Goal: Task Accomplishment & Management: Manage account settings

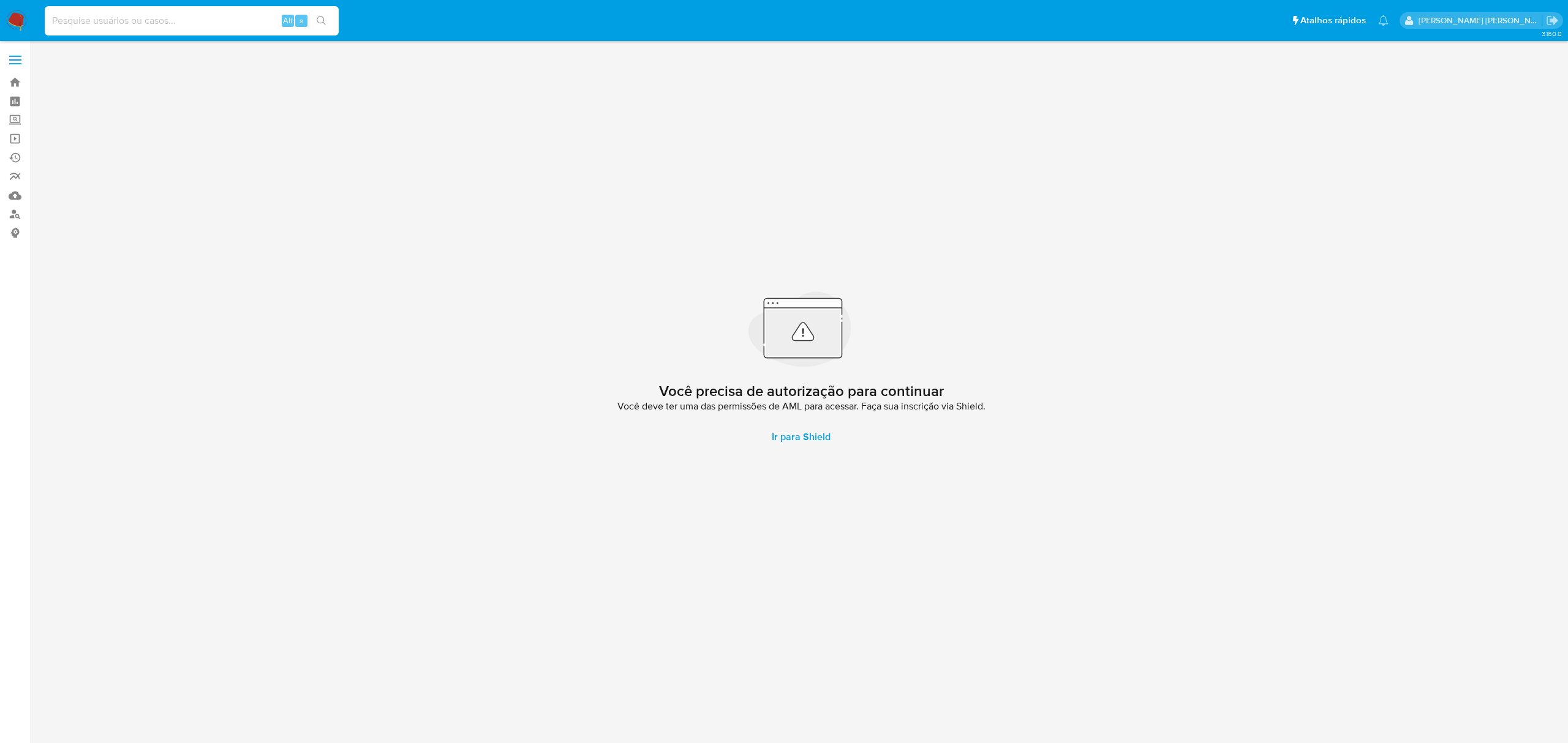
click at [199, 20] on input at bounding box center [191, 21] width 294 height 16
paste input "816611358"
type input "816611358"
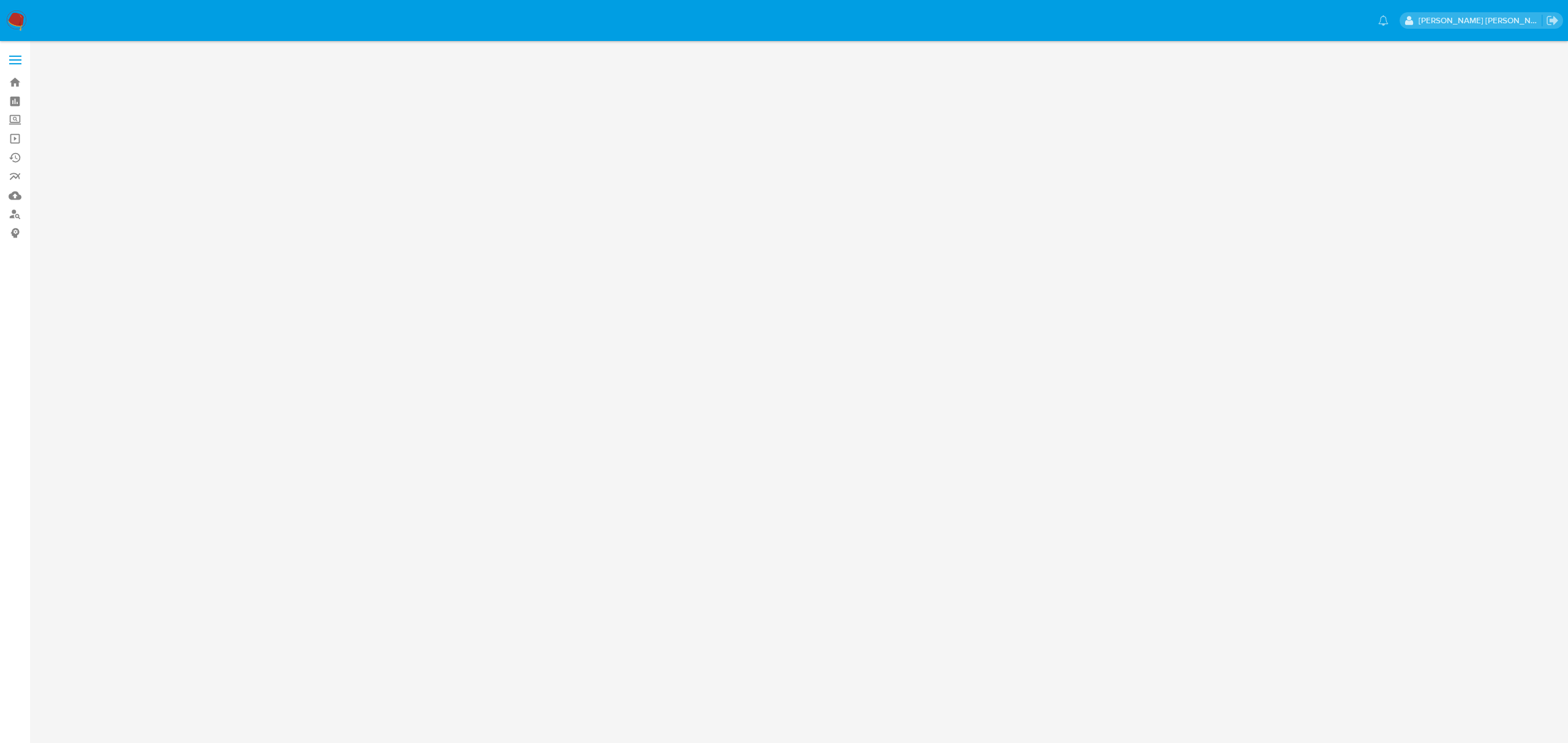
click at [20, 64] on span at bounding box center [16, 64] width 12 height 2
click at [0, 0] on input "checkbox" at bounding box center [0, 0] width 0 height 0
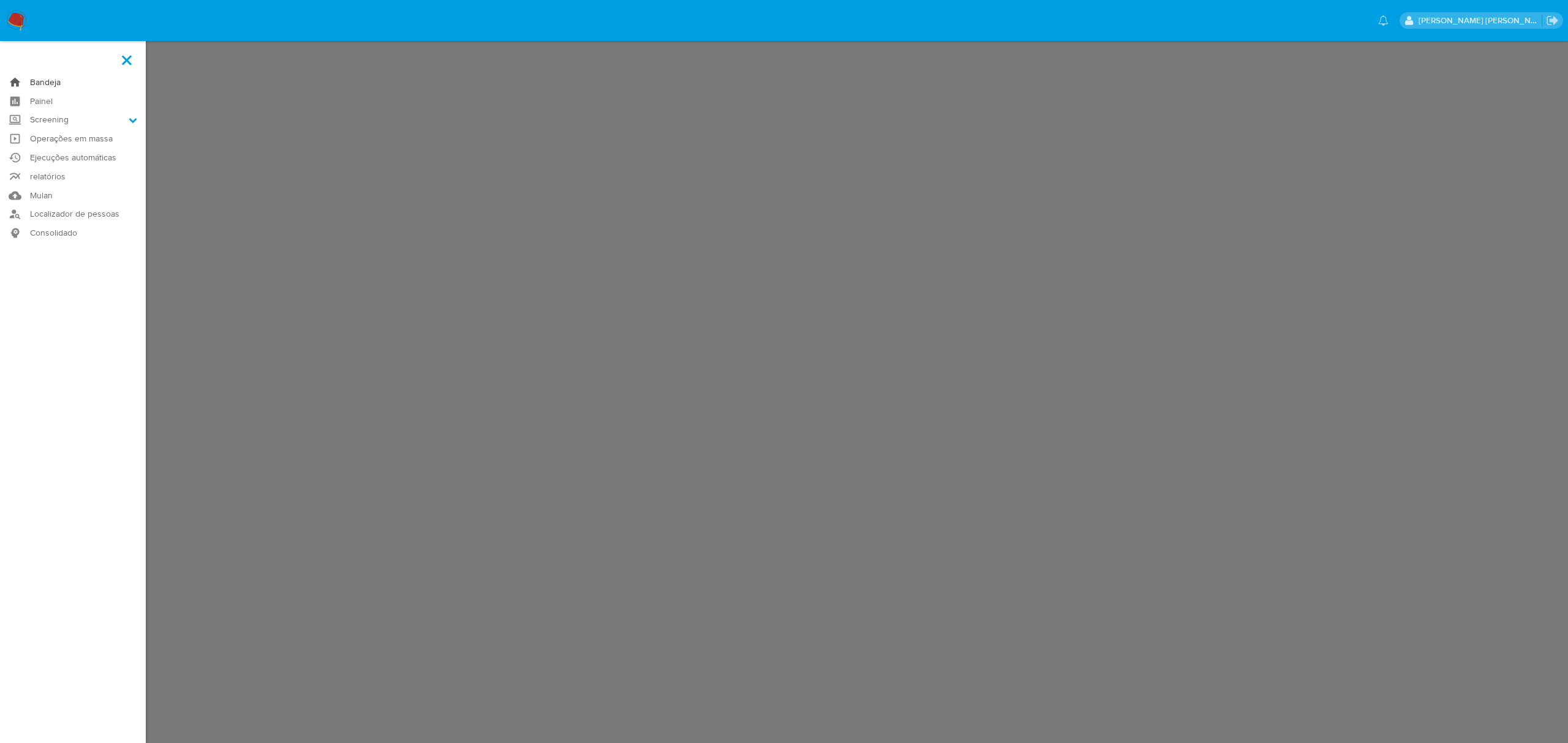
click at [45, 77] on link "Bandeja" at bounding box center [73, 82] width 146 height 19
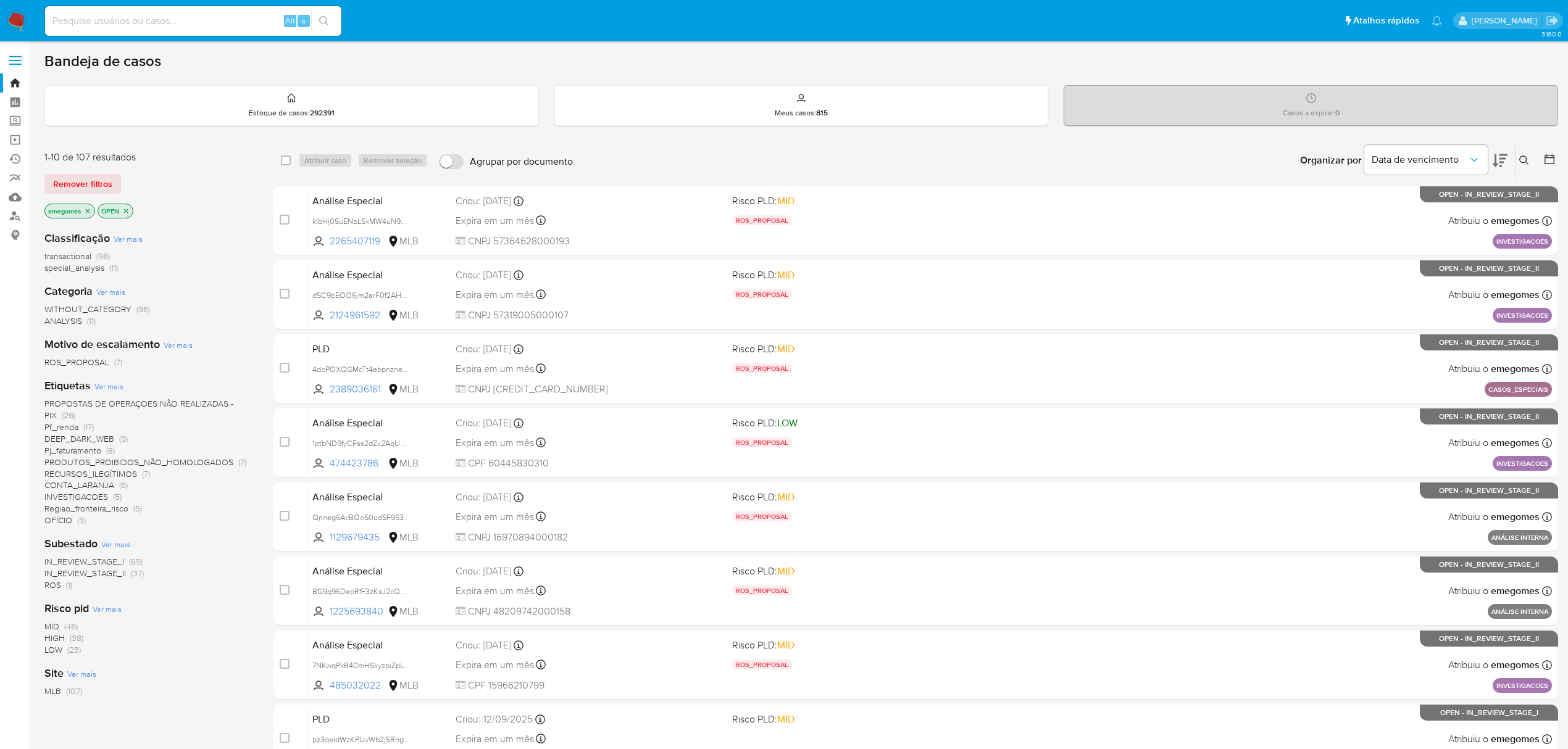
click at [189, 19] on input at bounding box center [193, 21] width 296 height 16
paste input "816611358"
type input "816611358"
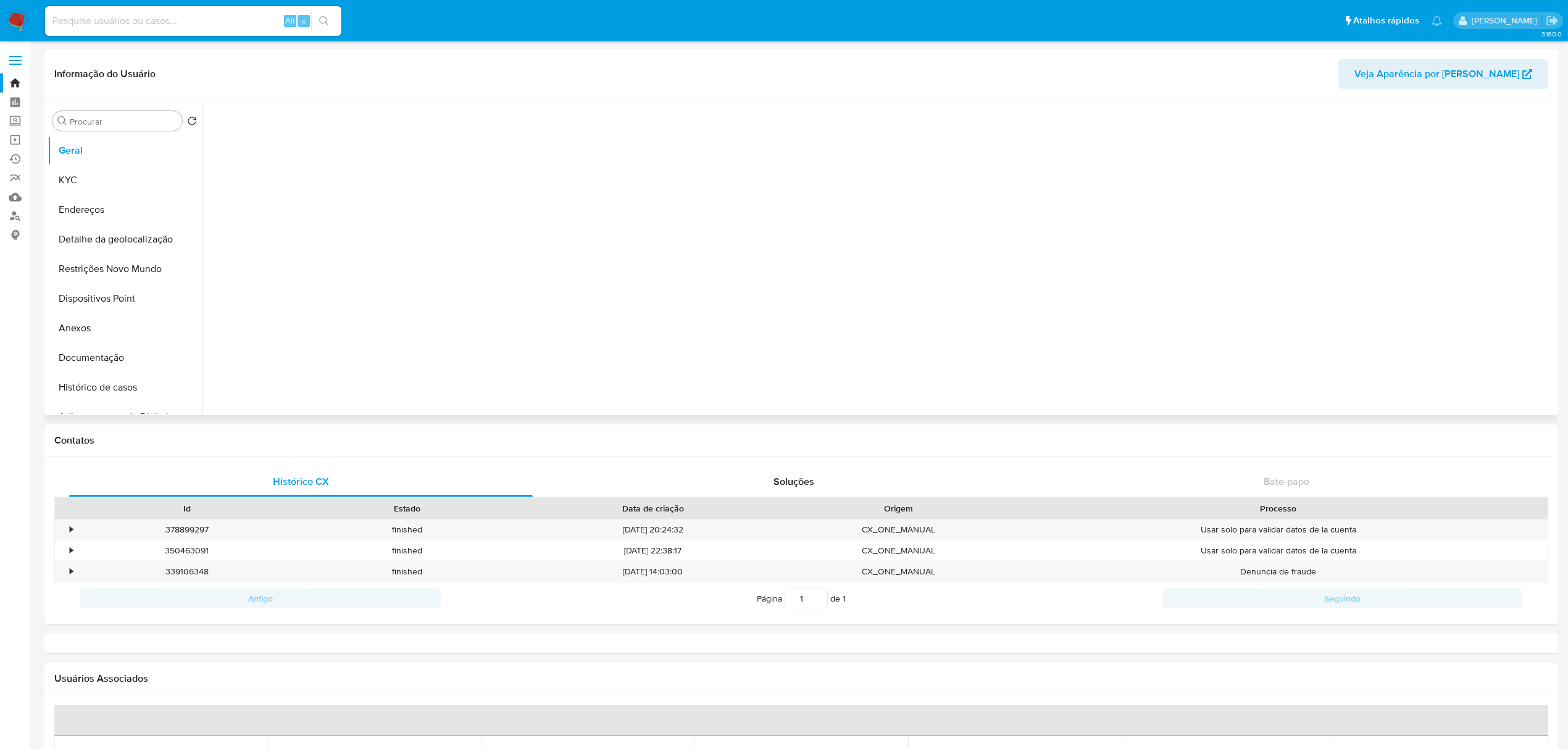
select select "10"
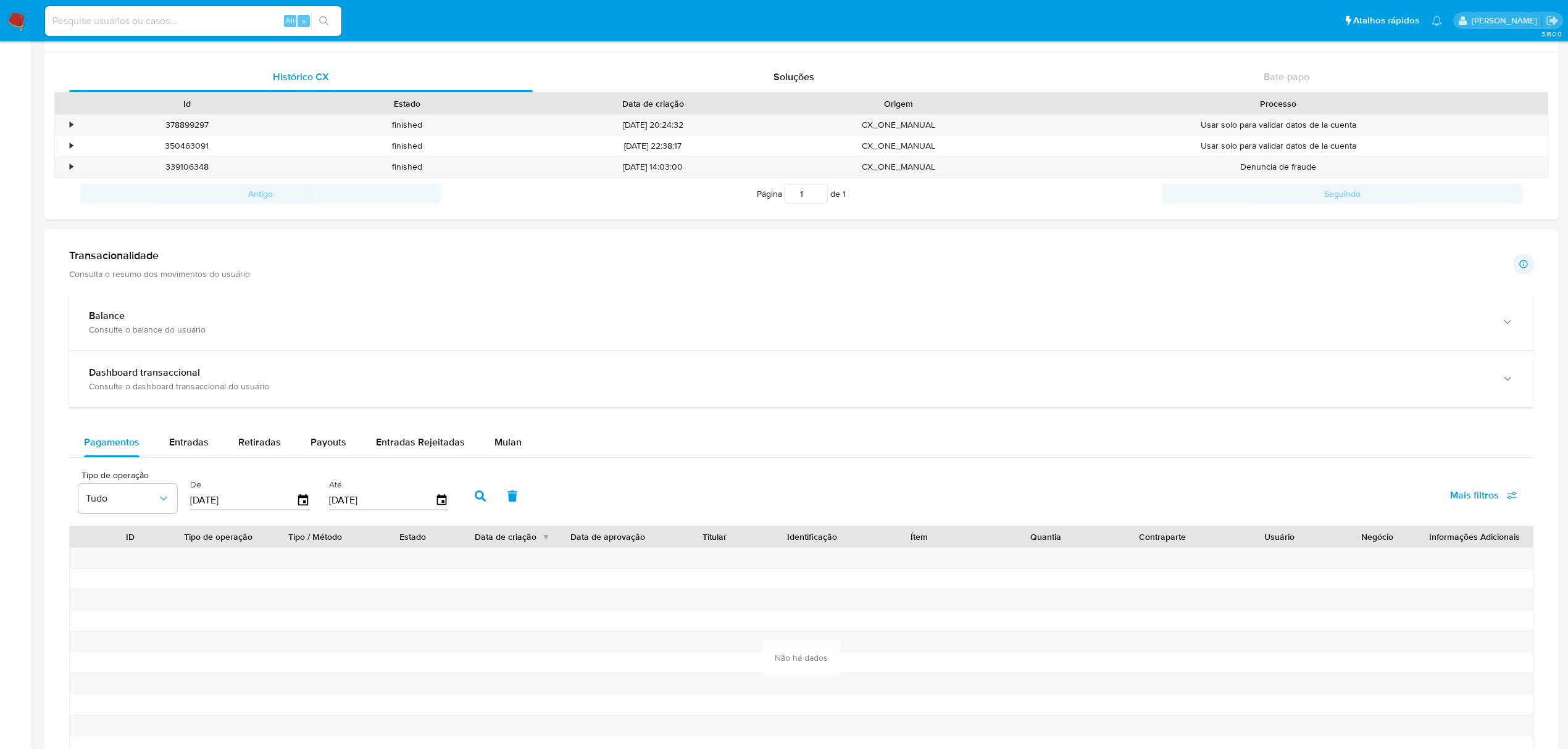
scroll to position [411, 0]
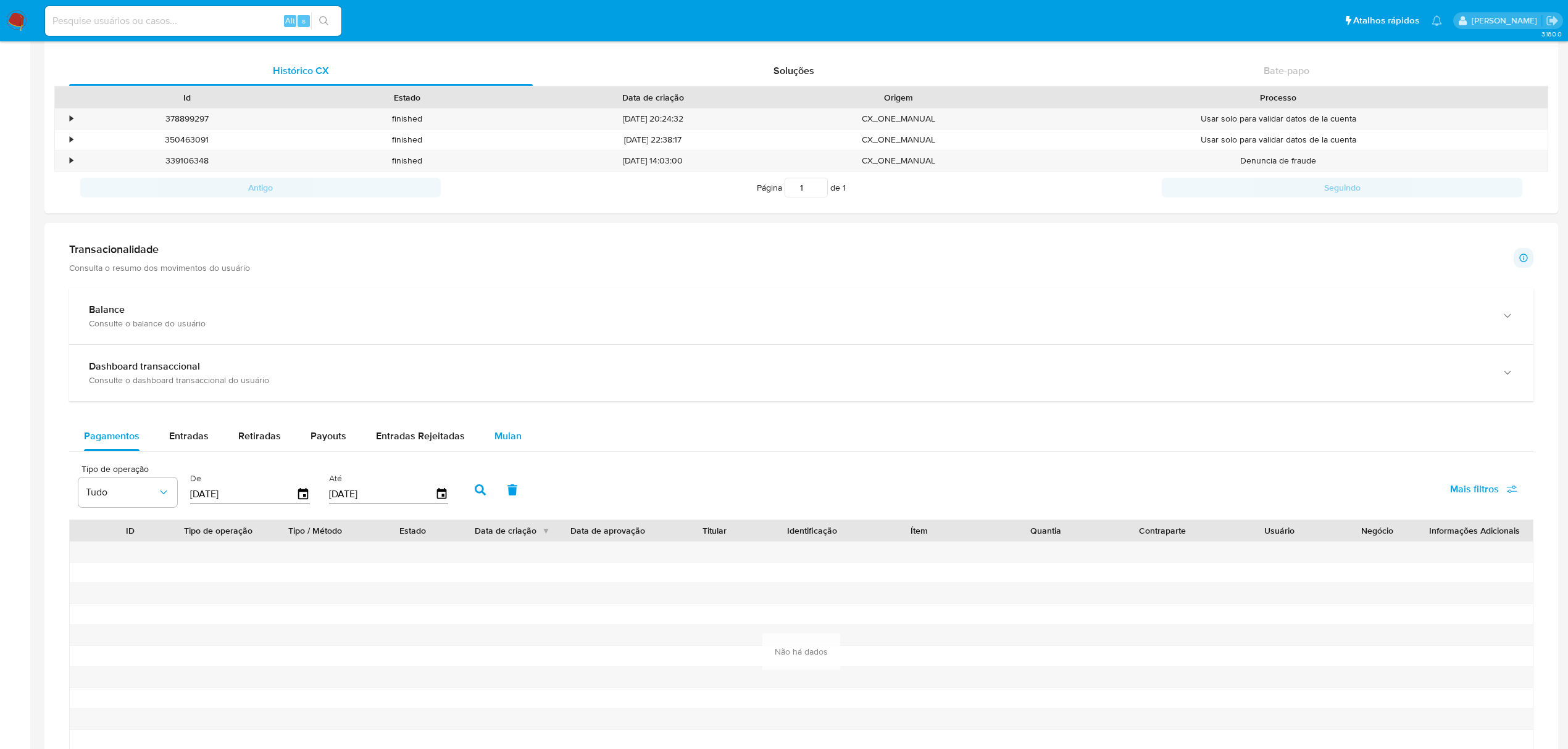
click at [510, 442] on span "Mulan" at bounding box center [507, 435] width 27 height 14
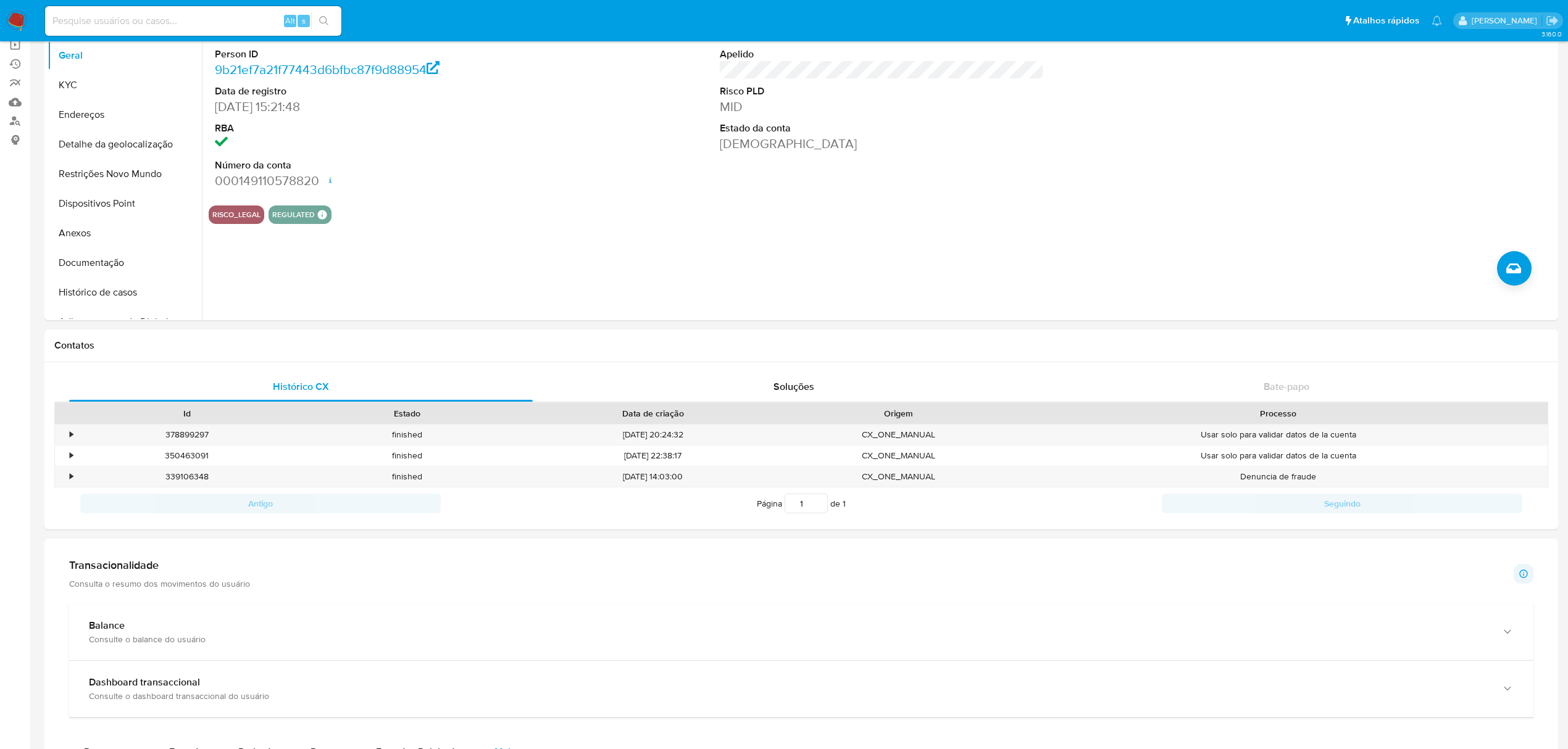
scroll to position [0, 0]
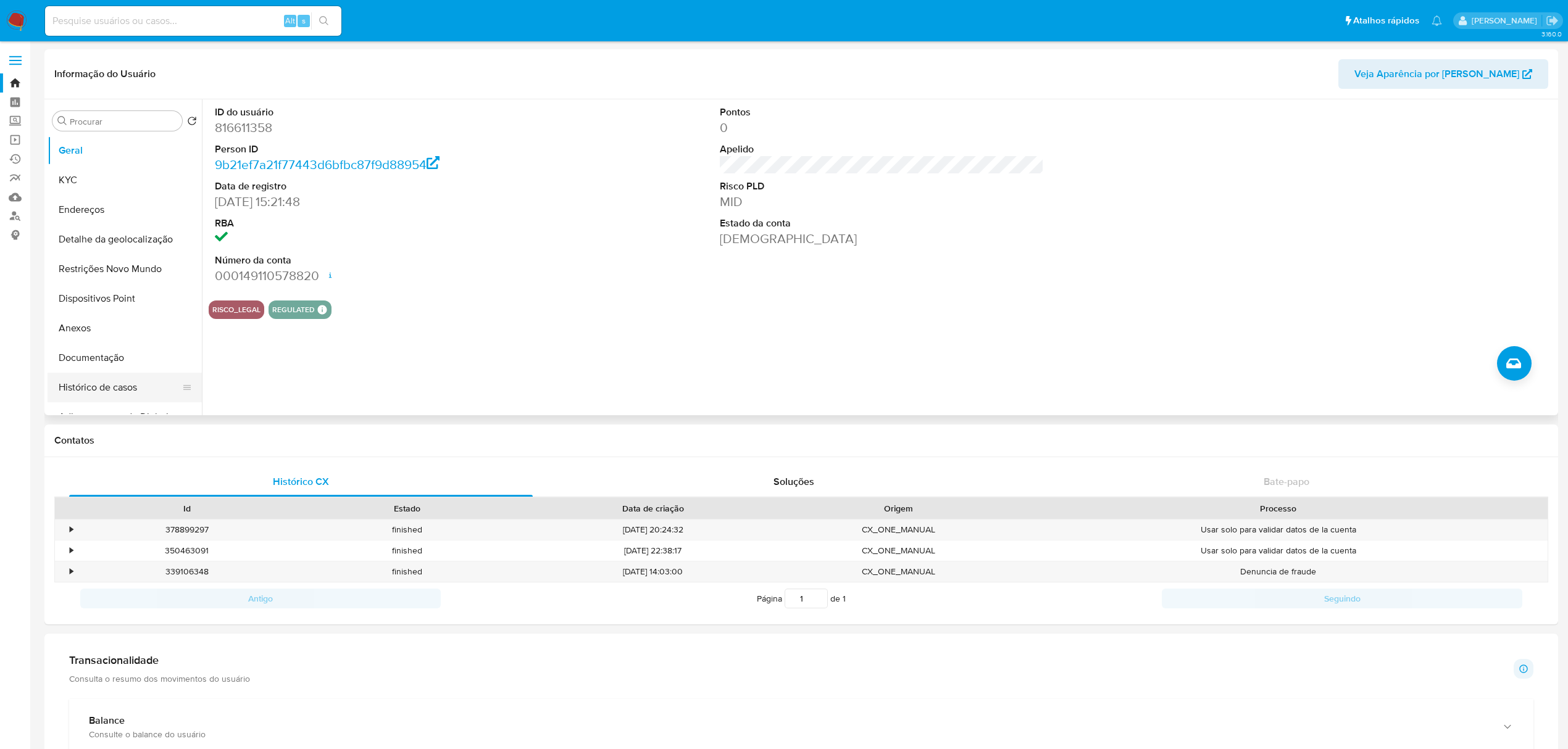
click at [127, 383] on button "Histórico de casos" at bounding box center [120, 387] width 145 height 30
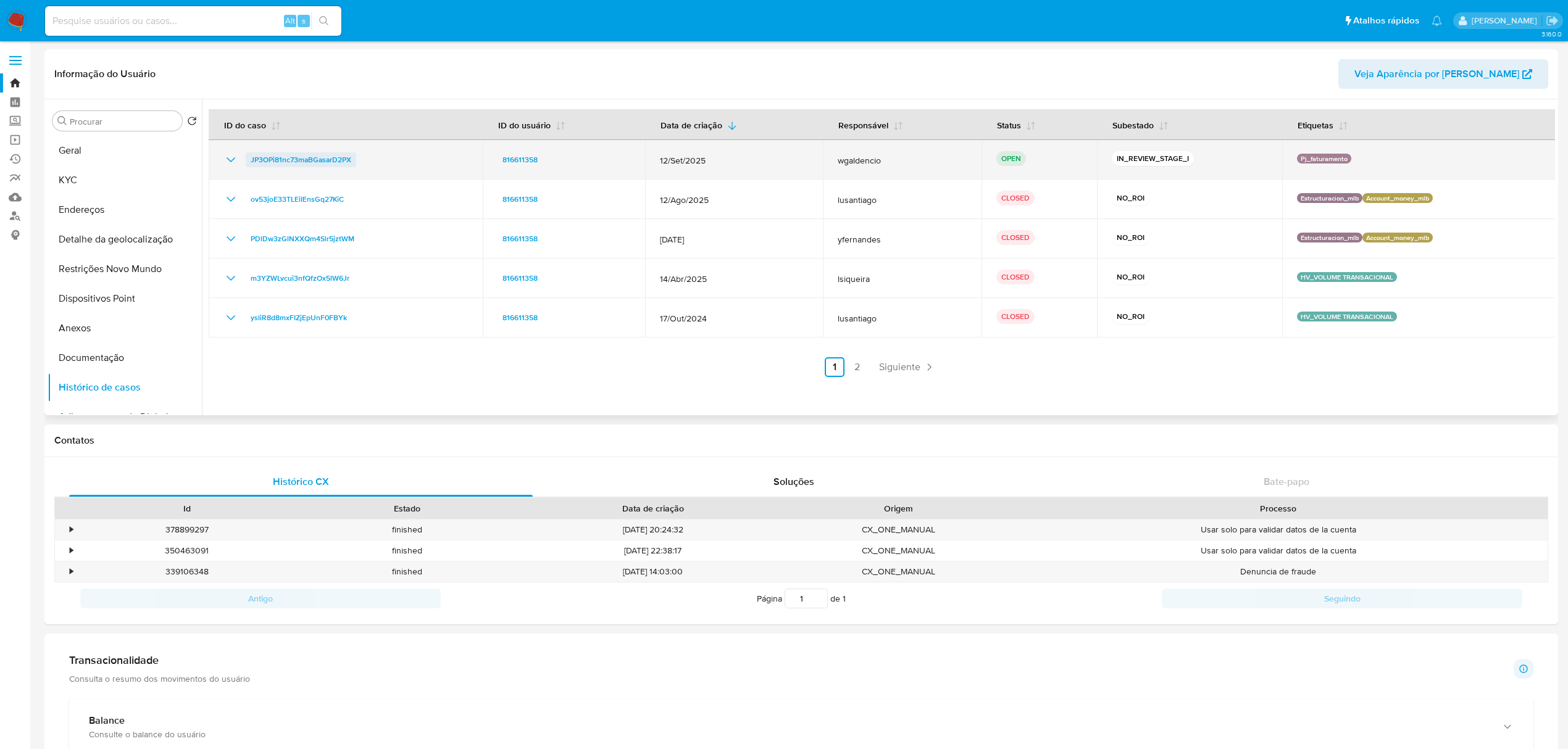
click at [294, 158] on span "JP3OPi81nc73maBGasarD2PX" at bounding box center [301, 160] width 101 height 15
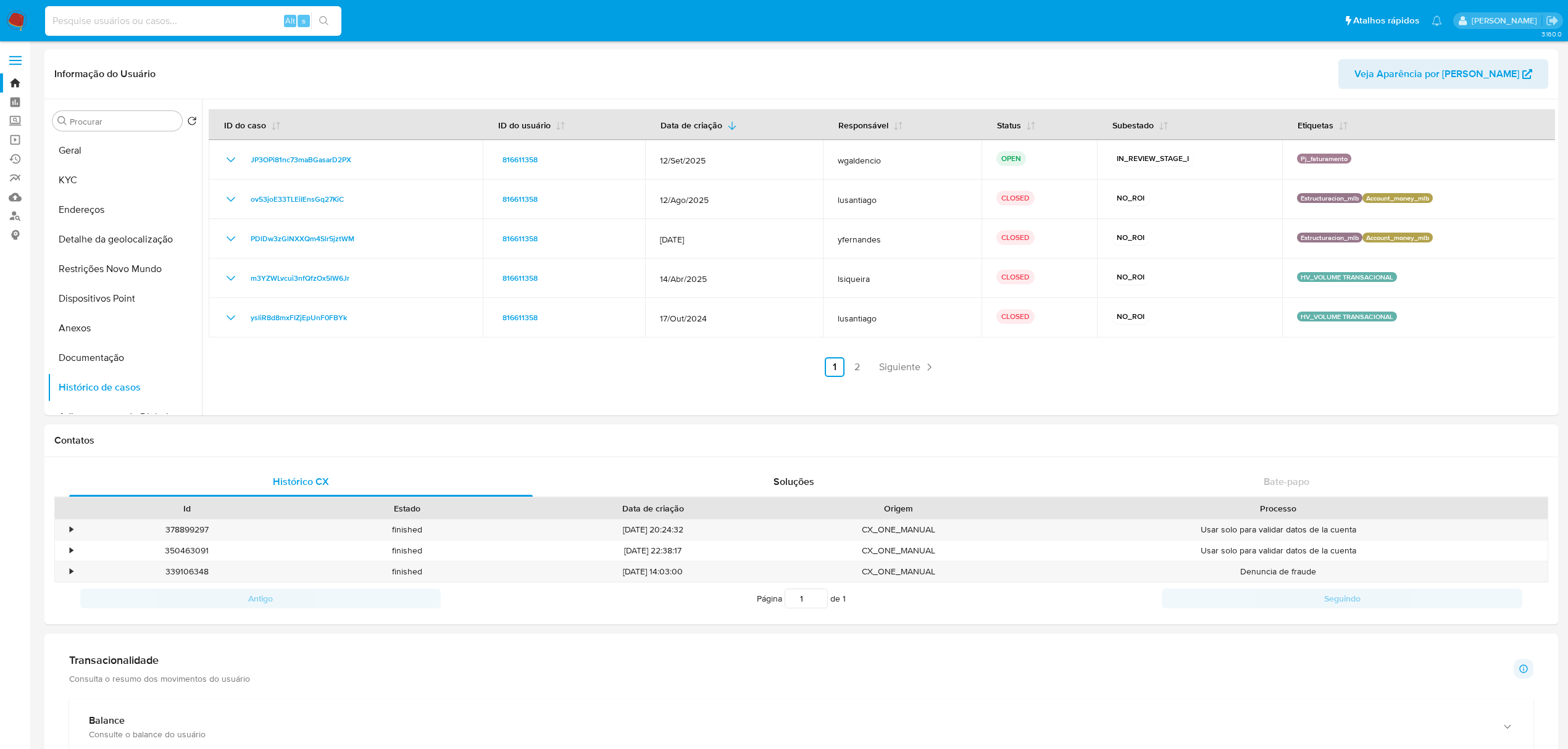
click at [211, 23] on input at bounding box center [193, 21] width 296 height 16
paste input "1900741051"
type input "1900741051"
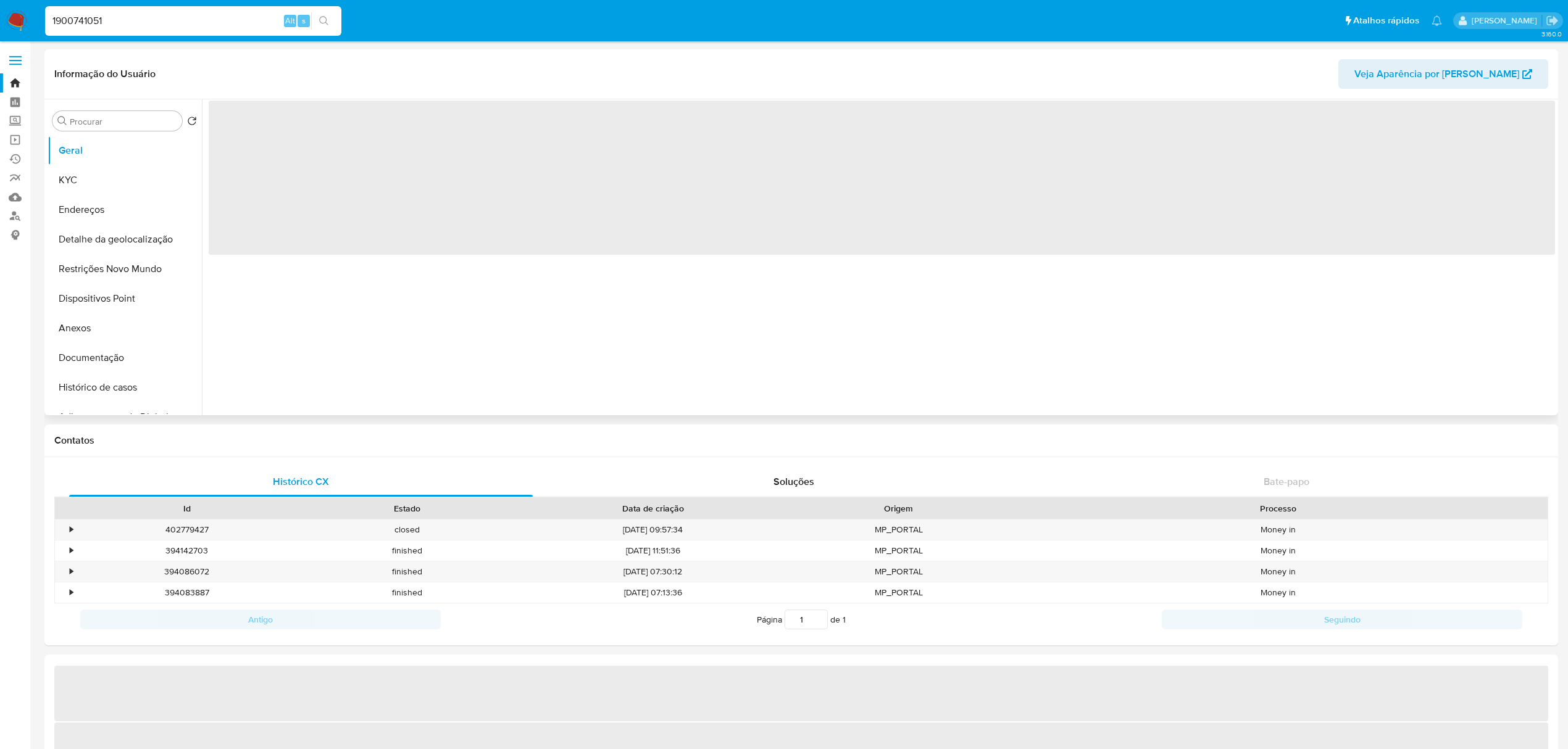
select select "10"
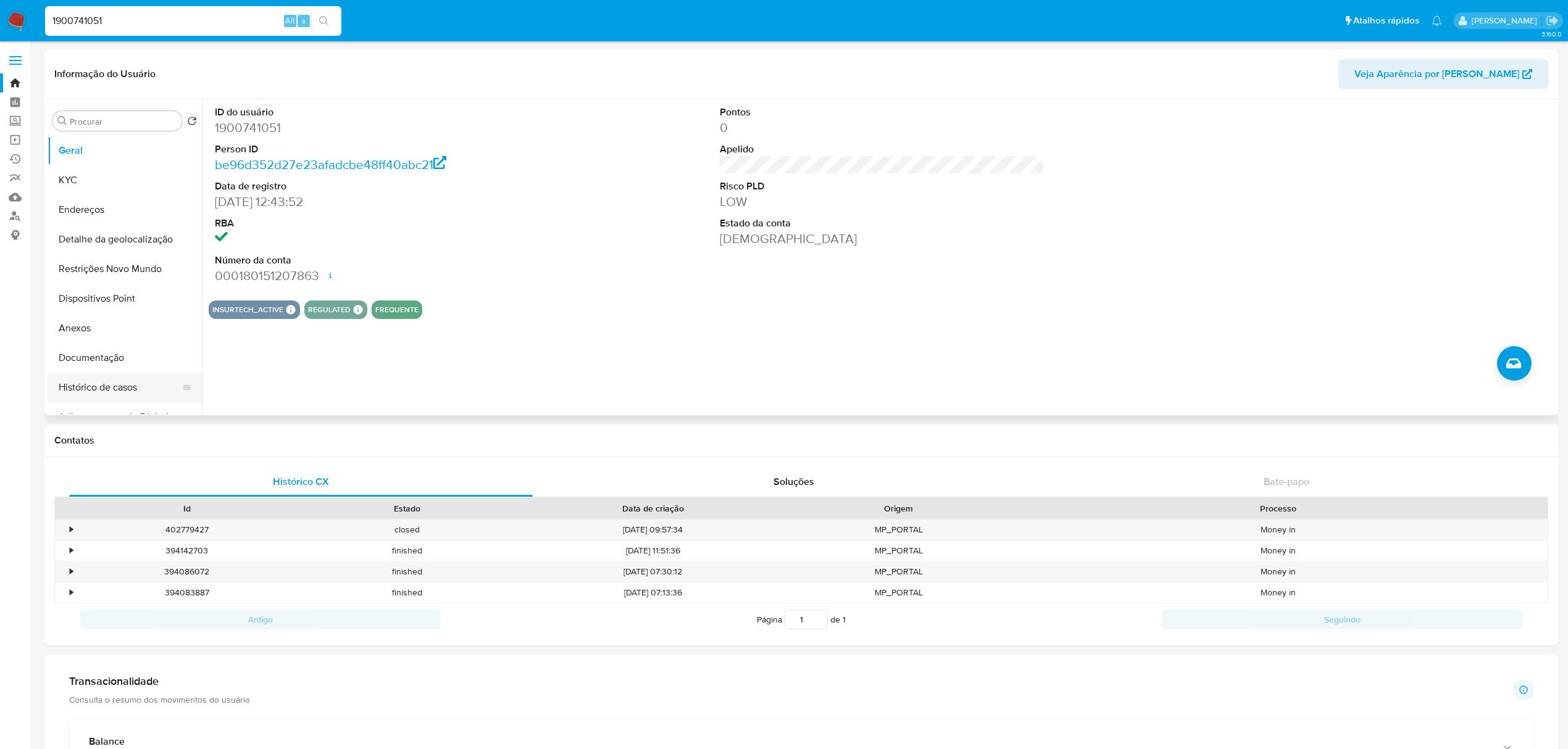
click at [133, 386] on button "Histórico de casos" at bounding box center [120, 387] width 145 height 30
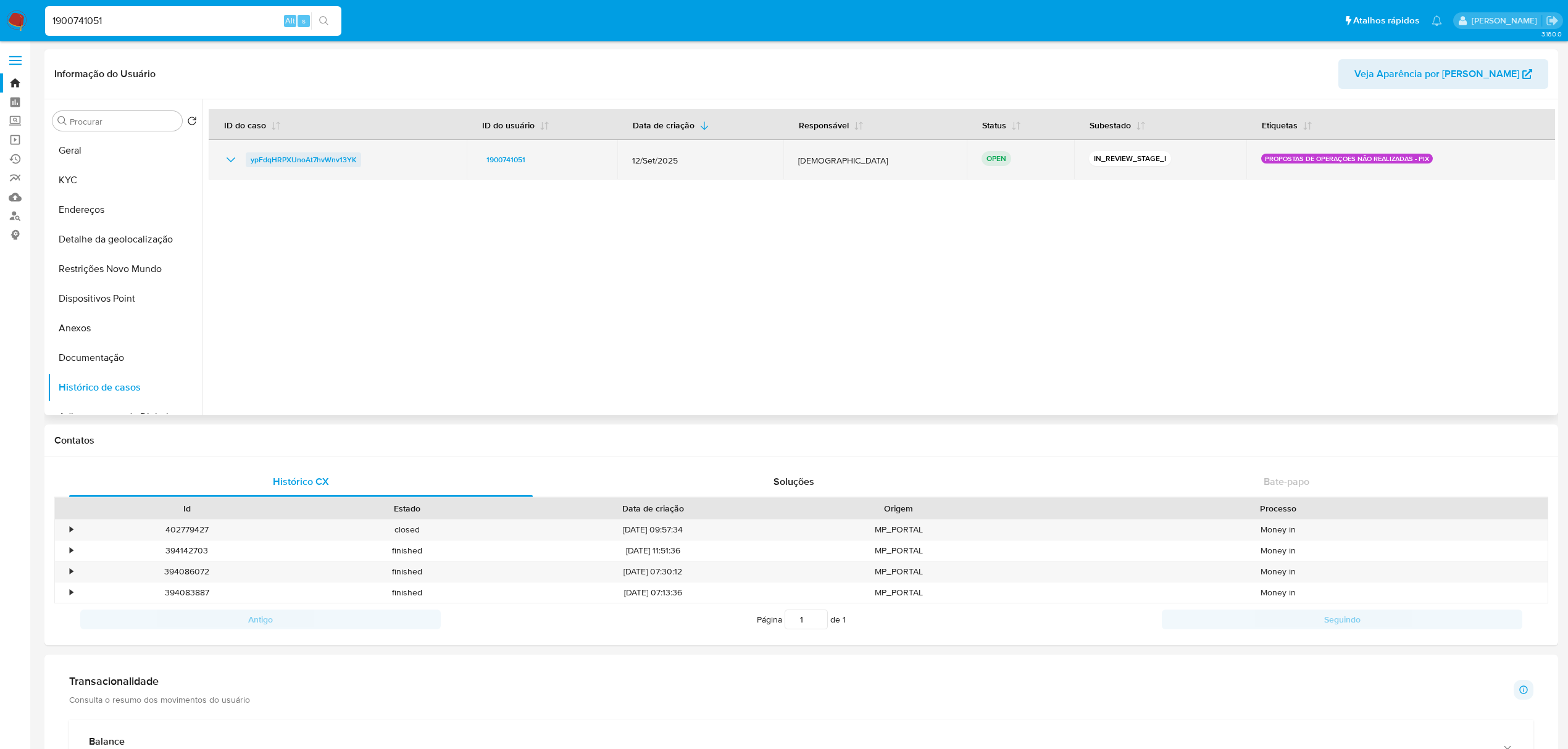
click at [304, 158] on span "ypFdqHRPXUnoAt7hvWnv13YK" at bounding box center [304, 160] width 106 height 15
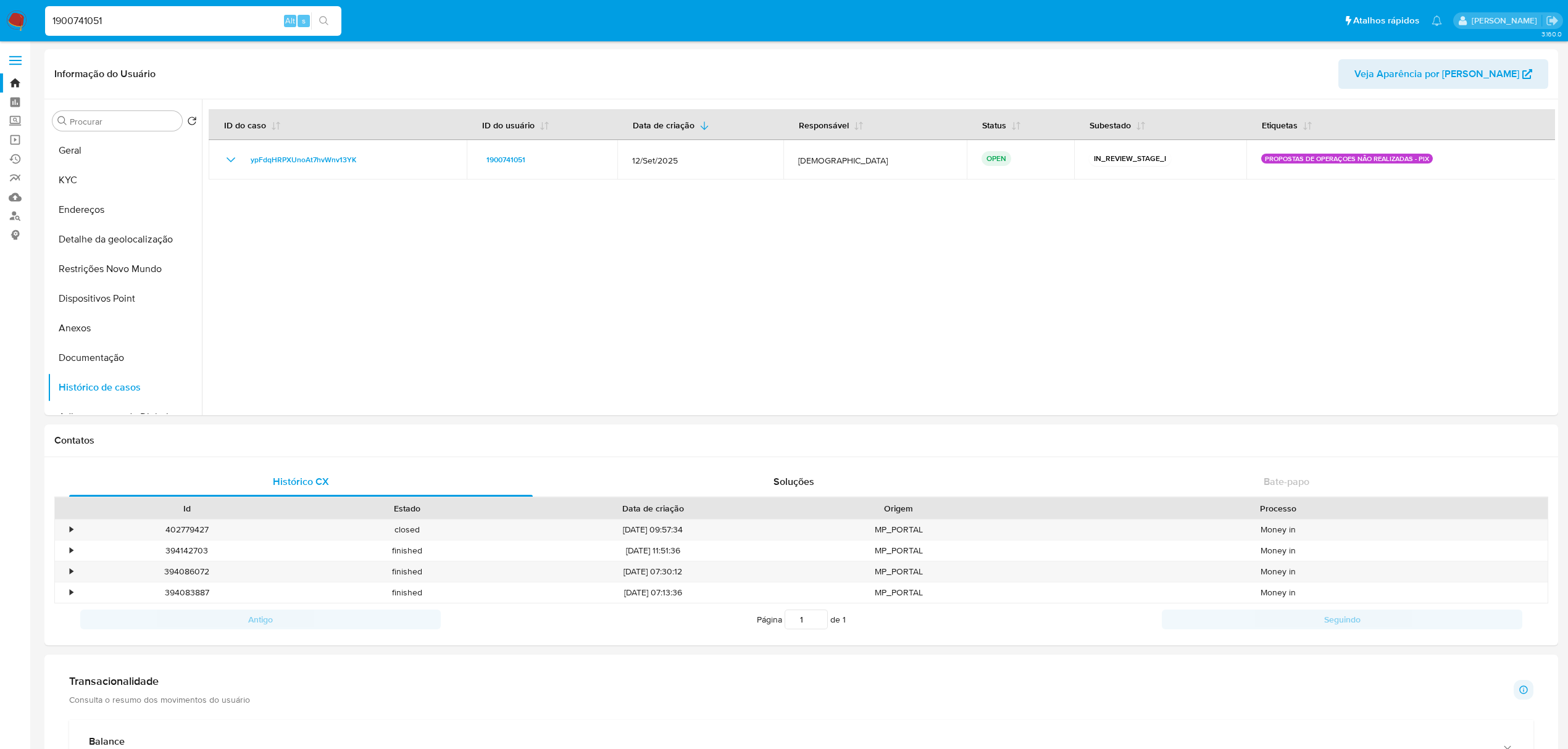
drag, startPoint x: 198, startPoint y: 16, endPoint x: 86, endPoint y: 20, distance: 112.1
click at [52, 20] on input "1900741051" at bounding box center [193, 21] width 296 height 16
paste input "2576662994"
type input "2576662994"
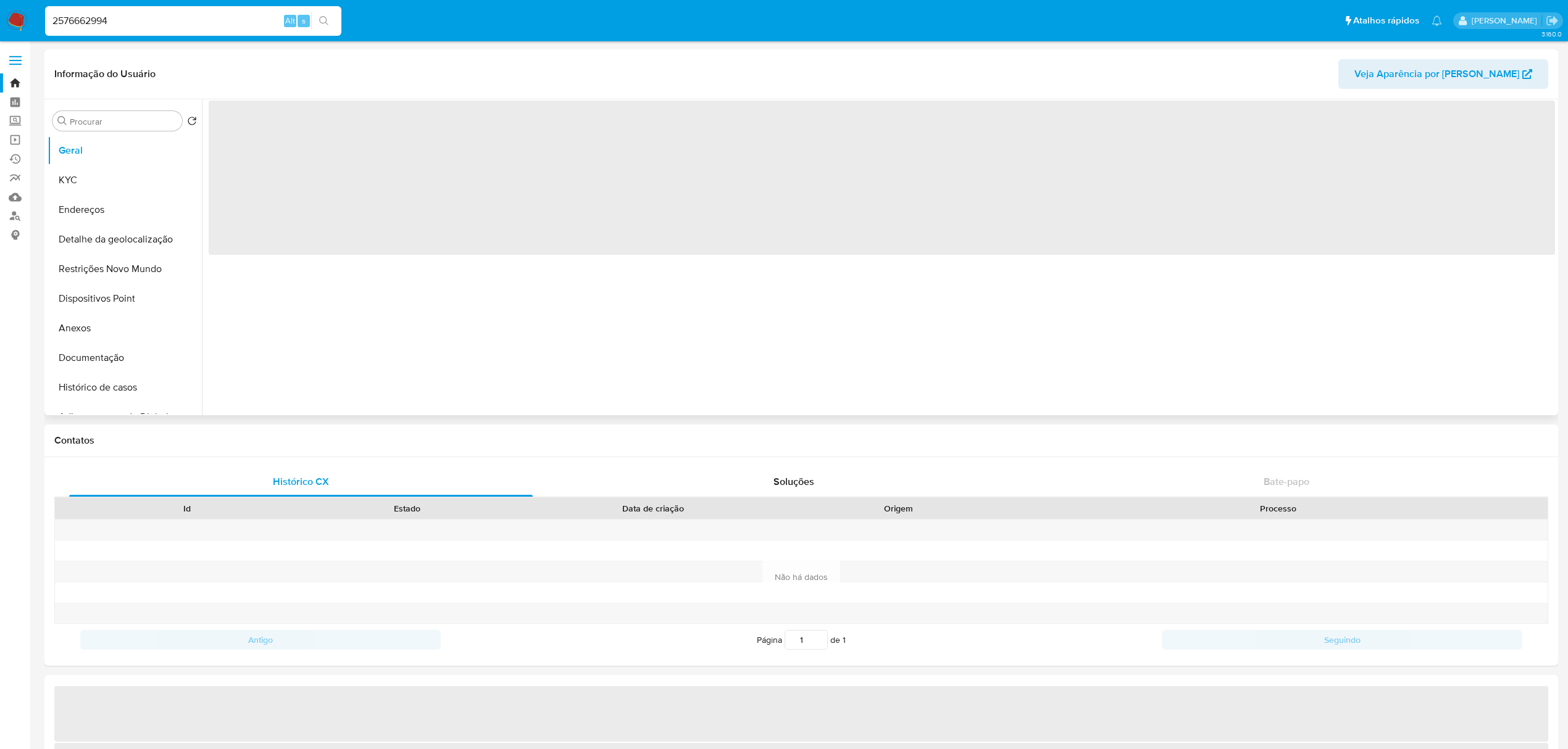
select select "10"
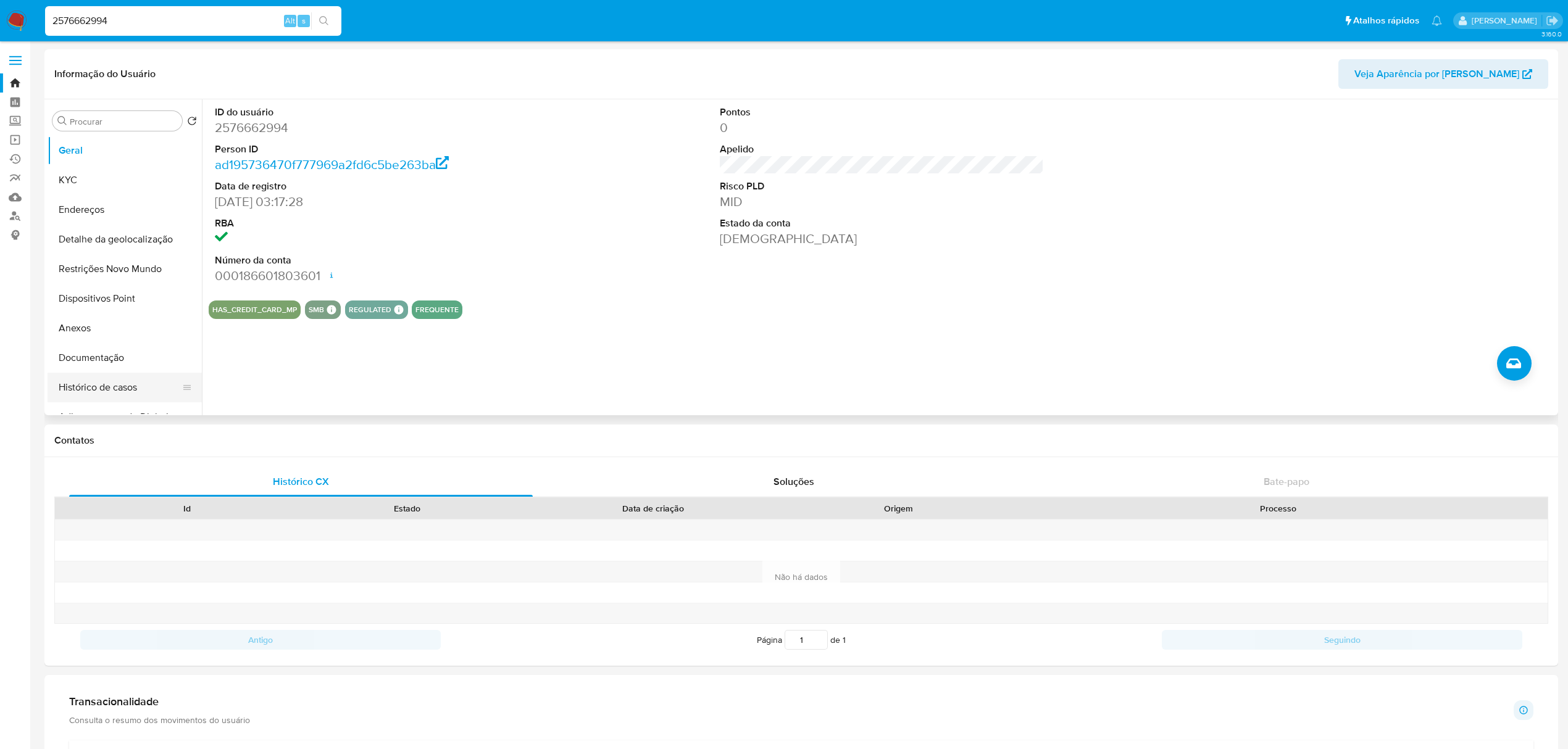
click at [114, 388] on button "Histórico de casos" at bounding box center [120, 387] width 145 height 30
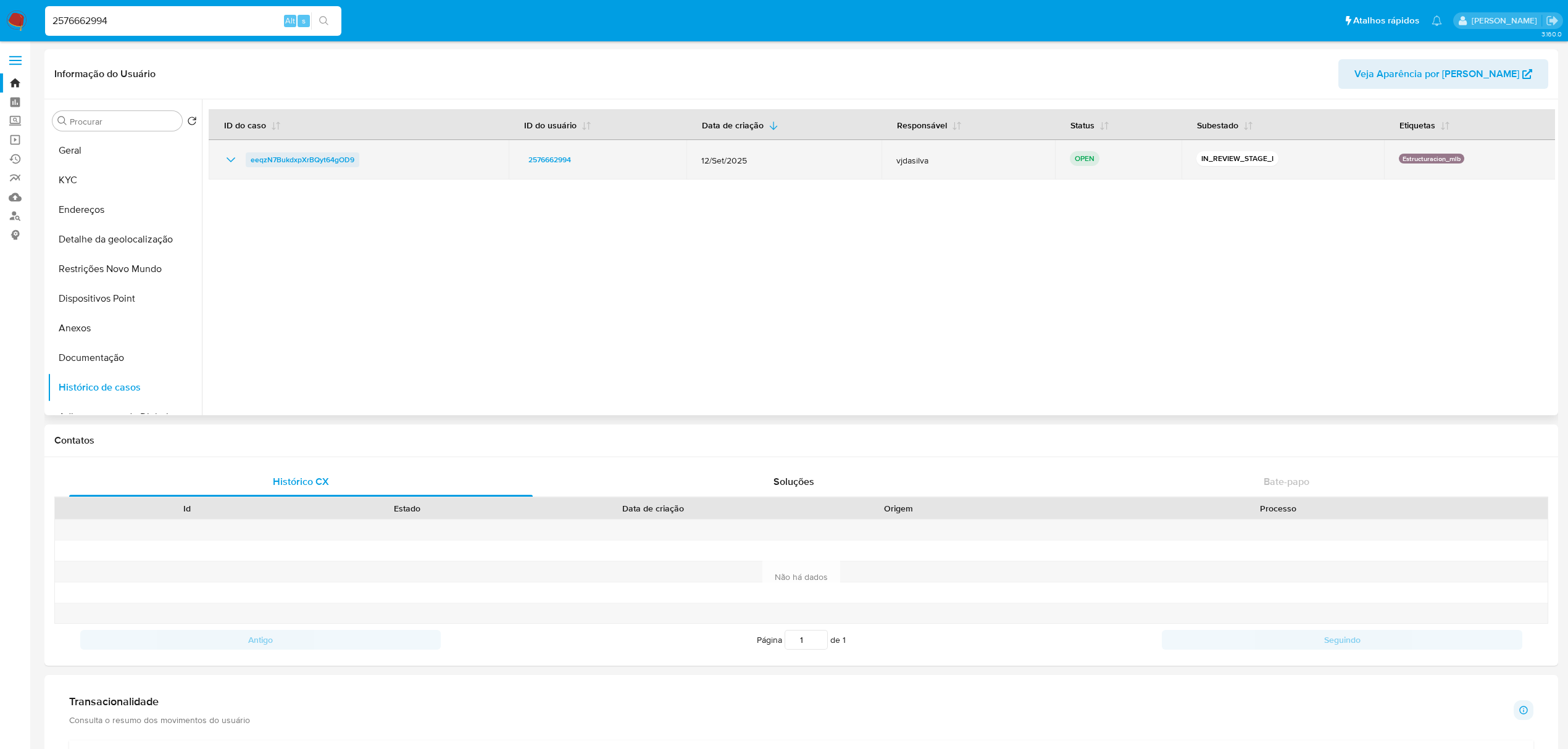
click at [331, 161] on span "eeqzN7BukdxpXrBQyt64gOD9" at bounding box center [302, 160] width 104 height 15
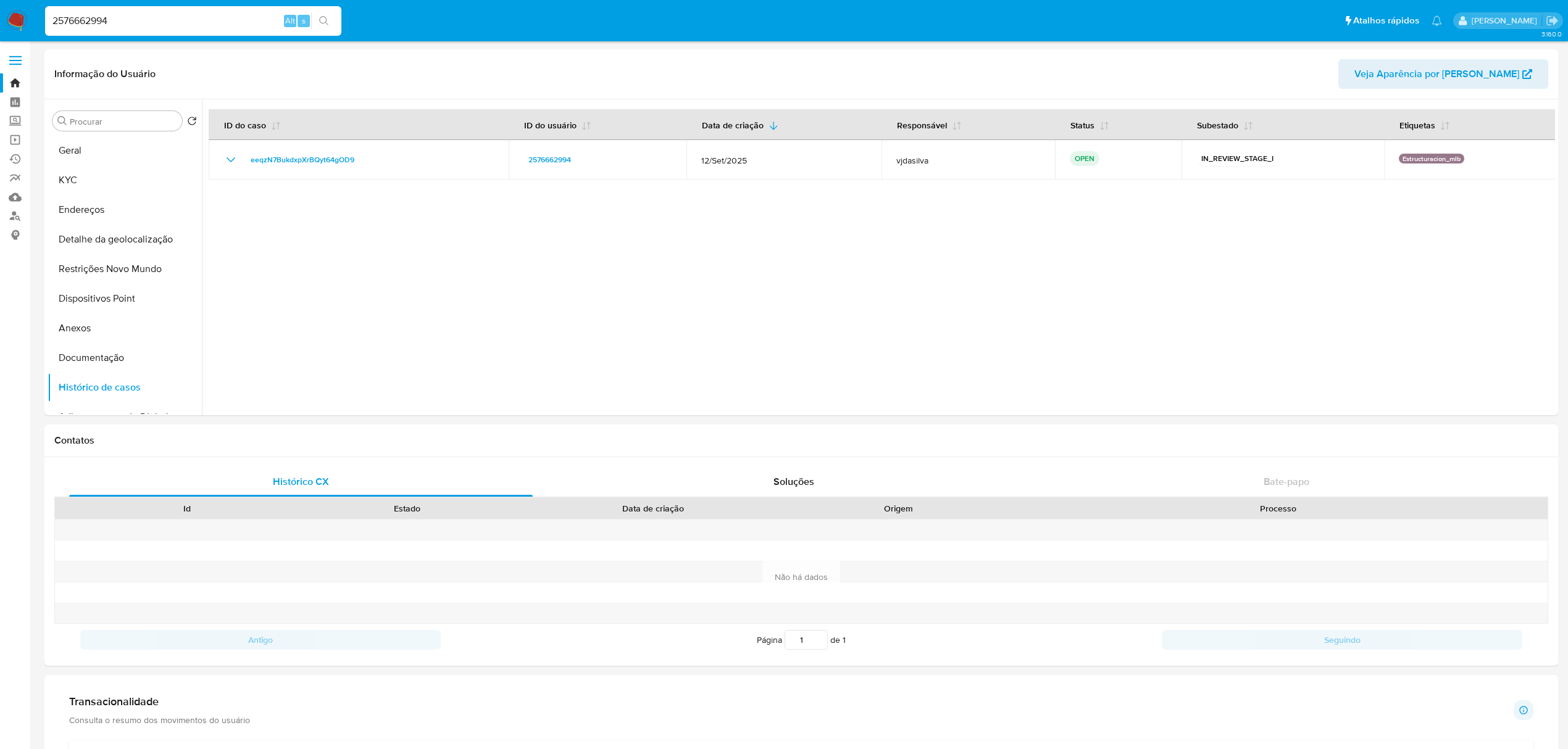
click at [18, 57] on label at bounding box center [15, 60] width 31 height 26
click at [0, 0] on input "checkbox" at bounding box center [0, 0] width 0 height 0
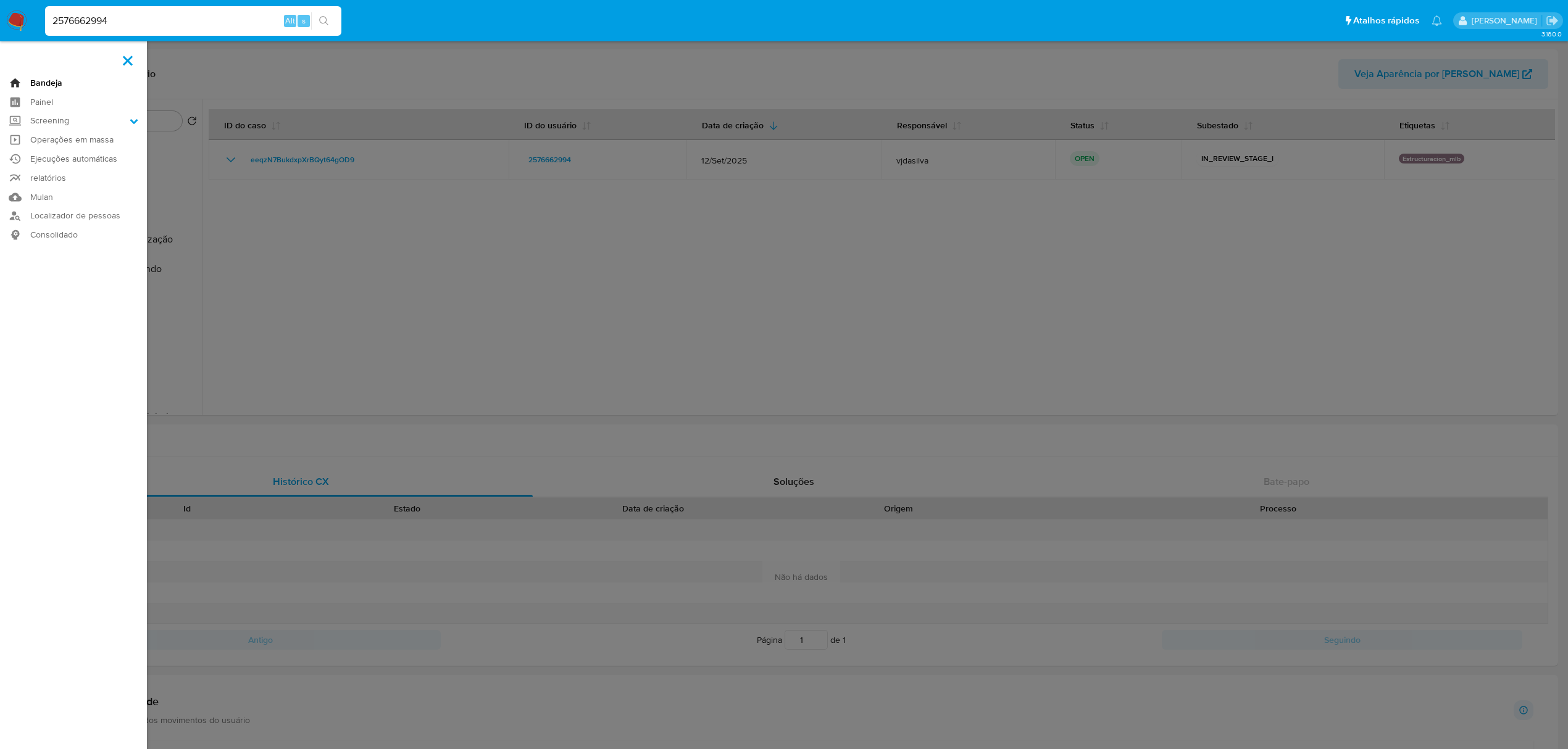
click at [52, 82] on link "Bandeja" at bounding box center [74, 83] width 147 height 19
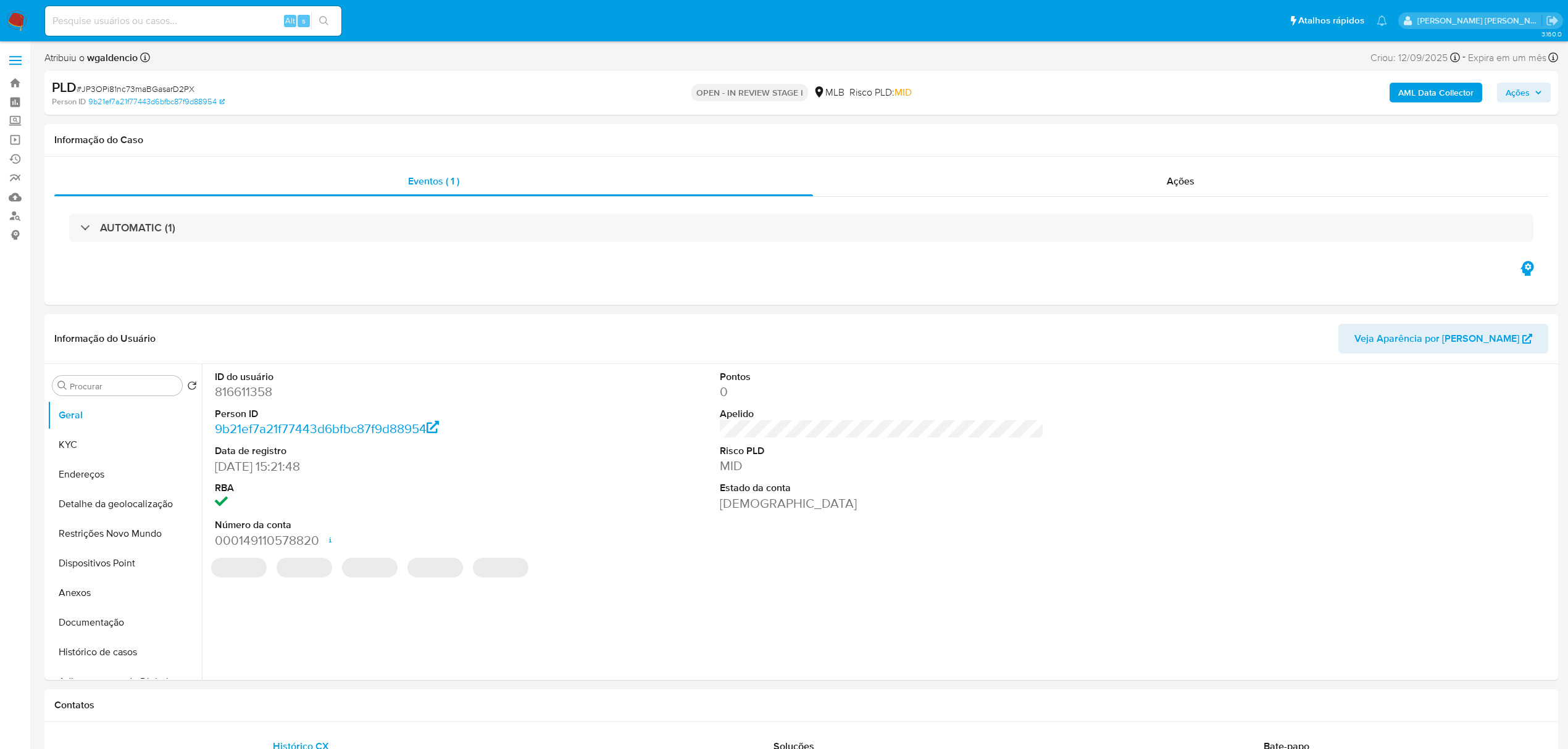
select select "10"
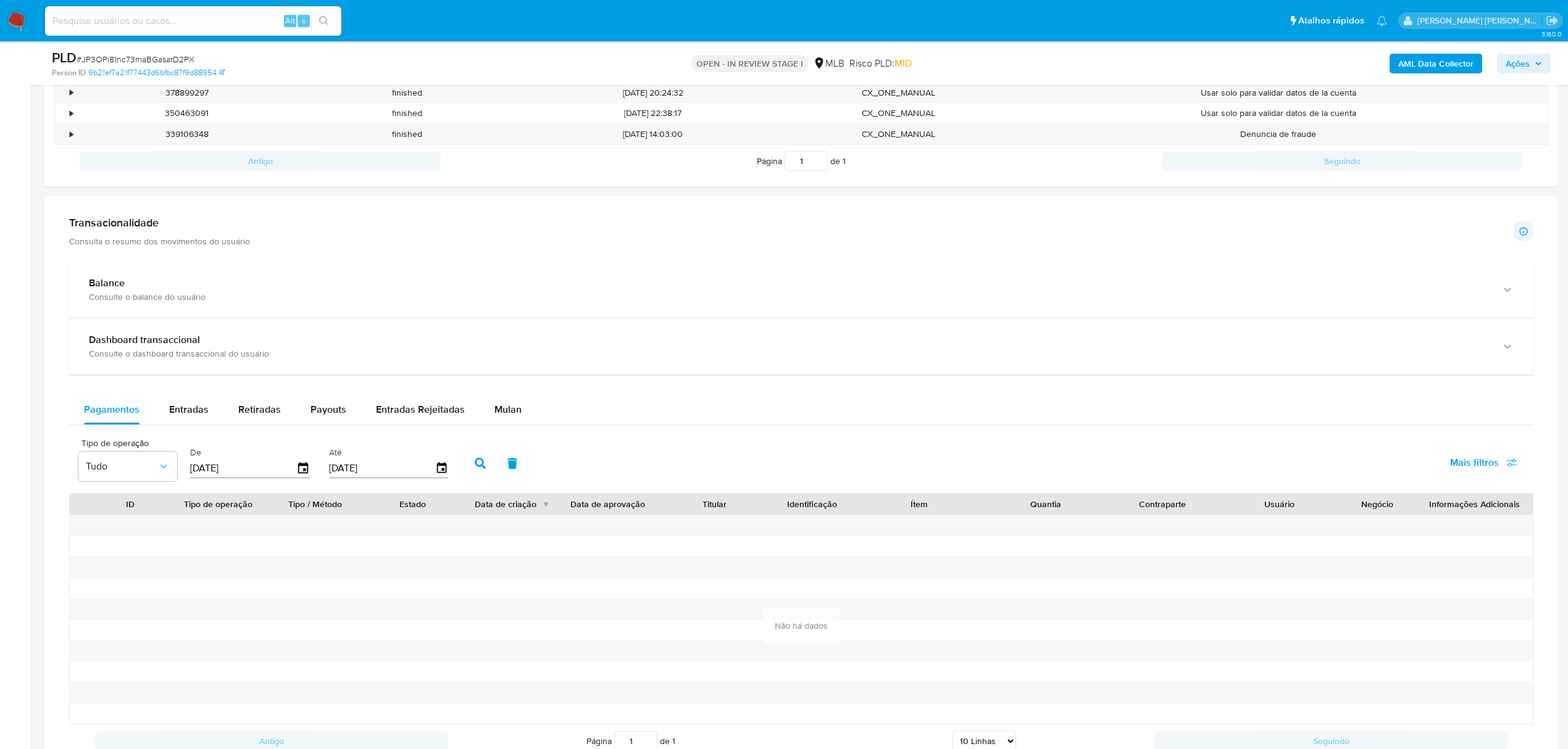
scroll to position [823, 0]
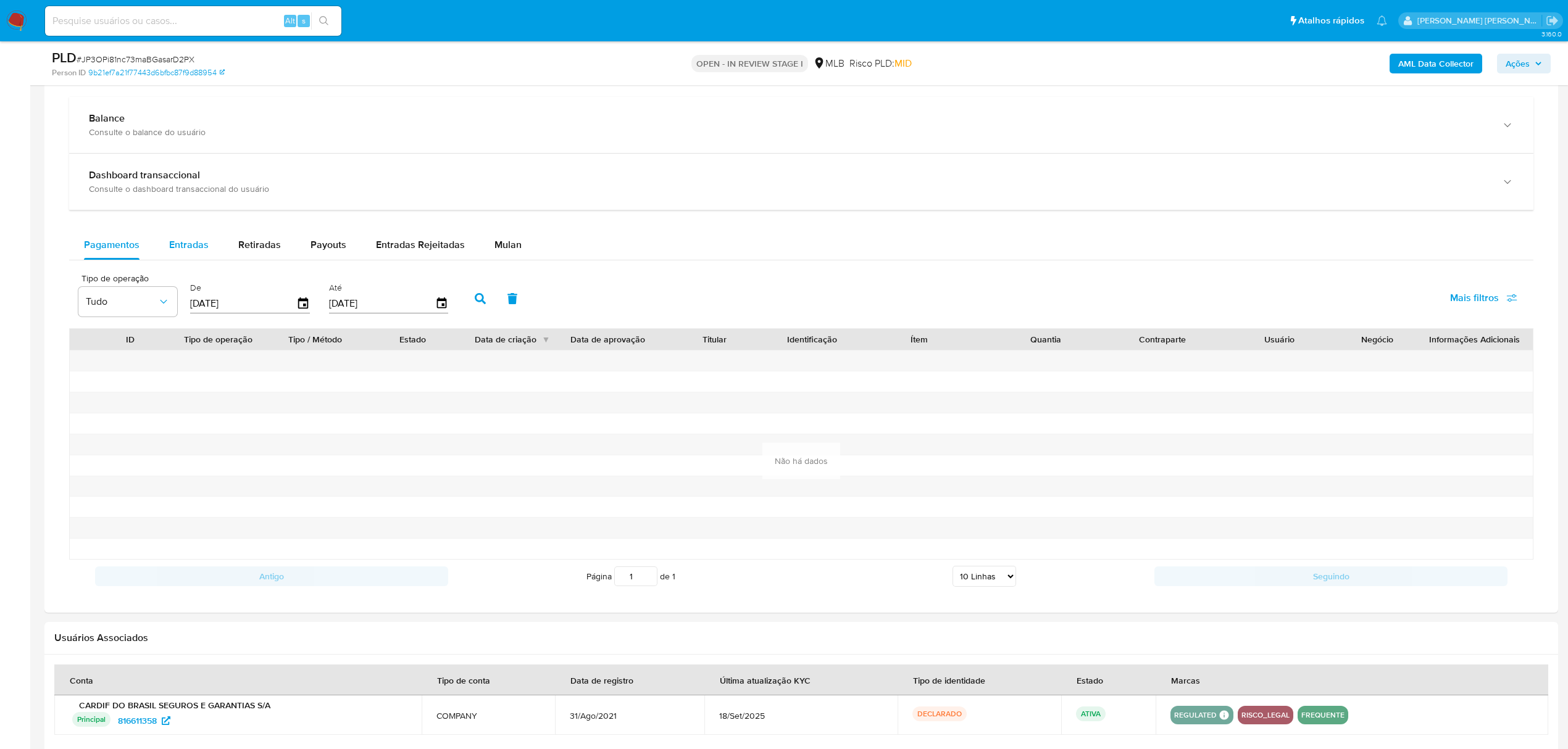
click at [190, 246] on span "Entradas" at bounding box center [189, 244] width 40 height 14
select select "10"
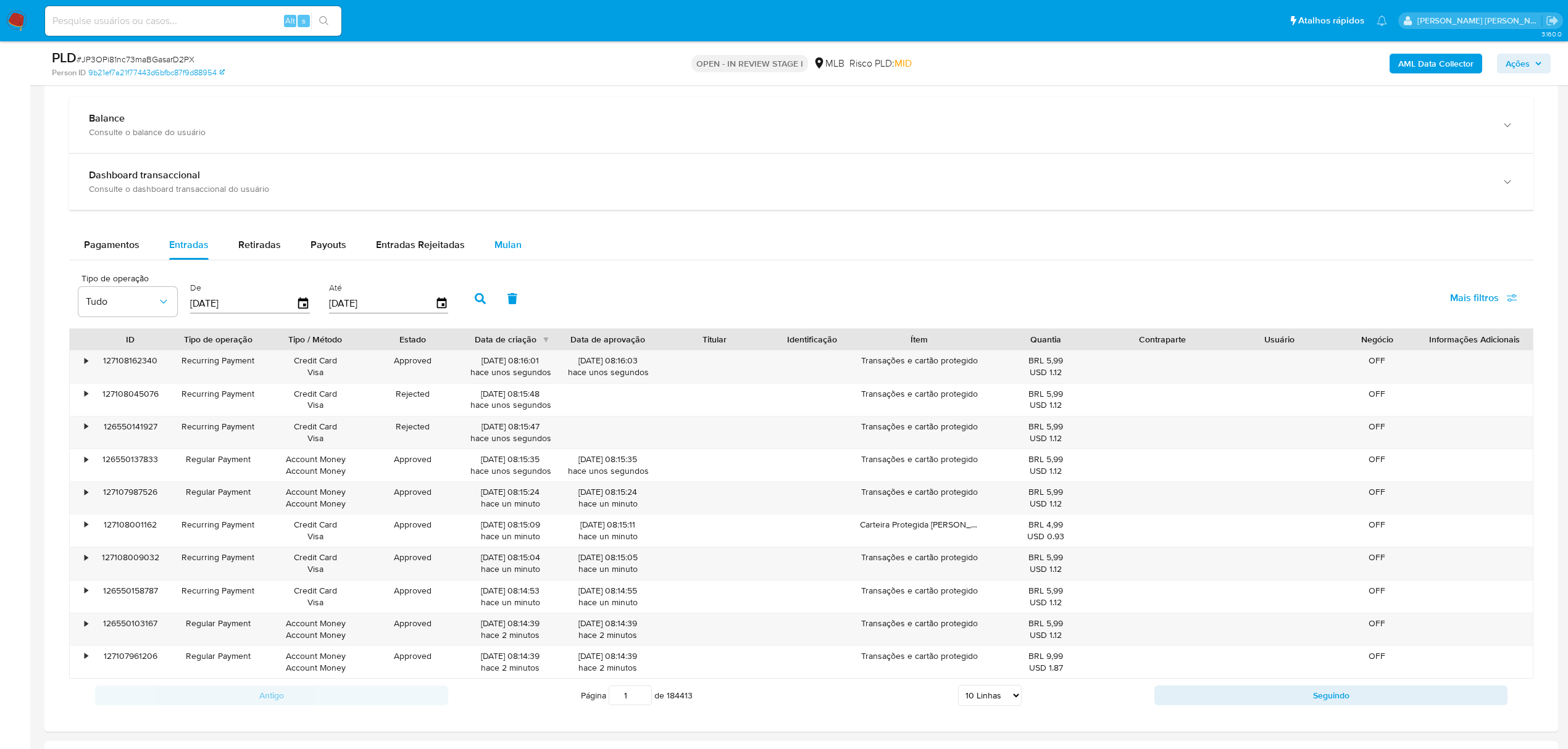
click at [499, 244] on span "Mulan" at bounding box center [507, 244] width 27 height 14
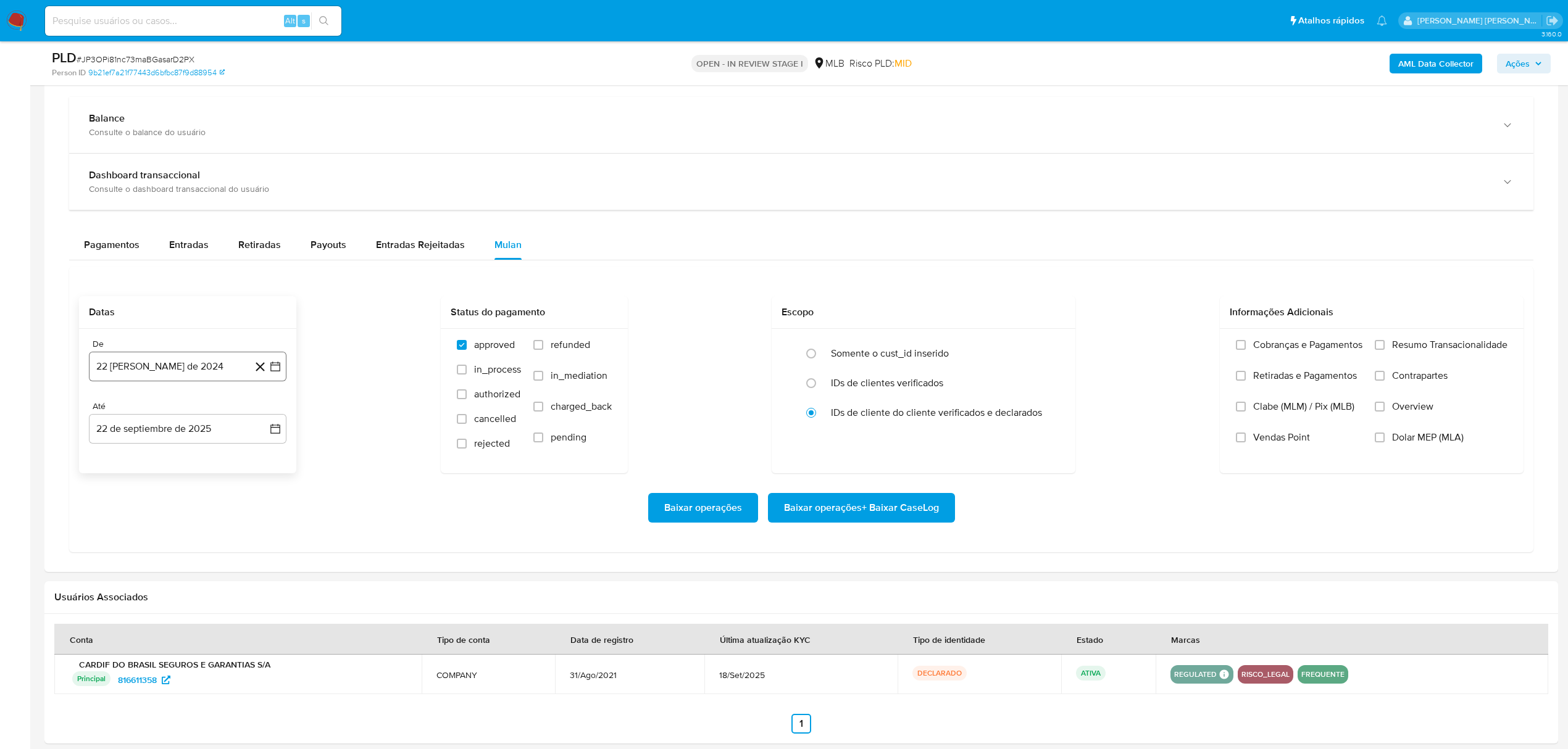
click at [275, 371] on icon "button" at bounding box center [275, 366] width 13 height 13
click at [268, 415] on icon "Mes siguiente" at bounding box center [264, 412] width 15 height 15
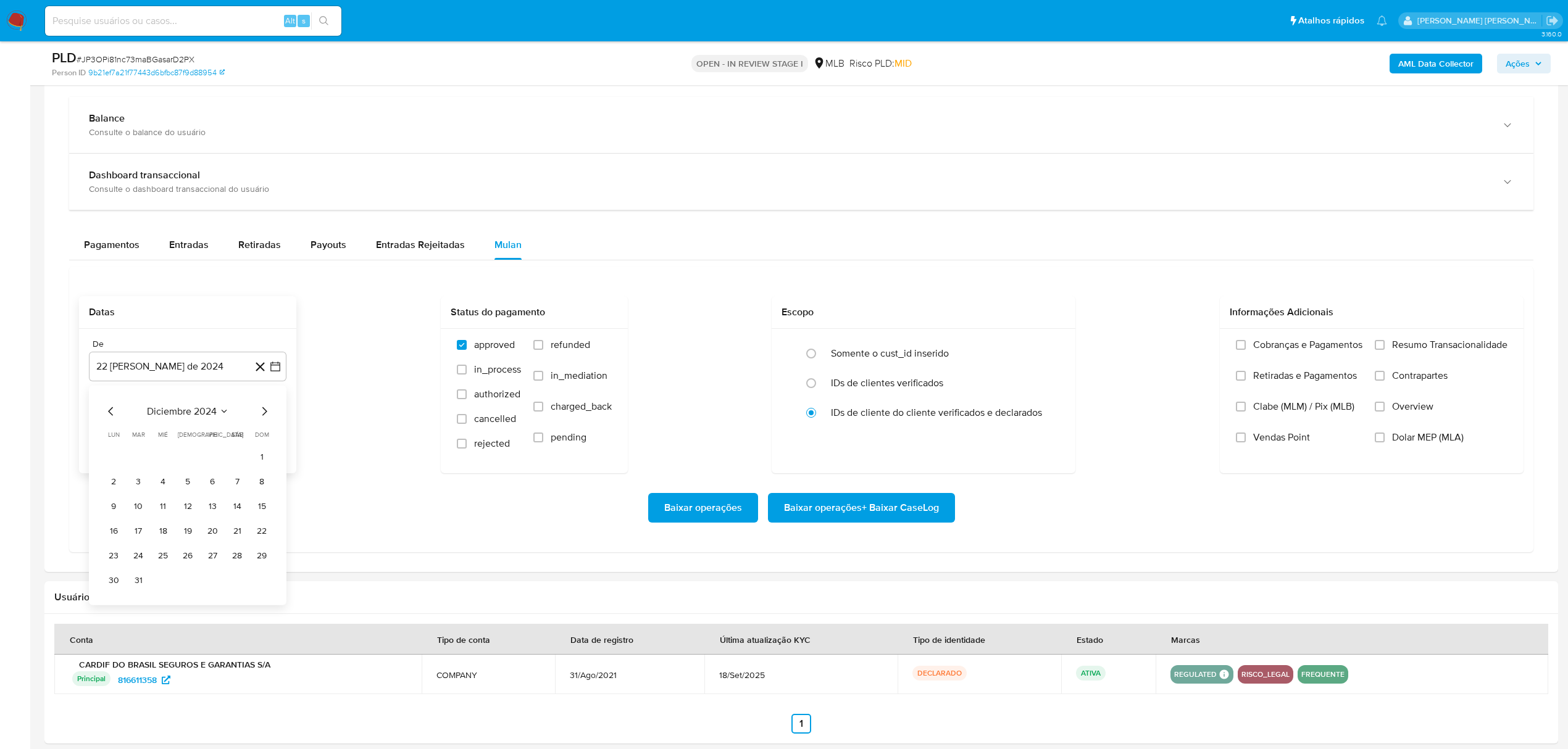
click at [268, 415] on icon "Mes siguiente" at bounding box center [264, 412] width 15 height 15
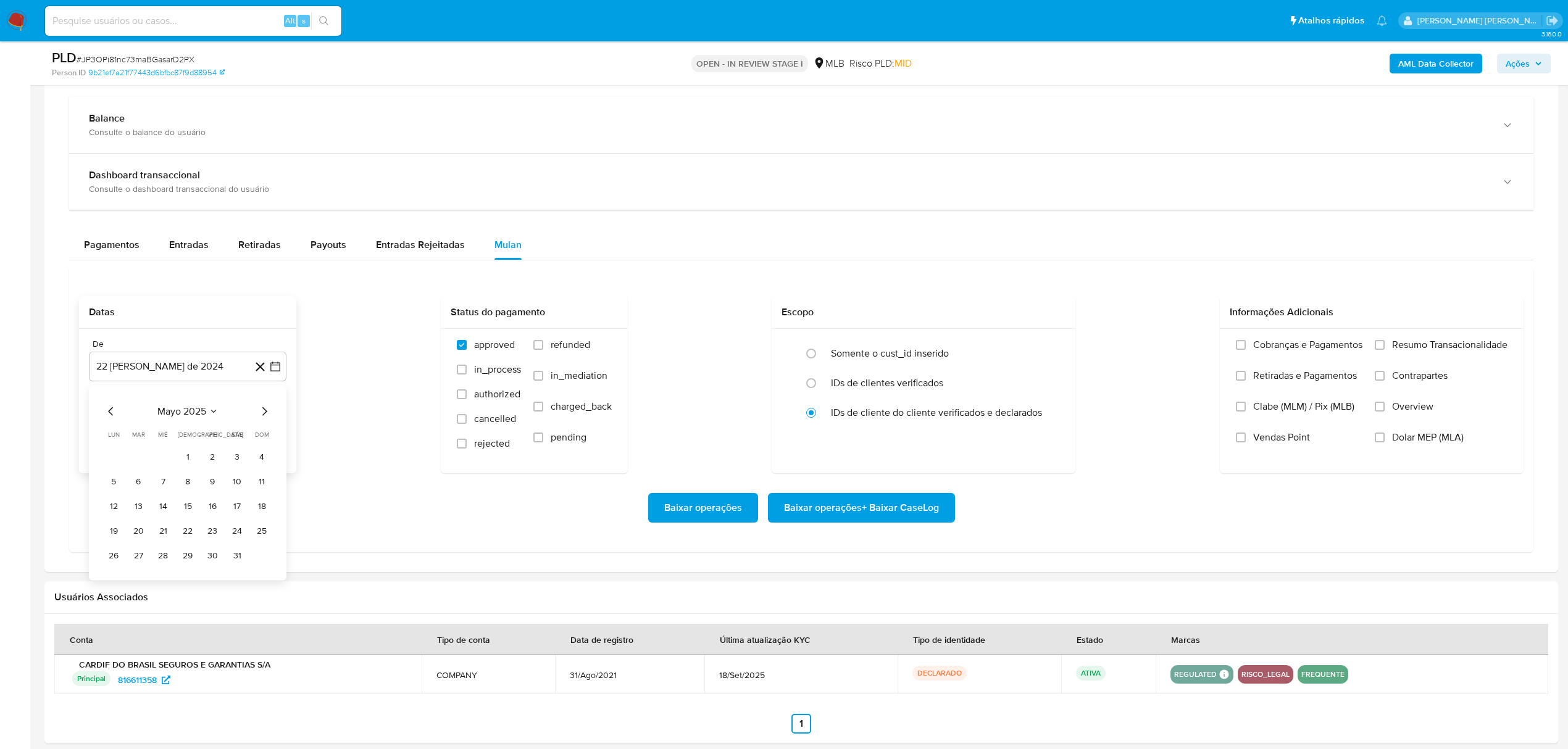
click at [268, 415] on icon "Mes siguiente" at bounding box center [264, 412] width 15 height 15
click at [211, 452] on button "1" at bounding box center [212, 457] width 19 height 19
click at [274, 428] on icon "button" at bounding box center [275, 429] width 13 height 13
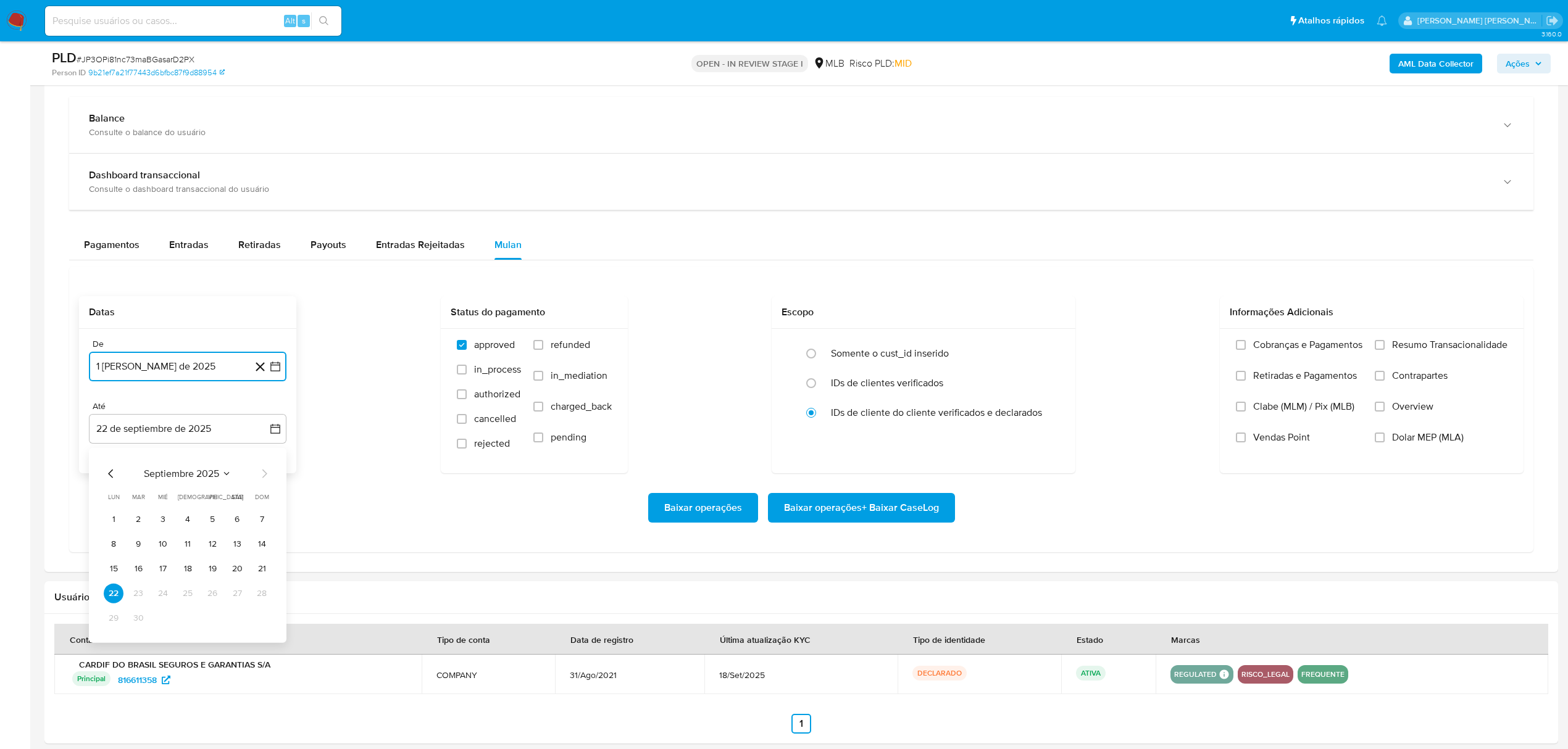
click at [112, 477] on icon "Mes anterior" at bounding box center [111, 474] width 15 height 15
click at [262, 621] on button "31" at bounding box center [262, 618] width 19 height 19
click at [1418, 413] on span "Overview" at bounding box center [1413, 407] width 41 height 13
click at [1384, 412] on input "Overview" at bounding box center [1380, 407] width 10 height 10
click at [1428, 380] on span "Contrapartes" at bounding box center [1420, 376] width 55 height 13
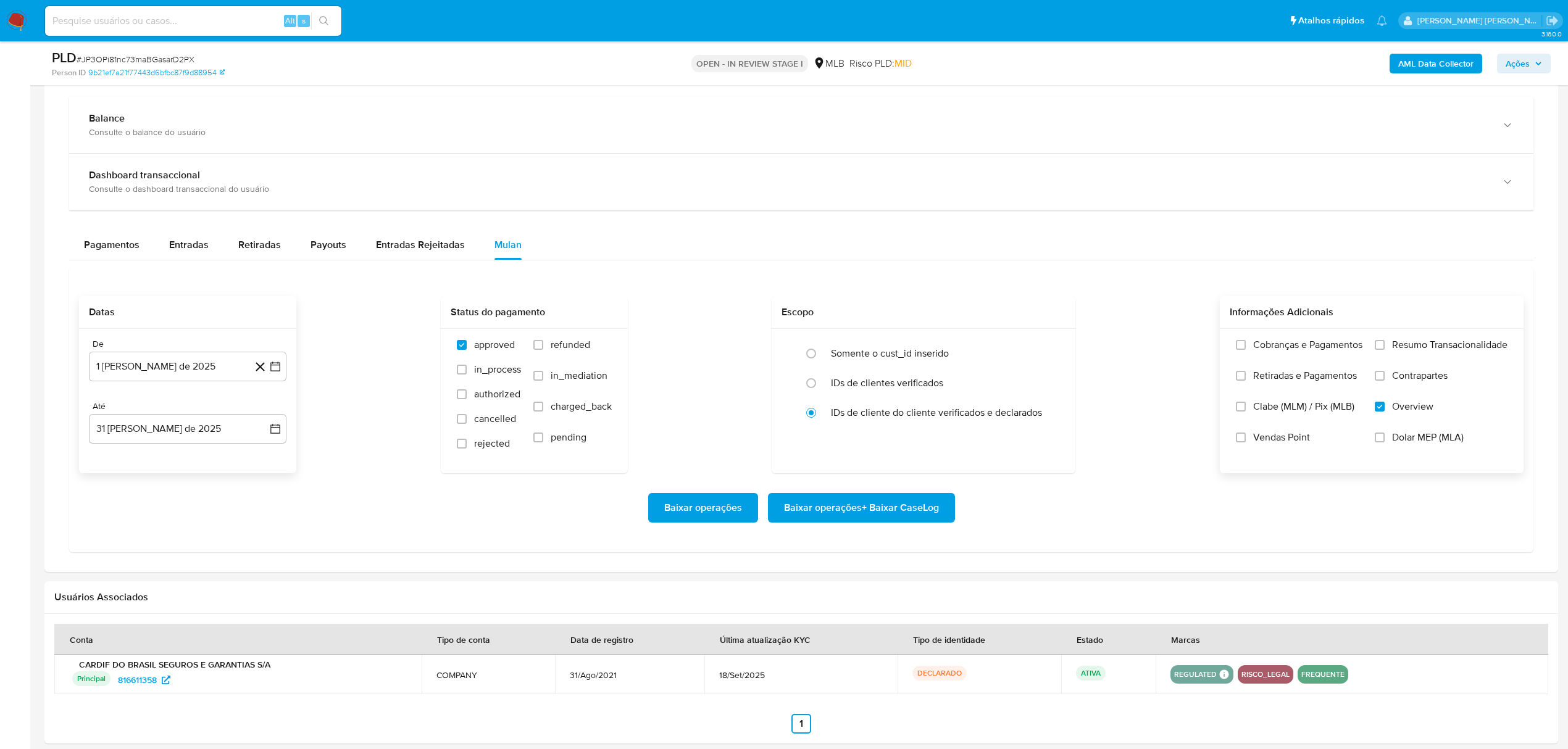
click at [1384, 380] on input "Contrapartes" at bounding box center [1380, 376] width 10 height 10
click at [1421, 344] on span "Resumo Transacionalidade" at bounding box center [1450, 345] width 116 height 13
click at [1384, 344] on input "Resumo Transacionalidade" at bounding box center [1380, 345] width 10 height 10
click at [887, 520] on span "Baixar operações + Baixar CaseLog" at bounding box center [861, 507] width 155 height 27
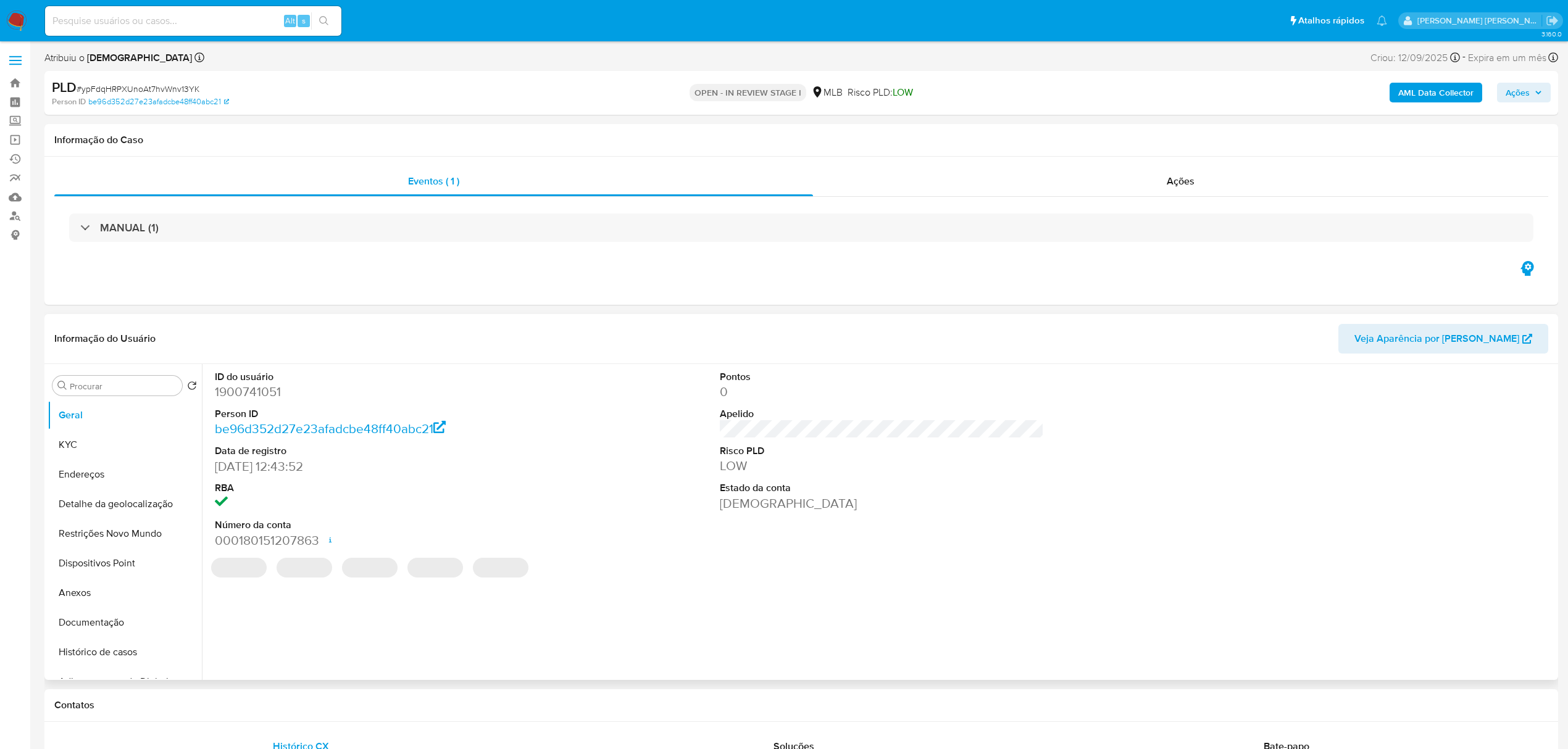
select select "10"
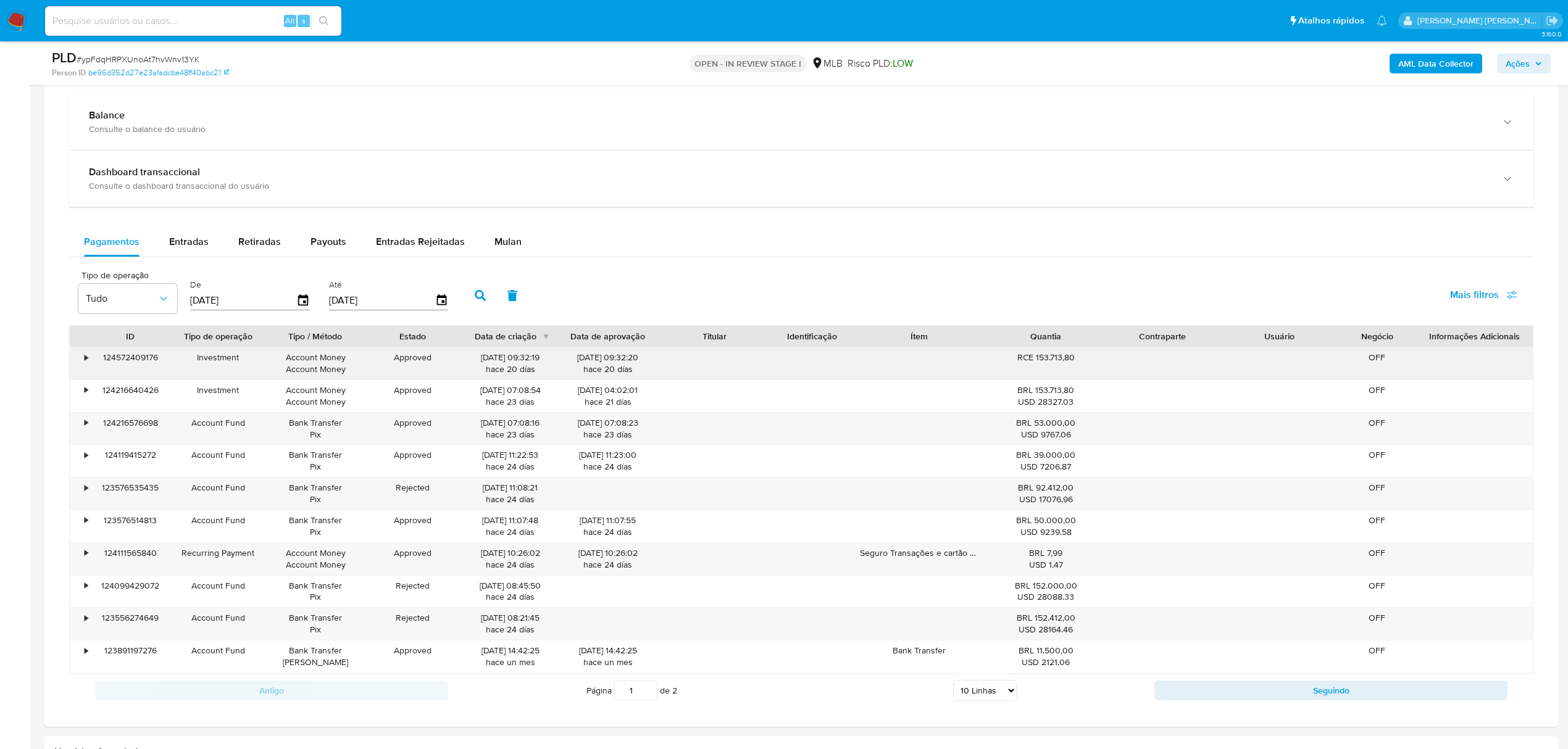
scroll to position [904, 0]
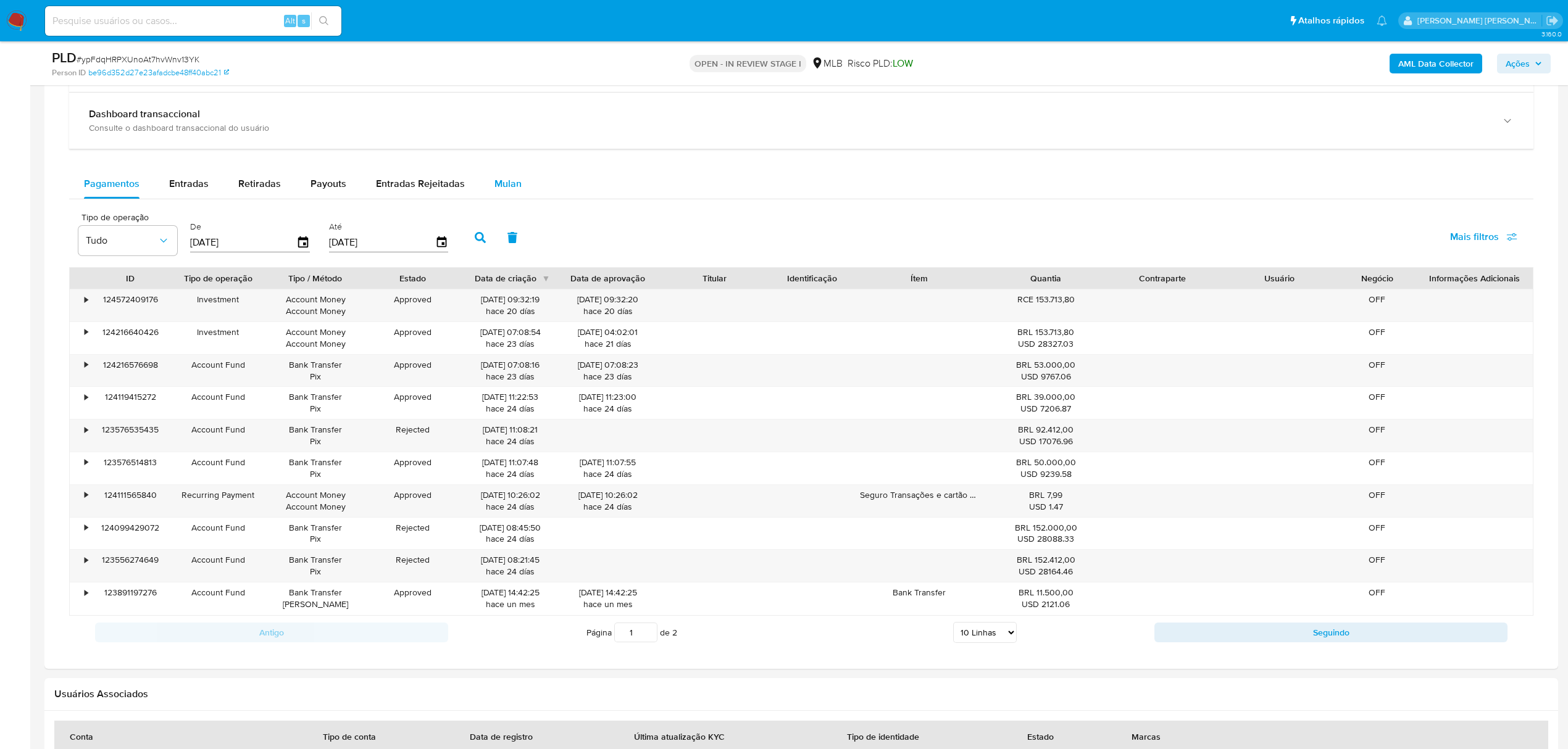
click at [512, 185] on span "Mulan" at bounding box center [507, 183] width 27 height 14
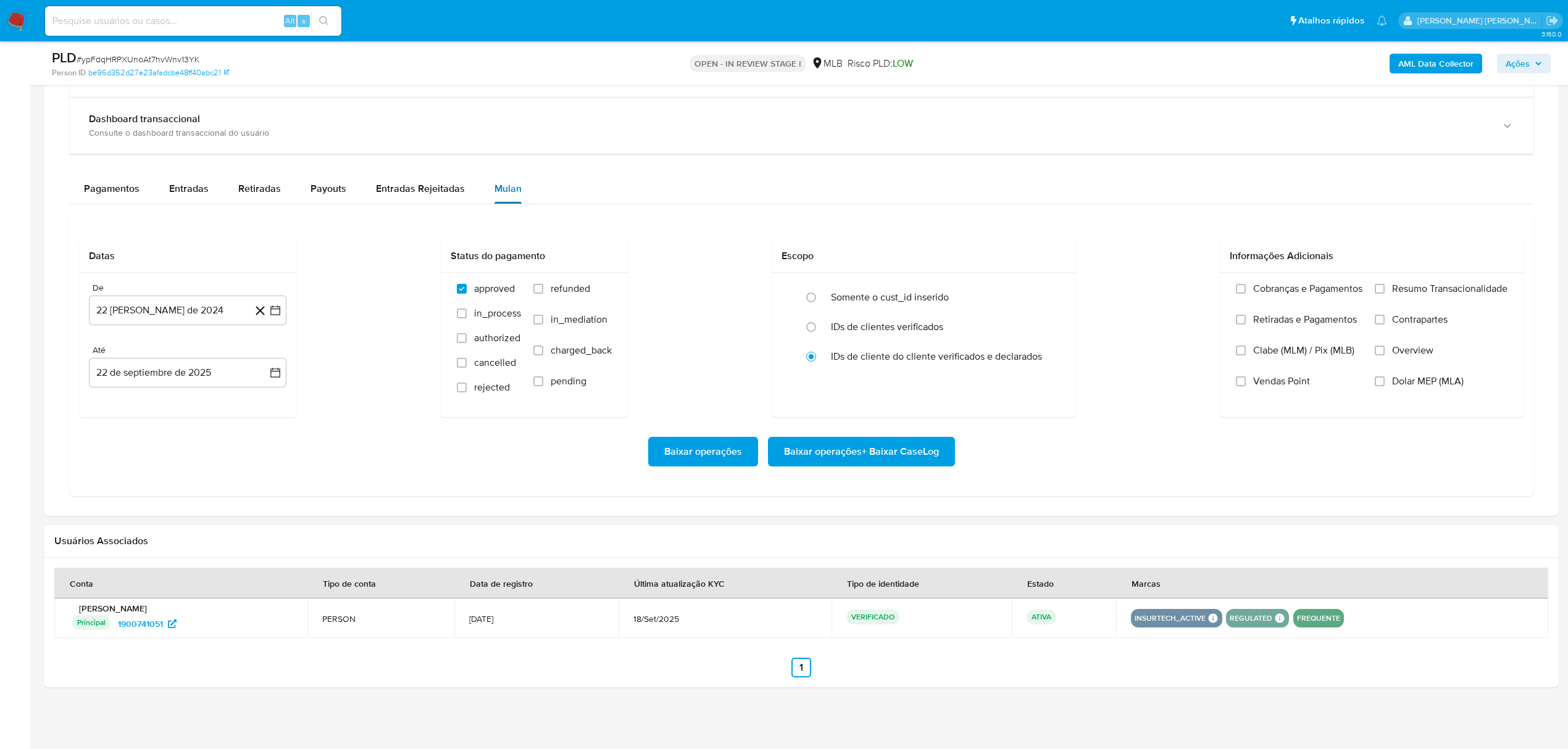
scroll to position [904, 0]
click at [273, 317] on button "[DATE]" at bounding box center [187, 310] width 197 height 30
click at [260, 352] on icon "Mes siguiente" at bounding box center [264, 356] width 15 height 15
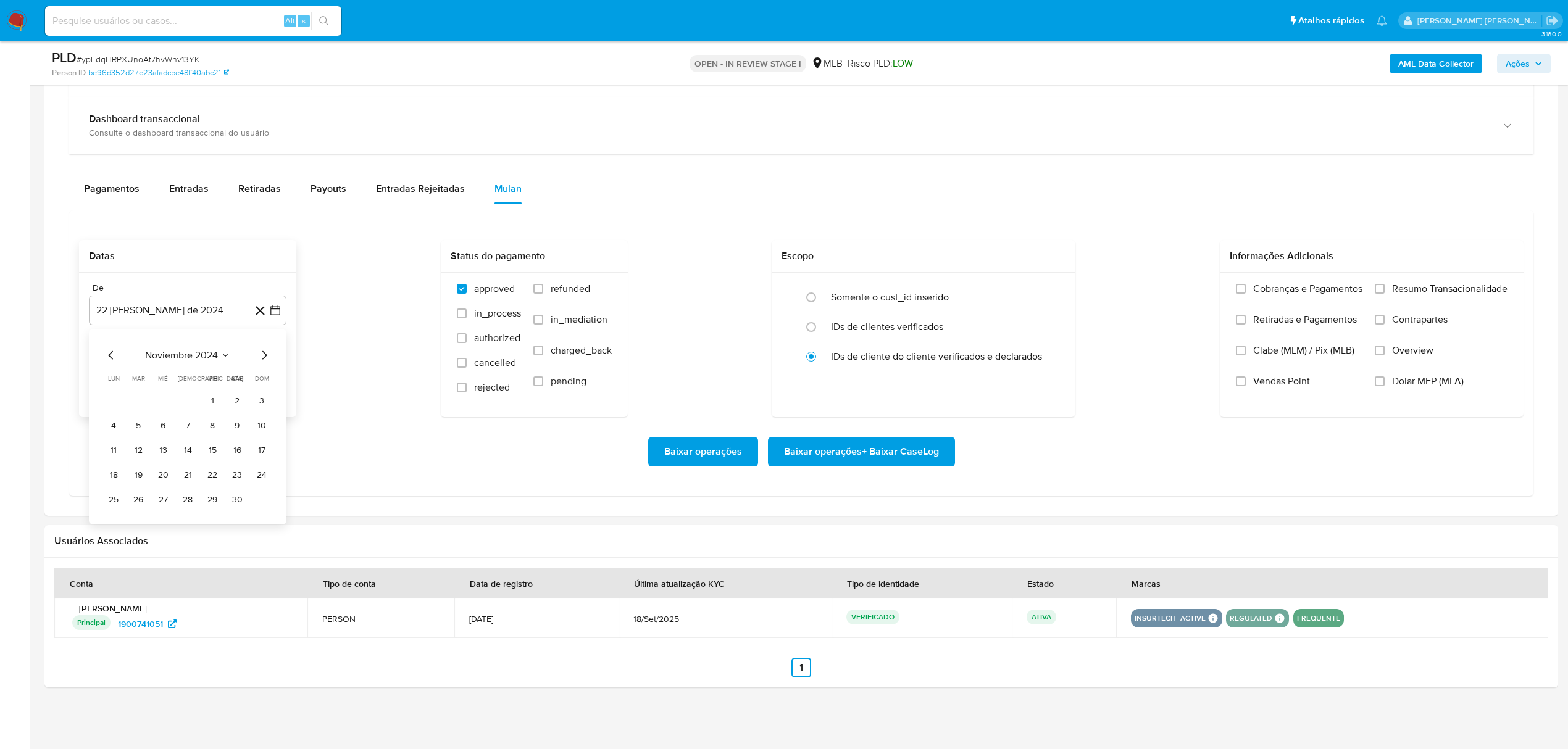
click at [260, 352] on icon "Mes siguiente" at bounding box center [264, 356] width 15 height 15
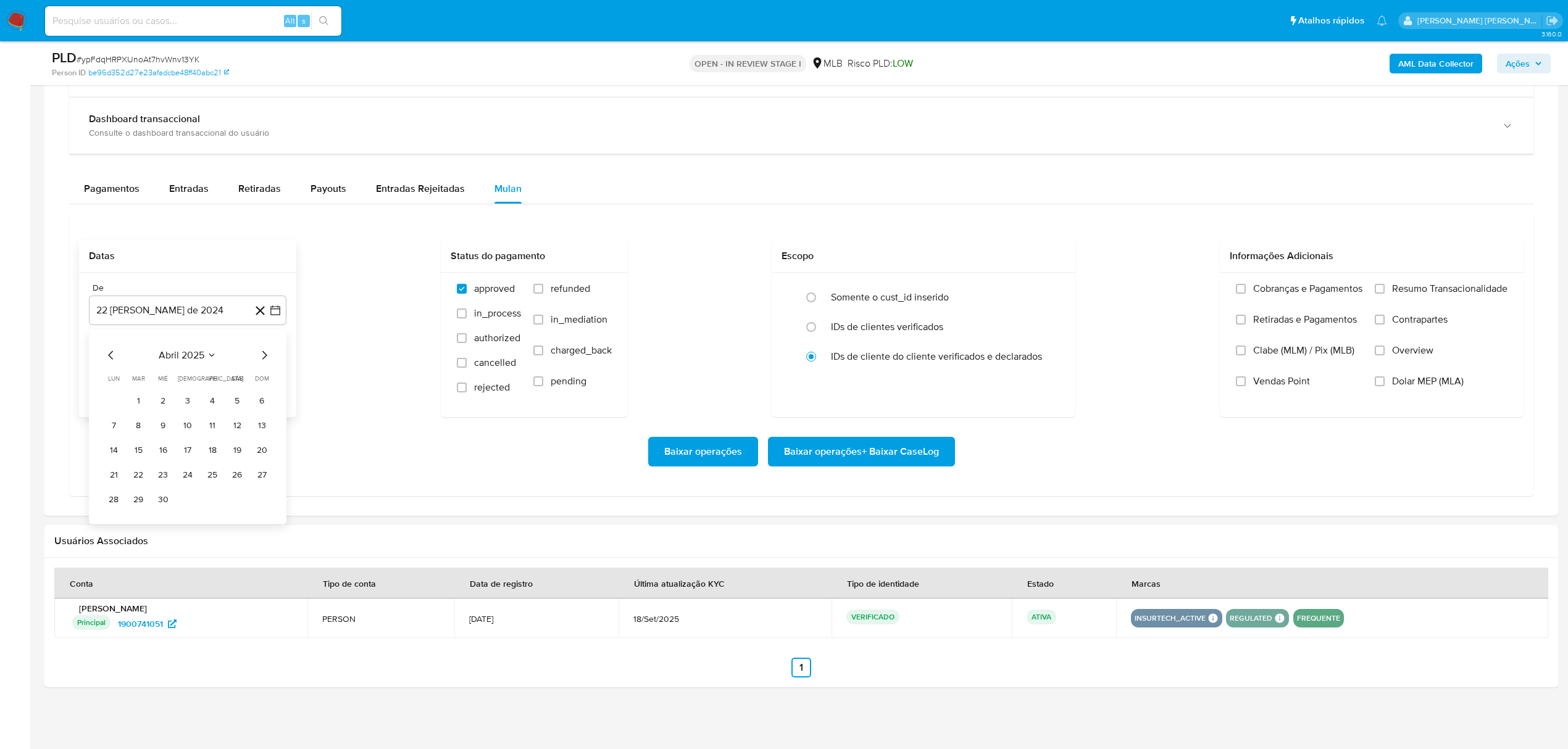
click at [260, 352] on icon "Mes siguiente" at bounding box center [264, 356] width 15 height 15
click at [219, 401] on button "1" at bounding box center [212, 401] width 19 height 19
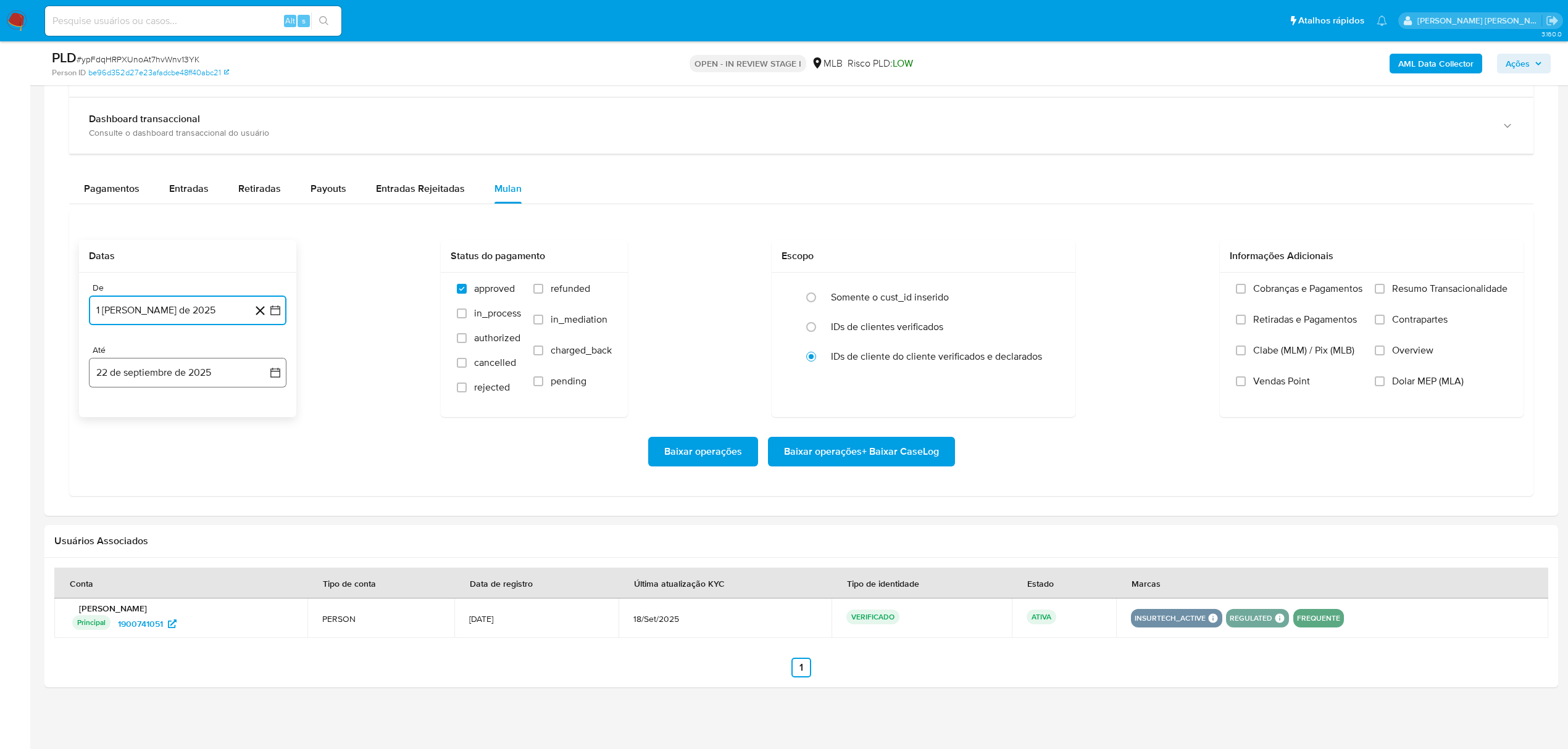
click at [275, 376] on icon "button" at bounding box center [275, 373] width 13 height 13
click at [110, 413] on icon "Mes anterior" at bounding box center [111, 418] width 15 height 15
click at [258, 559] on button "31" at bounding box center [262, 562] width 19 height 19
click at [1413, 356] on span "Overview" at bounding box center [1413, 351] width 41 height 13
click at [1384, 356] on input "Overview" at bounding box center [1380, 351] width 10 height 10
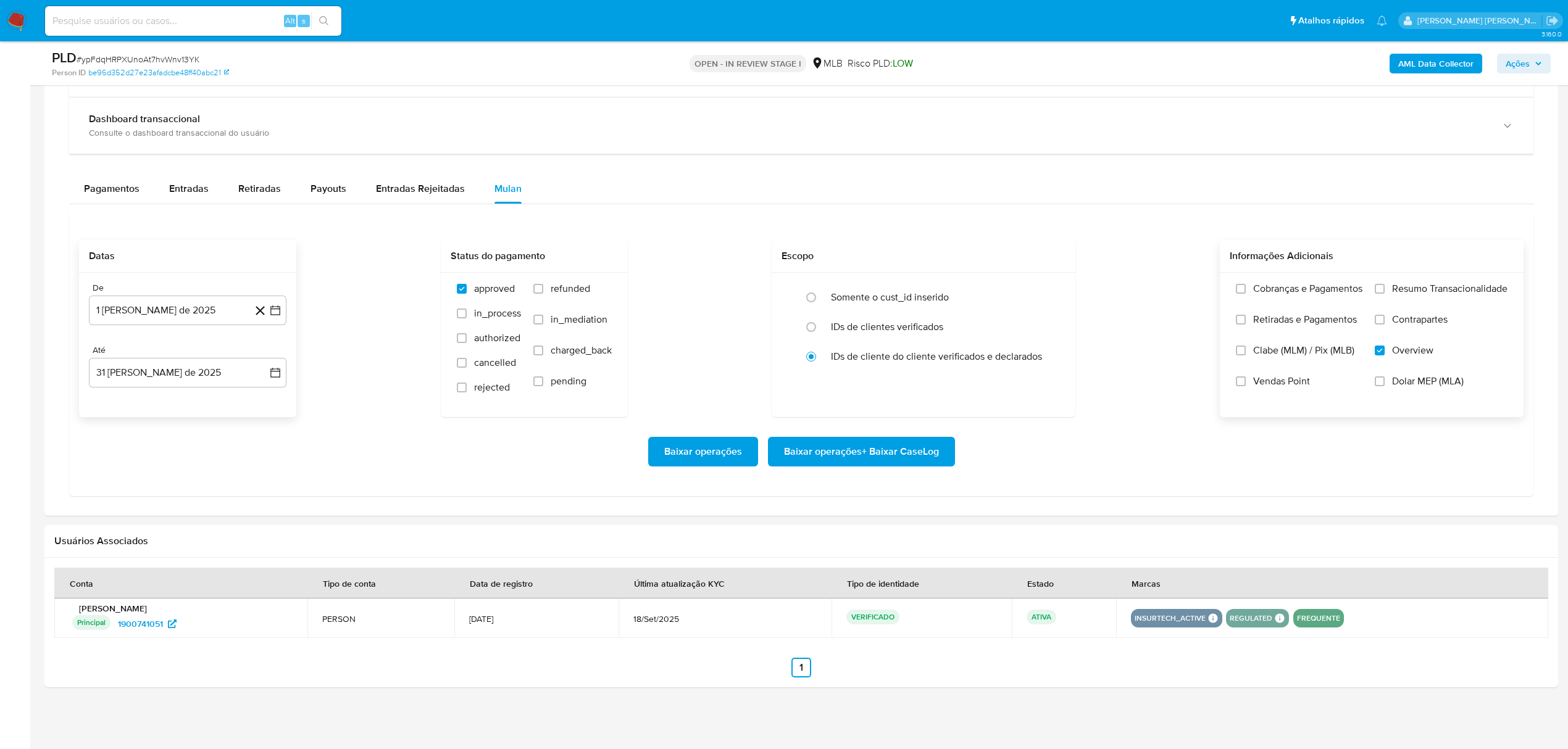
click at [1436, 314] on span "Contrapartes" at bounding box center [1420, 320] width 55 height 13
click at [1384, 315] on input "Contrapartes" at bounding box center [1380, 320] width 10 height 10
click at [1443, 288] on span "Resumo Transacionalidade" at bounding box center [1450, 289] width 116 height 13
click at [1384, 288] on input "Resumo Transacionalidade" at bounding box center [1380, 289] width 10 height 10
click at [832, 459] on span "Baixar operações + Baixar CaseLog" at bounding box center [861, 451] width 155 height 27
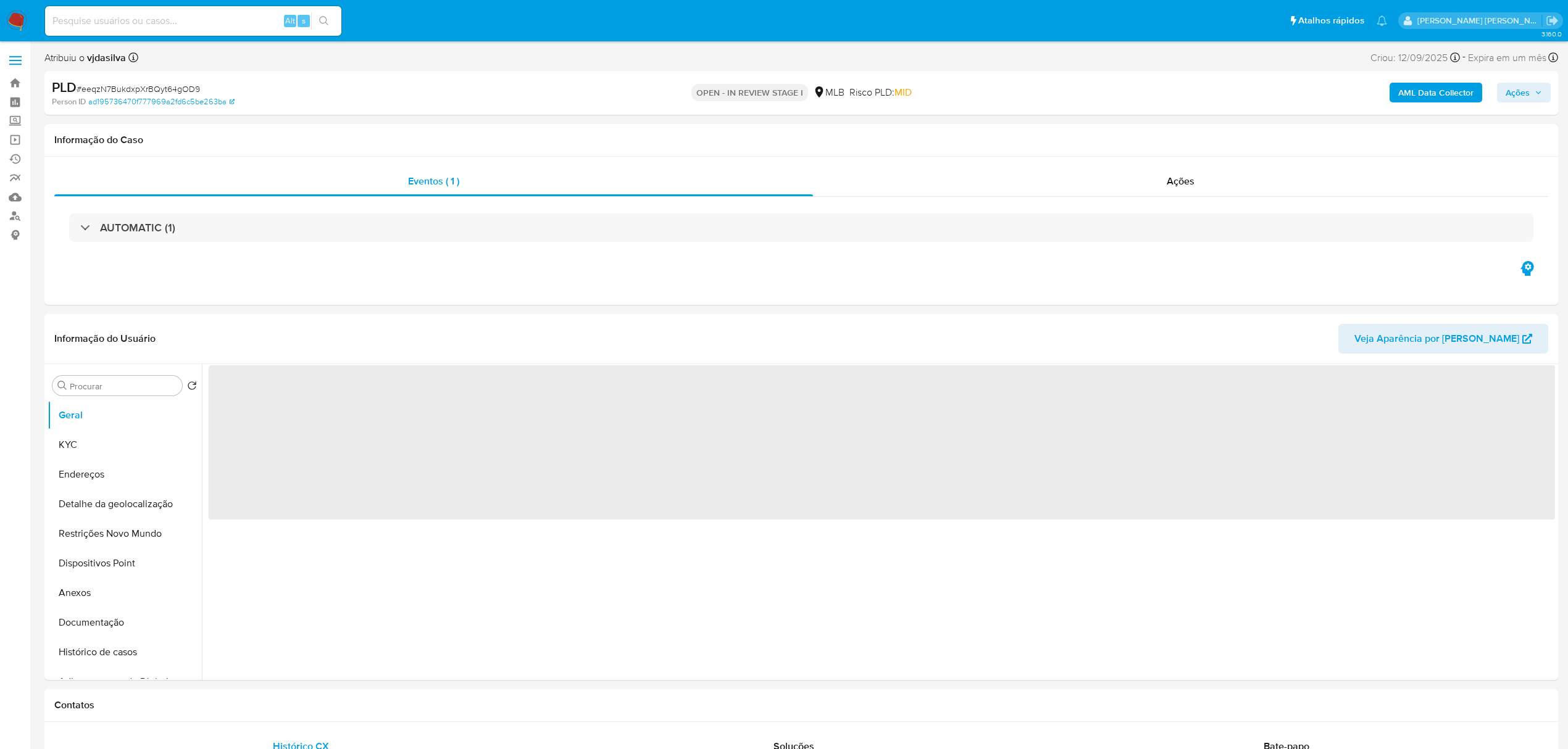
select select "10"
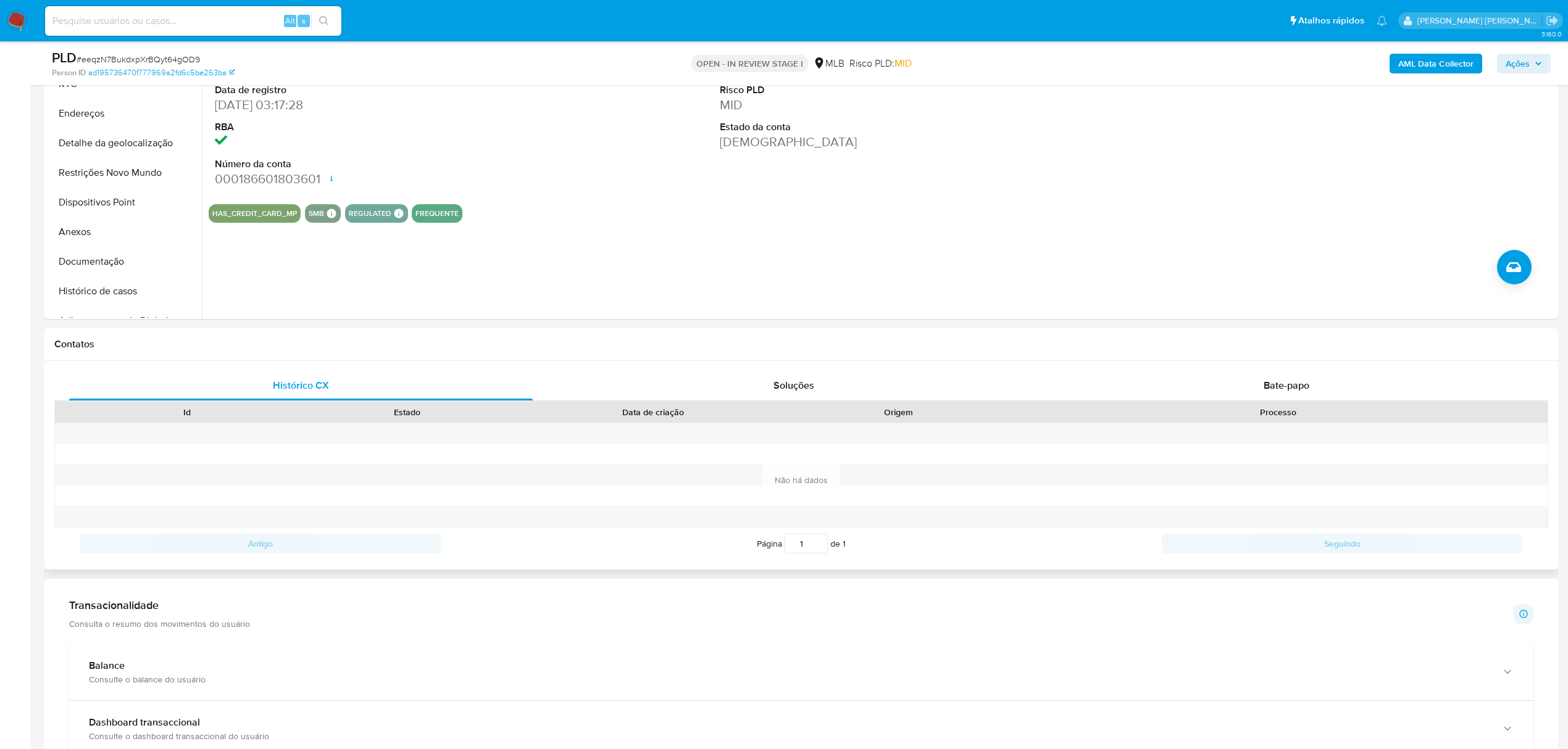
scroll to position [494, 0]
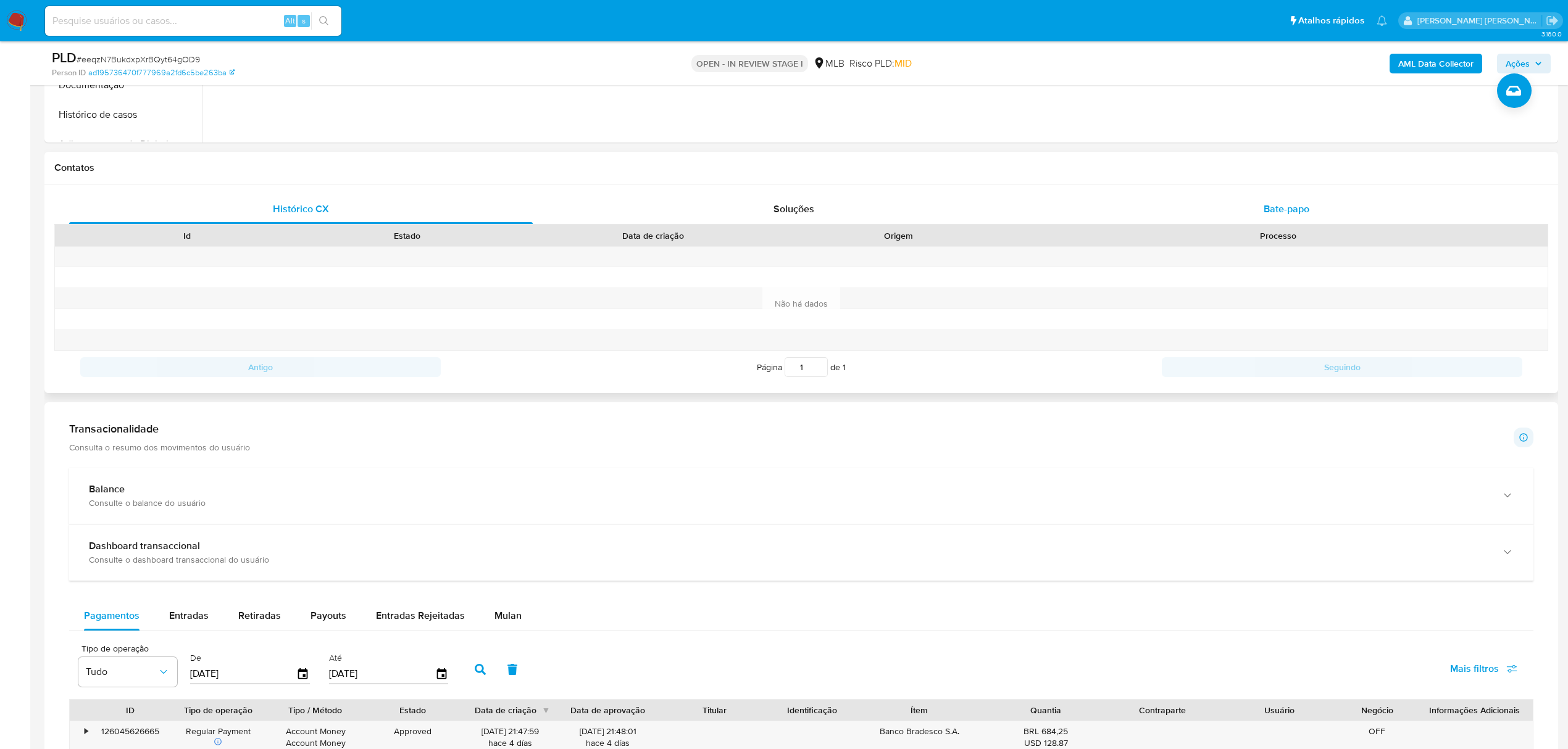
click at [1266, 198] on div "Bate-papo" at bounding box center [1286, 209] width 463 height 30
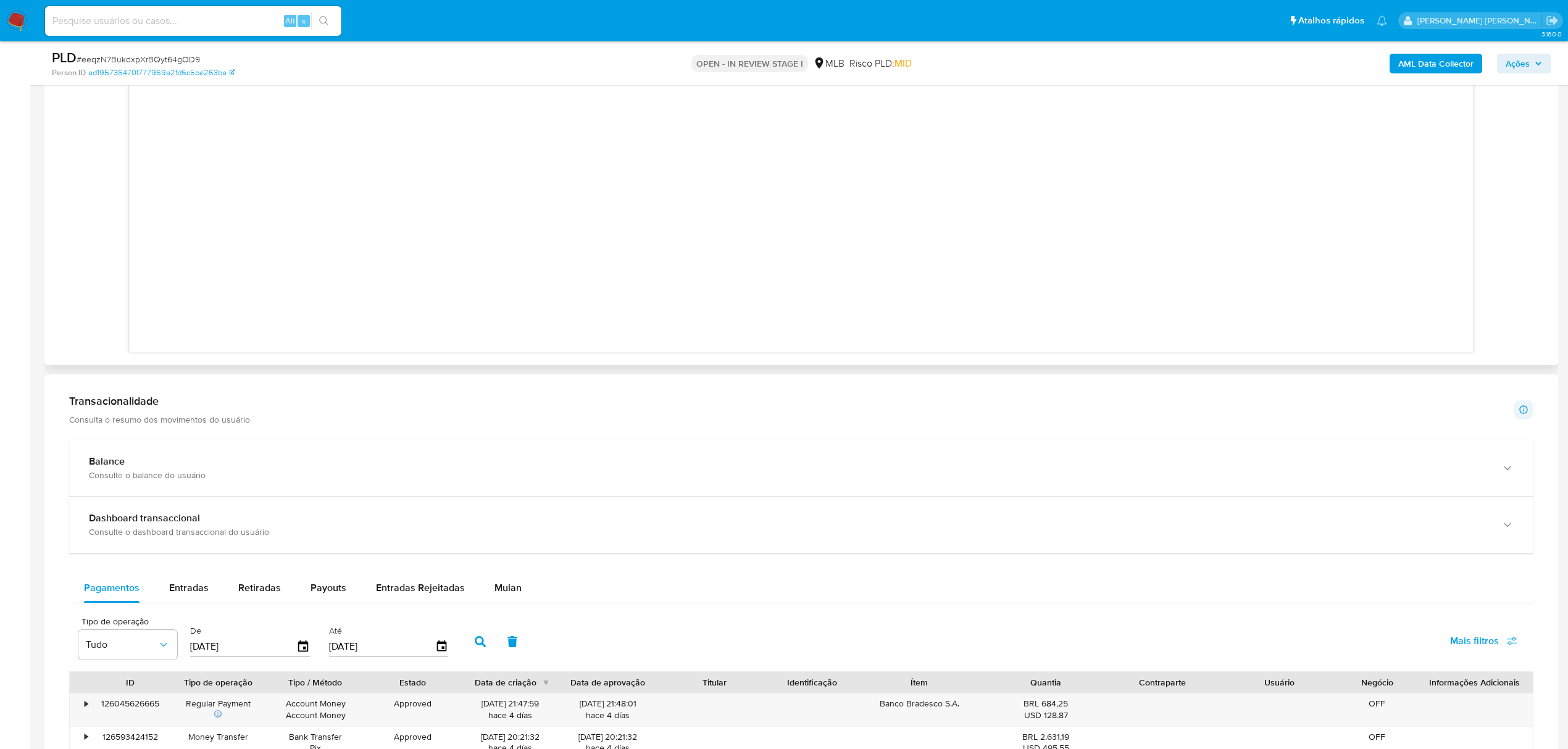
scroll to position [987, 0]
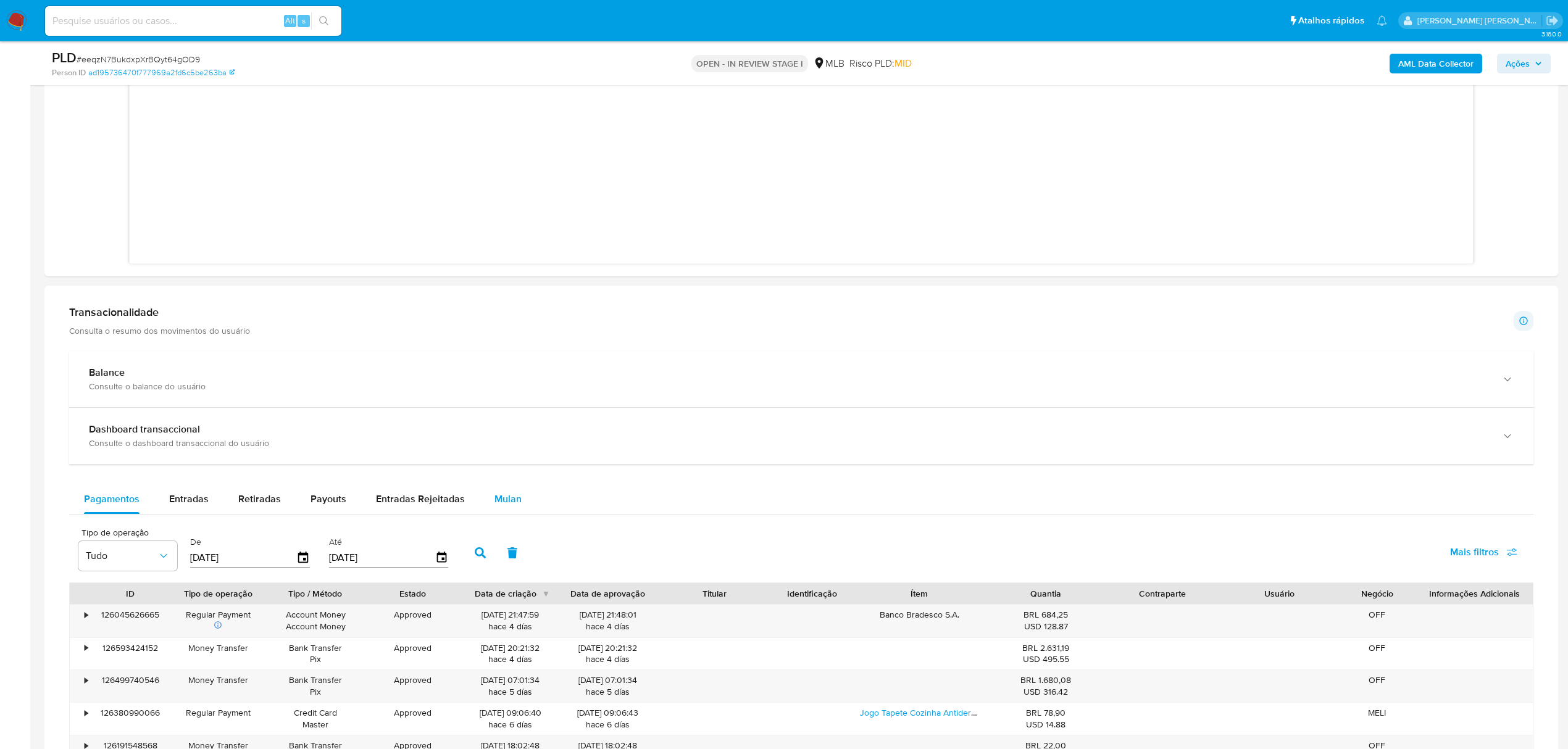
click at [507, 500] on span "Mulan" at bounding box center [507, 499] width 27 height 14
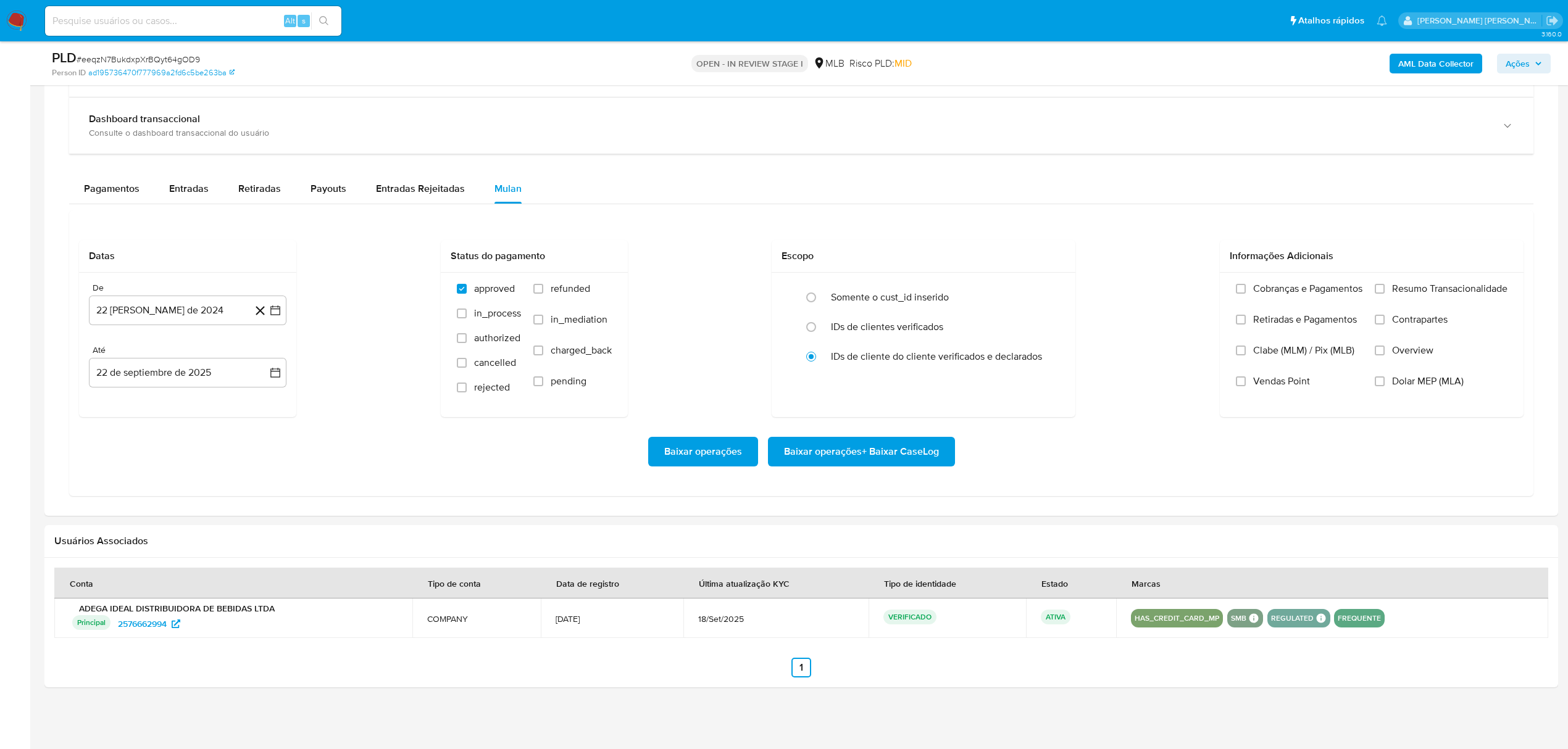
scroll to position [1301, 0]
click at [275, 306] on icon "button" at bounding box center [275, 310] width 13 height 13
click at [265, 358] on icon "Mes siguiente" at bounding box center [264, 356] width 15 height 15
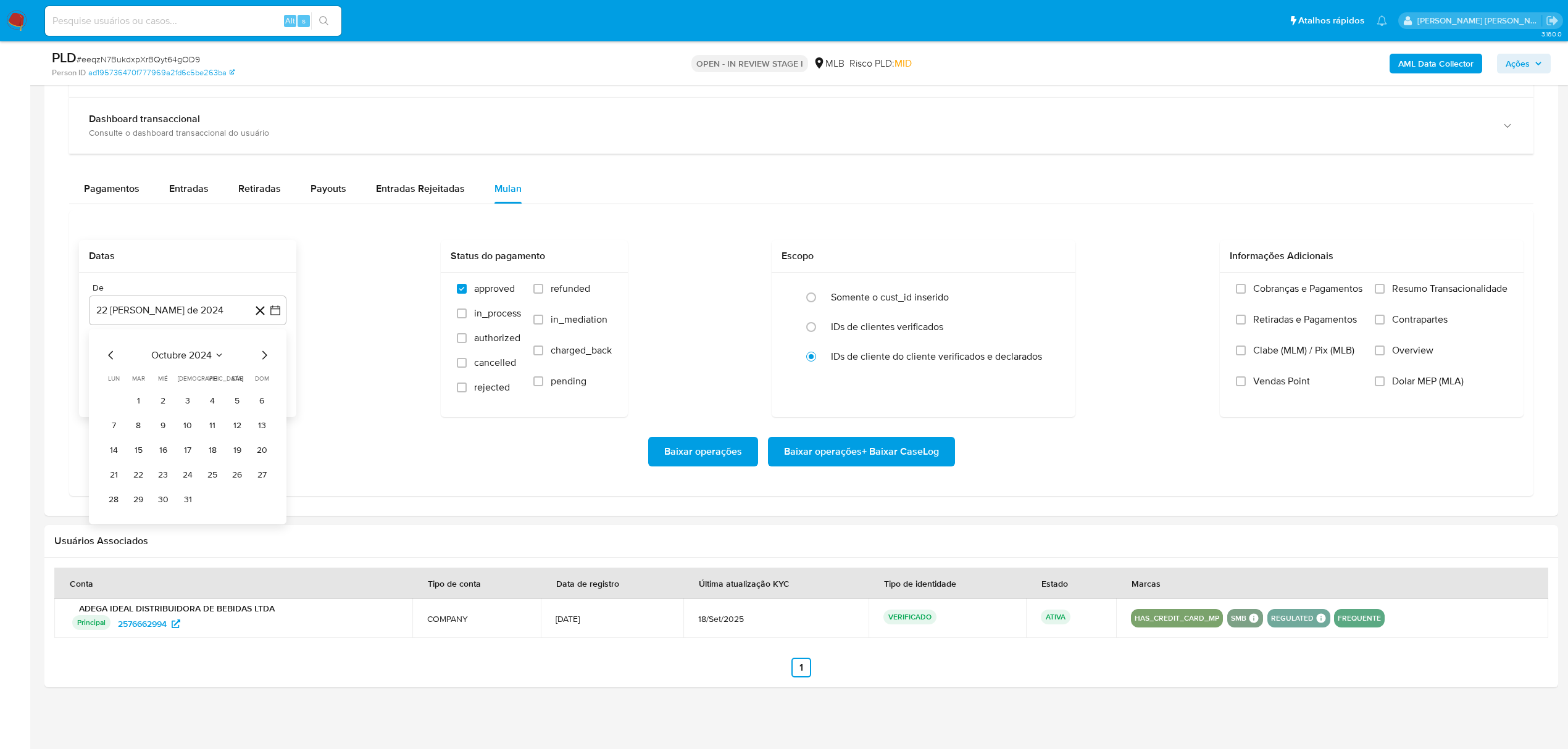
click at [264, 358] on icon "Mes siguiente" at bounding box center [264, 356] width 15 height 15
click at [264, 358] on icon "Mes siguiente" at bounding box center [265, 356] width 5 height 9
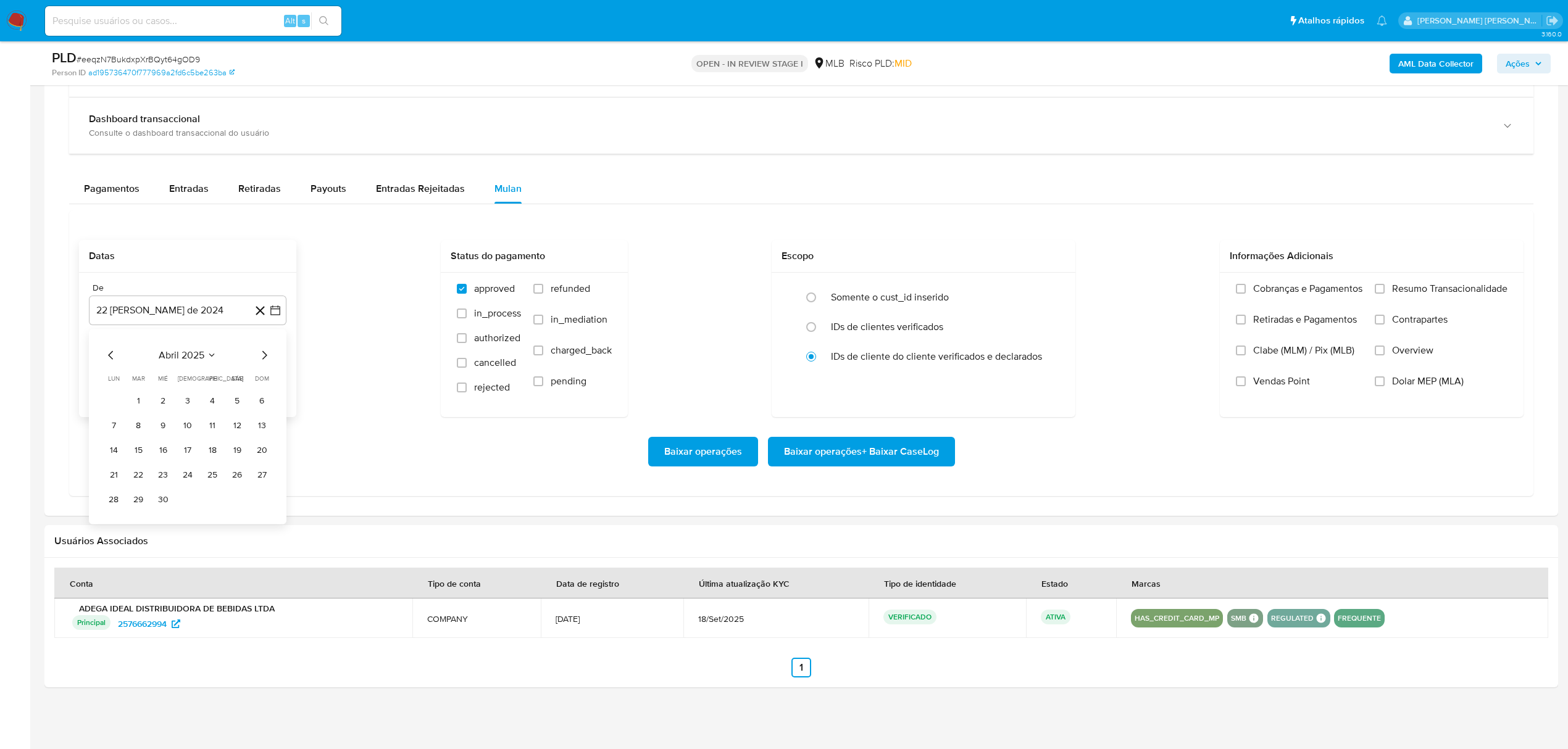
click at [264, 358] on icon "Mes siguiente" at bounding box center [265, 356] width 5 height 9
click at [265, 358] on icon "Mes siguiente" at bounding box center [264, 356] width 15 height 15
click at [264, 358] on icon "Mes siguiente" at bounding box center [264, 356] width 15 height 15
click at [211, 398] on button "1" at bounding box center [212, 401] width 19 height 19
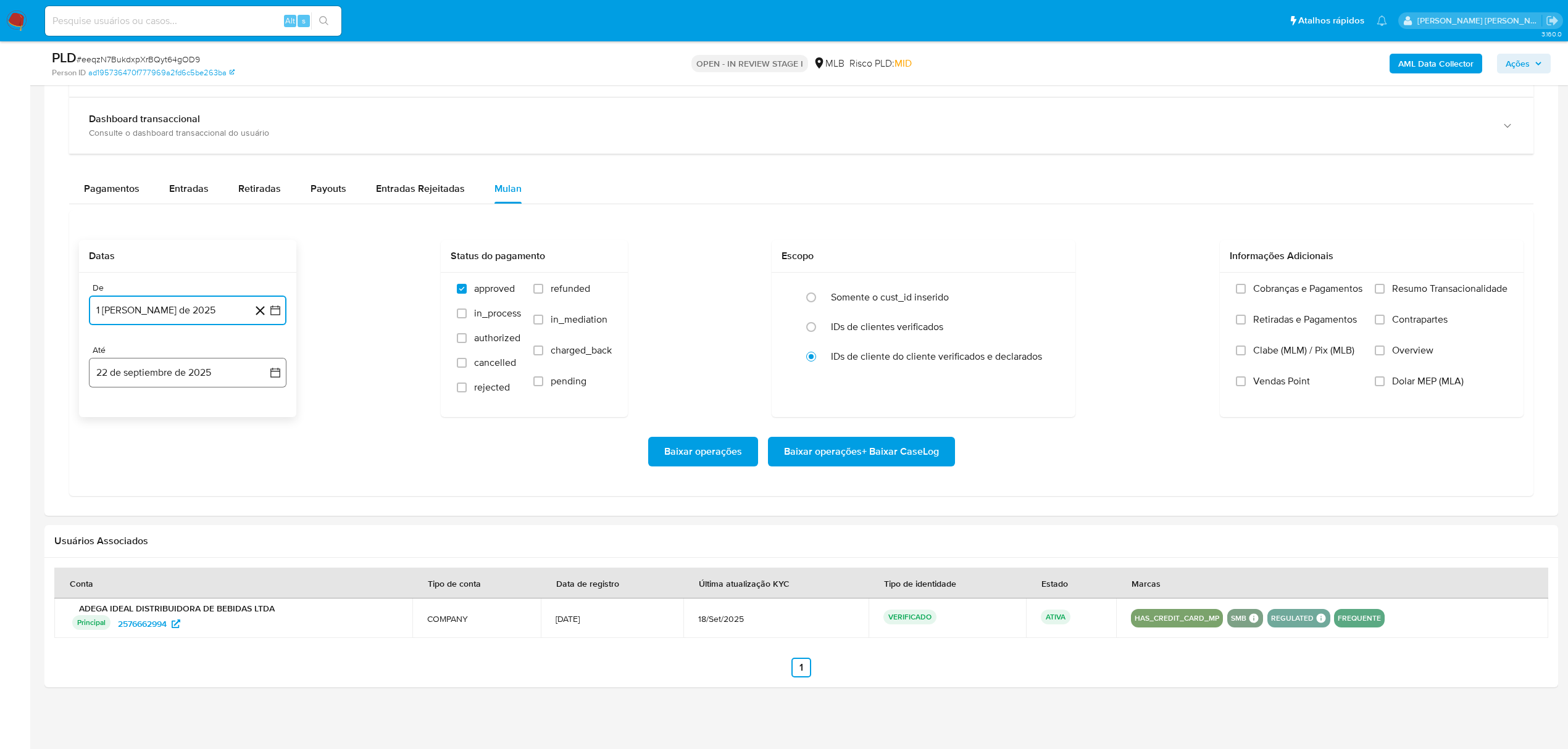
click at [277, 371] on icon "button" at bounding box center [275, 373] width 10 height 10
click at [108, 415] on icon "Mes anterior" at bounding box center [111, 418] width 15 height 15
click at [267, 560] on button "31" at bounding box center [262, 562] width 19 height 19
click at [1418, 349] on span "Overview" at bounding box center [1413, 351] width 41 height 13
click at [1384, 349] on input "Overview" at bounding box center [1380, 351] width 10 height 10
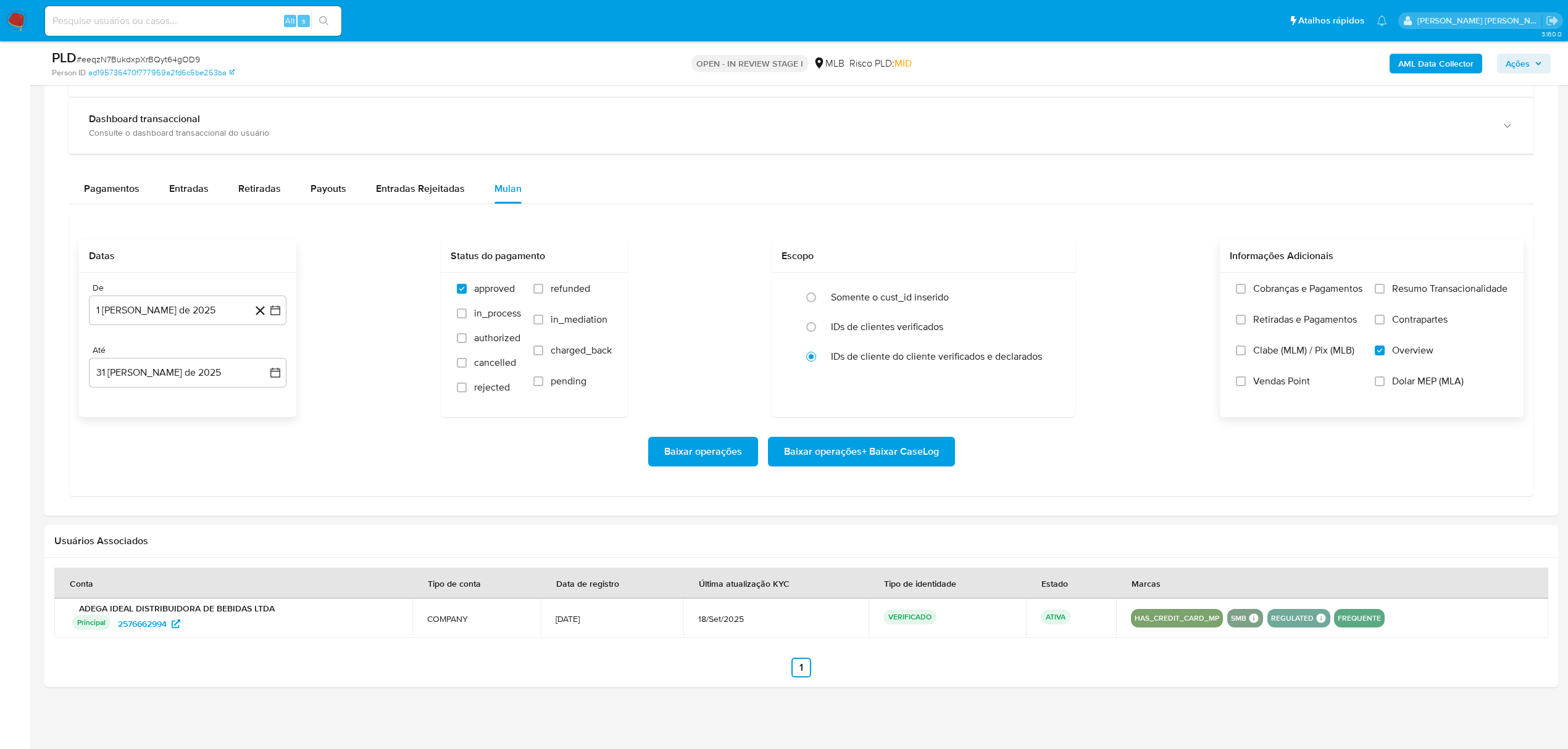
click at [1423, 328] on label "Contrapartes" at bounding box center [1441, 329] width 133 height 31
click at [1384, 324] on input "Contrapartes" at bounding box center [1380, 320] width 10 height 10
click at [1438, 288] on span "Resumo Transacionalidade" at bounding box center [1450, 289] width 116 height 13
click at [1384, 288] on input "Resumo Transacionalidade" at bounding box center [1380, 289] width 10 height 10
click at [910, 461] on span "Baixar operações + Baixar CaseLog" at bounding box center [861, 451] width 155 height 27
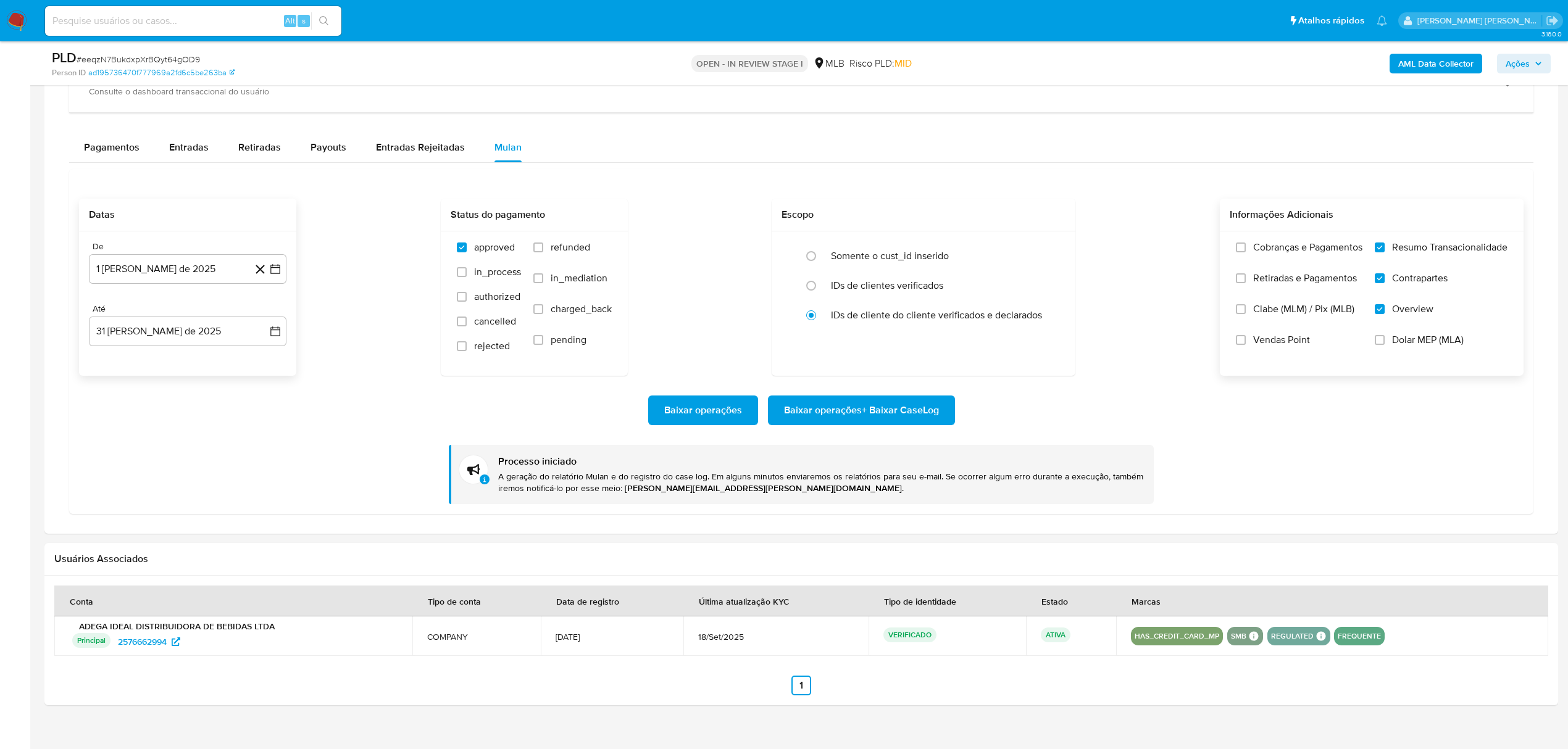
scroll to position [1360, 0]
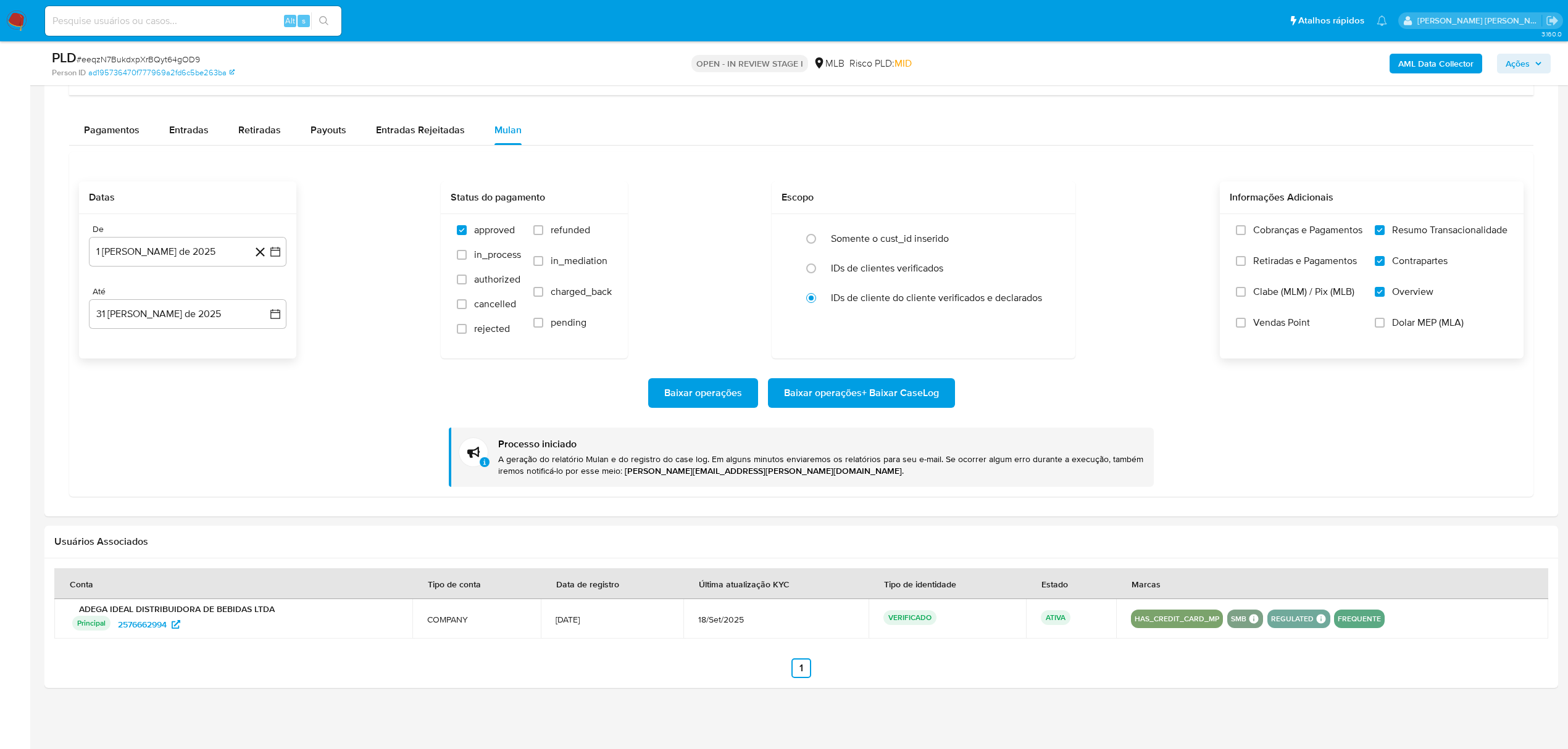
click at [369, 316] on div "Datas De 1 de agosto de 2025 1-08-2025 Até 31 de agosto de 2025 31-08-2025 Stat…" at bounding box center [802, 270] width 1445 height 177
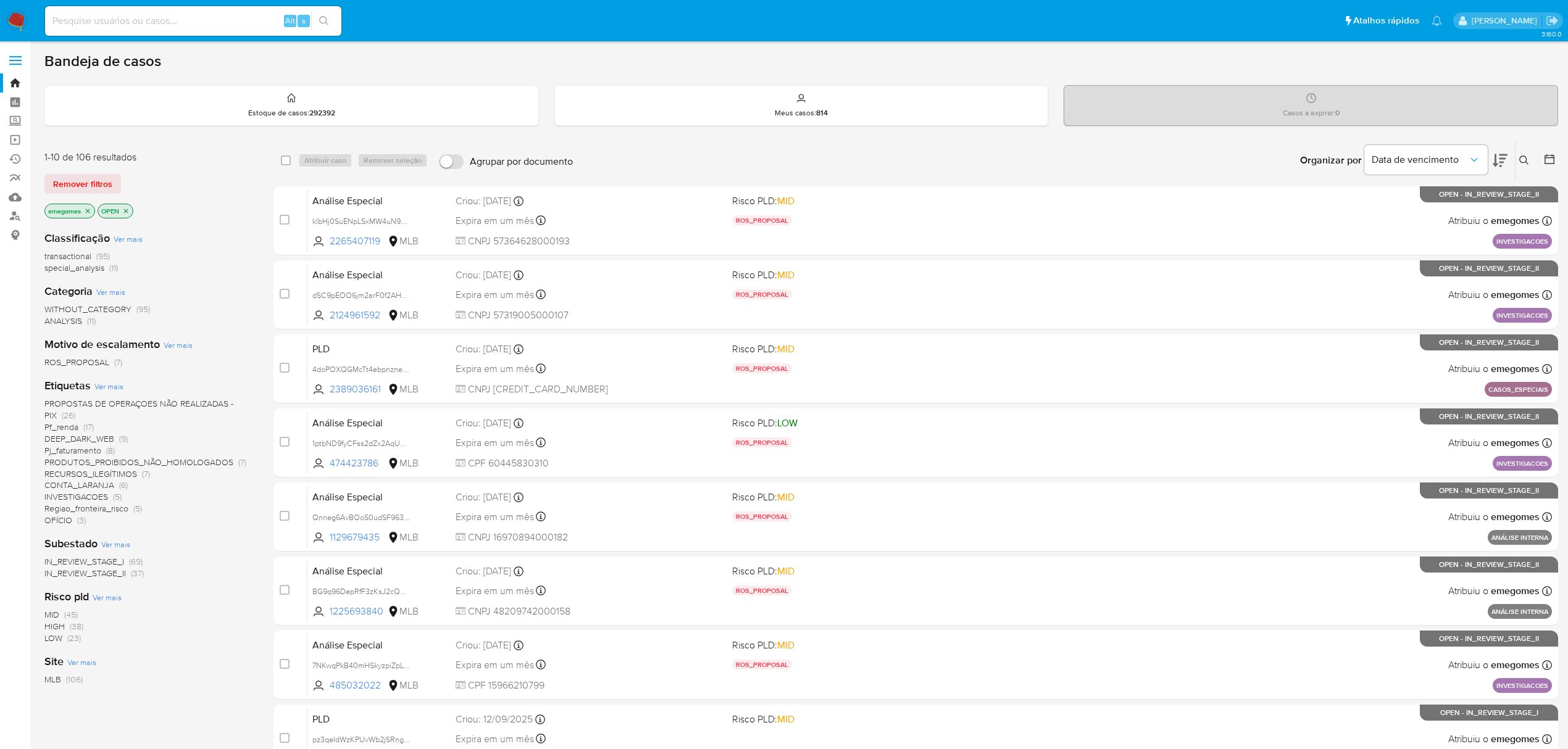
click at [260, 227] on div "1-10 de 106 resultados Remover filtros emegomes OPEN Classificação Ver mais tra…" at bounding box center [802, 554] width 1514 height 826
click at [1485, 154] on div "Data de vencimento" at bounding box center [1436, 160] width 143 height 38
click at [1478, 156] on icon "Organizar por" at bounding box center [1474, 160] width 13 height 13
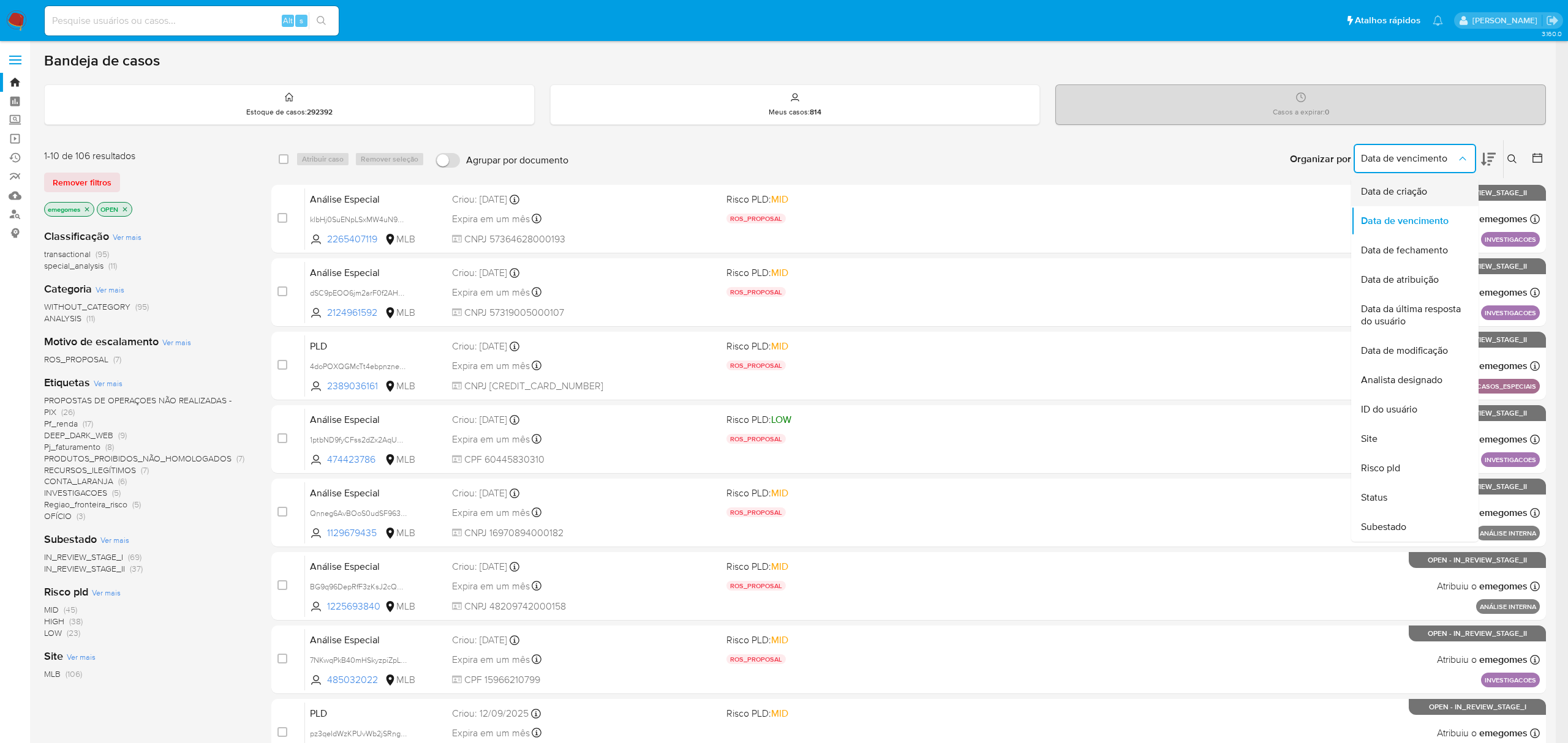
click at [1436, 191] on div "Data de criação" at bounding box center [1411, 191] width 100 height 29
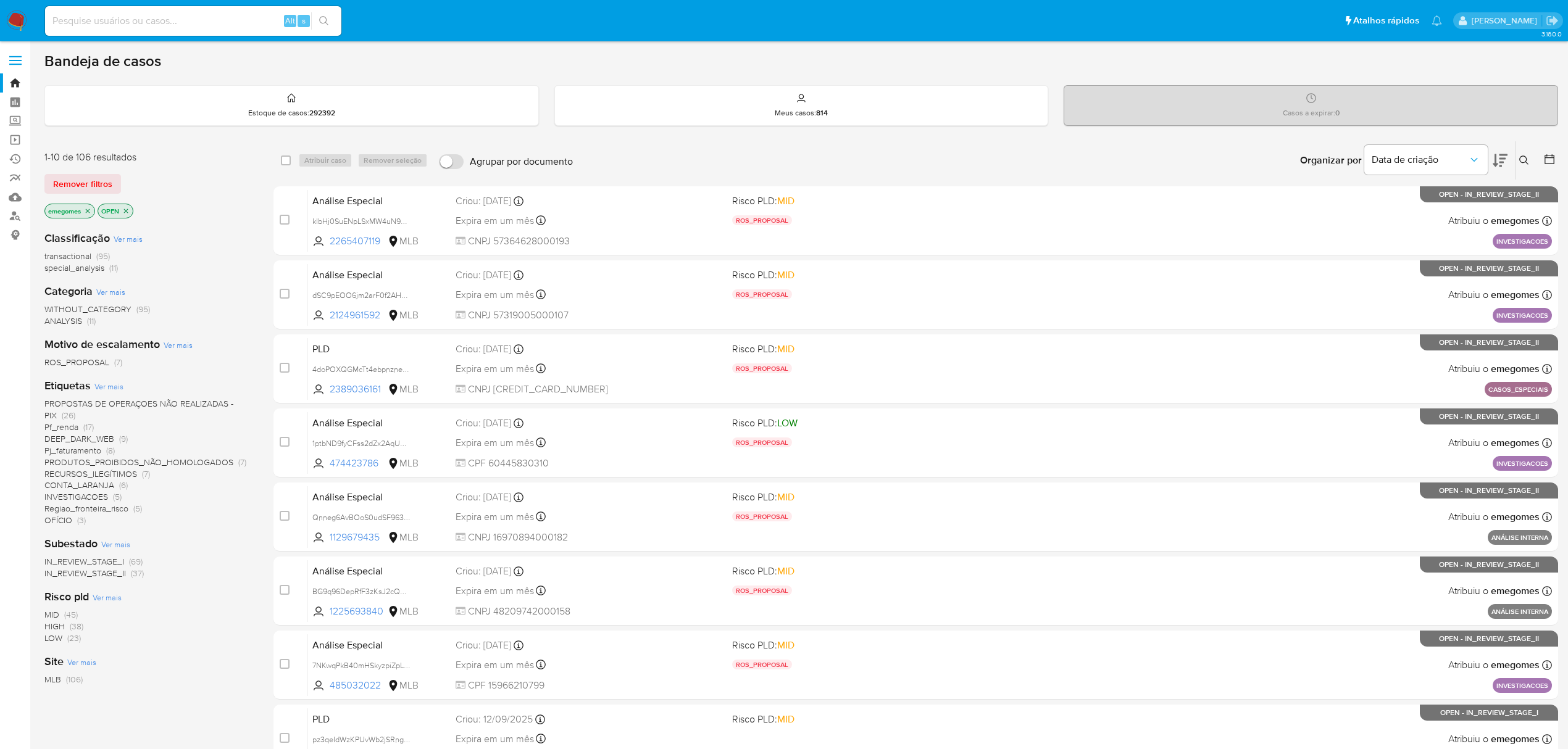
click at [1500, 158] on icon at bounding box center [1500, 160] width 15 height 13
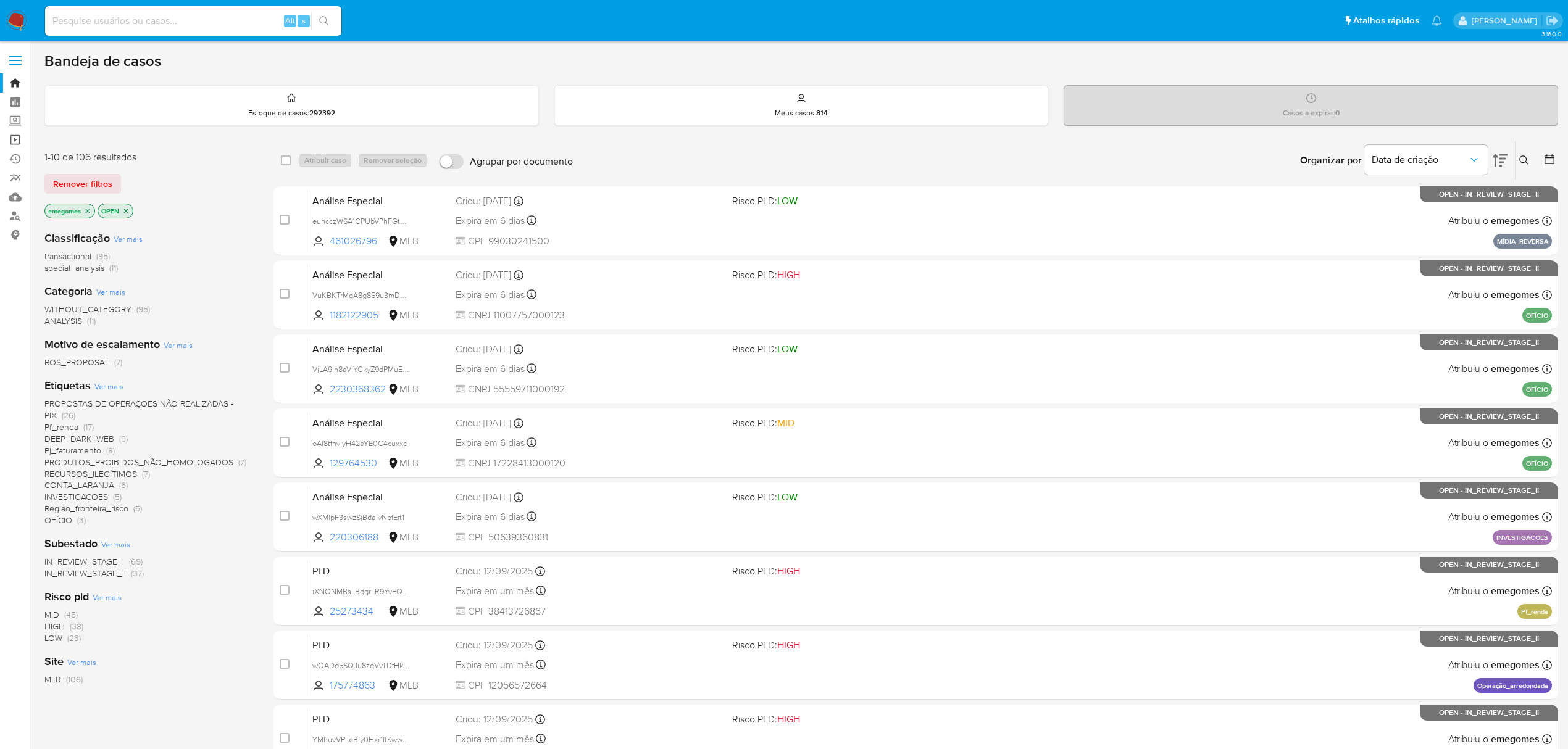
click at [19, 138] on link "Operações em massa" at bounding box center [74, 139] width 147 height 19
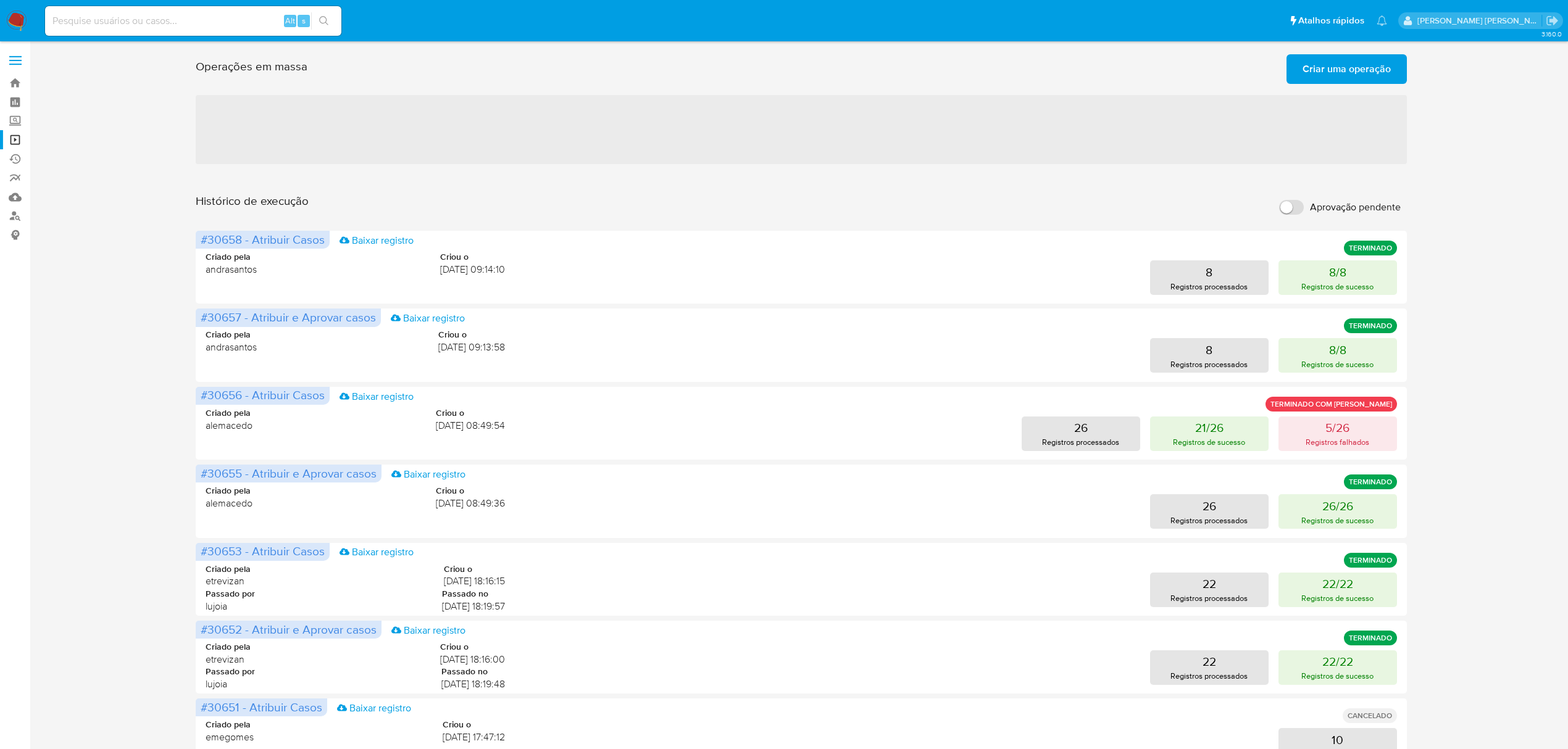
click at [1342, 67] on span "Criar uma operação" at bounding box center [1347, 68] width 88 height 27
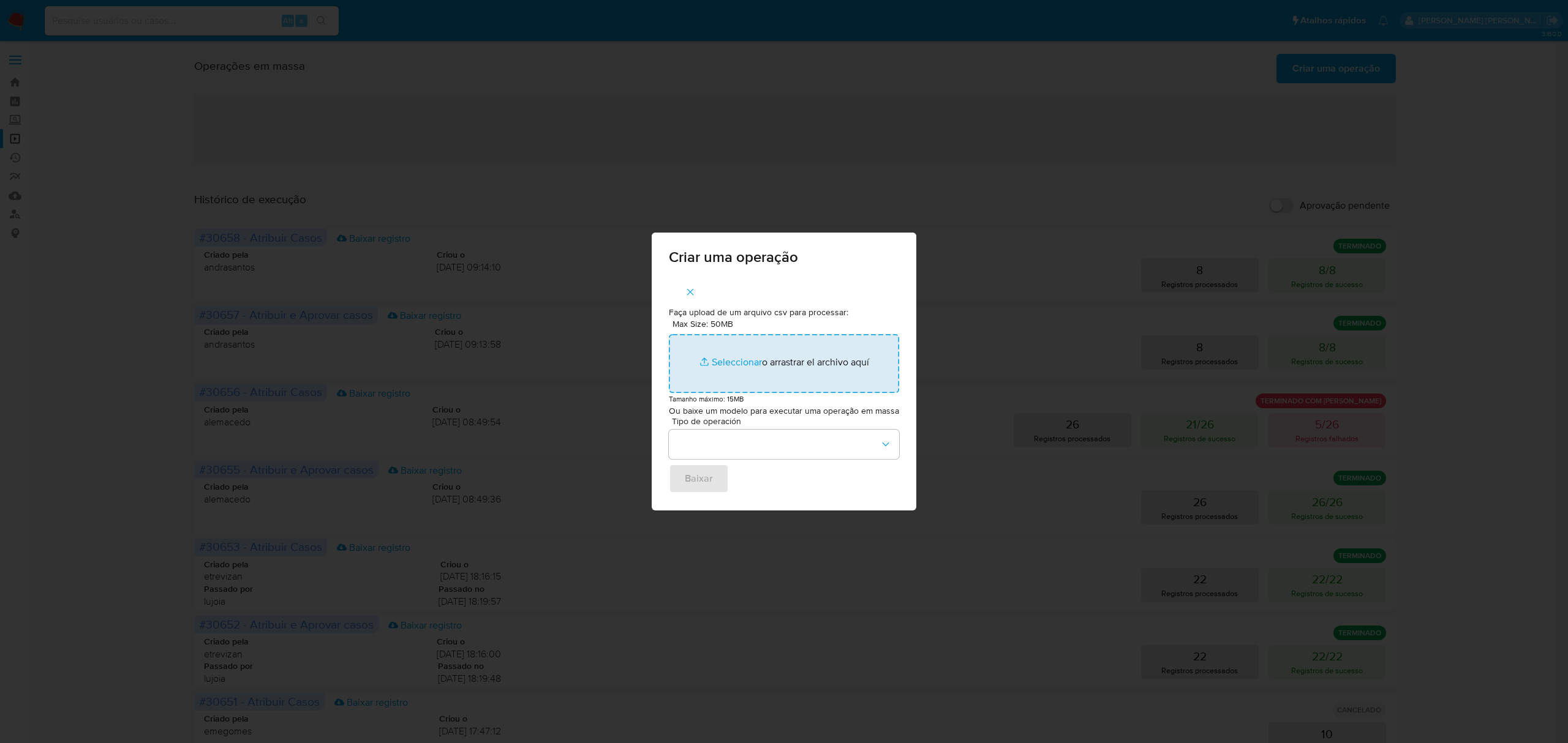
click at [737, 363] on input "Max Size: 50MB Seleccionar archivos" at bounding box center [783, 363] width 230 height 59
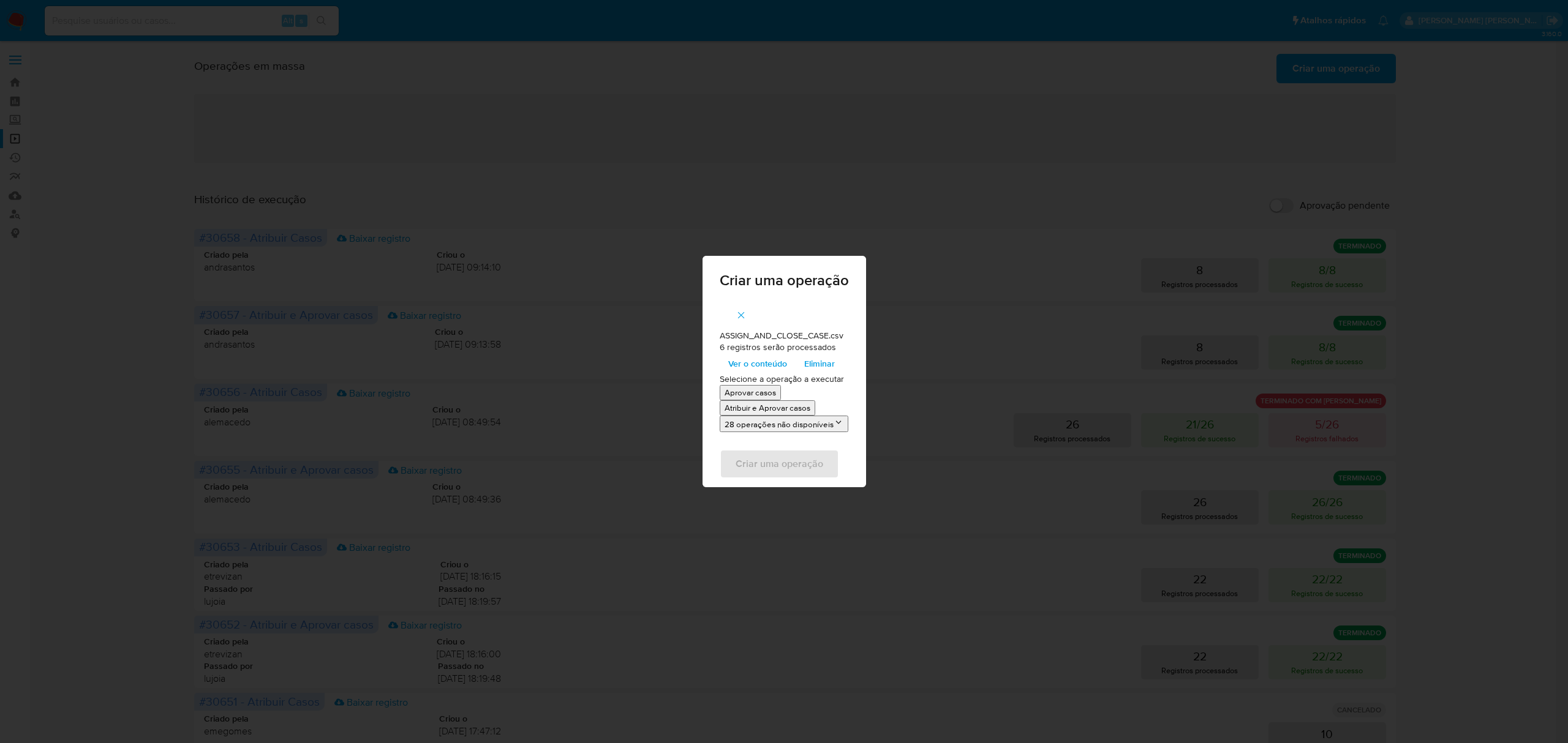
click at [758, 405] on p "Atribuir e Aprovar casos" at bounding box center [767, 408] width 85 height 12
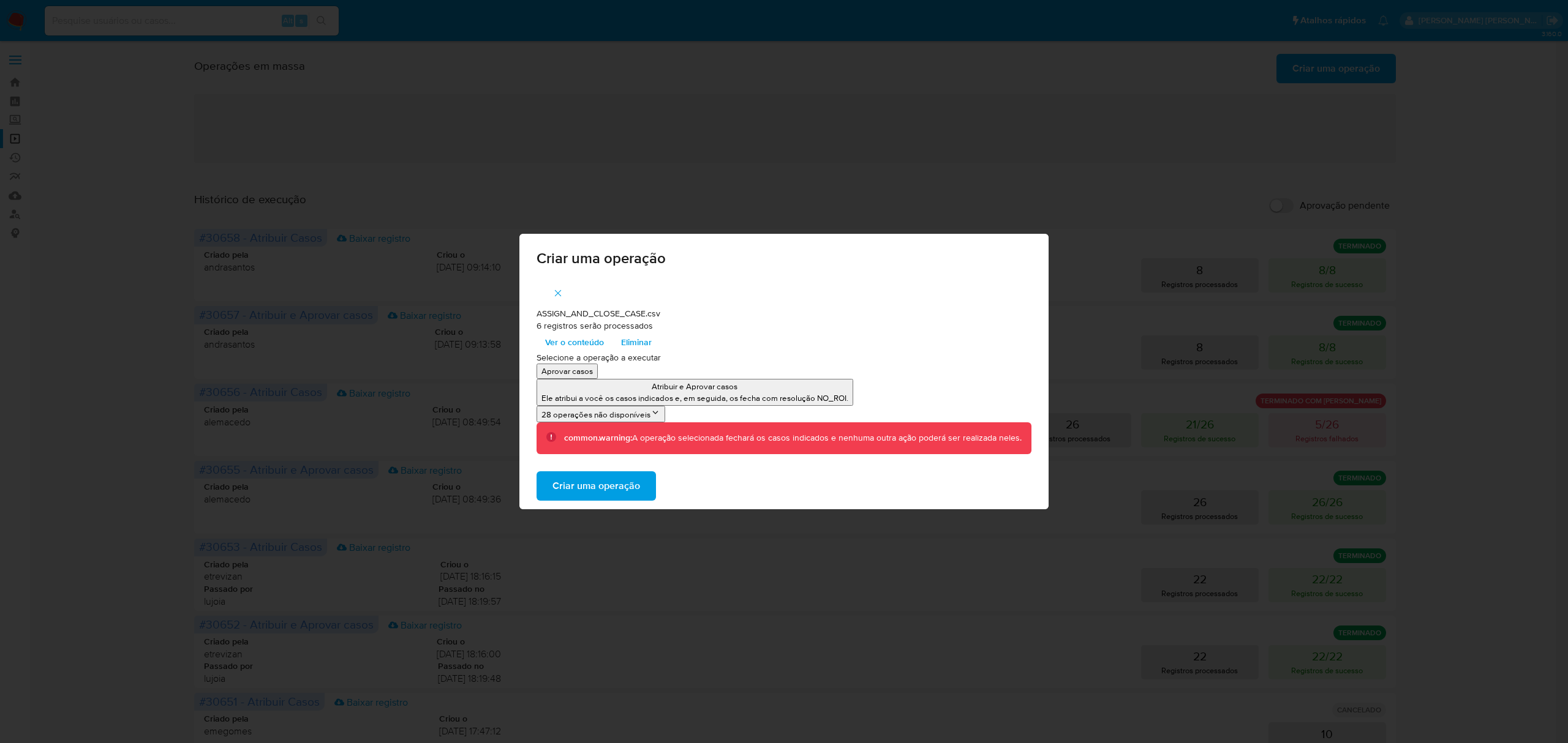
click at [699, 398] on p "Ele atribui a você os casos indicados e, em seguida, os fecha com resolução NO_…" at bounding box center [695, 398] width 307 height 12
click at [717, 388] on p "Atribuir e Aprovar casos" at bounding box center [695, 386] width 307 height 12
click at [611, 480] on span "Criar uma operação" at bounding box center [596, 486] width 87 height 27
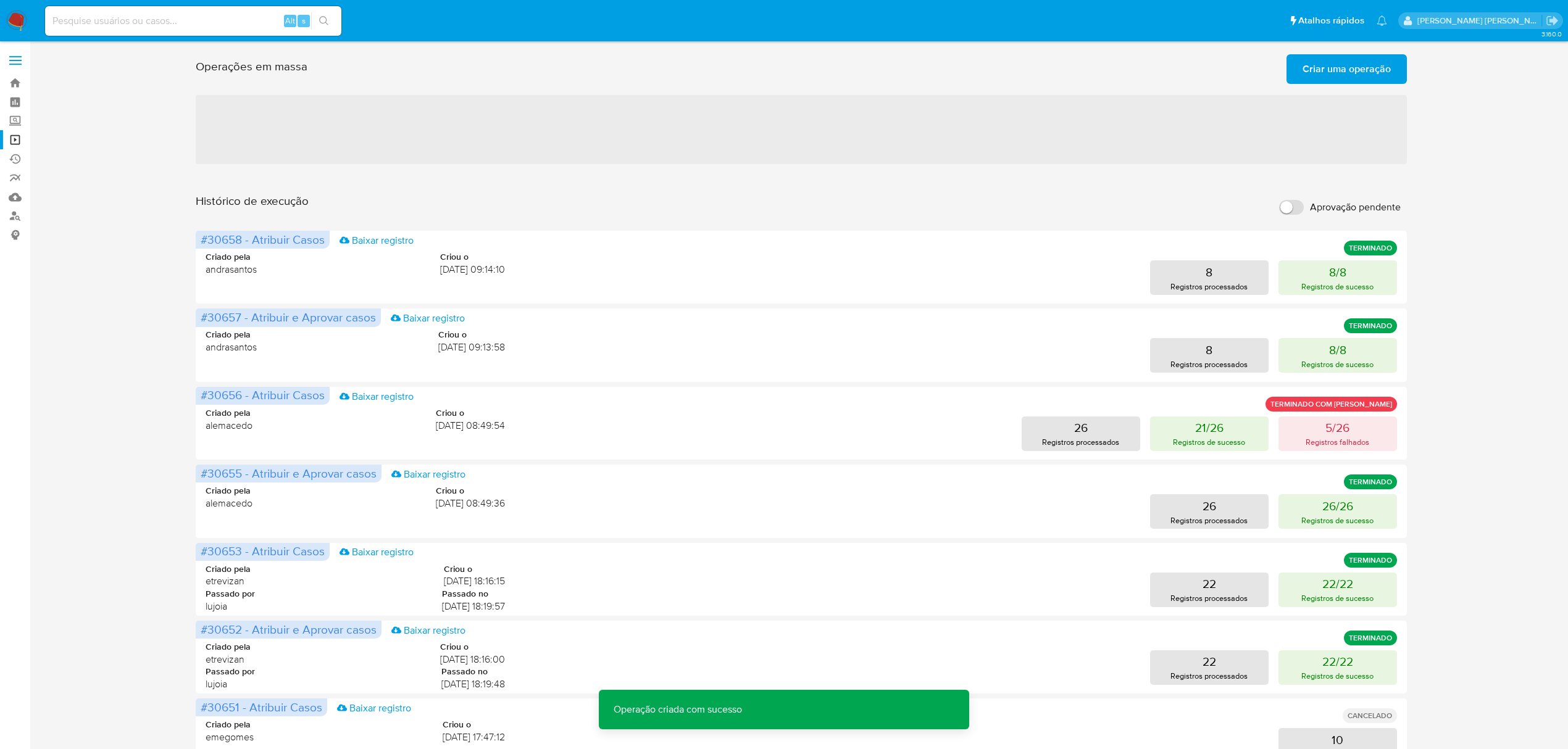
click at [1350, 73] on span "Criar uma operação" at bounding box center [1347, 68] width 88 height 27
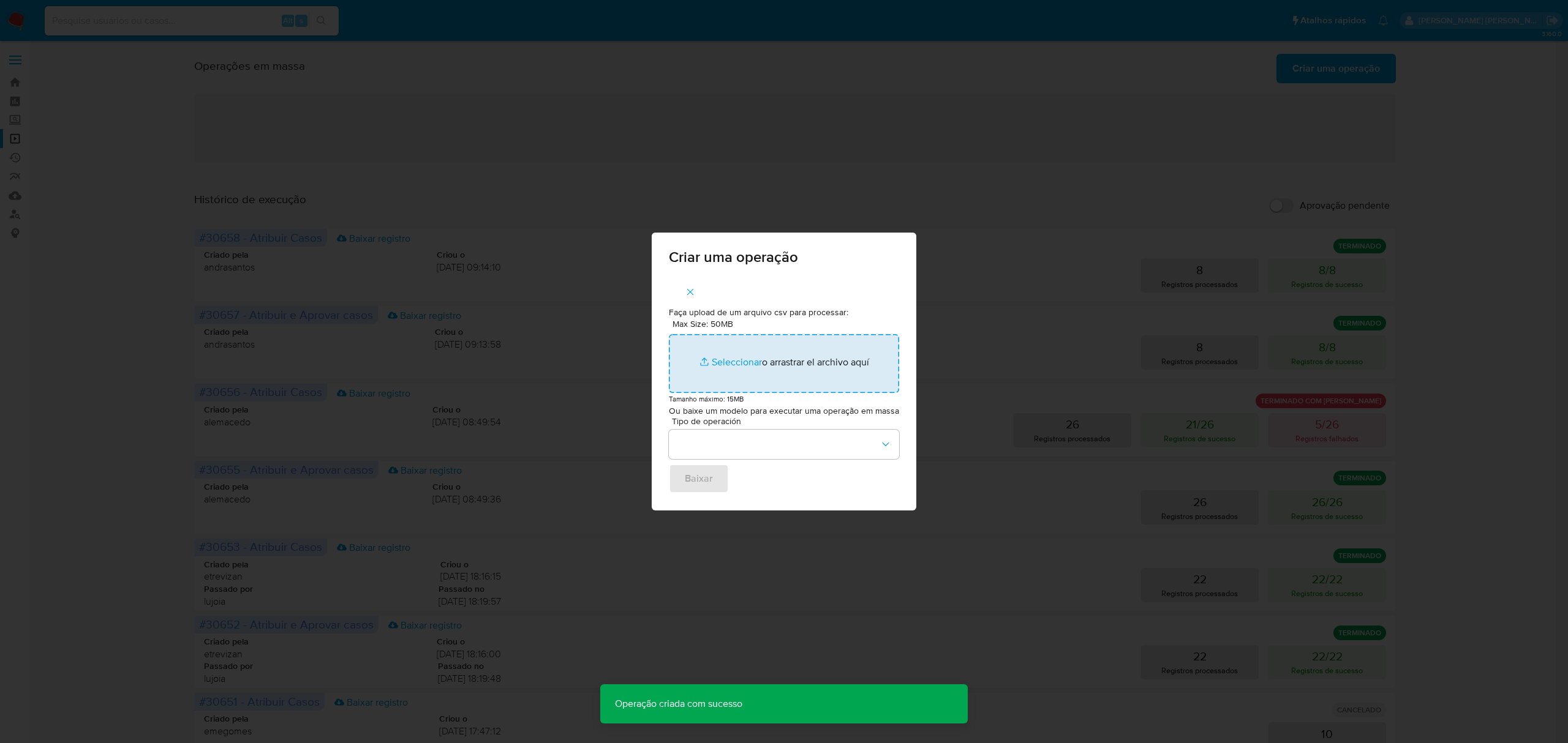
click at [733, 361] on input "Max Size: 50MB Seleccionar archivos" at bounding box center [783, 363] width 230 height 59
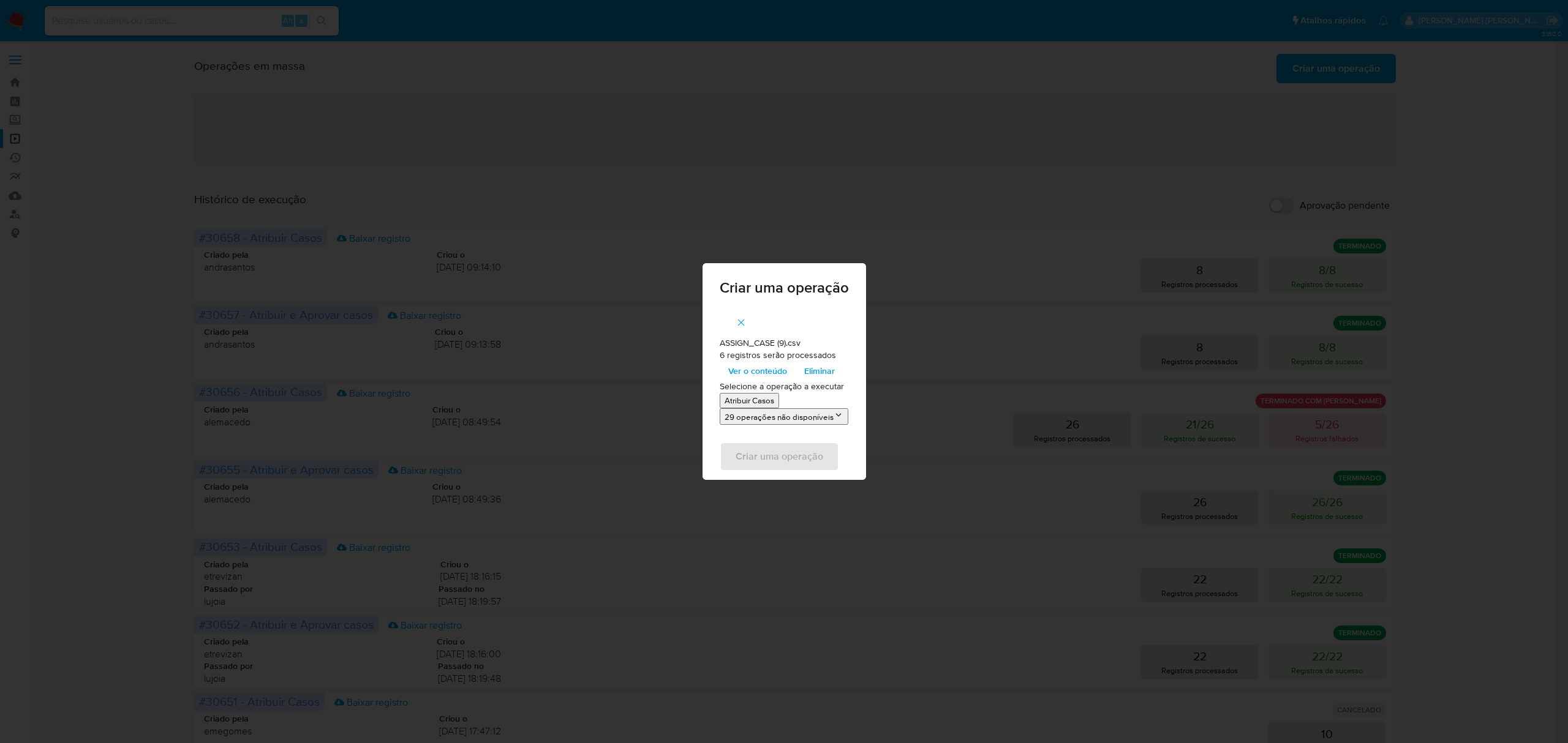
click at [753, 398] on p "Atribuir Casos" at bounding box center [750, 400] width 50 height 12
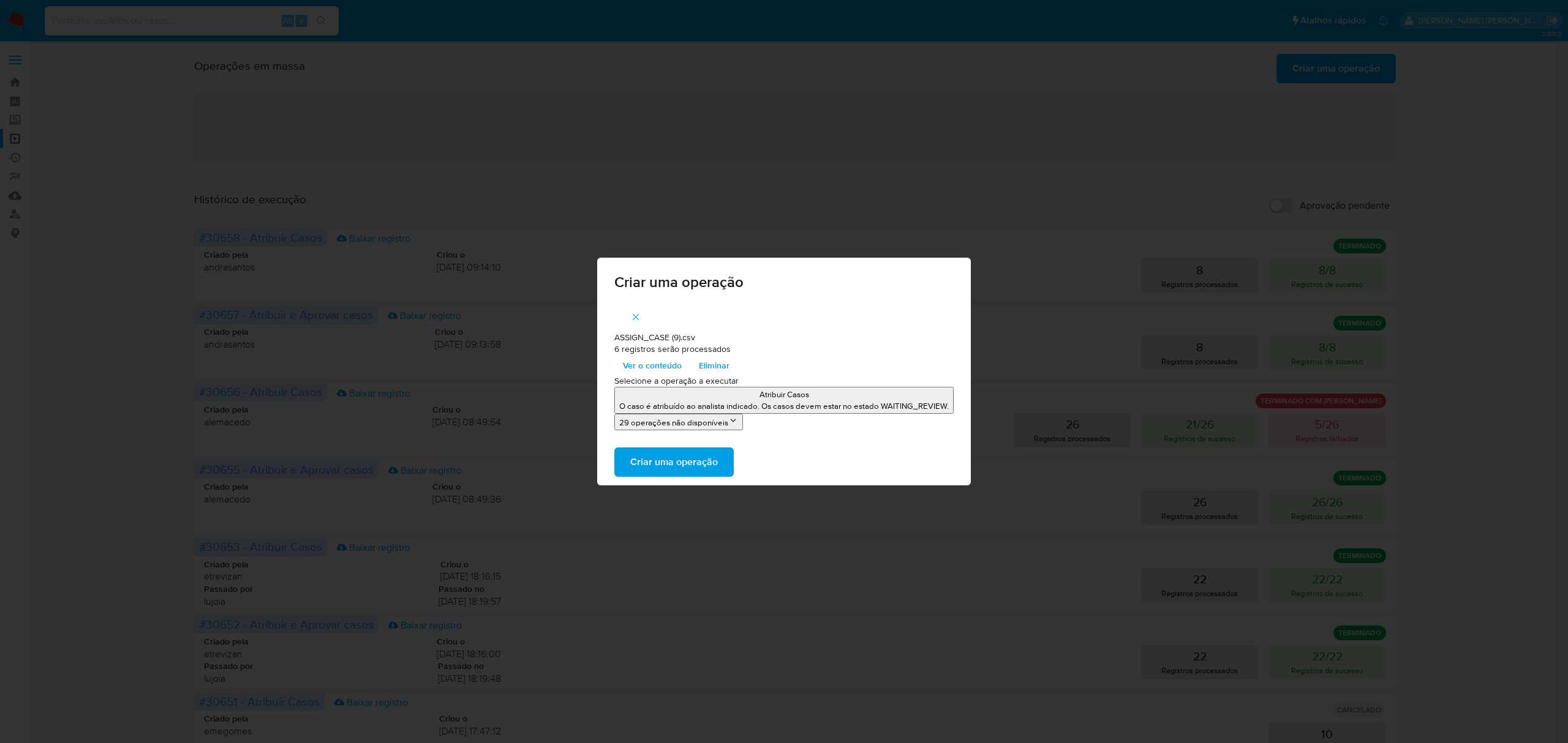
click at [696, 454] on span "Criar uma operação" at bounding box center [674, 462] width 87 height 27
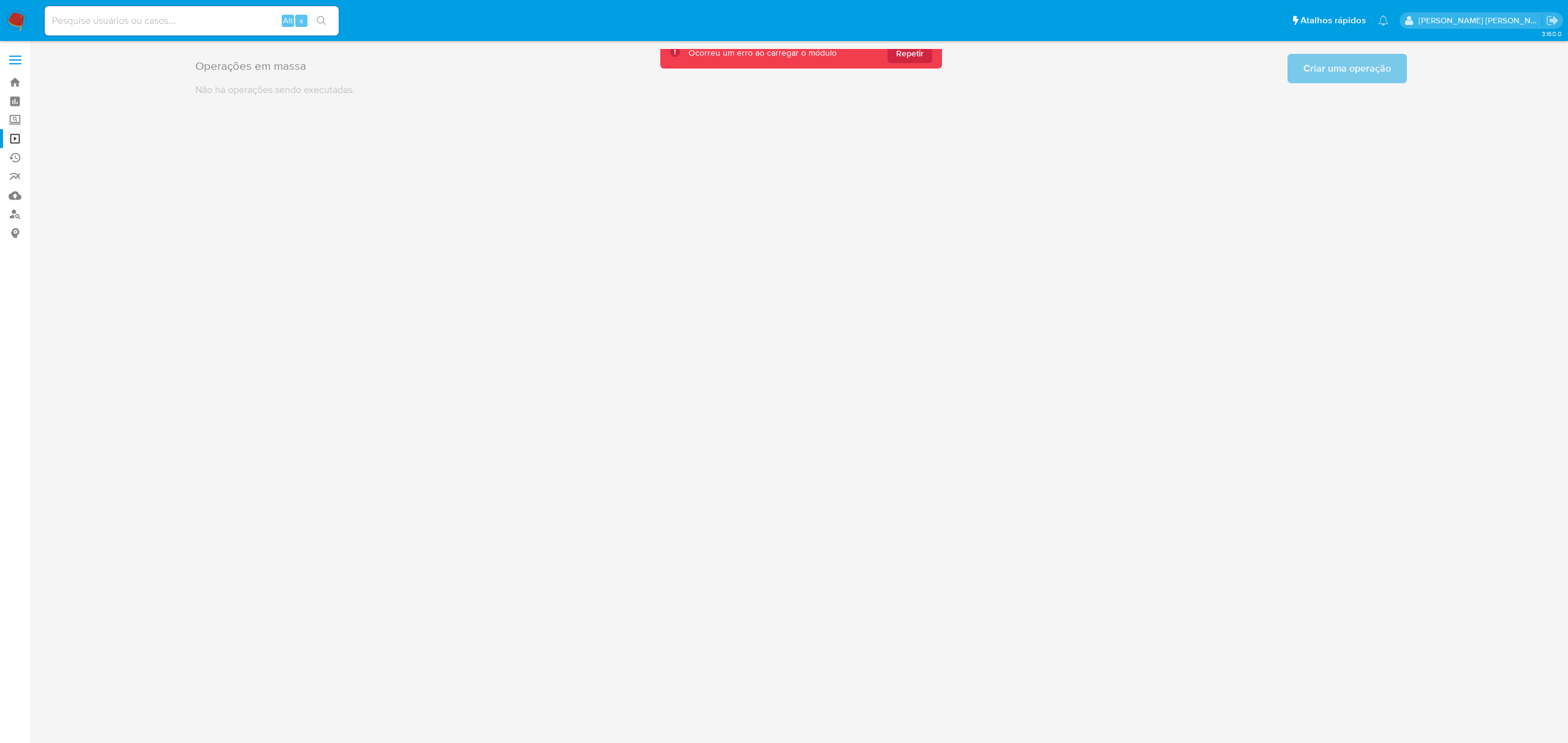
click at [177, 11] on div "Alt s" at bounding box center [191, 21] width 294 height 29
click at [178, 17] on input at bounding box center [191, 21] width 294 height 16
paste input "wXMlpF3swzSjBdaivNbfEit1;"
type input "wXMlpF3swzSjBdaivNbfEit1"
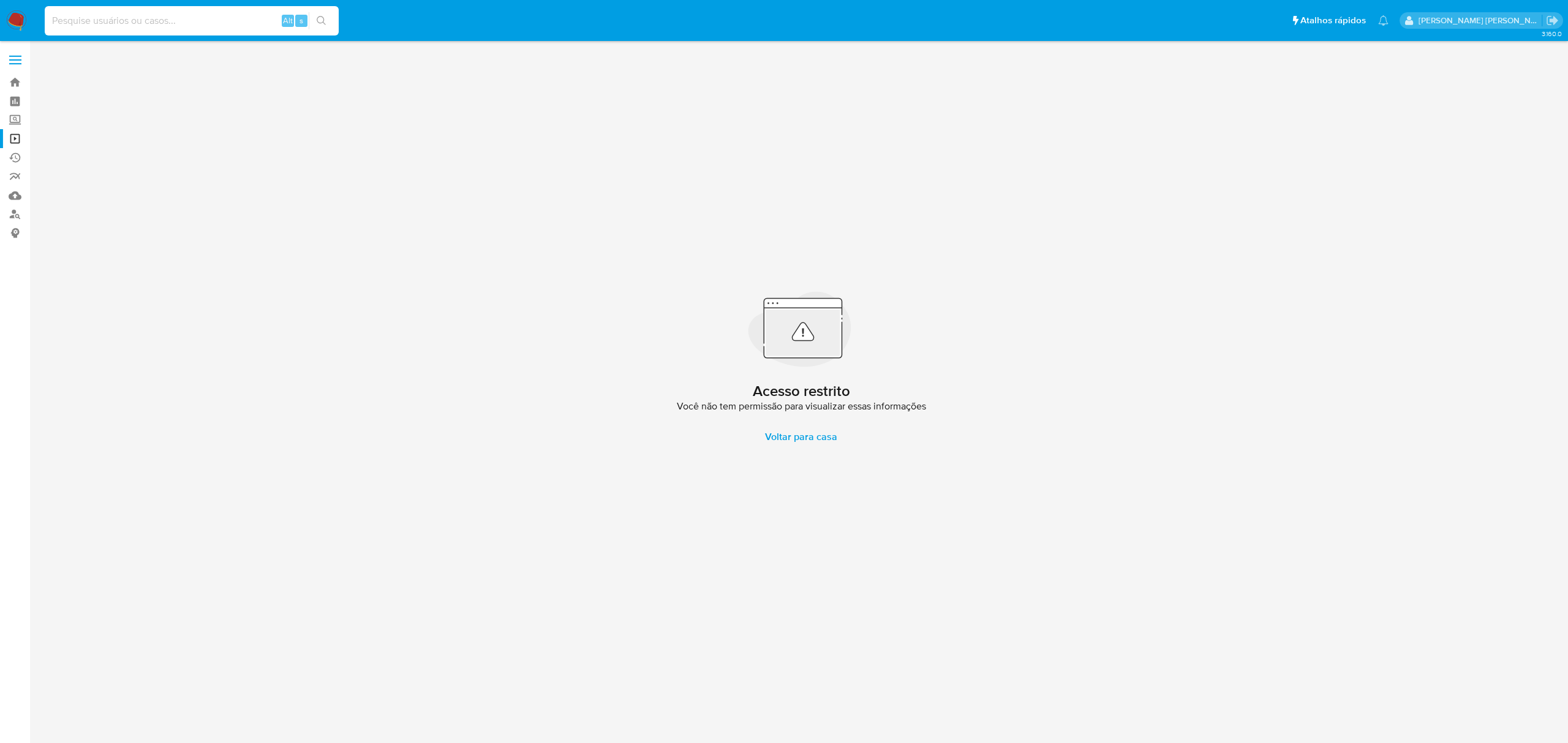
click at [201, 16] on input at bounding box center [191, 21] width 294 height 16
paste input "wXMlpF3swzSjBdaivNbfEit1;"
click at [201, 17] on input "wXMlpF3swzSjBdaivNbfEit1;" at bounding box center [191, 21] width 294 height 16
type input "wXMlpF3swzSjBdaivNbfEit1"
click at [201, 17] on input "wXMlpF3swzSjBdaivNbfEit1" at bounding box center [191, 21] width 294 height 16
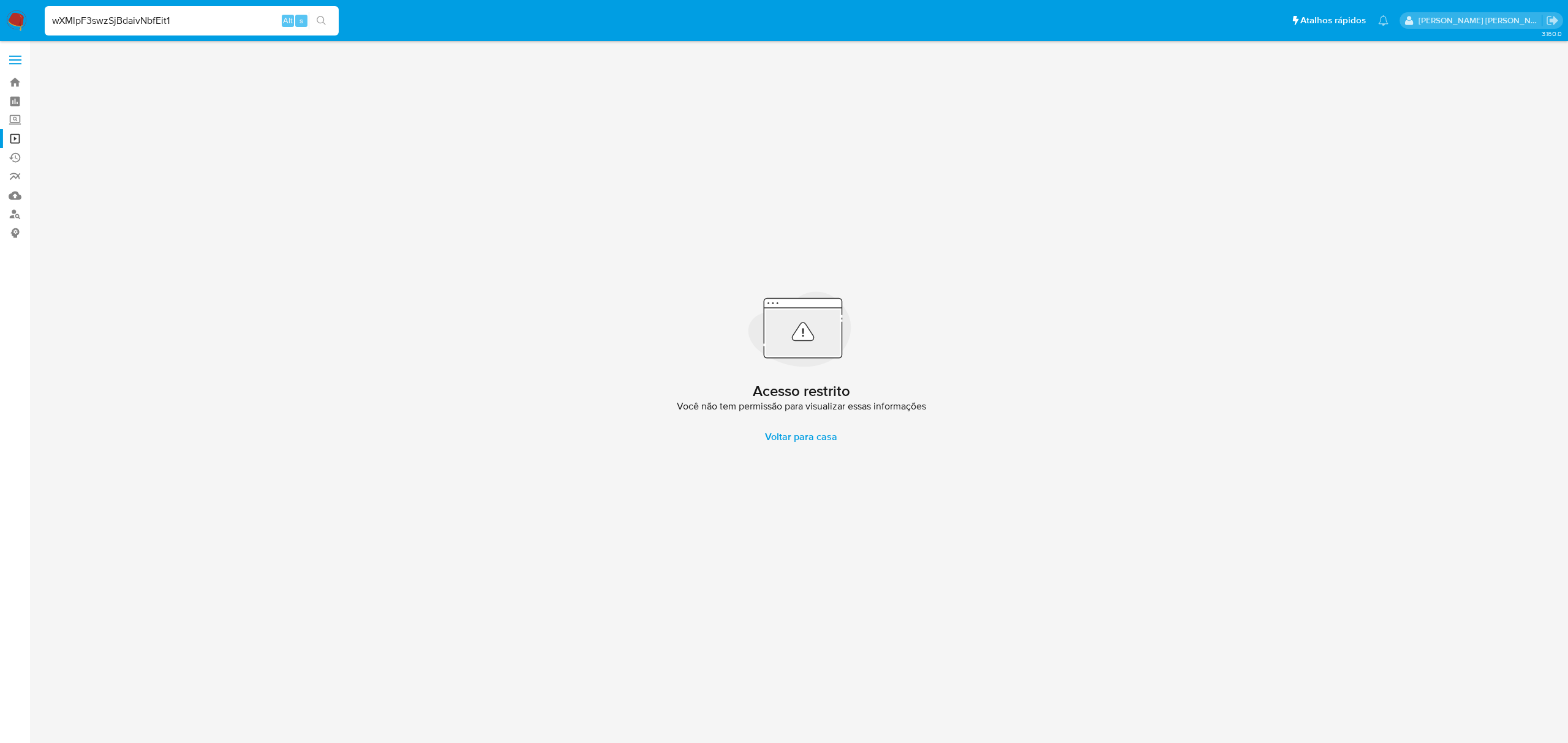
click at [17, 59] on span at bounding box center [16, 60] width 12 height 2
click at [0, 0] on input "checkbox" at bounding box center [0, 0] width 0 height 0
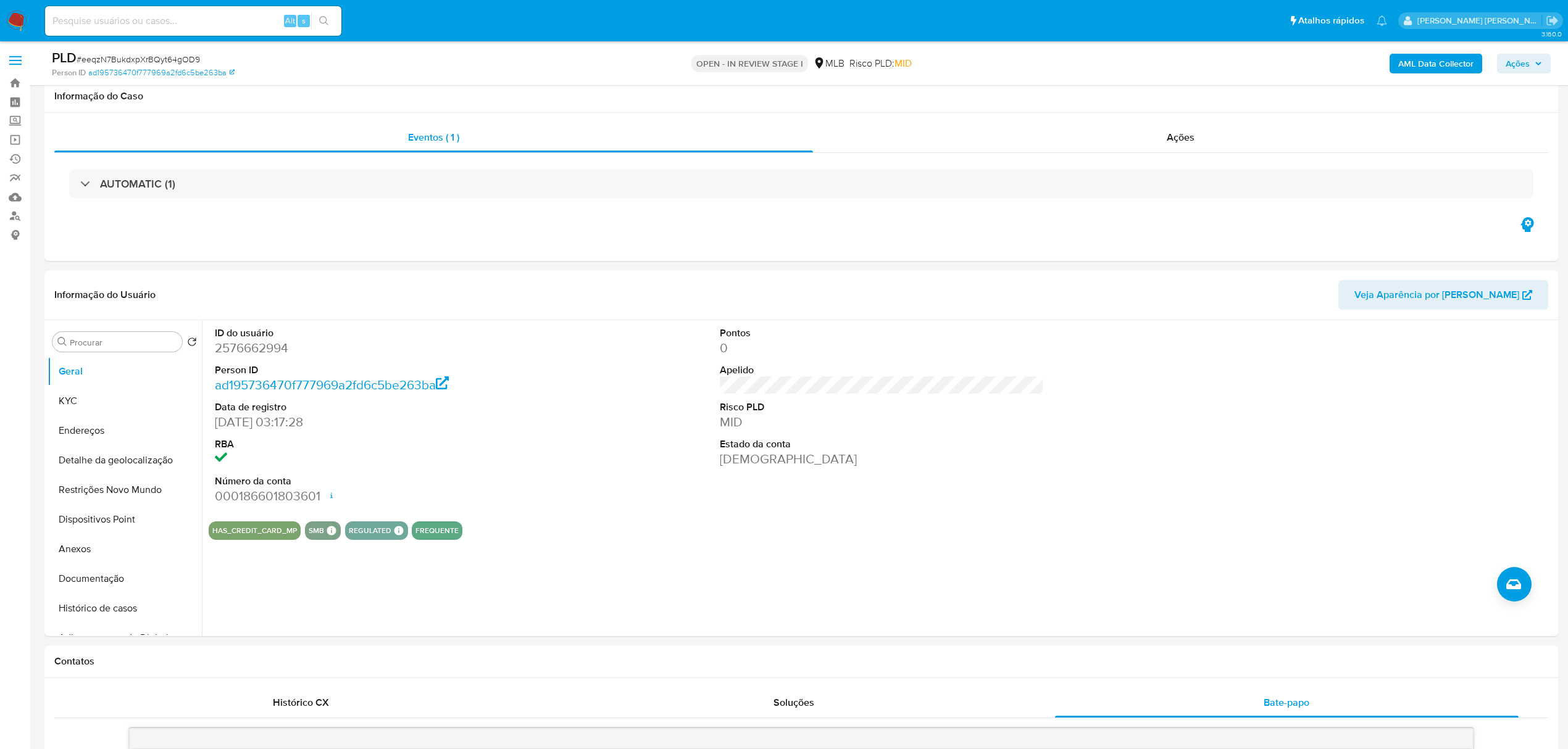
scroll to position [1355, 0]
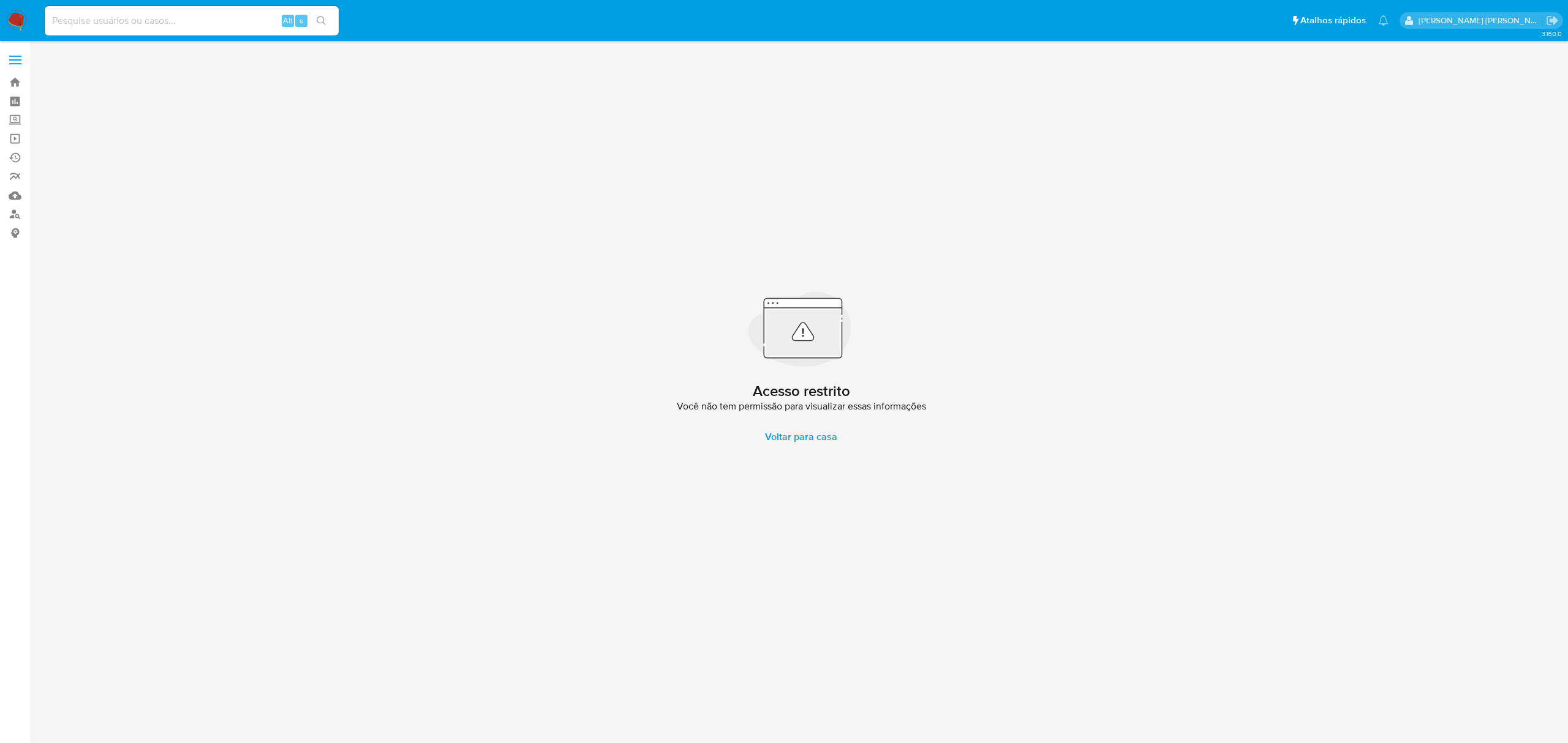
click at [133, 20] on input at bounding box center [191, 21] width 294 height 16
paste input "wXMlpF3swzSjBdaivNbfEit1;"
click at [206, 28] on div "wXMlpF3swzSjBdaivNbfEit1; Alt s" at bounding box center [191, 21] width 294 height 29
click at [224, 21] on input "wXMlpF3swzSjBdaivNbfEit1;" at bounding box center [191, 21] width 294 height 16
type input "wXMlpF3swzSjBdaivNbfEit1"
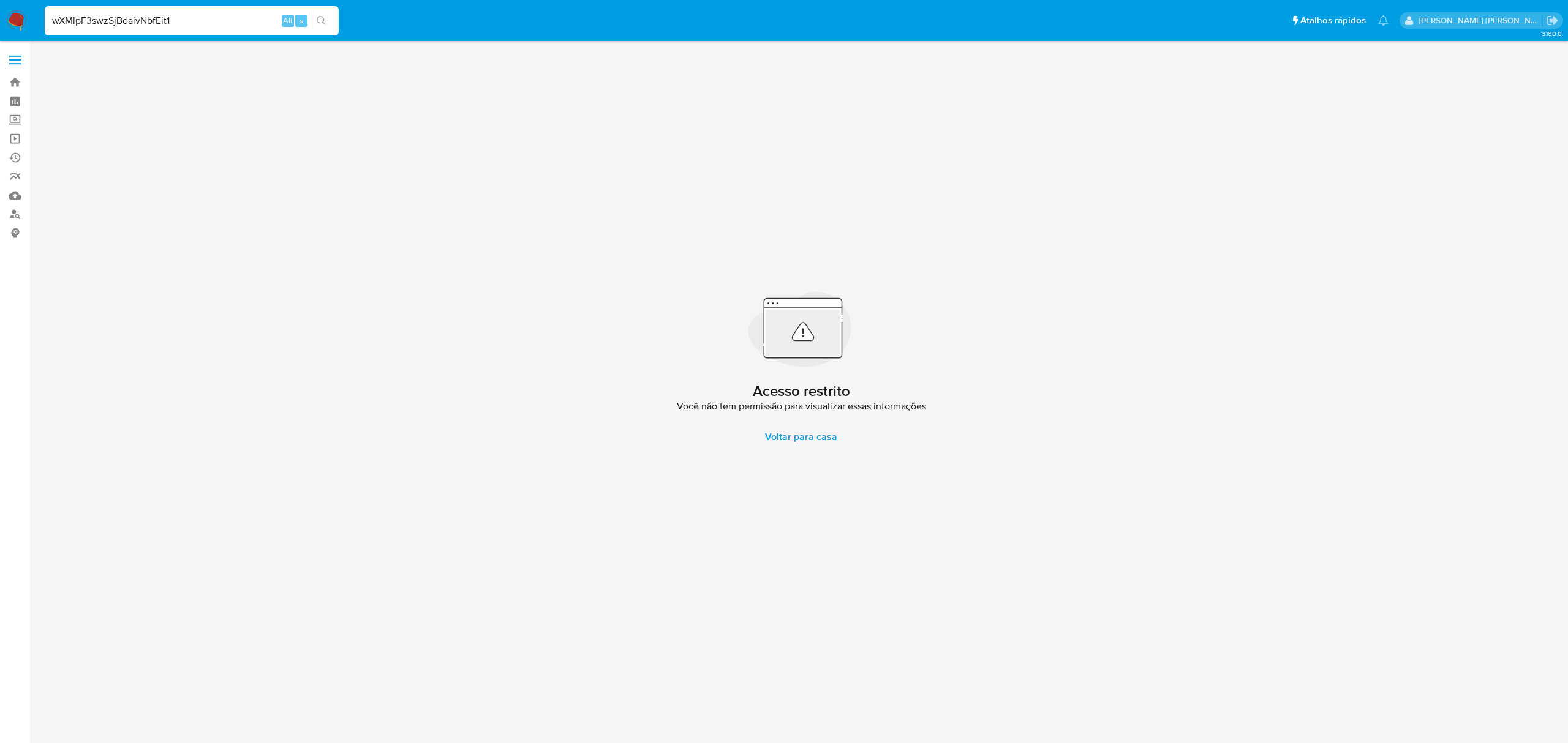
click at [10, 55] on span at bounding box center [16, 55] width 12 height 2
click at [0, 0] on input "checkbox" at bounding box center [0, 0] width 0 height 0
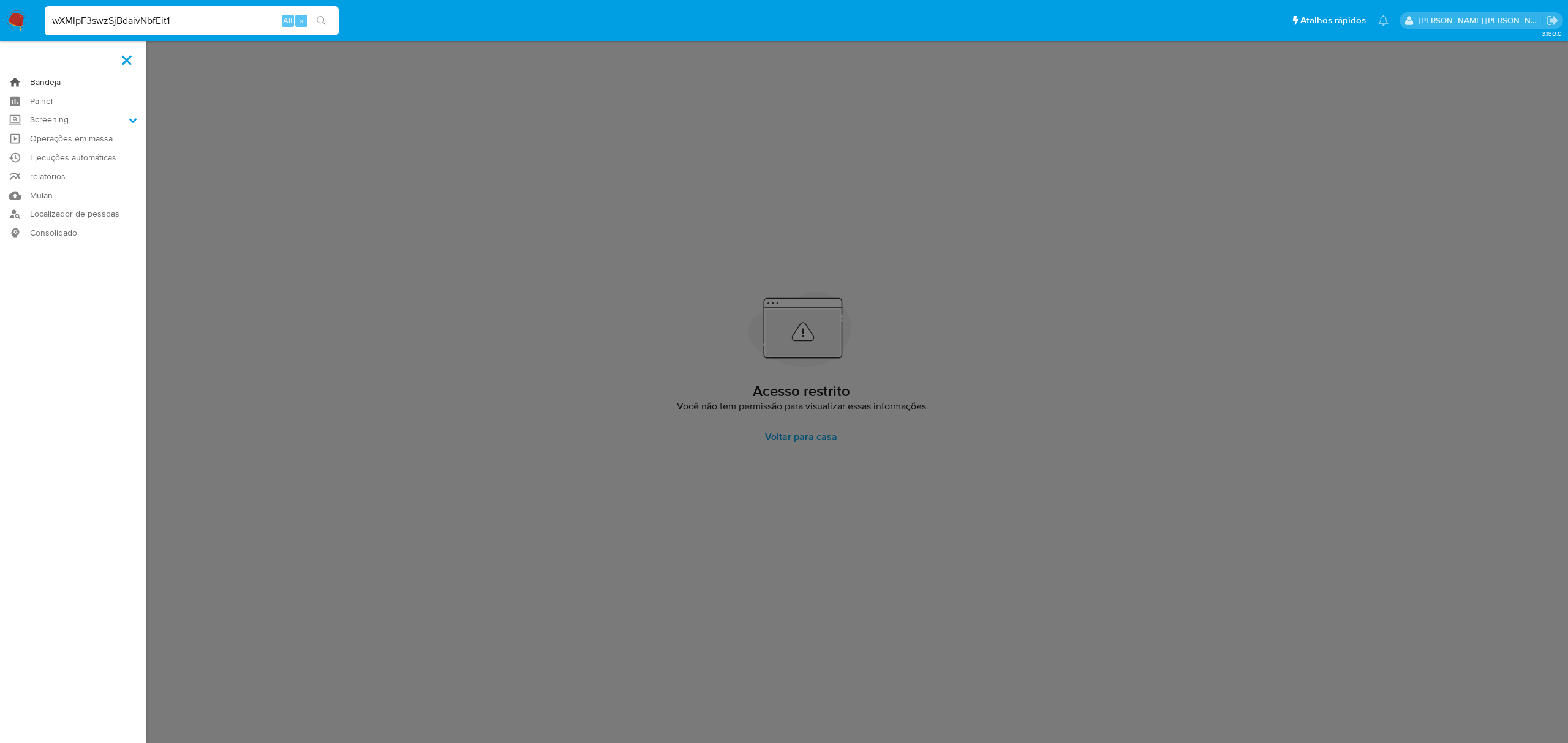
click at [45, 79] on link "Bandeja" at bounding box center [73, 82] width 146 height 19
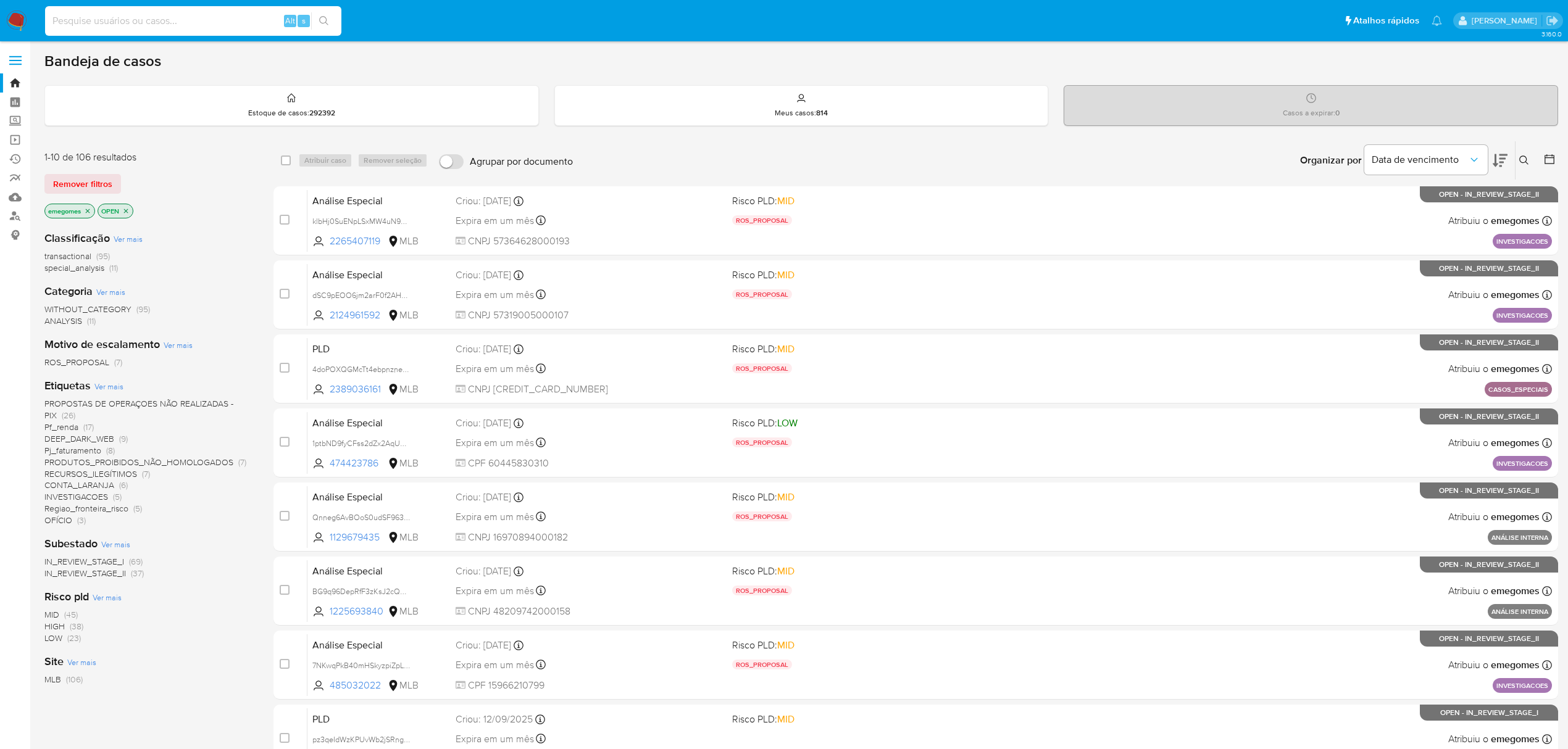
click at [218, 13] on input at bounding box center [193, 21] width 296 height 16
paste input "wXMlpF3swzSjBdaivNbfEit1;"
type input "wXMlpF3swzSjBdaivNbfEit1"
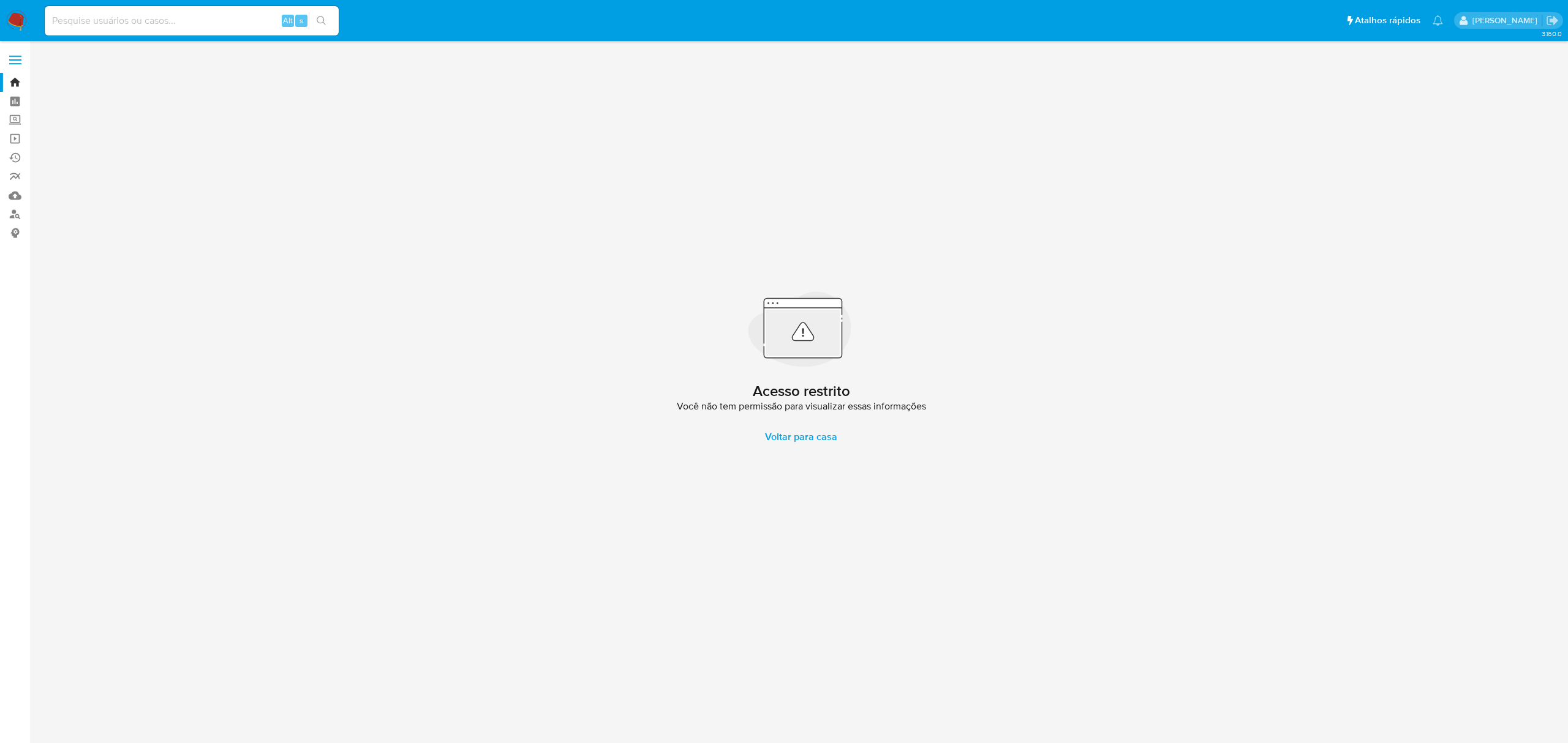
click at [14, 57] on label at bounding box center [15, 60] width 31 height 26
click at [0, 0] on input "checkbox" at bounding box center [0, 0] width 0 height 0
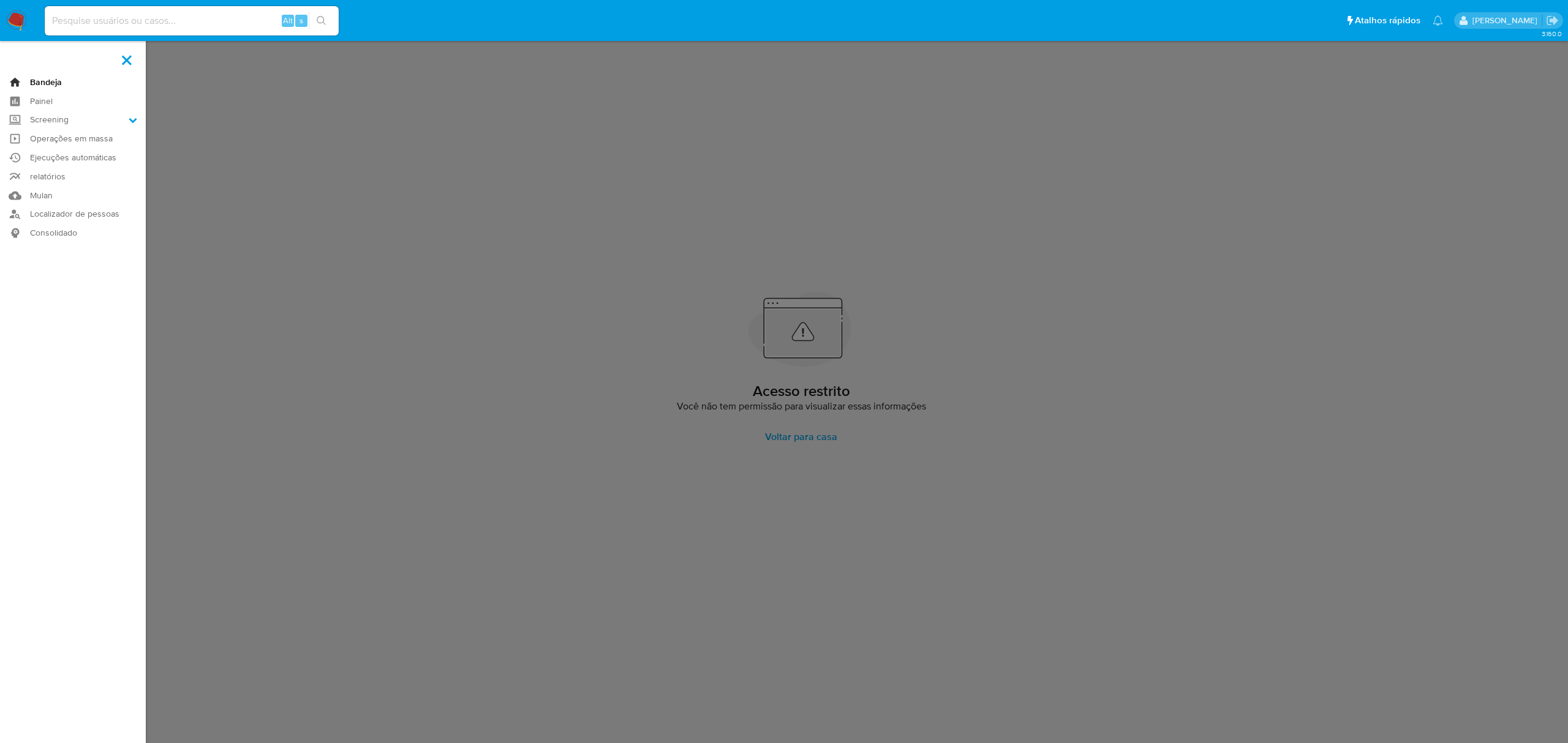
click at [56, 82] on link "Bandeja" at bounding box center [73, 82] width 146 height 19
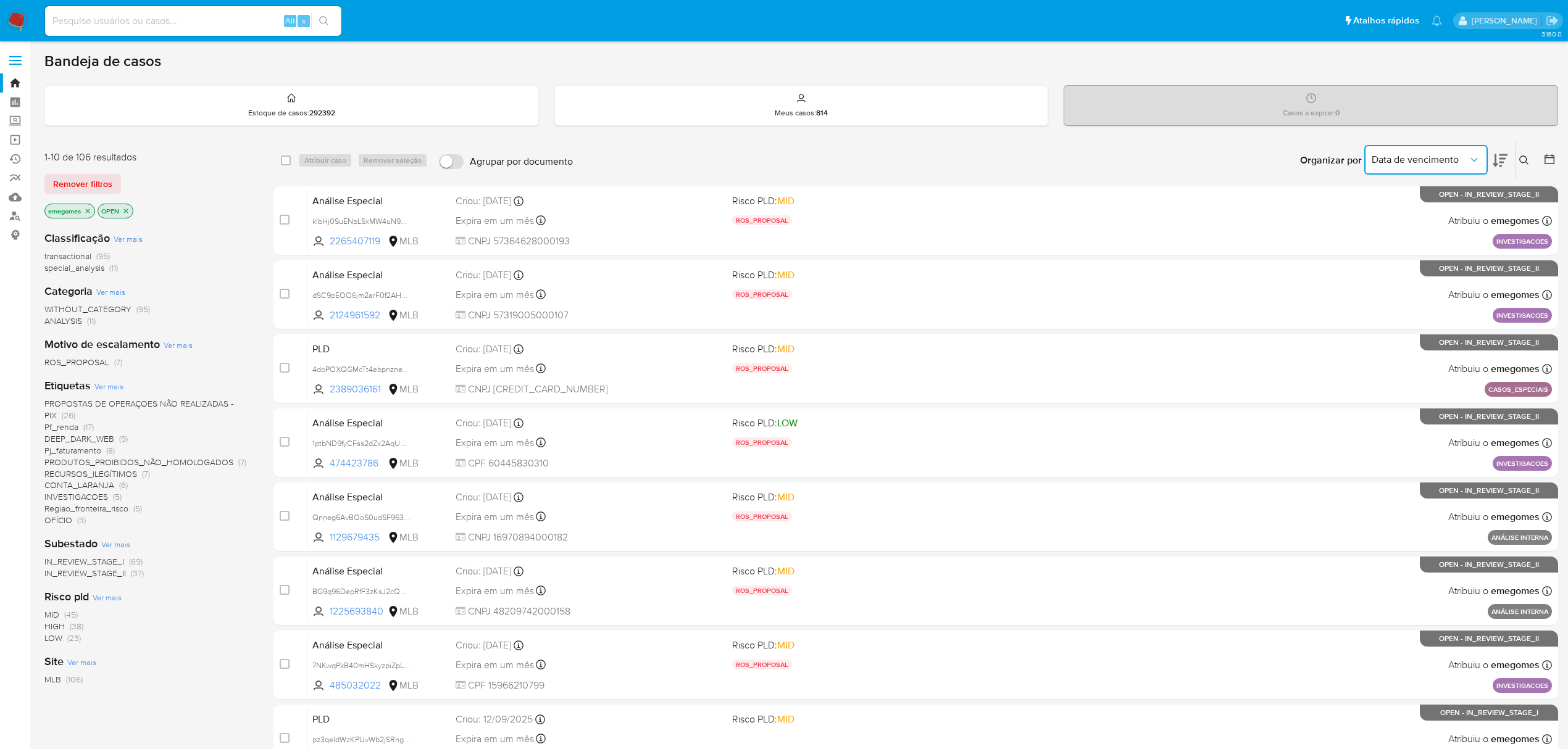
click at [1484, 163] on button "Data de vencimento" at bounding box center [1426, 160] width 123 height 30
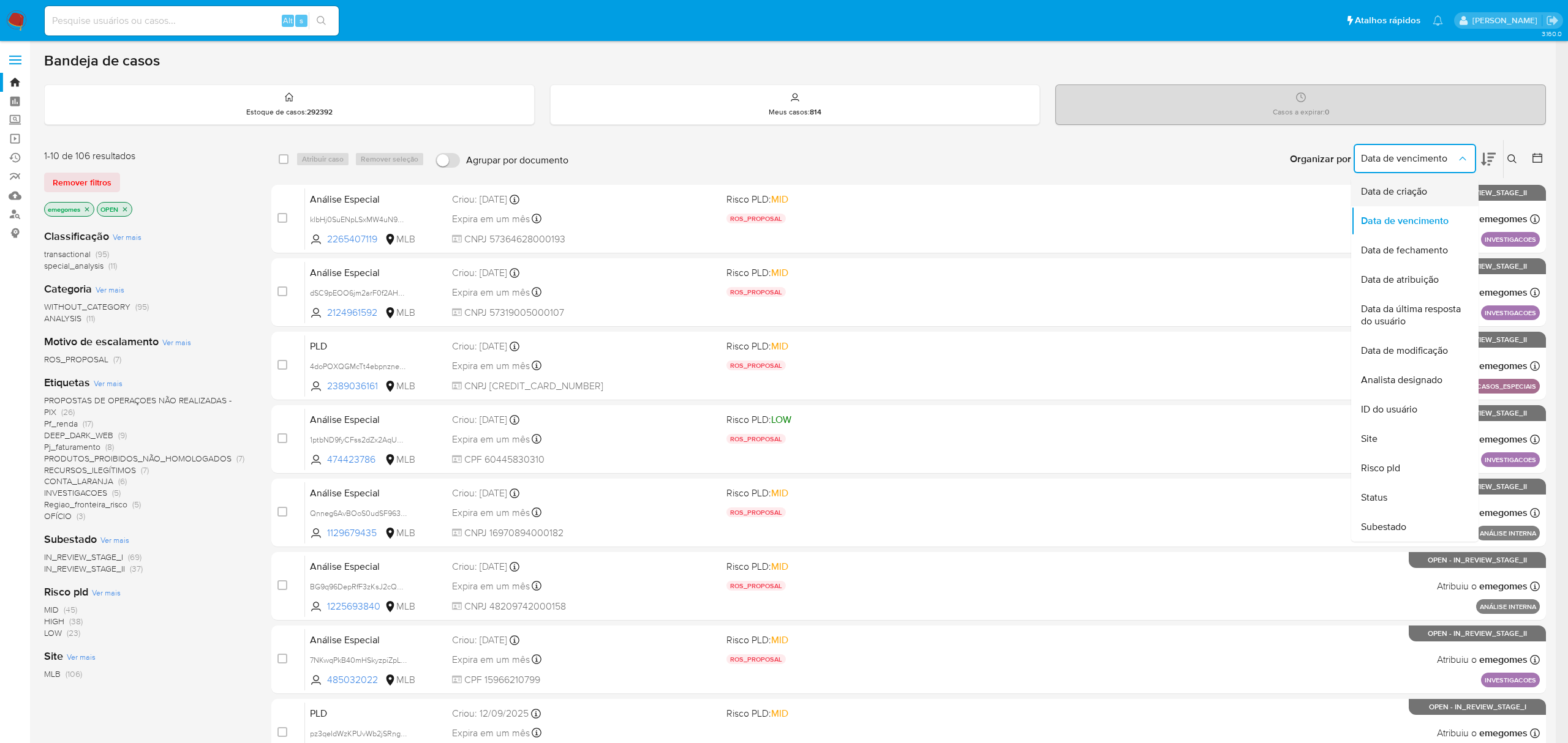
click at [1428, 192] on div "Data de criação" at bounding box center [1411, 191] width 100 height 29
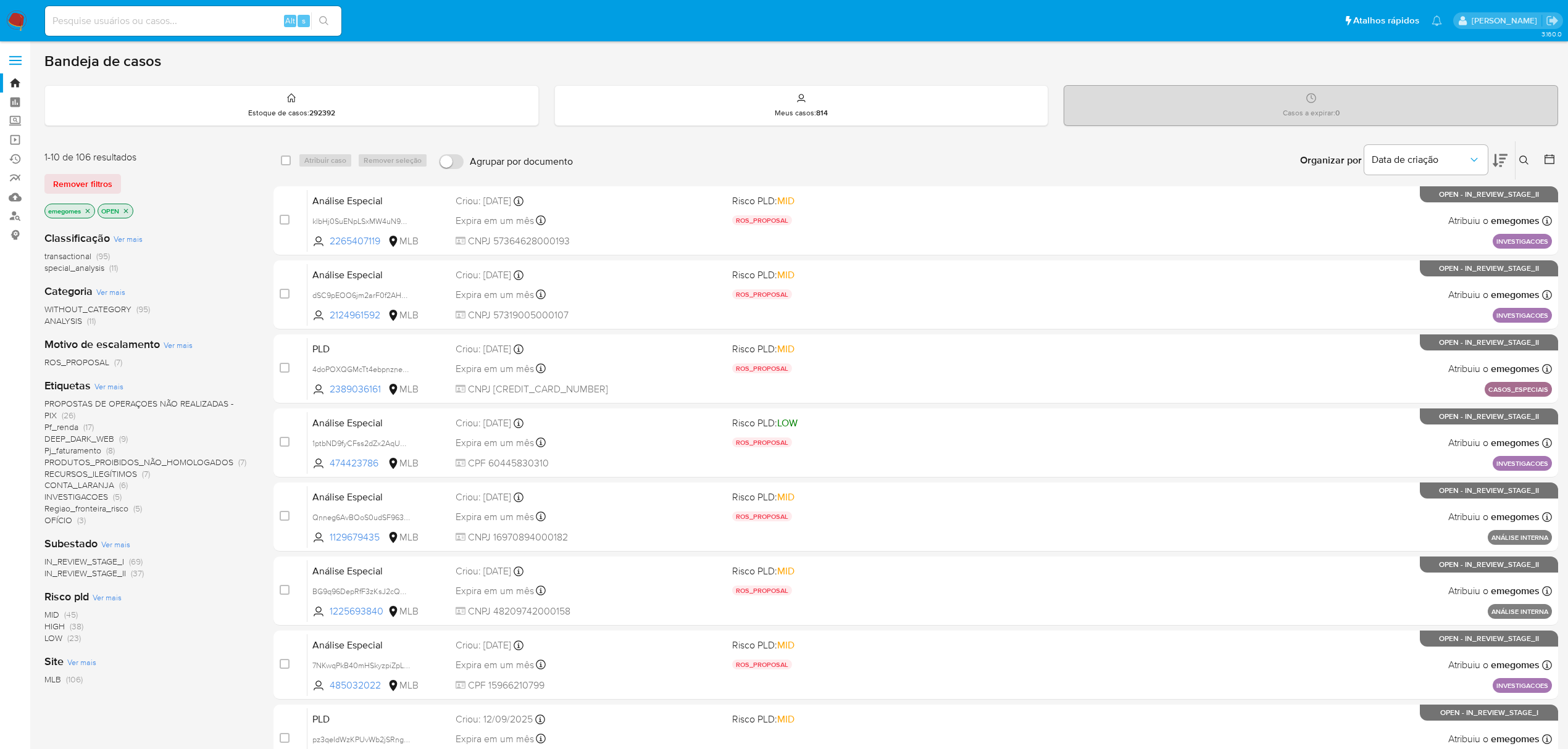
click at [1505, 156] on icon at bounding box center [1500, 161] width 15 height 15
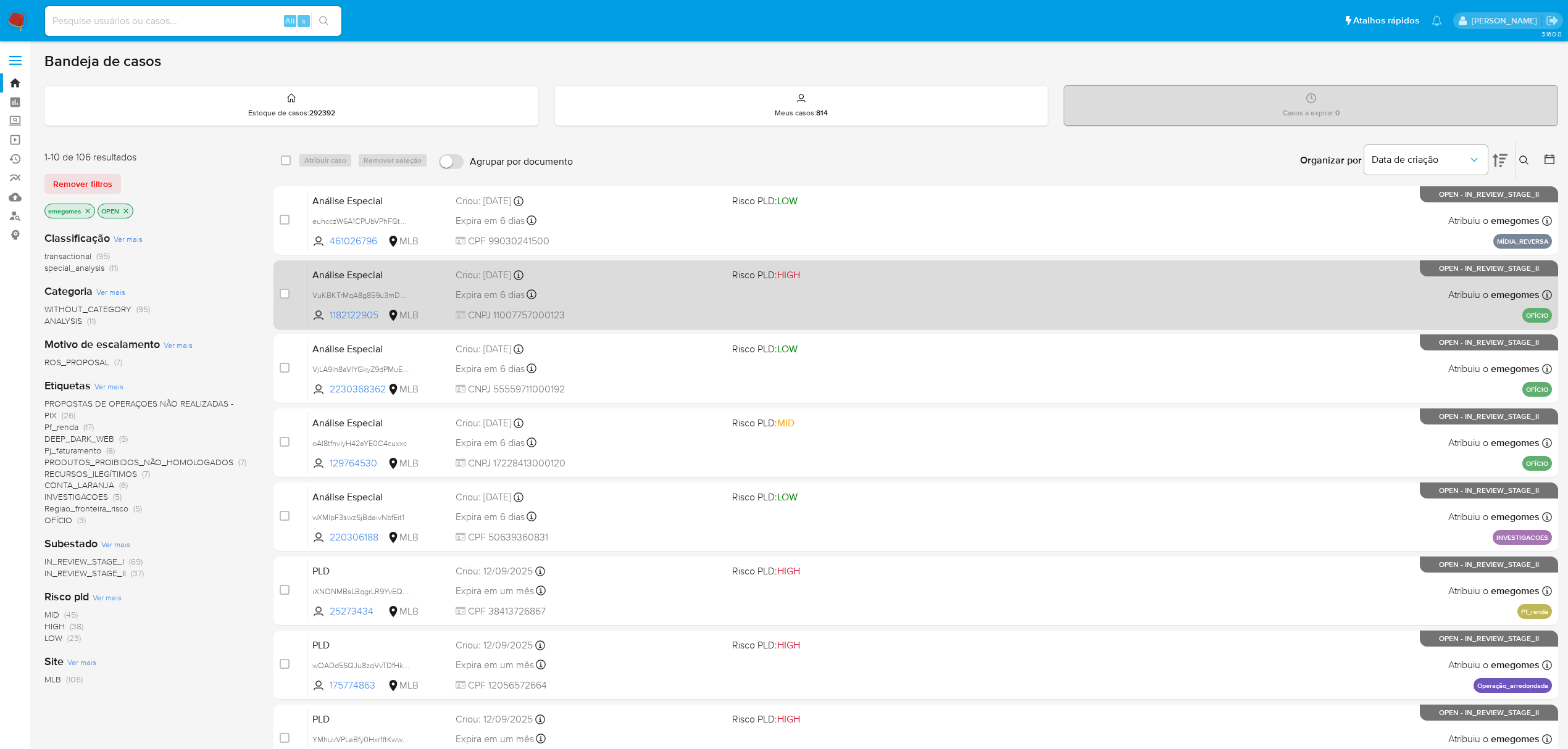
click at [630, 297] on div "Expira em 6 dias Expira em 28/09/2025 15:00:22" at bounding box center [589, 295] width 267 height 17
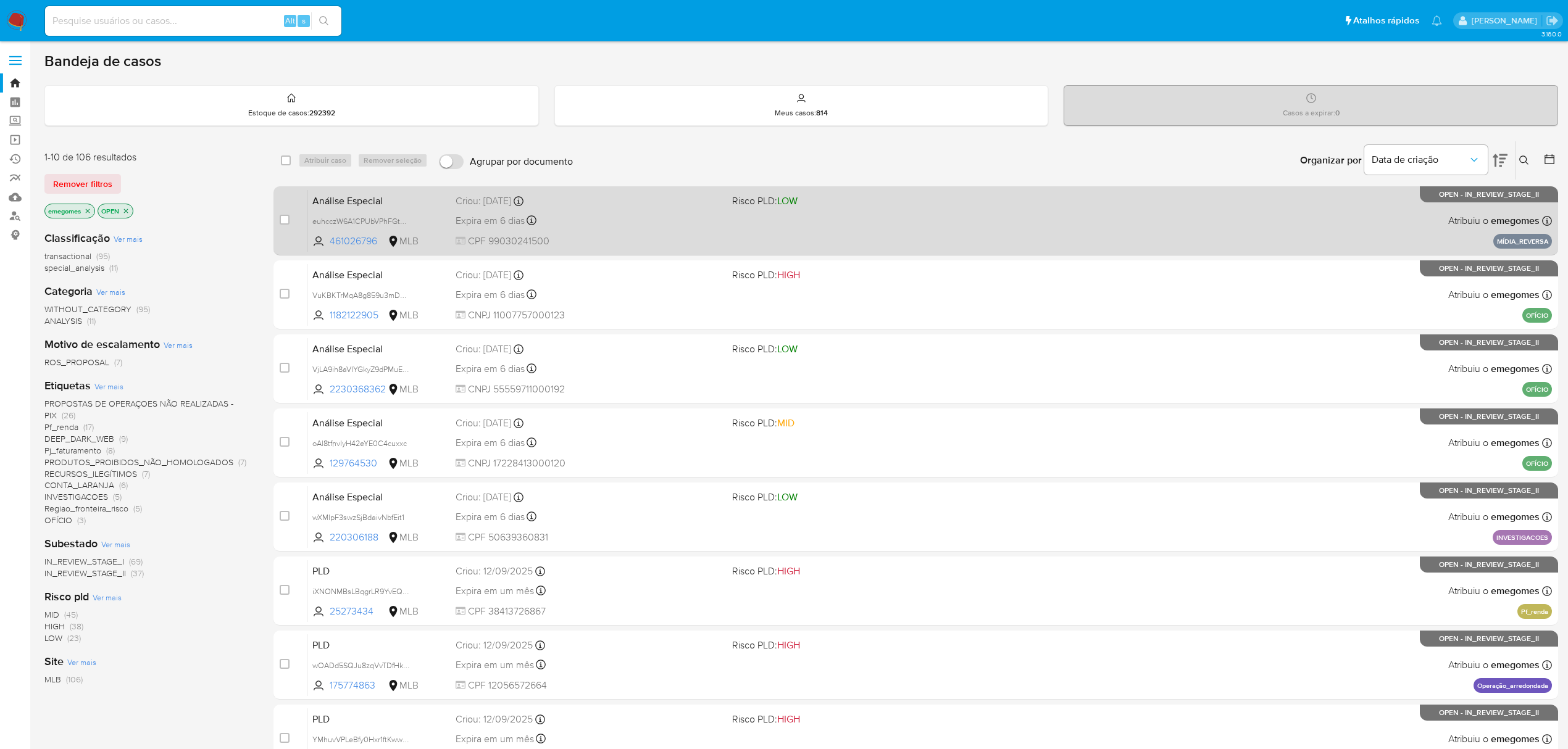
click at [944, 216] on div "Análise Especial euhcczW6A1CPUbVPhFGtWqpV 461026796 MLB Risco PLD: LOW Criou: 1…" at bounding box center [929, 220] width 1244 height 62
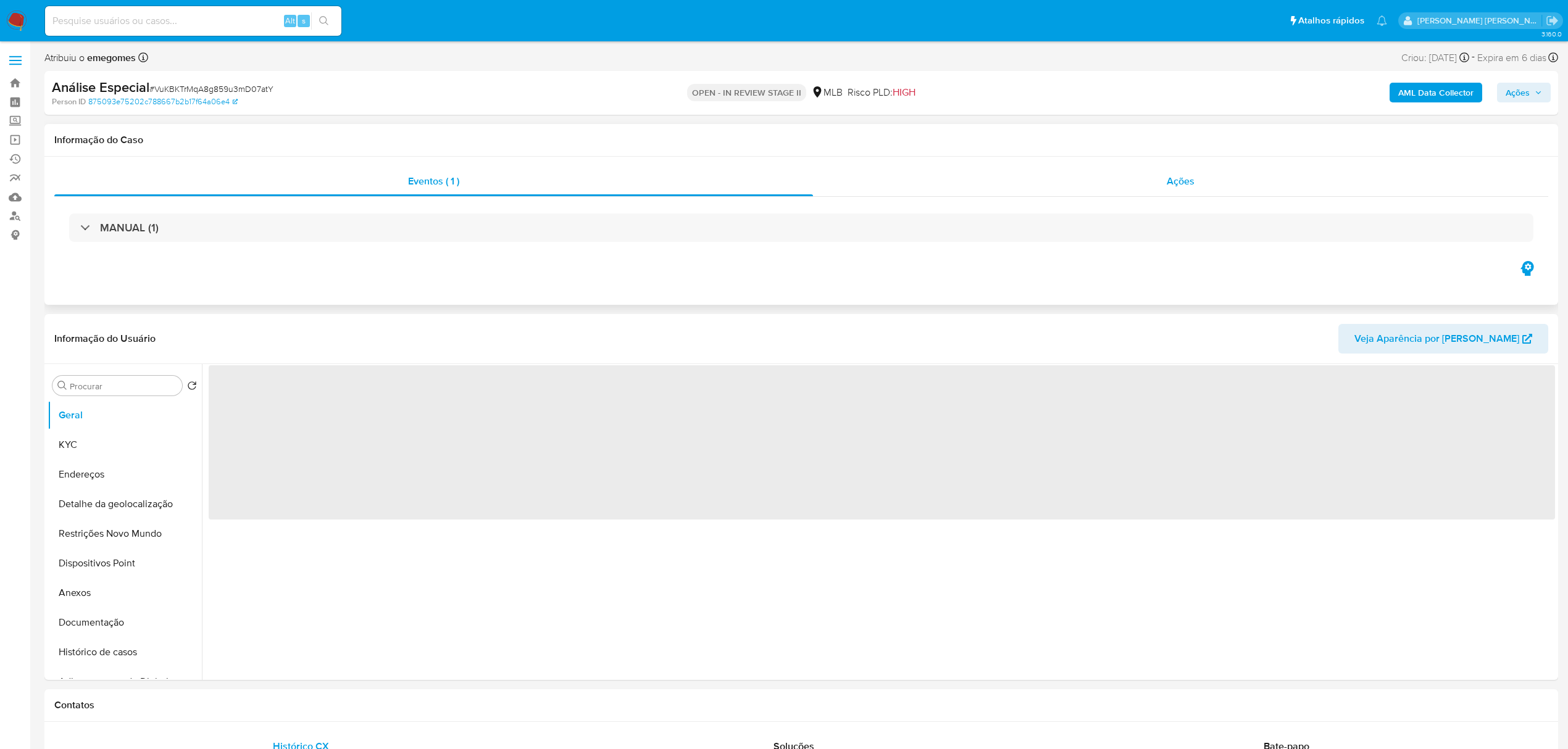
select select "10"
click at [1184, 184] on span "Ações" at bounding box center [1181, 181] width 28 height 14
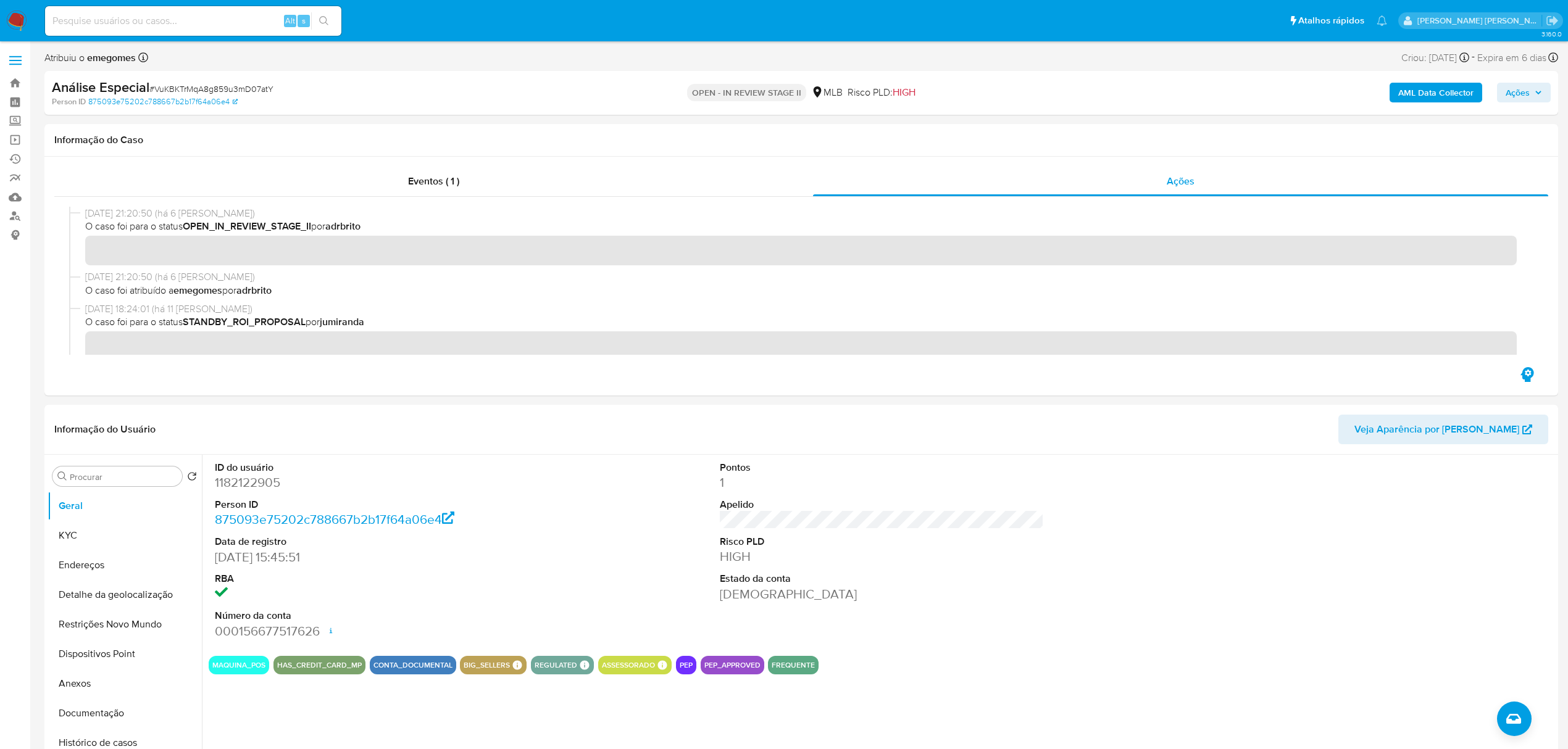
click at [9, 60] on span at bounding box center [16, 60] width 13 height 2
click at [0, 0] on input "checkbox" at bounding box center [0, 0] width 0 height 0
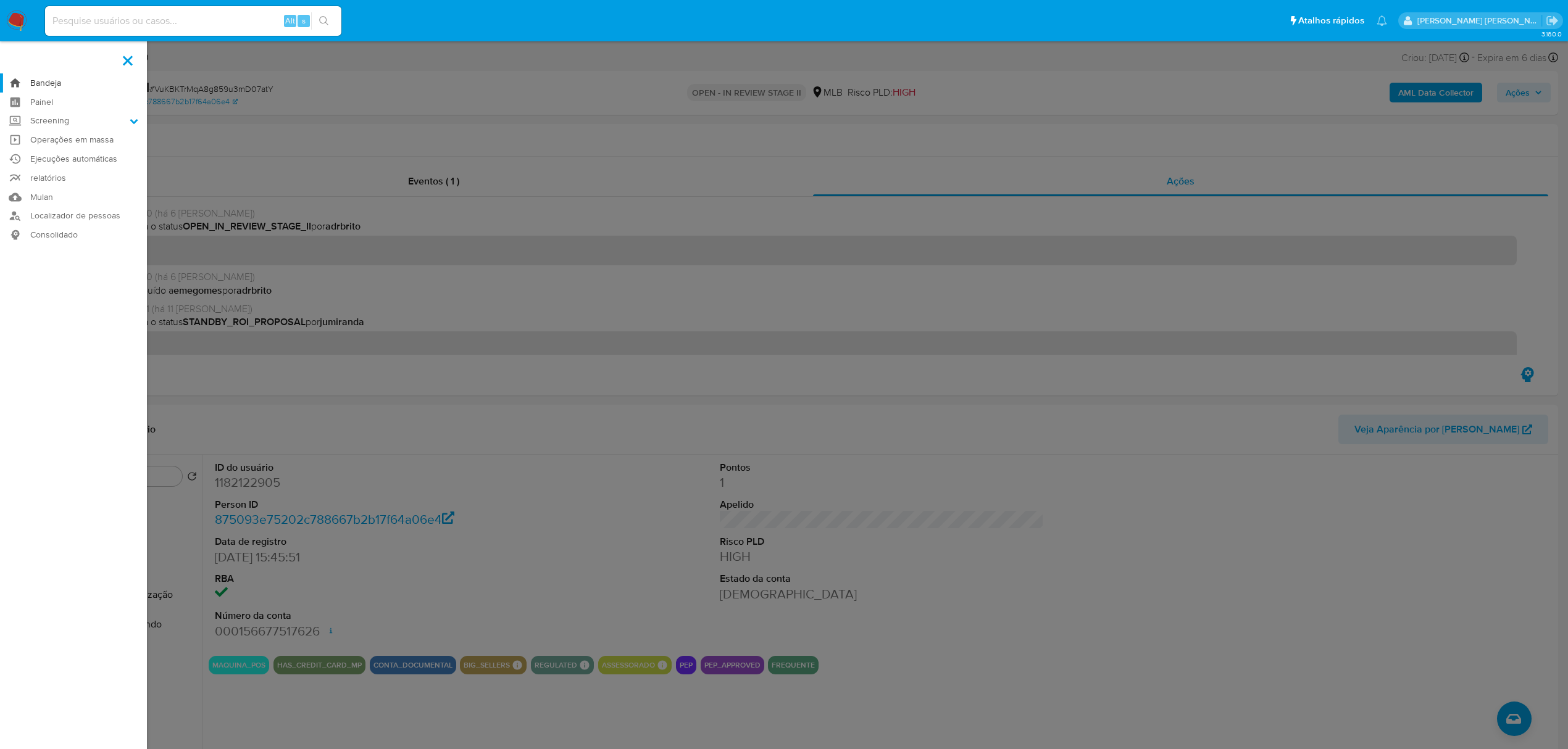
click at [40, 82] on link "Bandeja" at bounding box center [74, 83] width 147 height 19
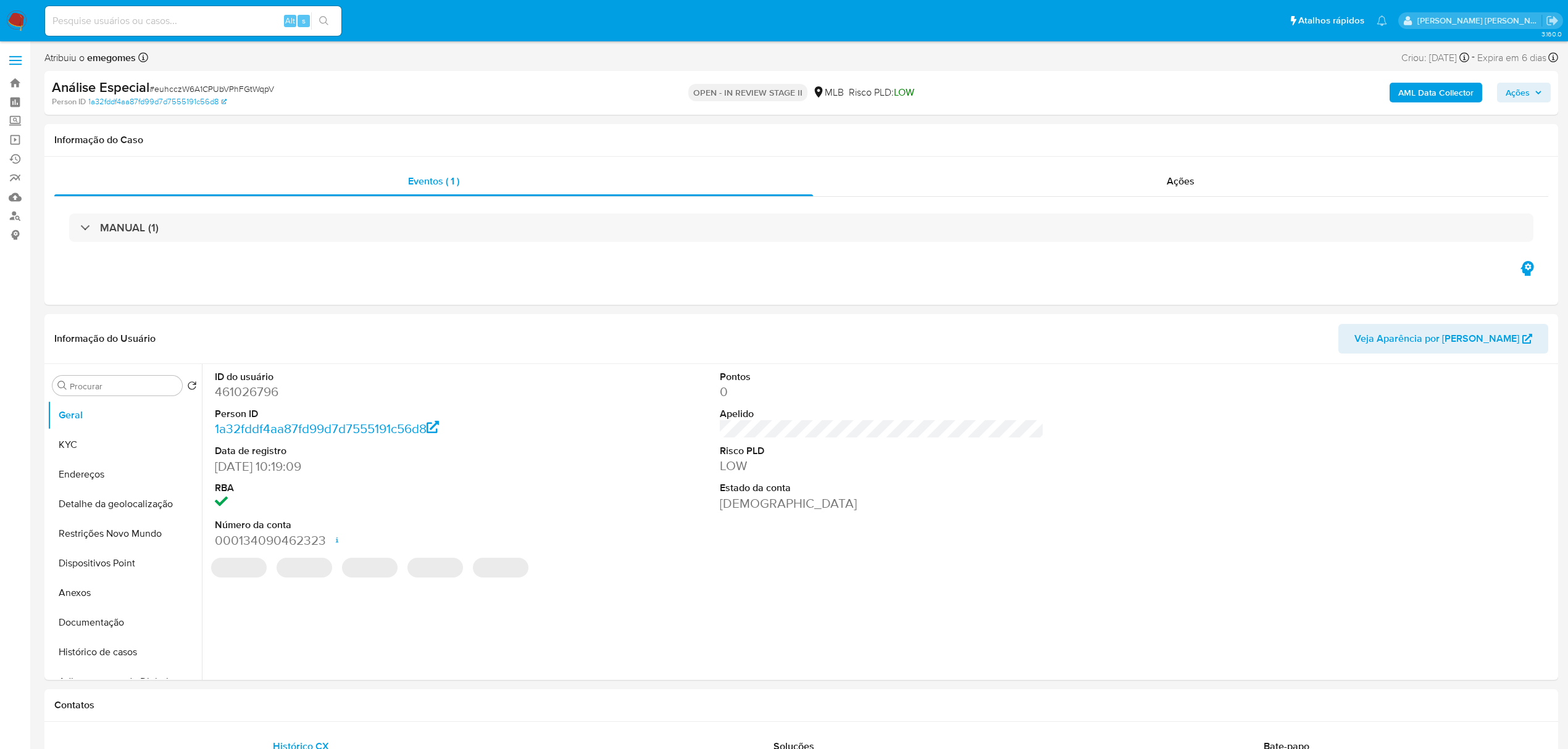
select select "10"
click at [69, 446] on button "KYC" at bounding box center [120, 444] width 145 height 30
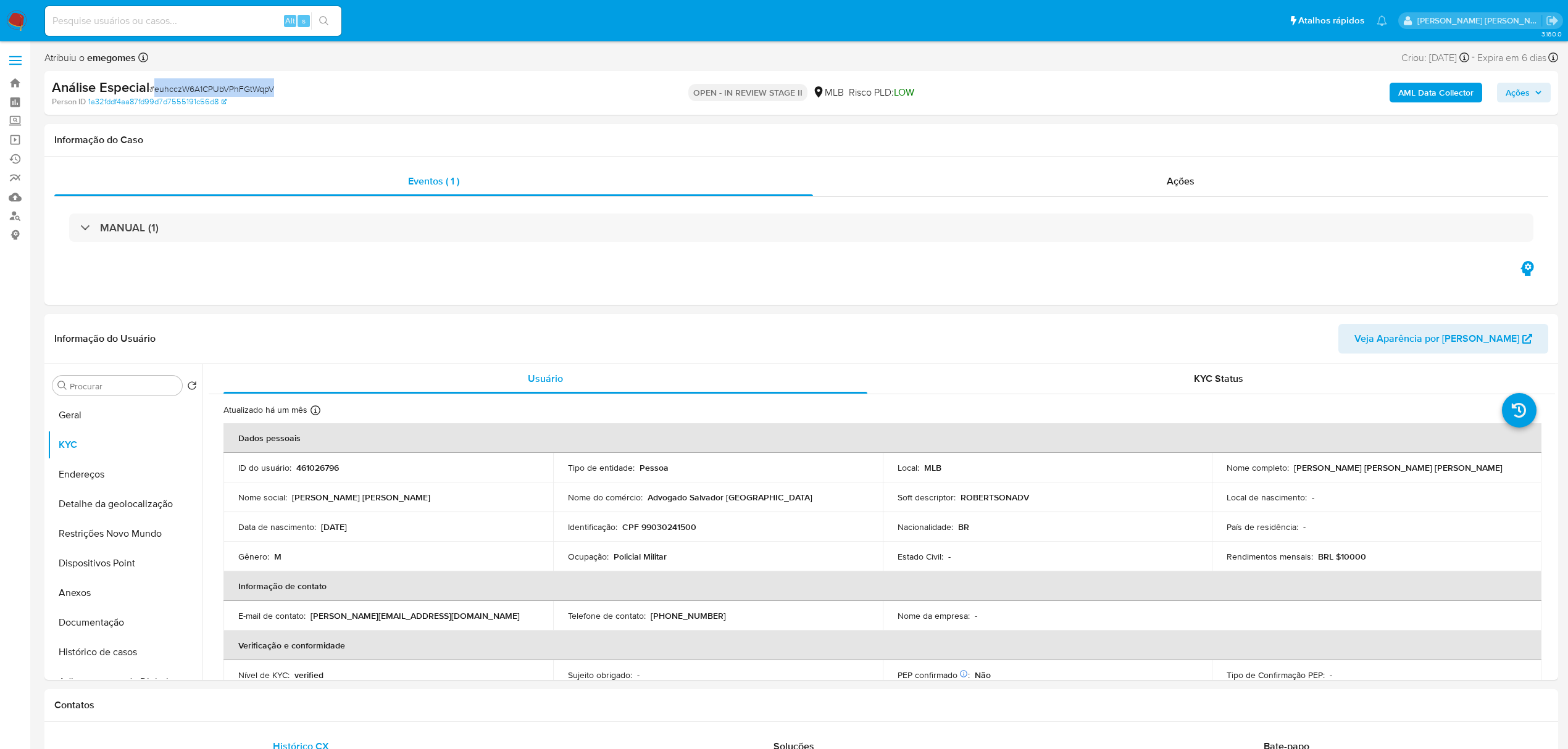
drag, startPoint x: 287, startPoint y: 92, endPoint x: 156, endPoint y: 89, distance: 131.0
click at [156, 89] on div "Análise Especial # euhcczW6A1CPUbVPhFGtWqpV" at bounding box center [299, 87] width 495 height 18
copy span "euhcczW6A1CPUbVPhFGtWqpV"
click at [99, 655] on button "Histórico de casos" at bounding box center [120, 652] width 145 height 30
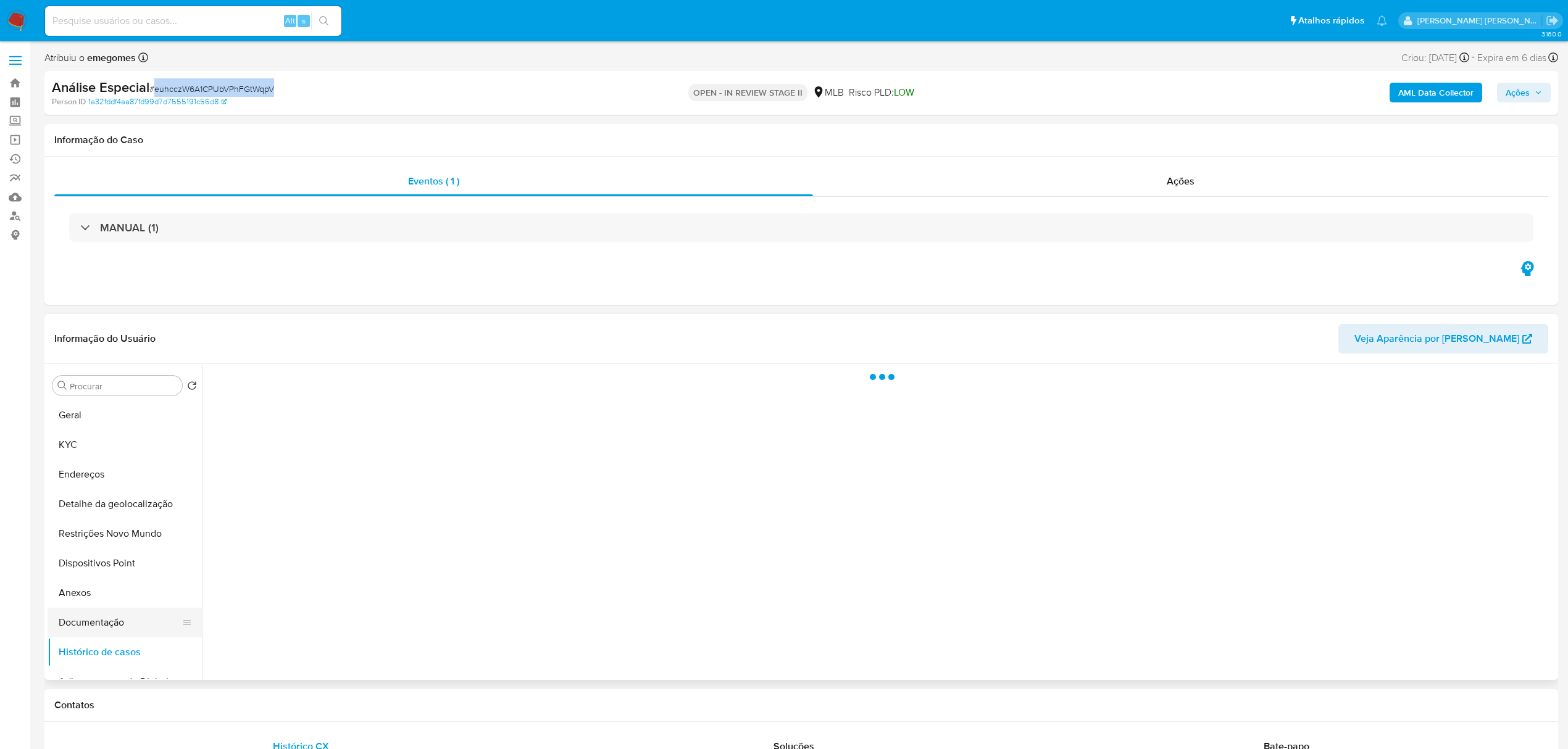
click at [97, 625] on button "Documentação" at bounding box center [120, 622] width 145 height 30
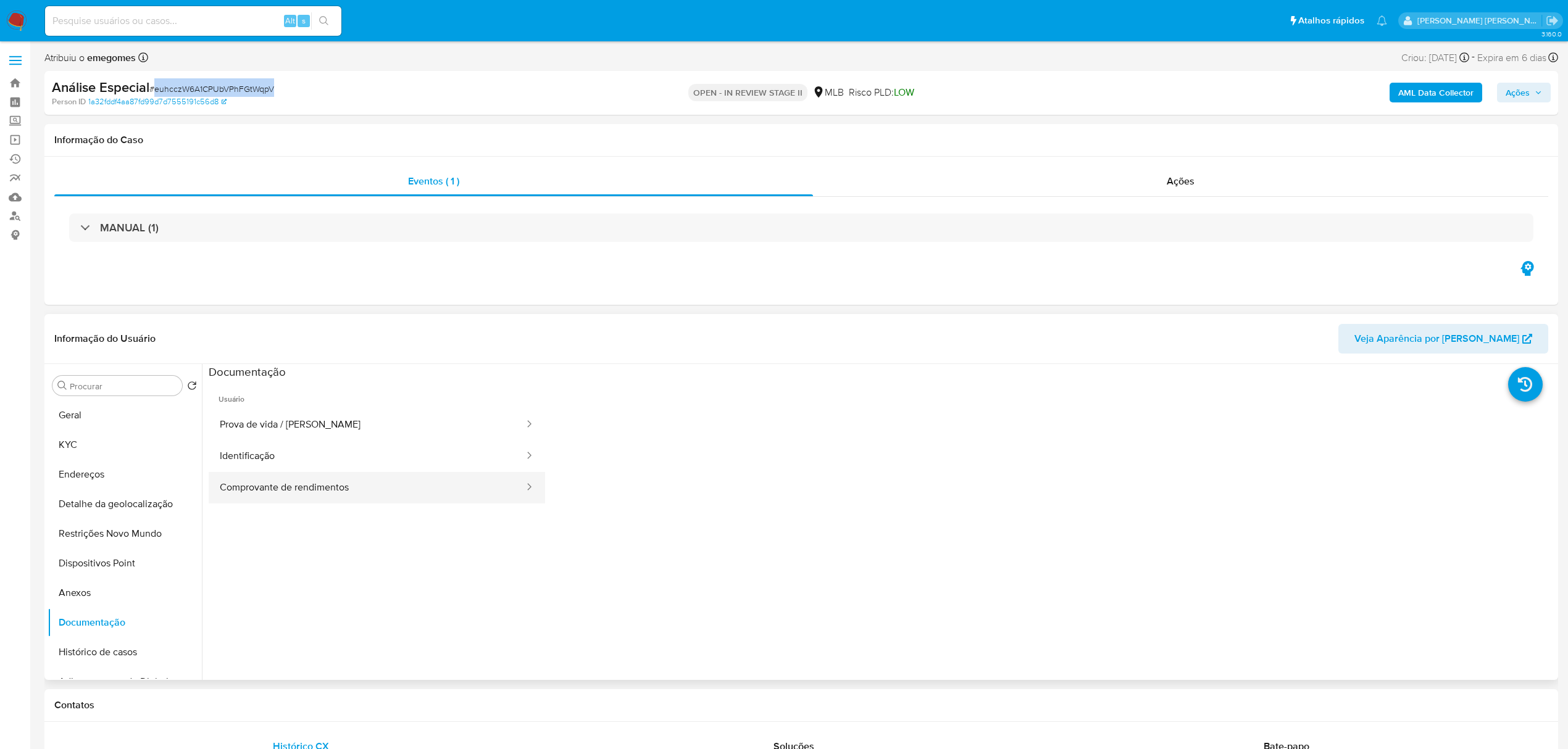
click at [302, 487] on button "Comprovante de rendimentos" at bounding box center [367, 488] width 317 height 31
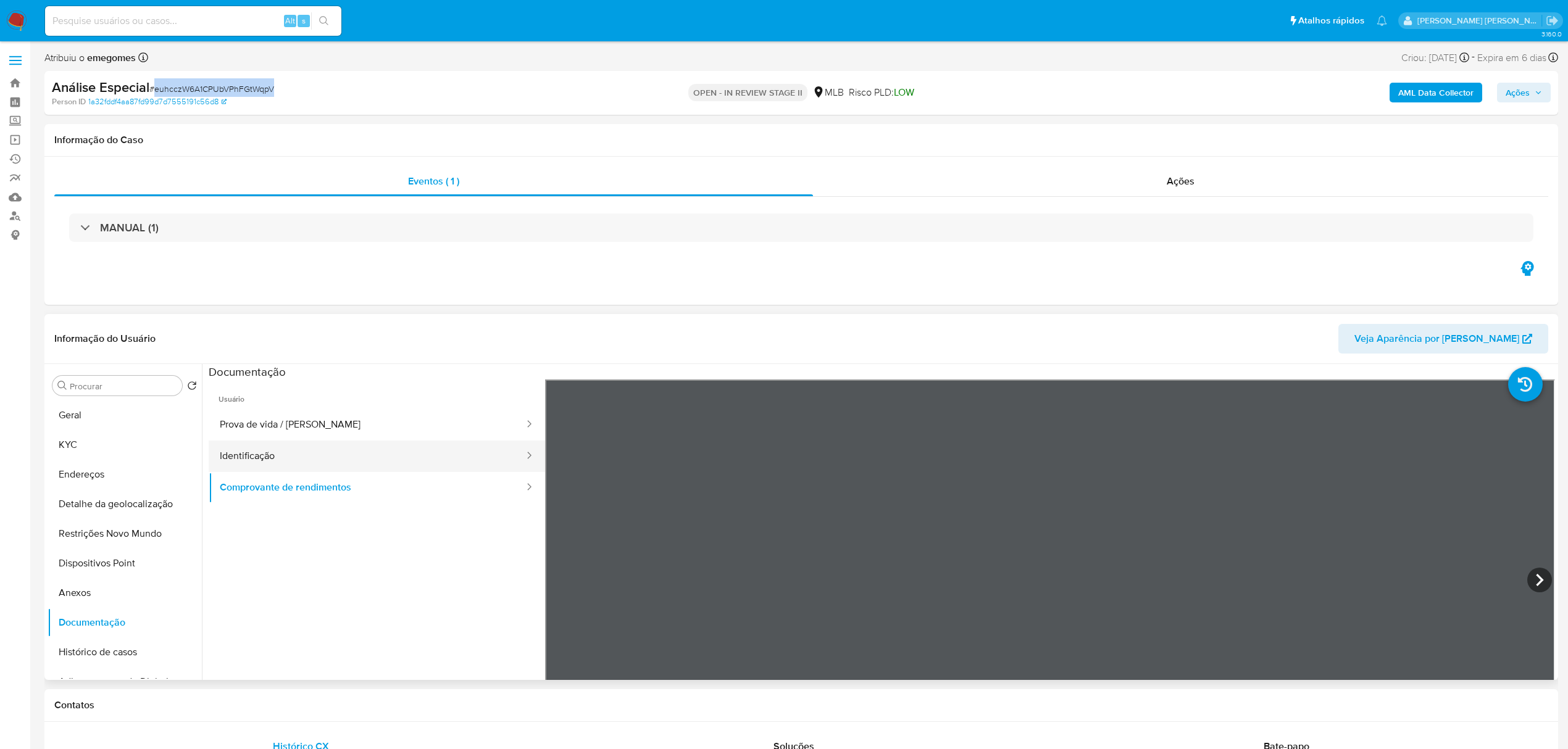
click at [297, 452] on button "Identificação" at bounding box center [367, 456] width 317 height 31
click at [80, 590] on button "Anexos" at bounding box center [120, 593] width 145 height 30
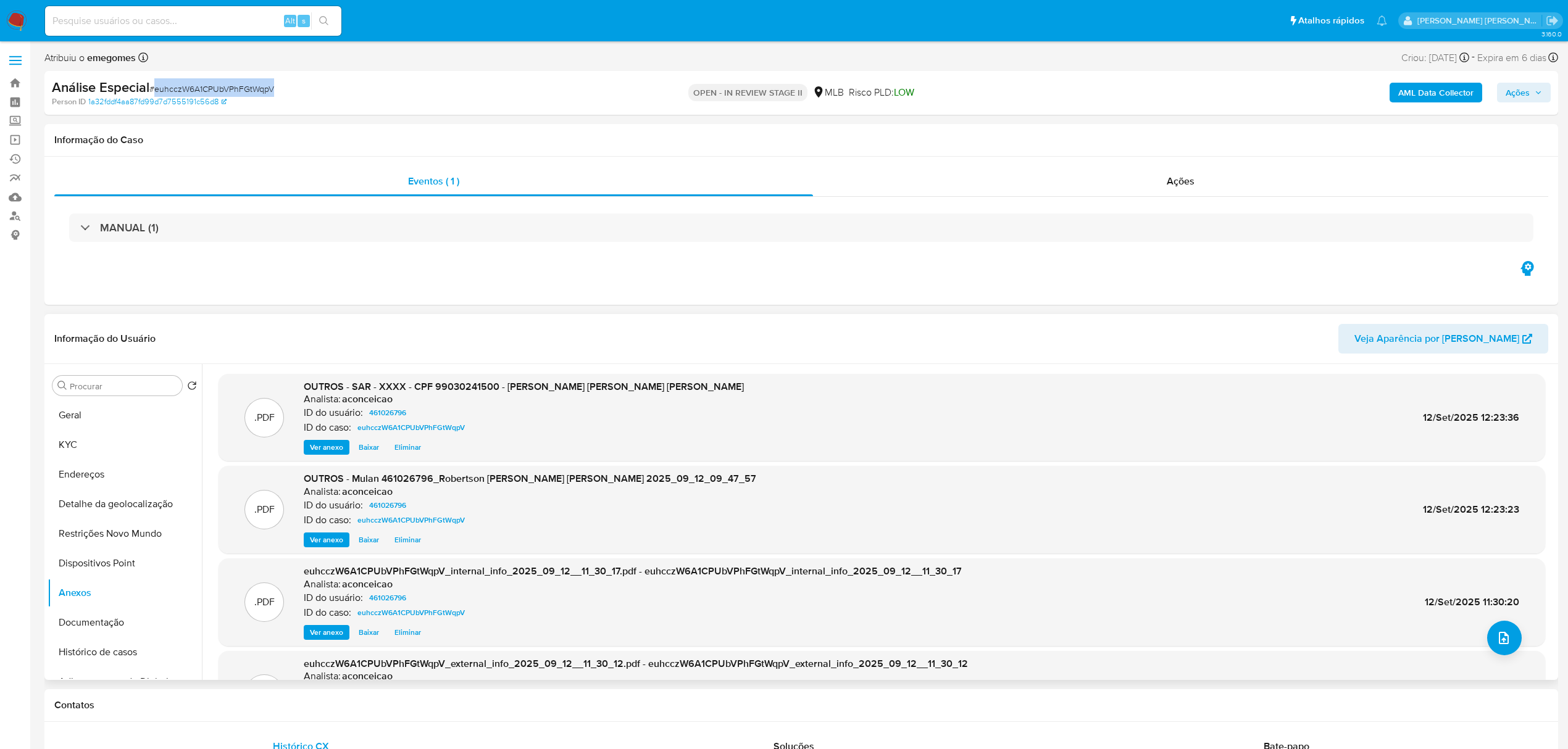
click at [329, 452] on span "Ver anexo" at bounding box center [326, 447] width 33 height 13
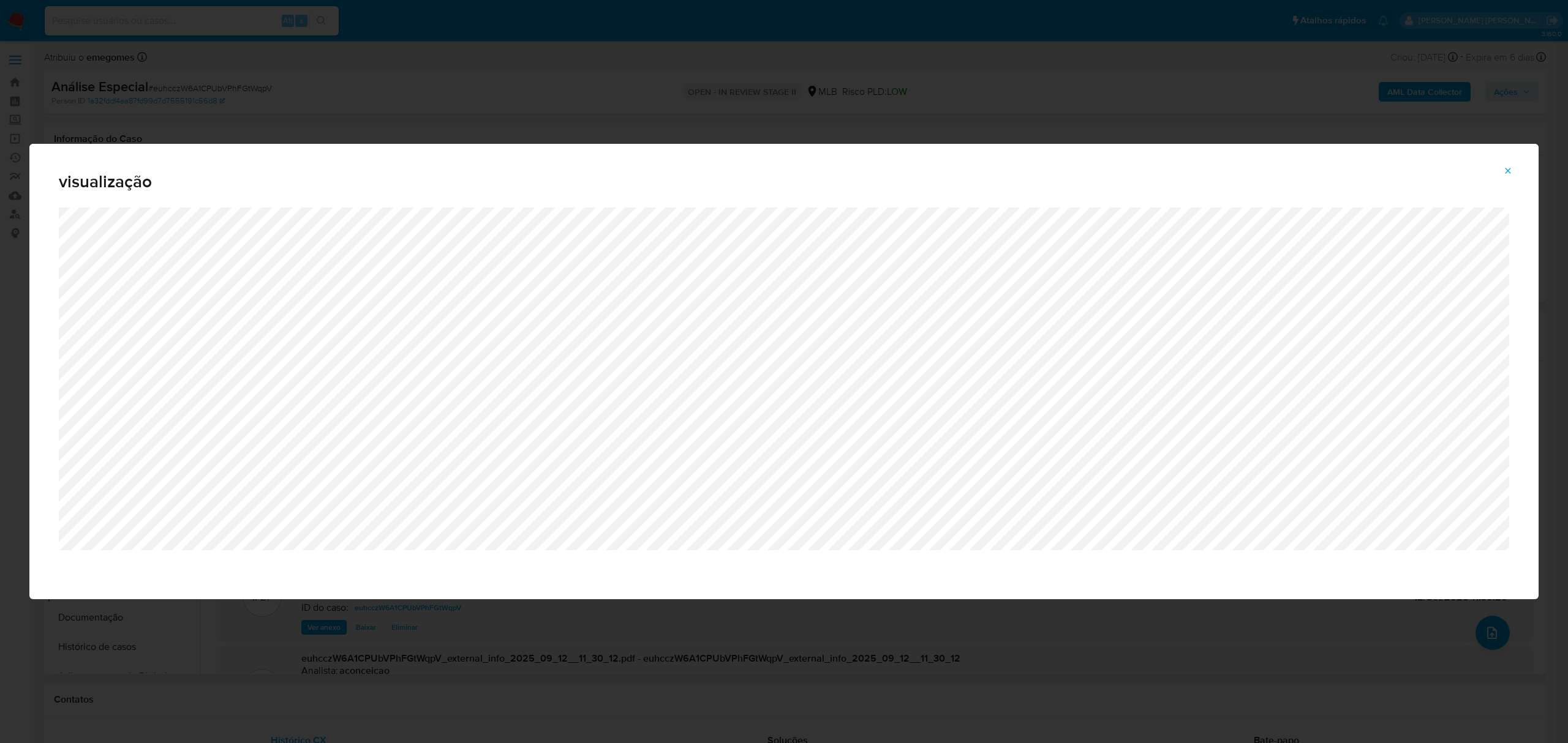
click at [1505, 166] on icon "Attachment preview" at bounding box center [1508, 171] width 10 height 10
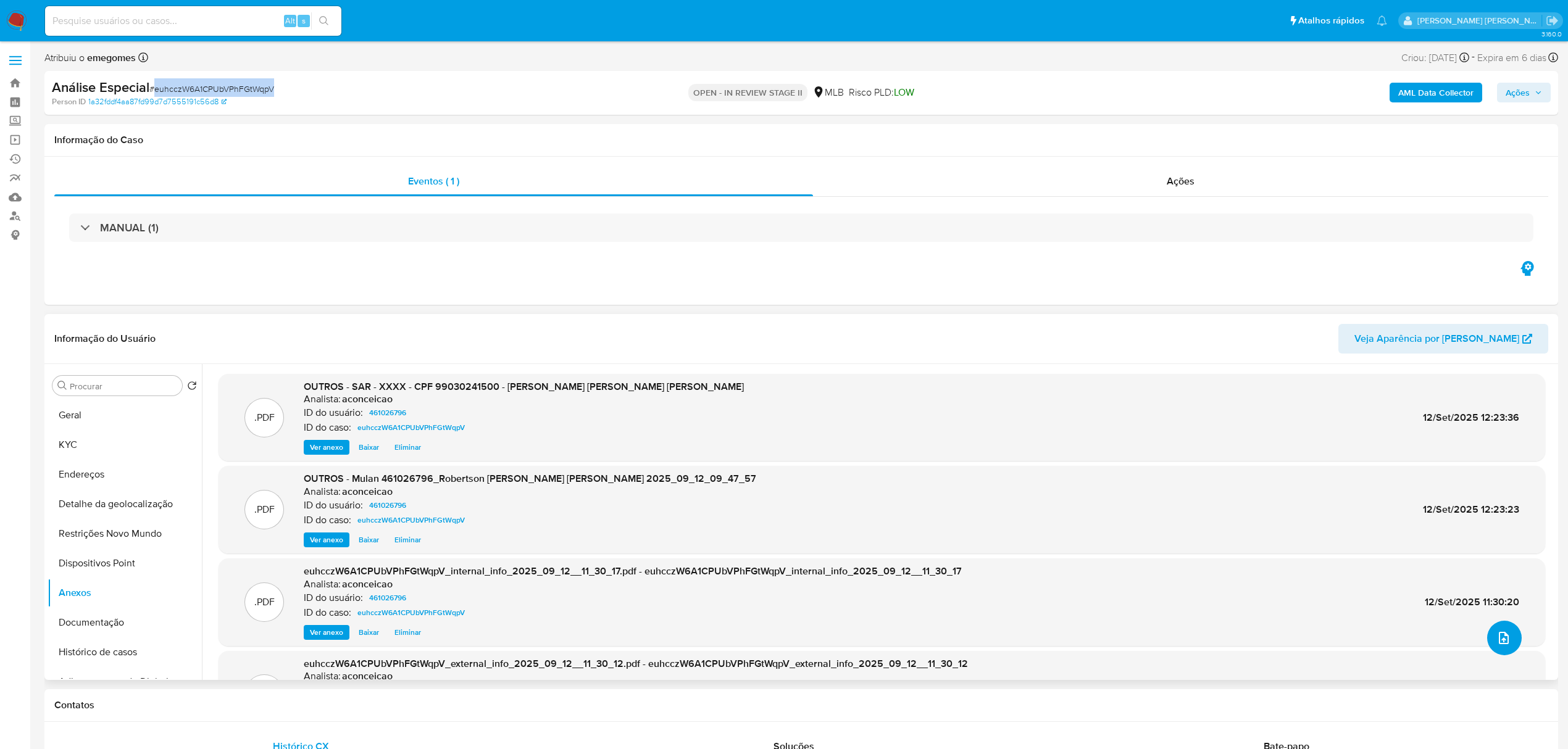
click at [1498, 640] on icon "upload-file" at bounding box center [1504, 638] width 15 height 15
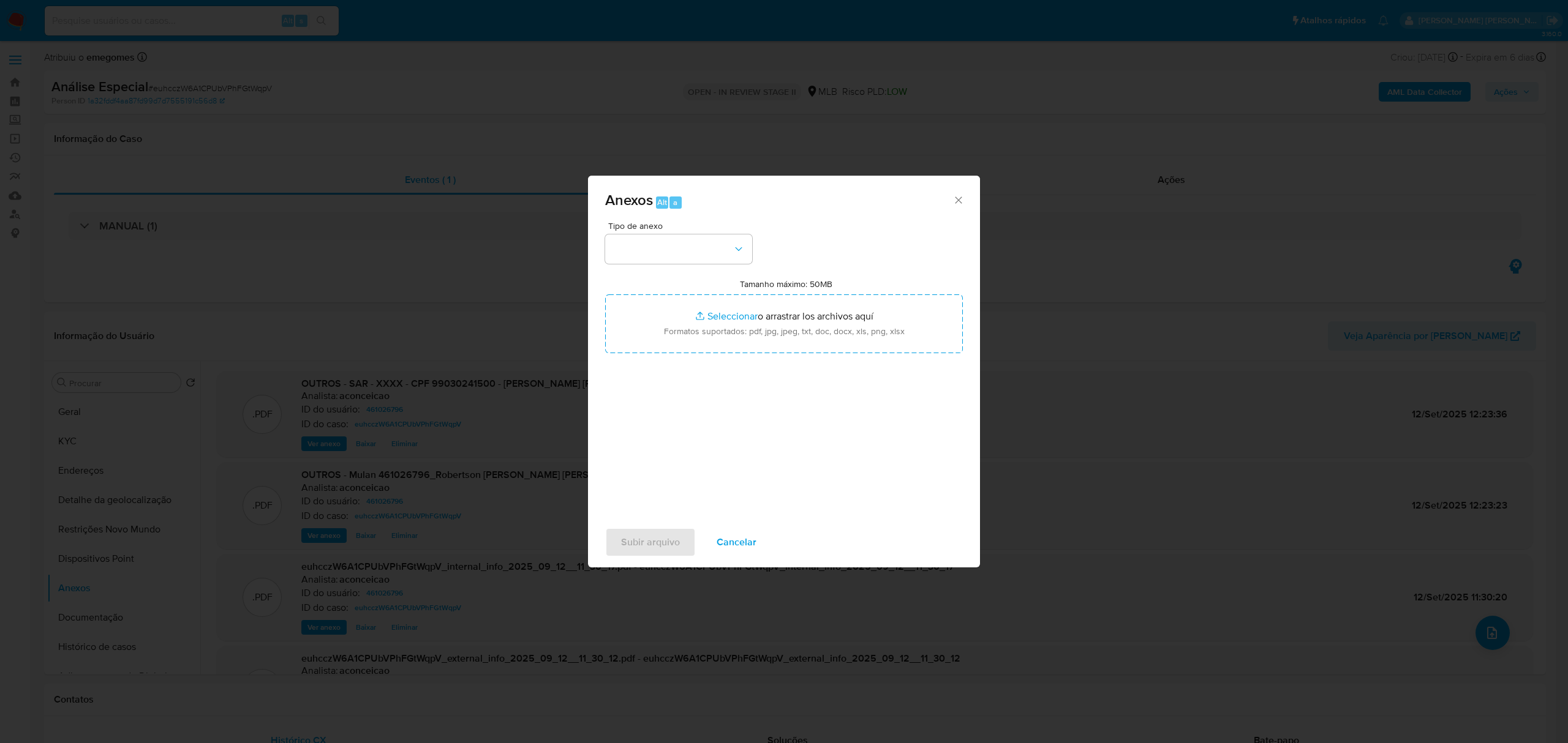
click at [753, 250] on div "Tipo de anexo Tamanho máximo: 50MB Seleccionar archivos Seleccionar o arrastrar…" at bounding box center [783, 365] width 357 height 289
click at [743, 253] on icon "button" at bounding box center [738, 249] width 12 height 12
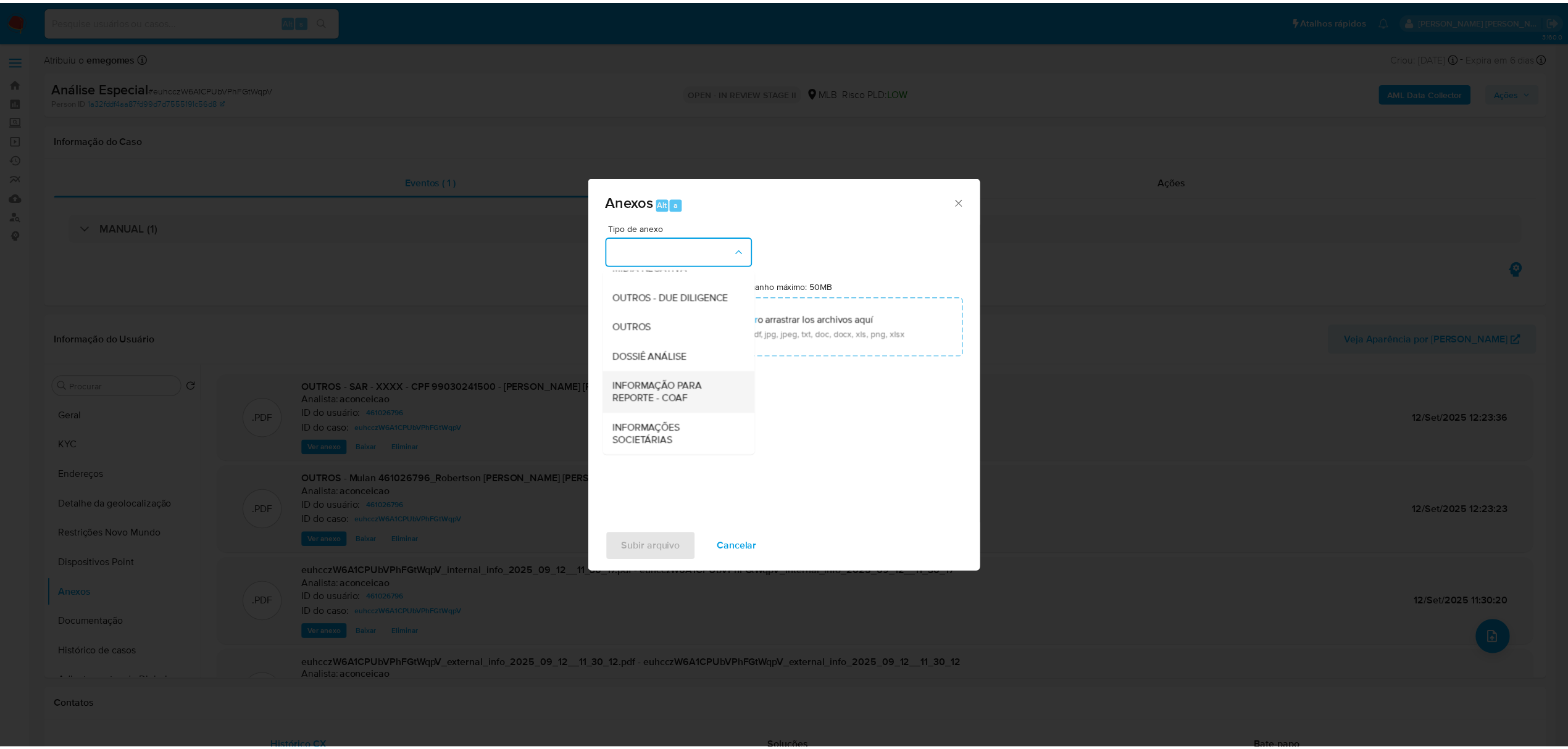
scroll to position [190, 0]
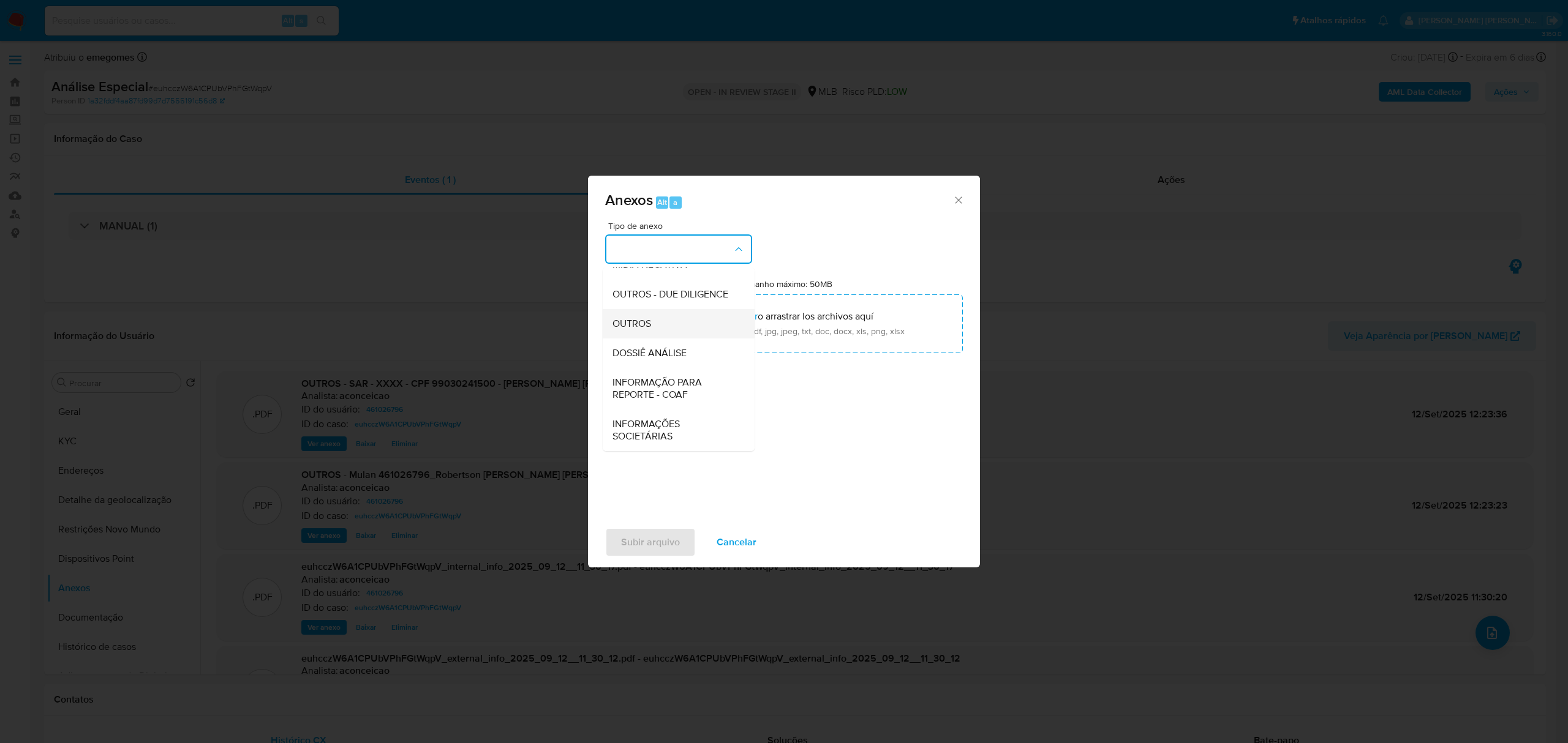
click at [655, 325] on div "OUTROS" at bounding box center [675, 324] width 125 height 29
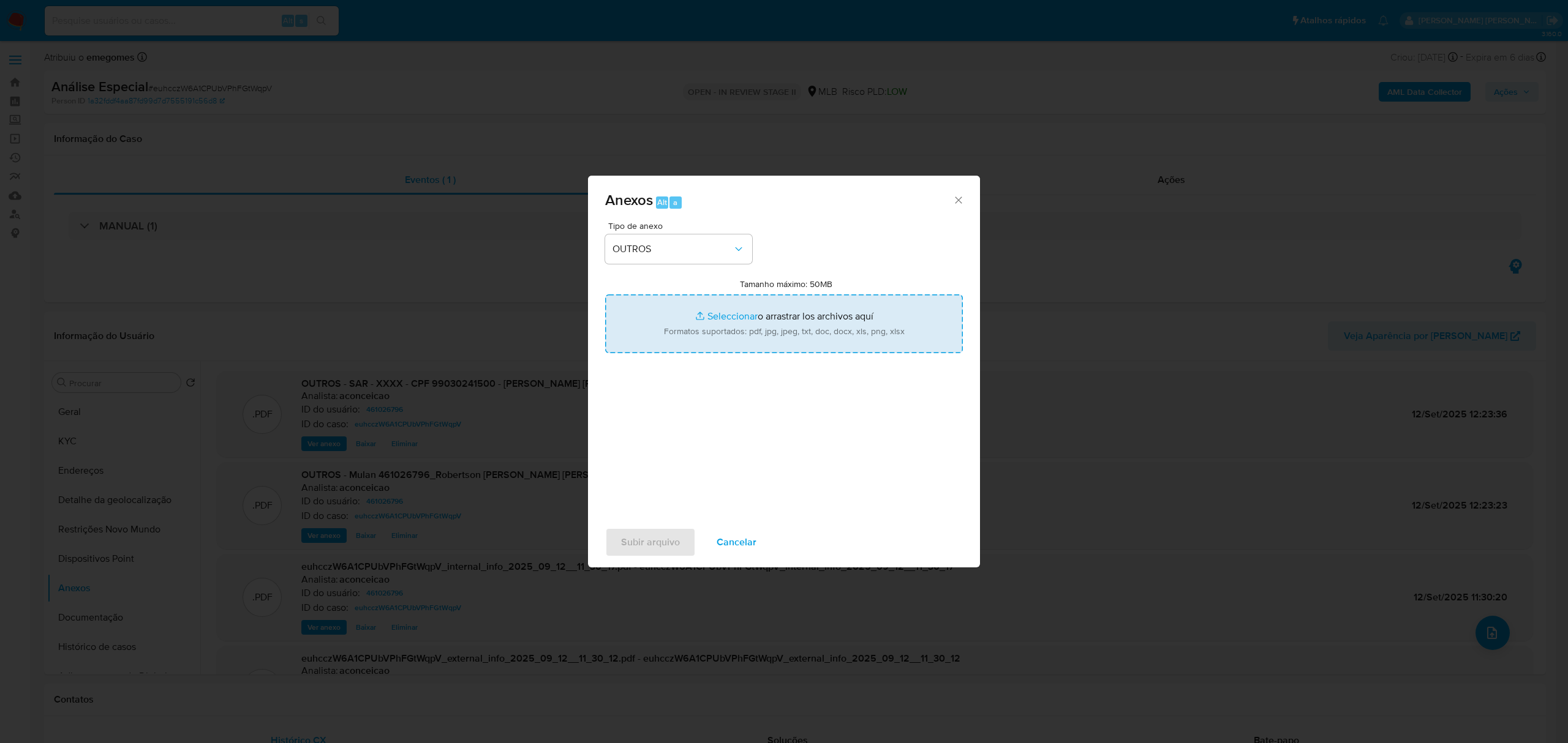
click at [720, 317] on input "Tamanho máximo: 50MB Seleccionar archivos" at bounding box center [783, 324] width 357 height 59
type input "C:\fakepath\SAR - XXXX - CPF 99030241500 - ROBERTSON RODRIGUES DA SILVA.pdf"
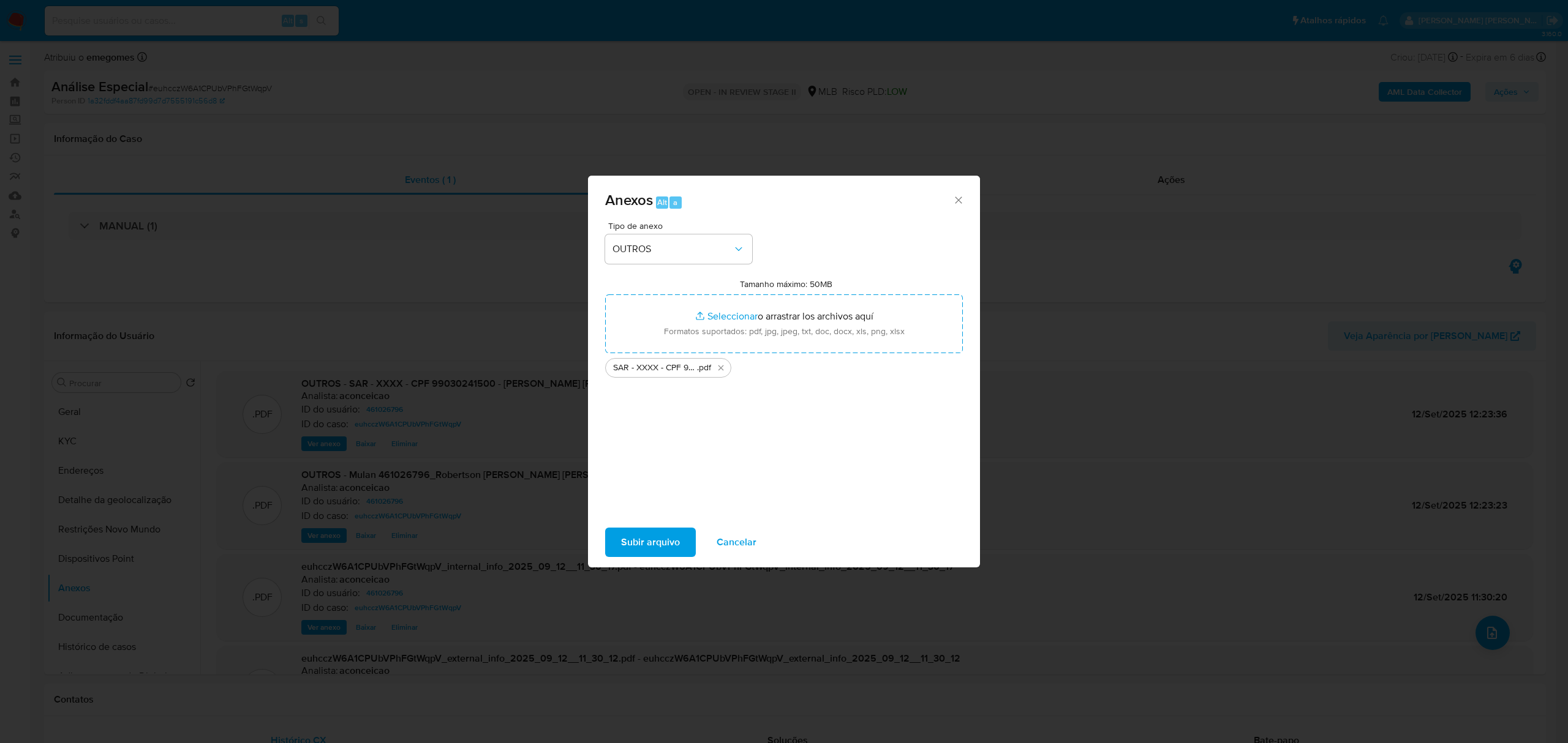
click at [672, 542] on span "Subir arquivo" at bounding box center [651, 542] width 59 height 27
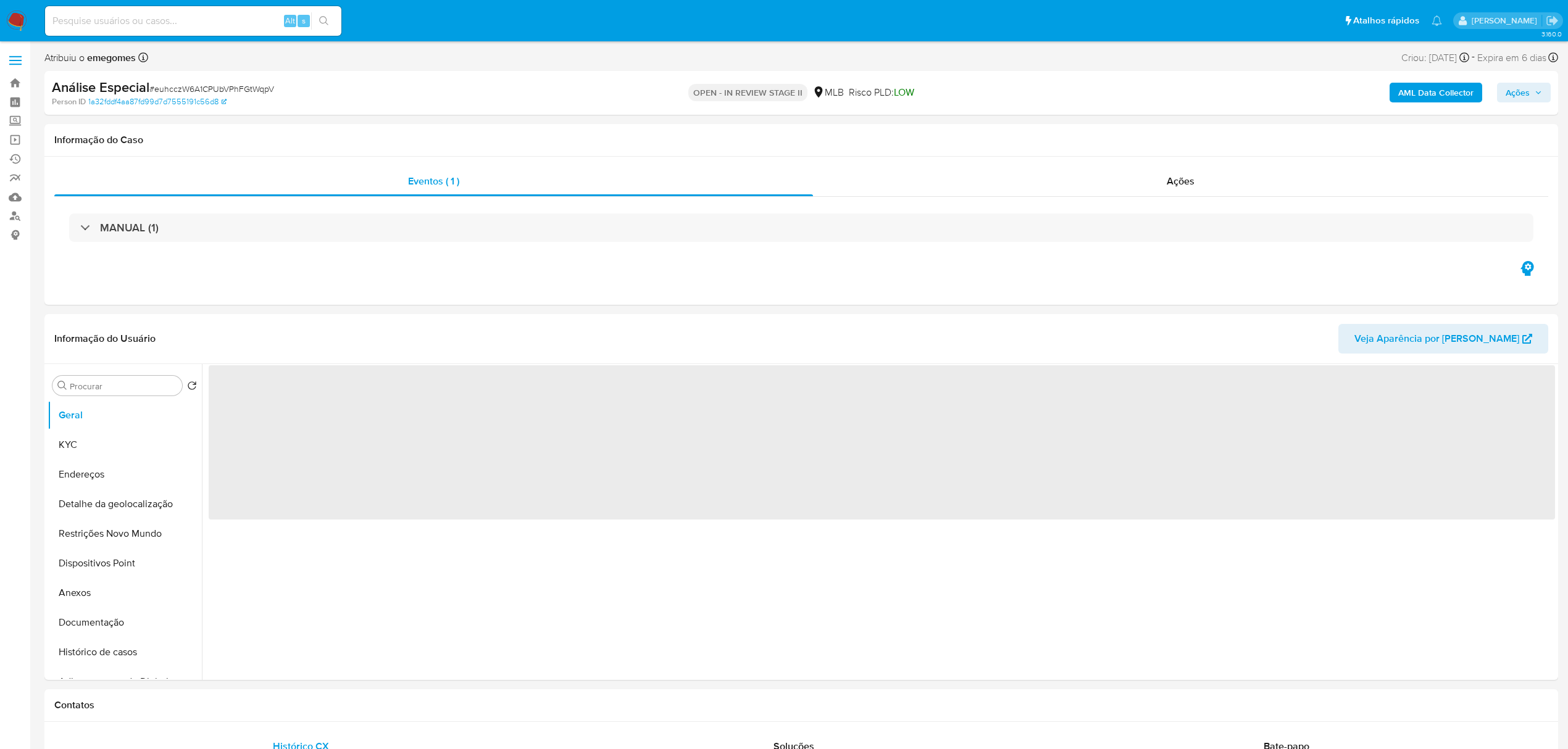
select select "10"
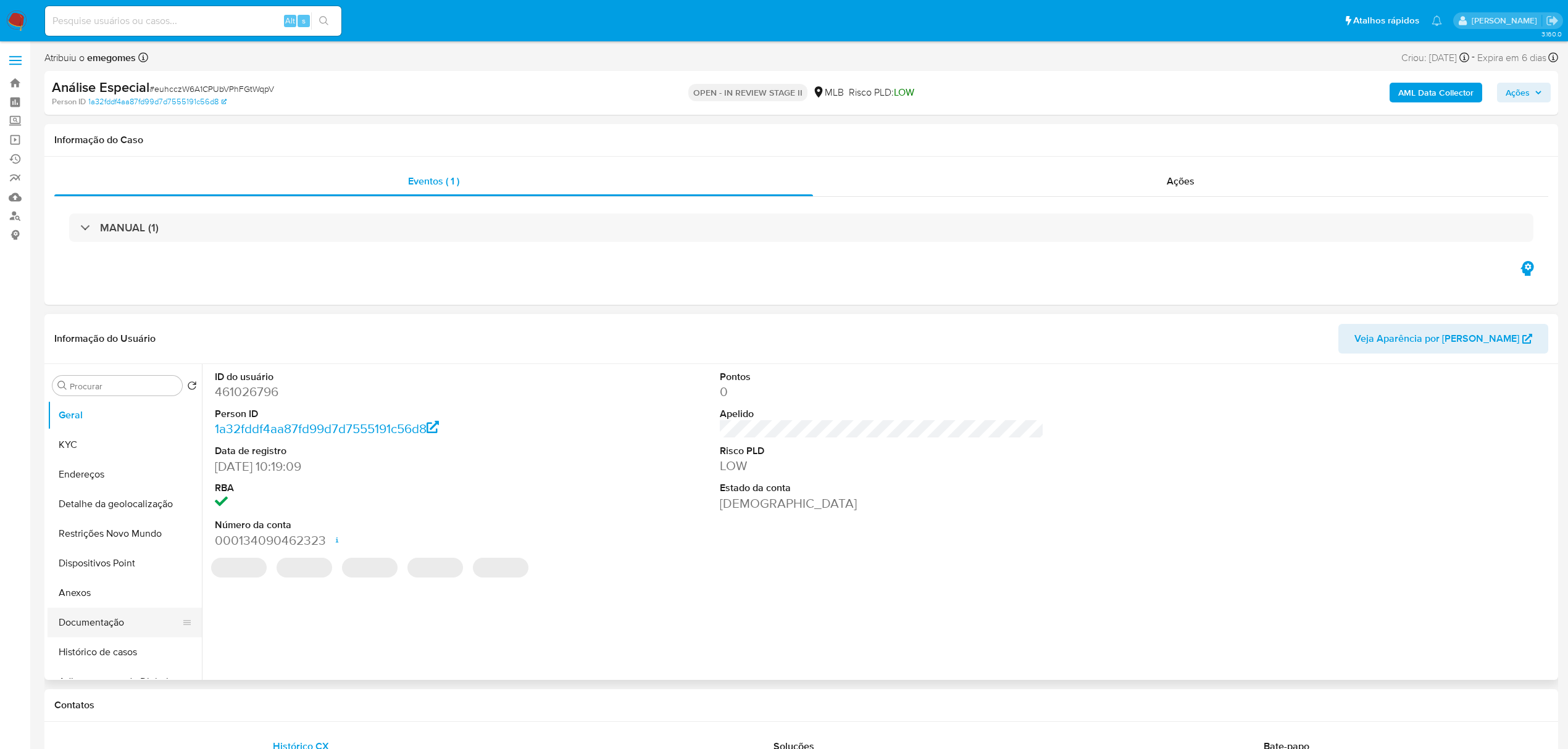
click at [94, 623] on button "Documentação" at bounding box center [120, 622] width 145 height 30
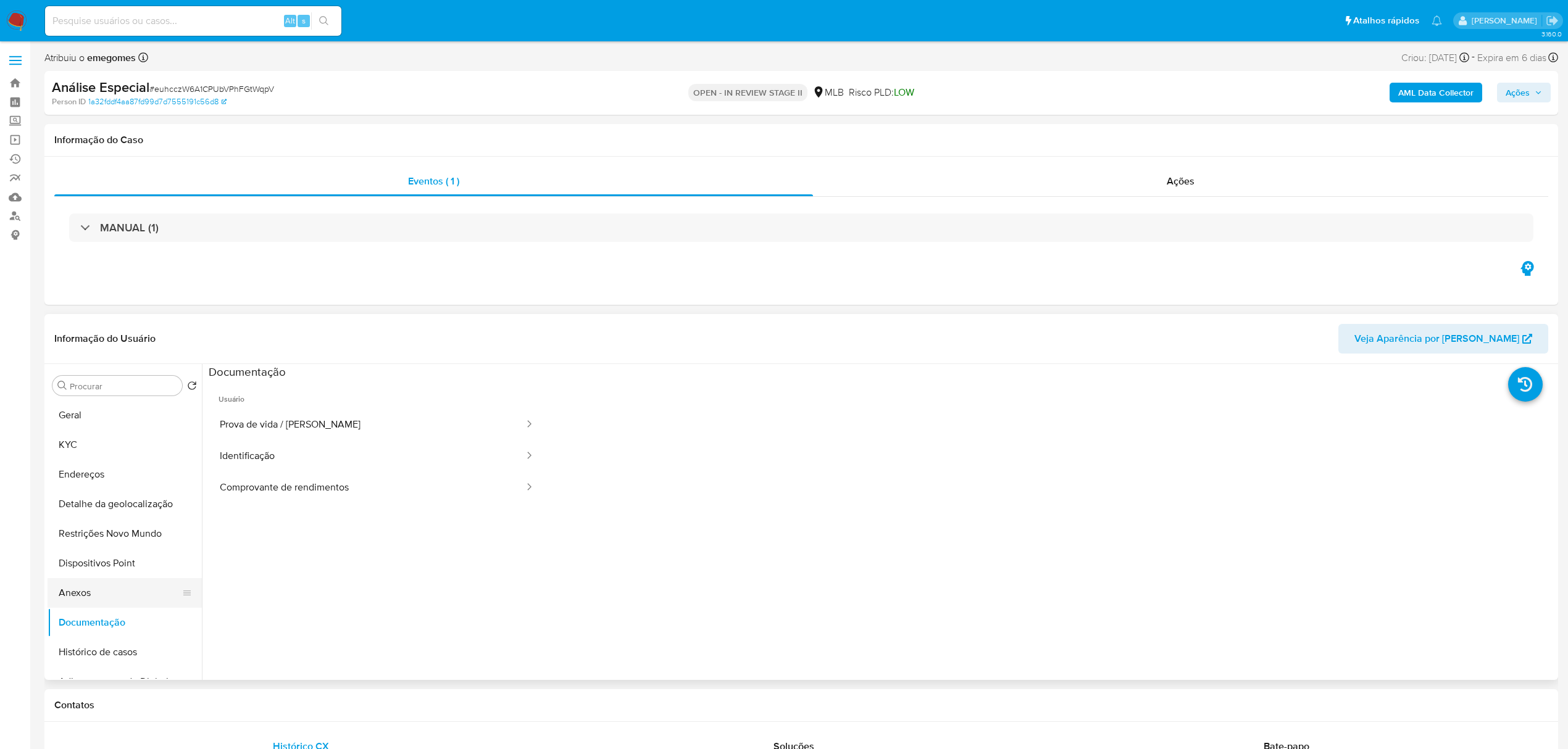
click at [78, 593] on button "Anexos" at bounding box center [120, 593] width 145 height 30
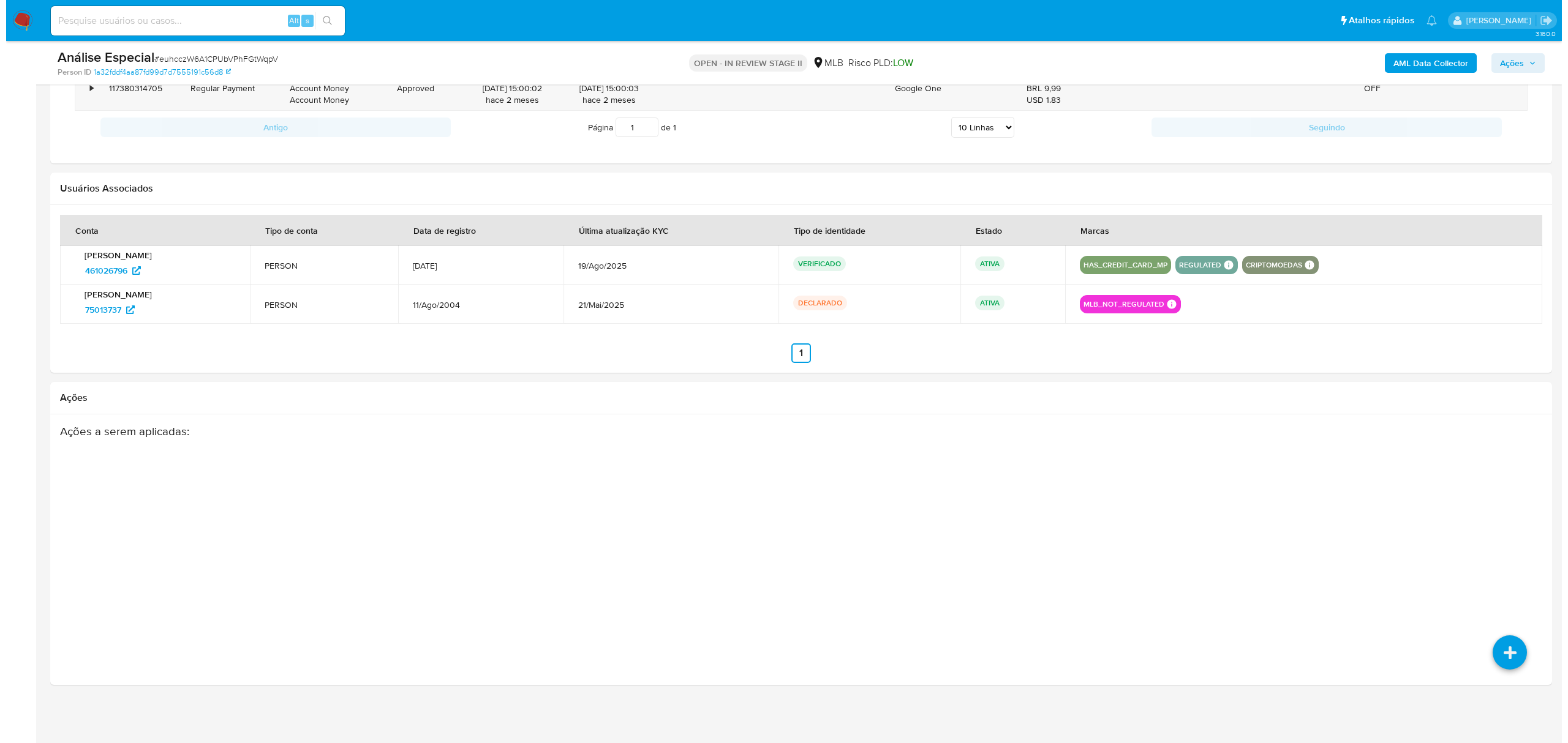
scroll to position [1163, 0]
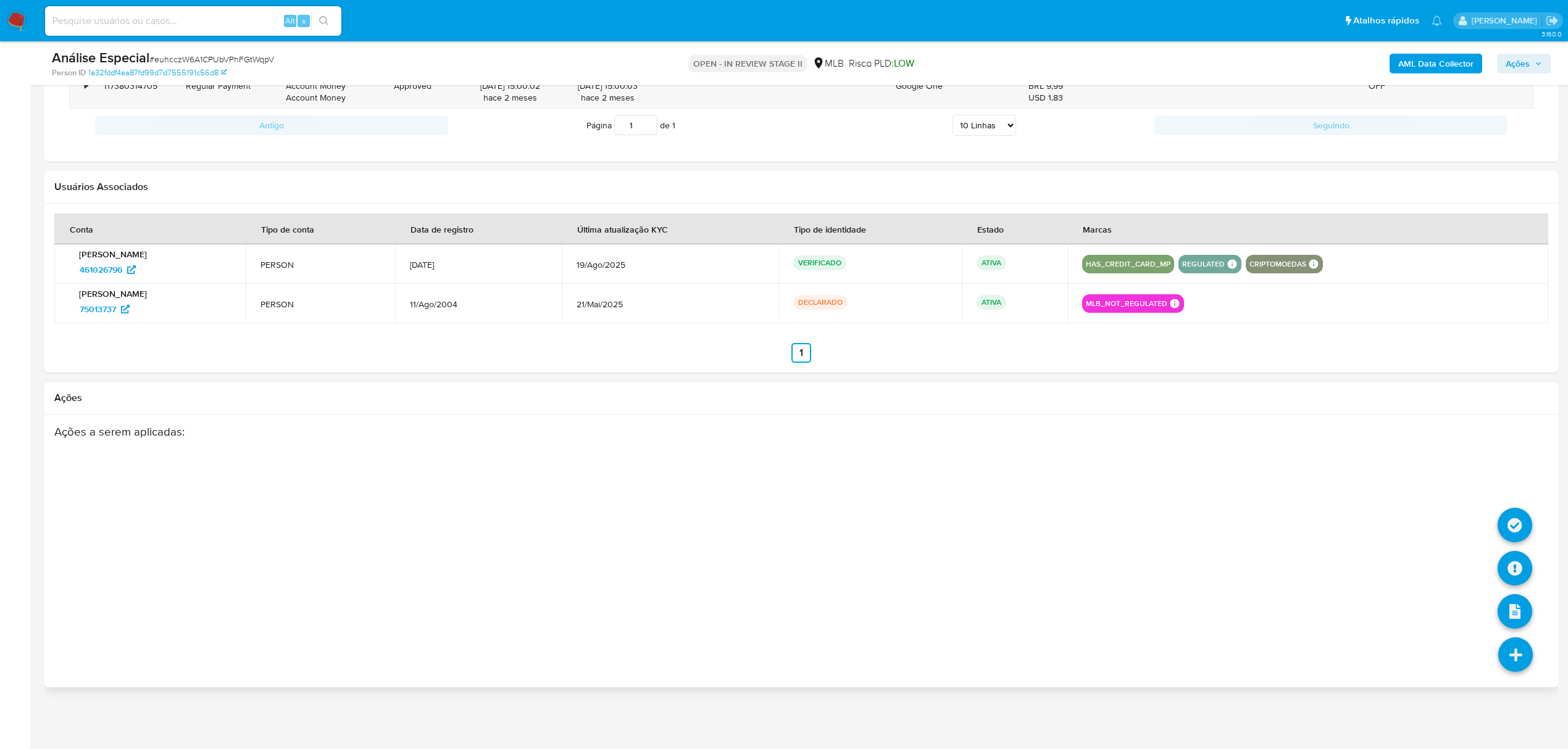
click at [1521, 657] on icon at bounding box center [1515, 654] width 35 height 35
click at [1510, 669] on icon at bounding box center [1515, 654] width 35 height 35
click at [1526, 569] on icon at bounding box center [1515, 568] width 35 height 35
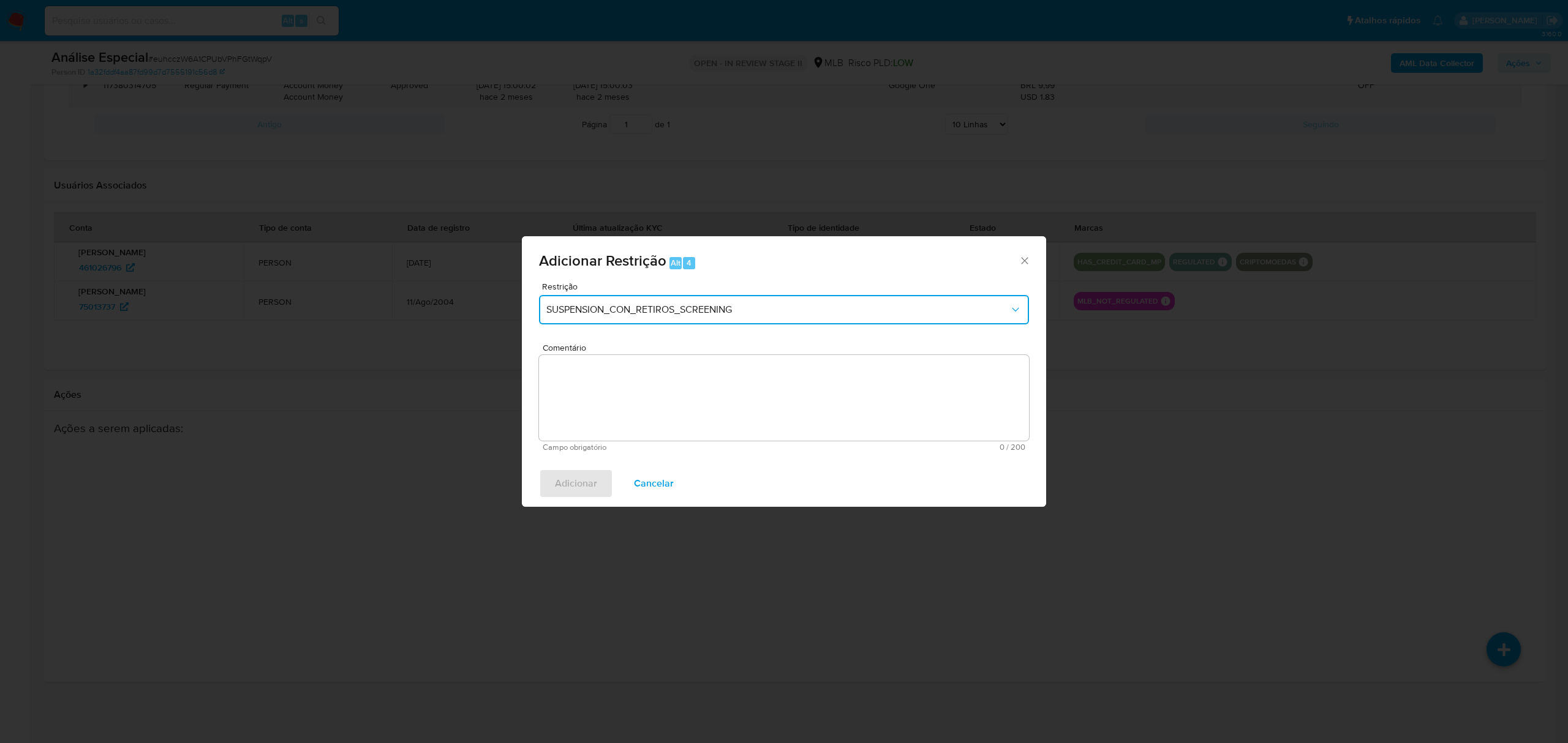
click at [1010, 312] on icon "Restriction" at bounding box center [1015, 310] width 12 height 12
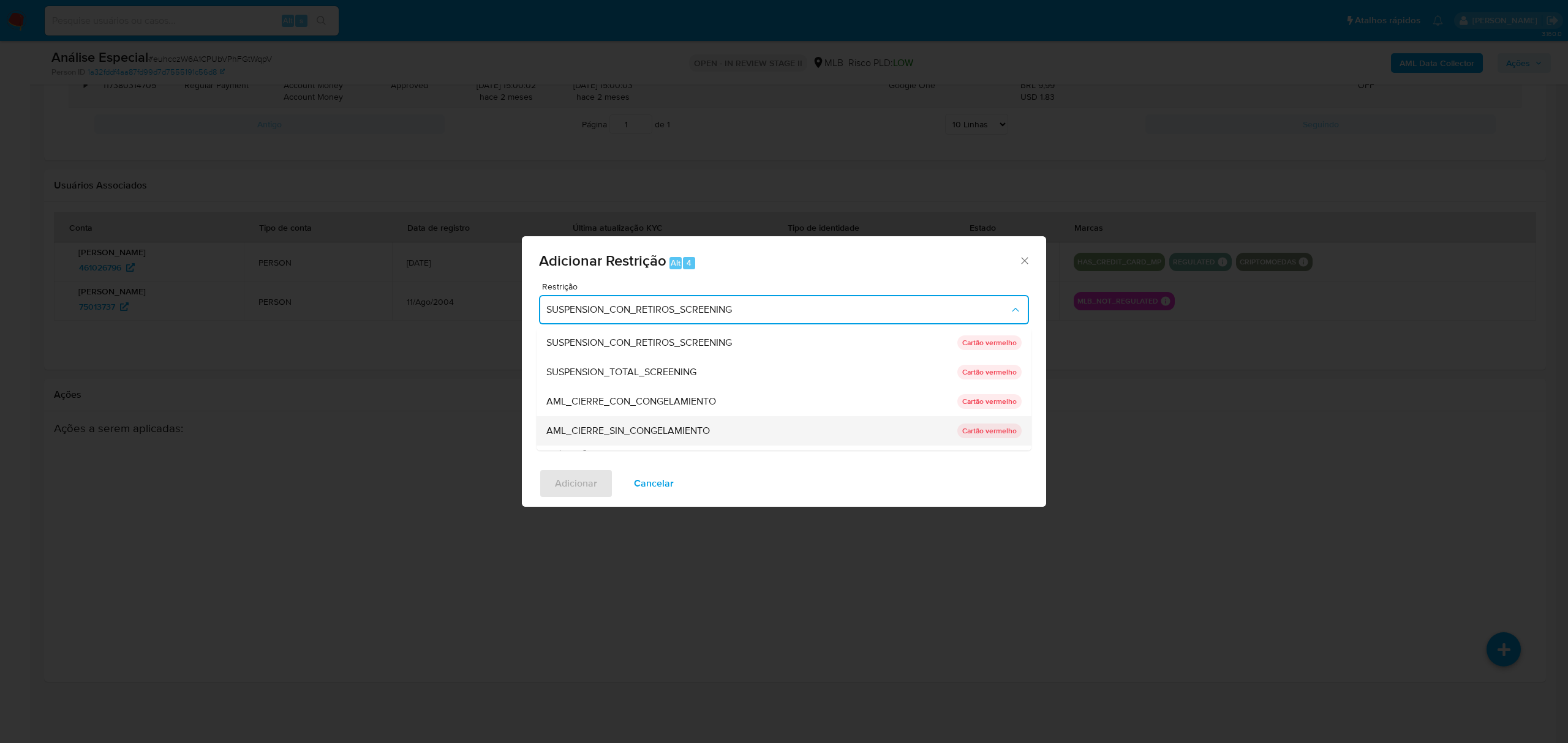
click at [637, 428] on span "AML_CIERRE_SIN_CONGELAMIENTO" at bounding box center [628, 431] width 163 height 12
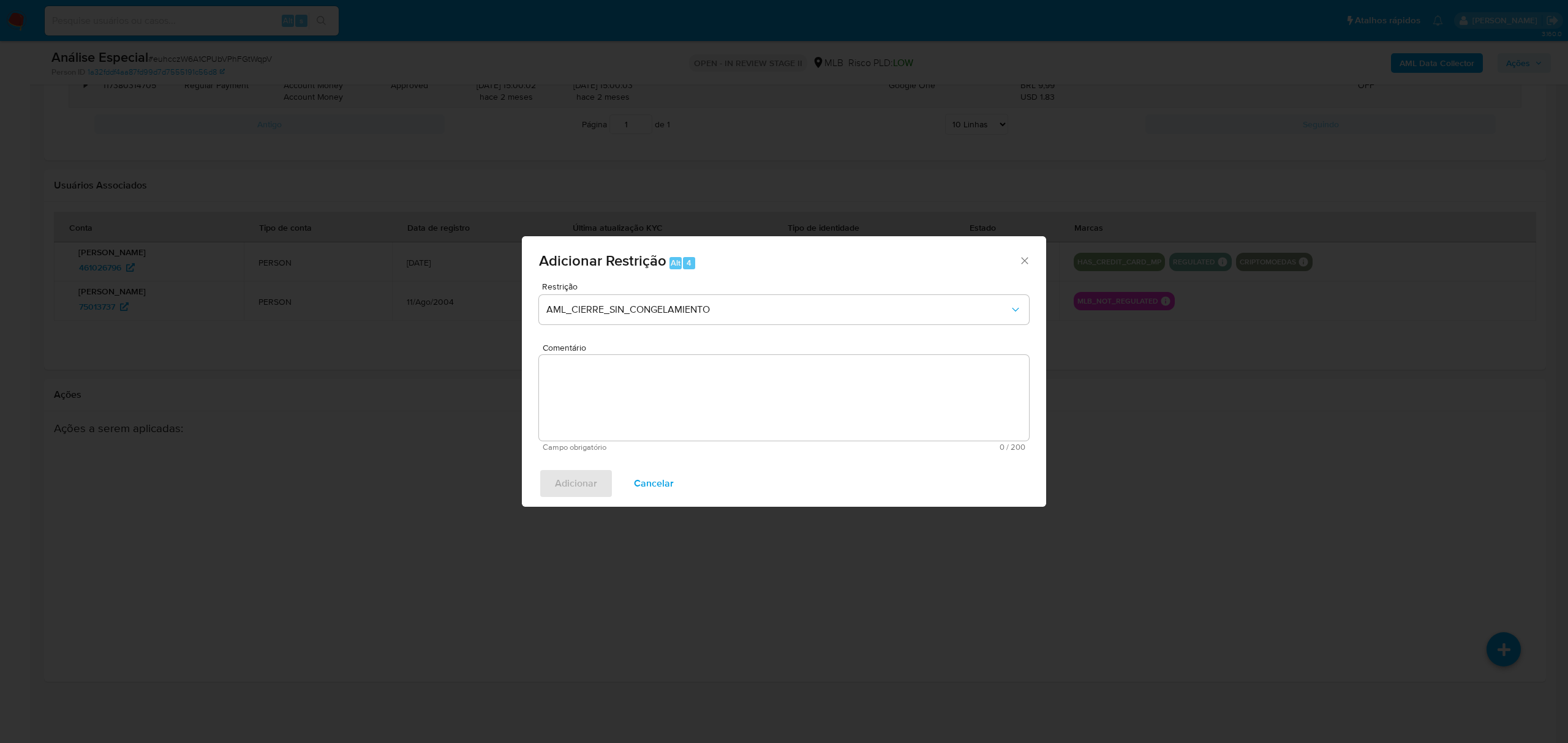
click at [1019, 263] on icon "Fechar a janela" at bounding box center [1025, 261] width 12 height 12
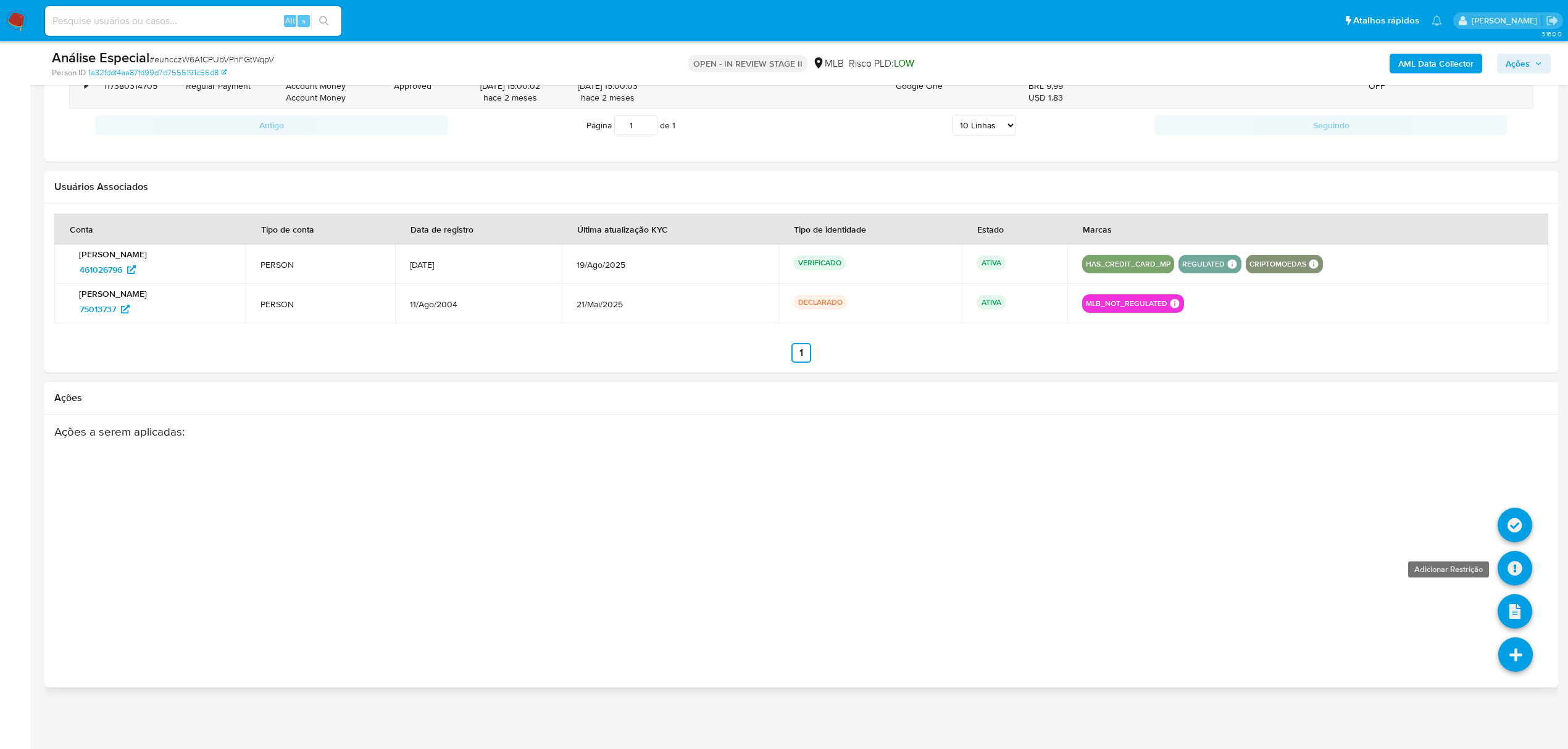
click at [1521, 566] on icon at bounding box center [1515, 568] width 35 height 35
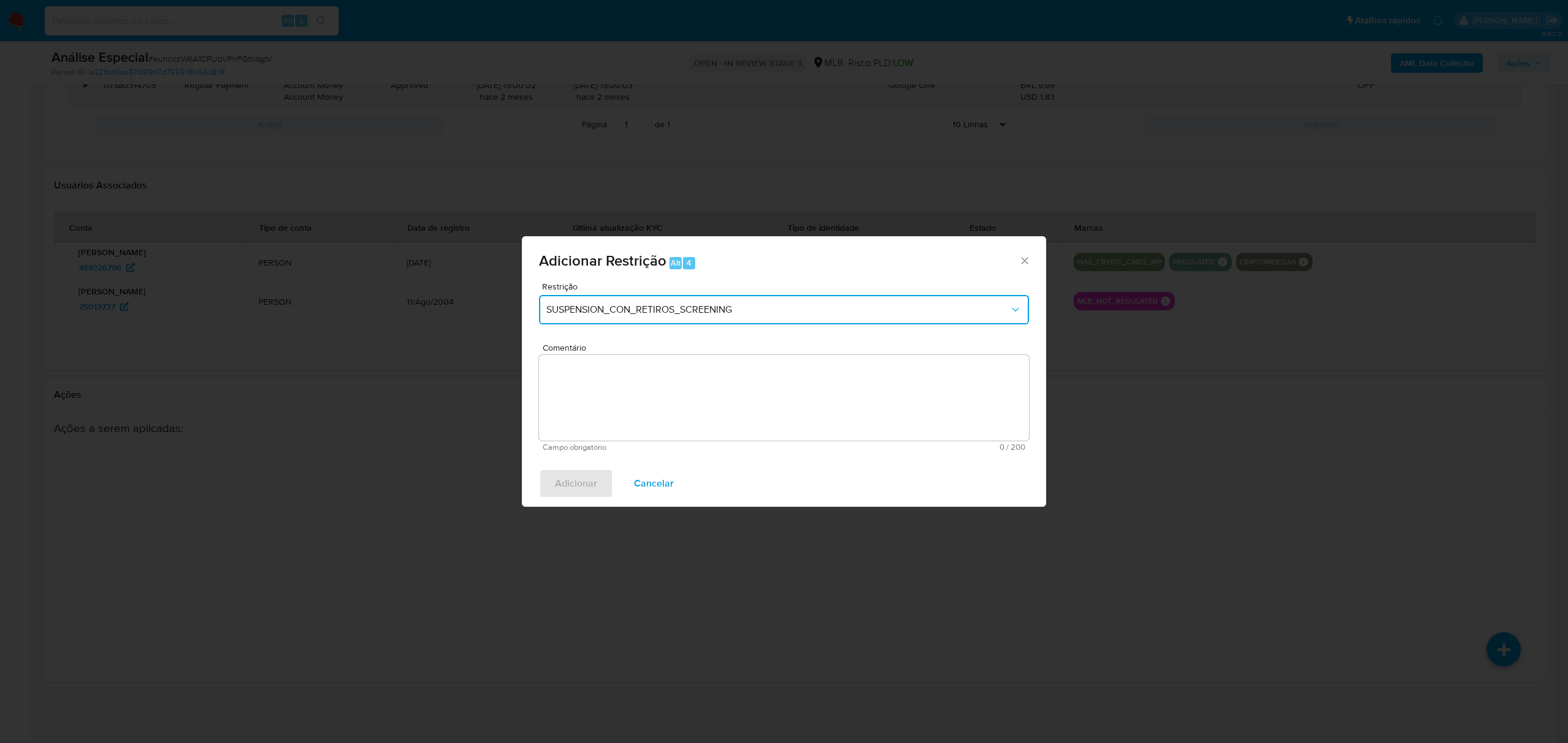
click at [825, 309] on span "SUSPENSION_CON_RETIROS_SCREENING" at bounding box center [778, 310] width 463 height 12
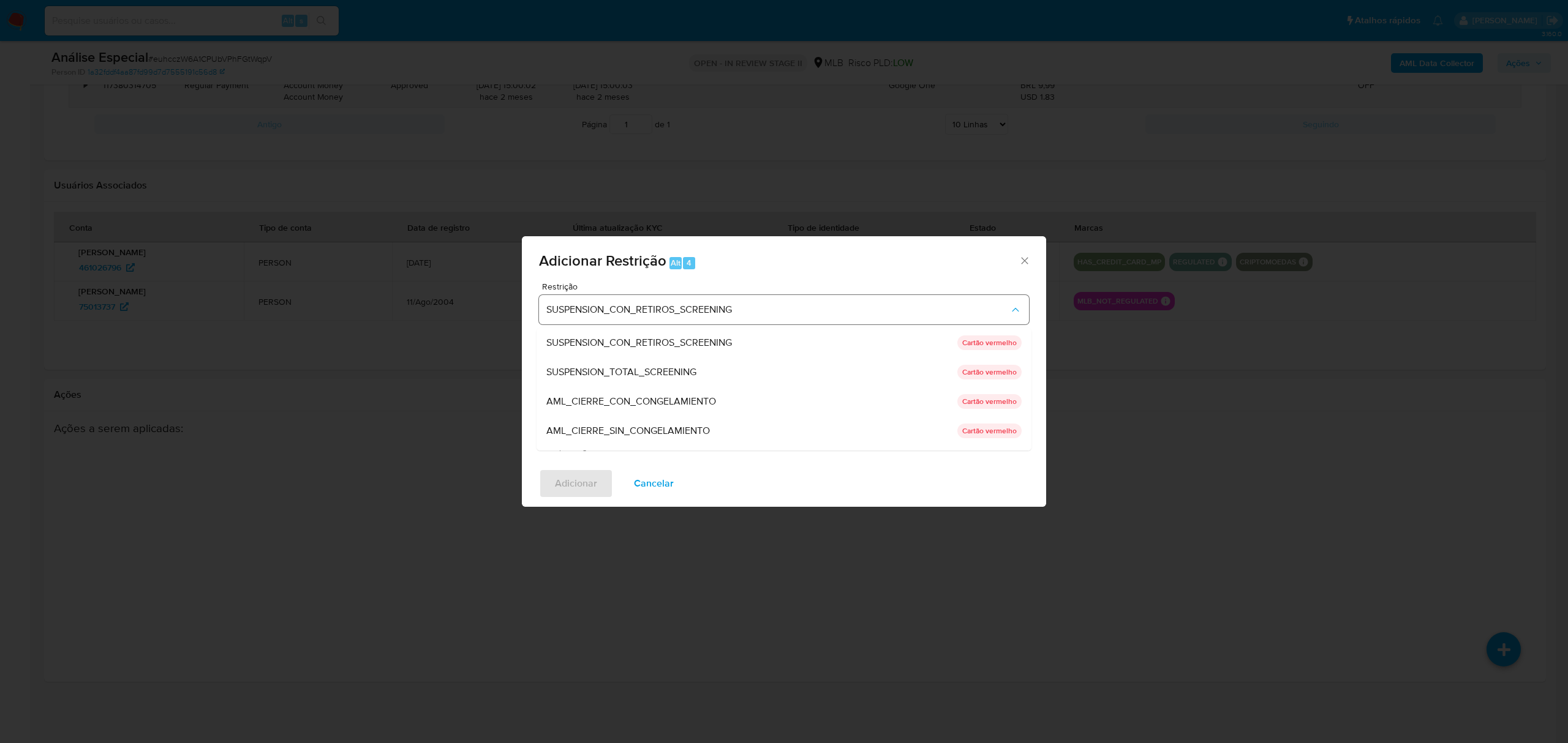
scroll to position [54, 0]
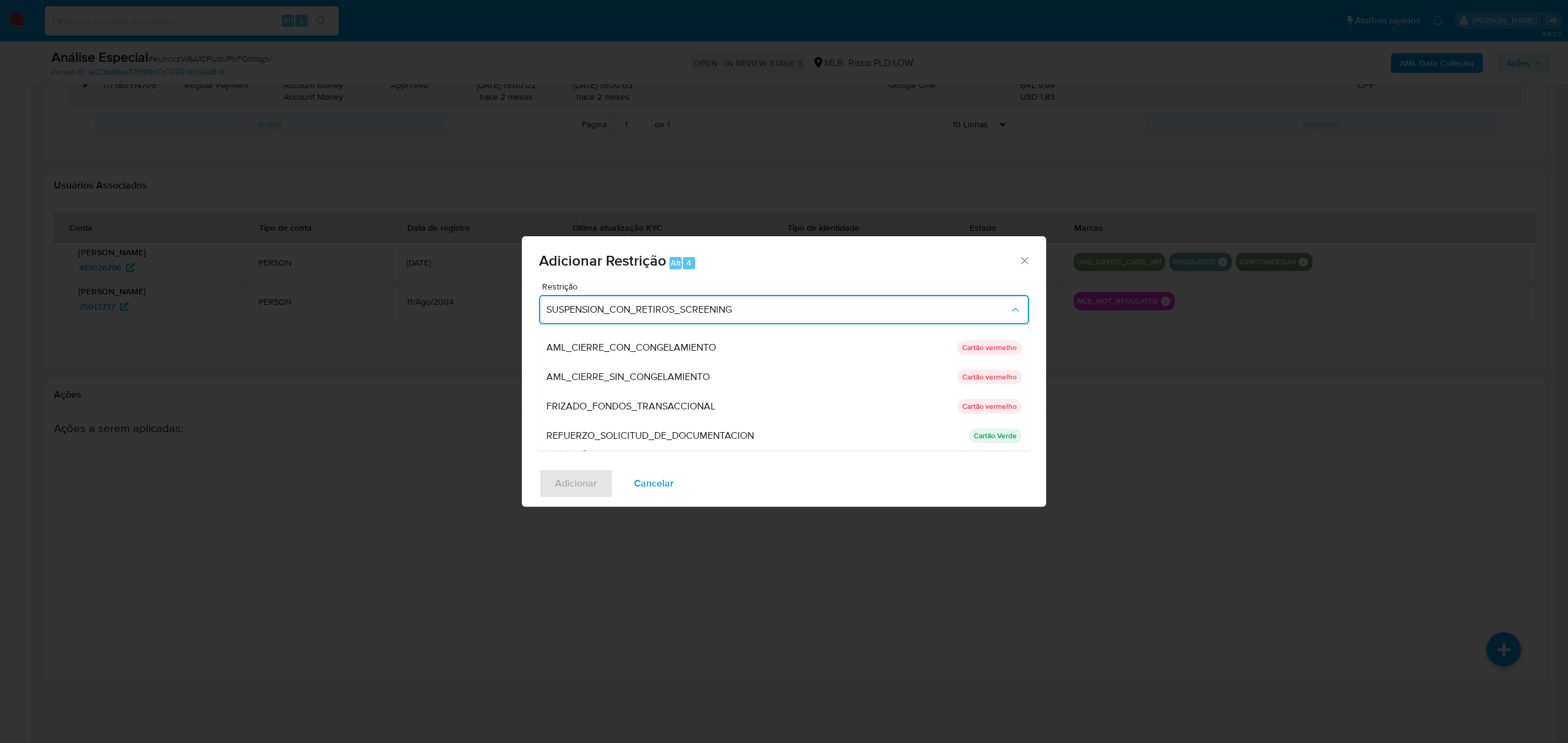
click at [790, 302] on button "SUSPENSION_CON_RETIROS_SCREENING" at bounding box center [784, 309] width 490 height 29
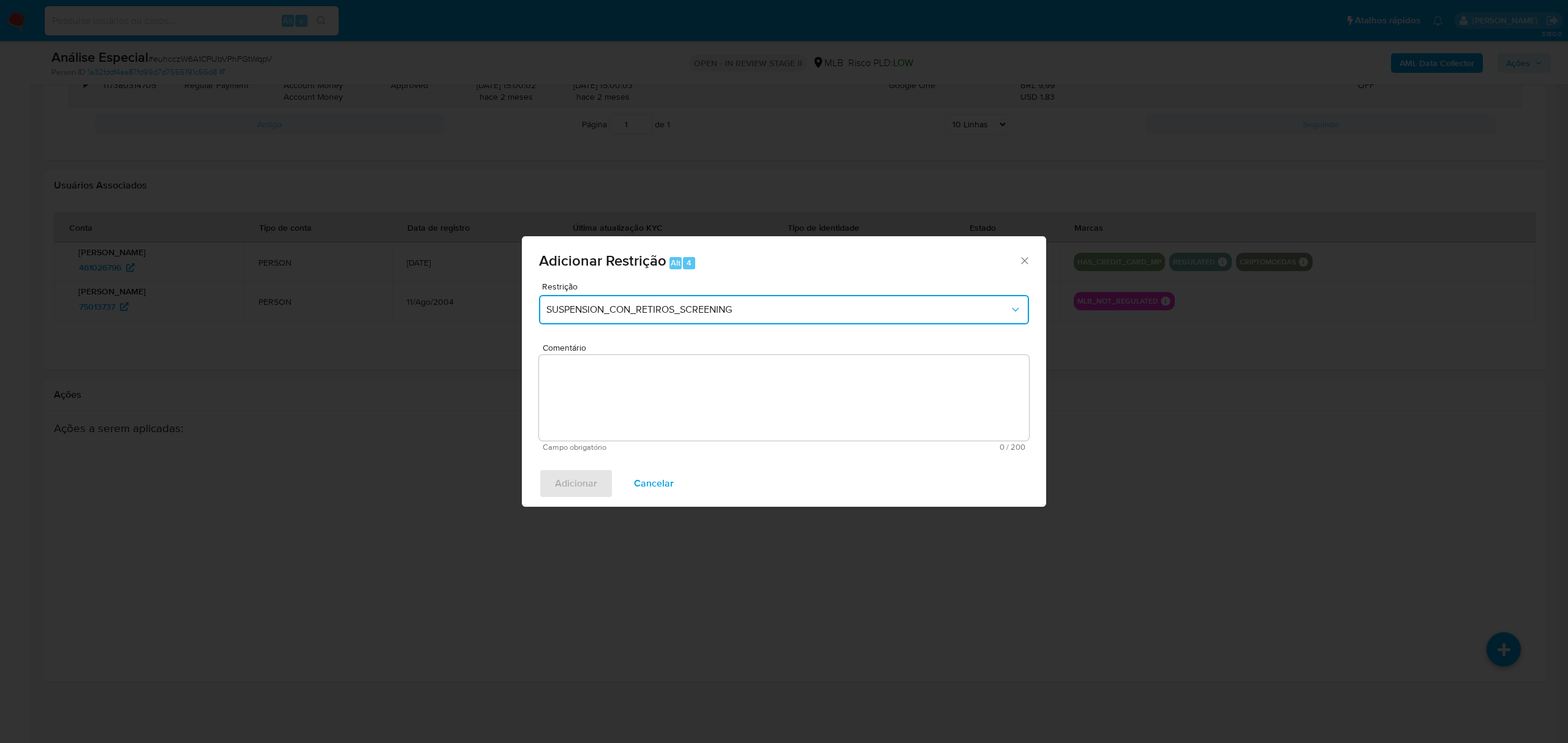
click at [790, 302] on button "SUSPENSION_CON_RETIROS_SCREENING" at bounding box center [784, 309] width 490 height 29
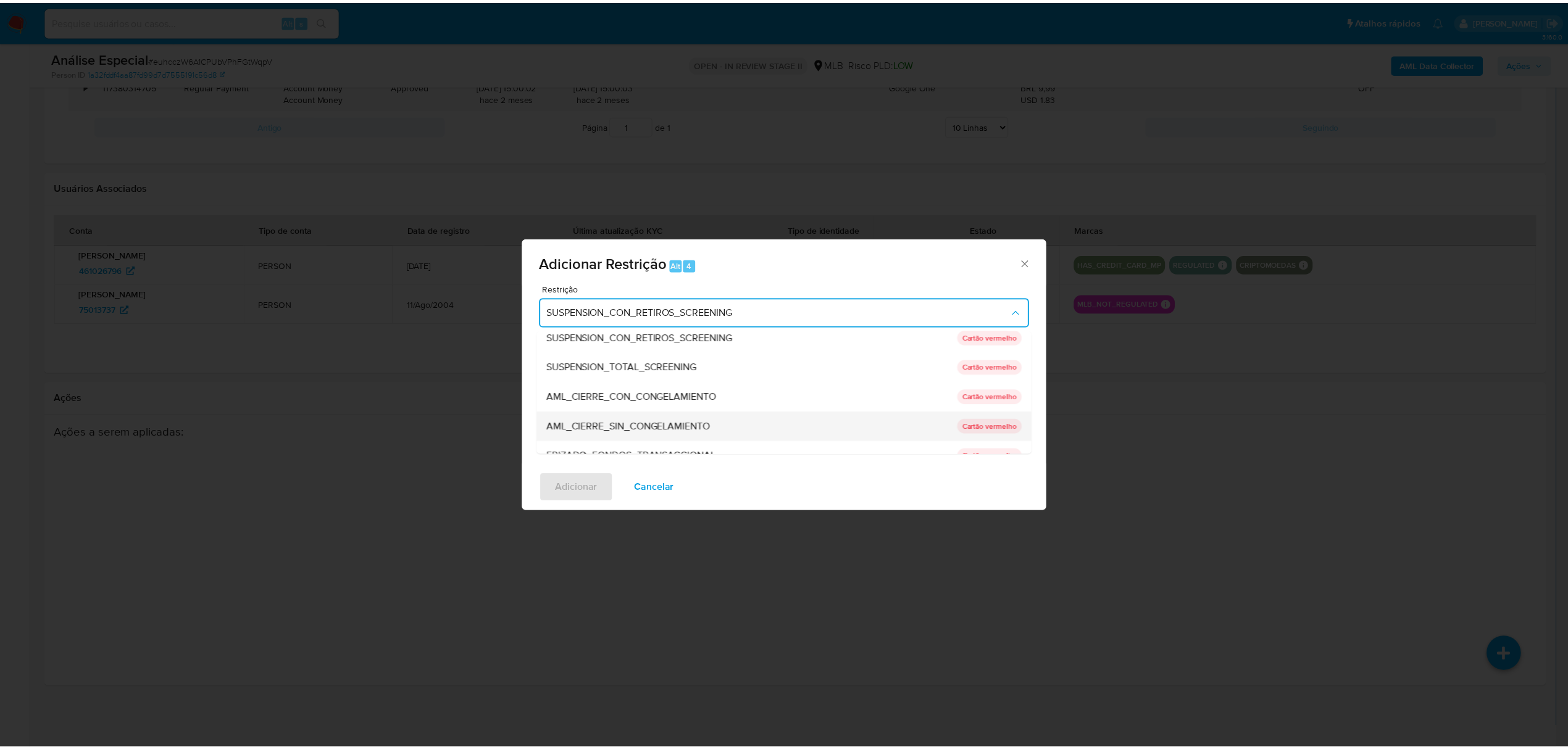
scroll to position [0, 0]
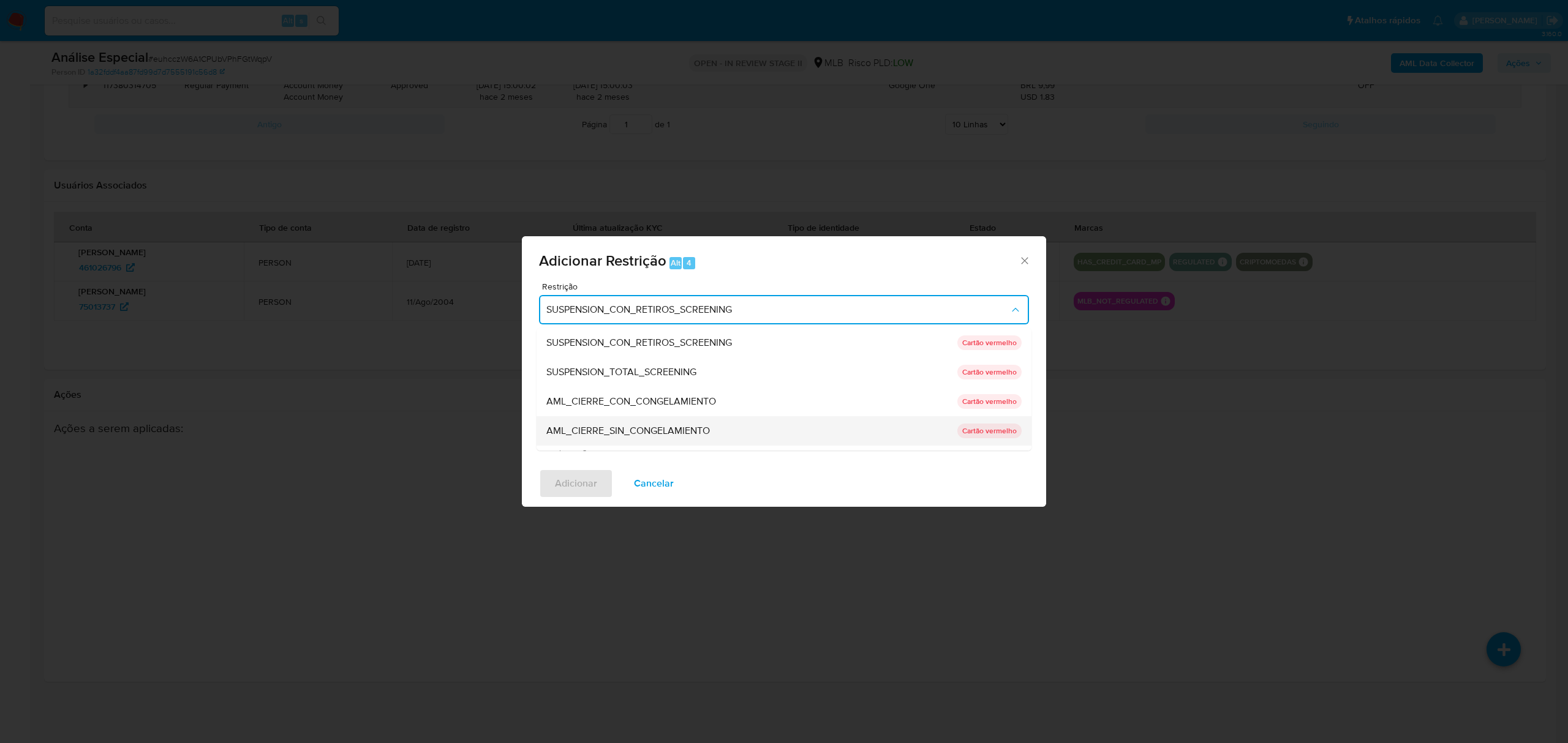
click at [649, 429] on span "AML_CIERRE_SIN_CONGELAMIENTO" at bounding box center [628, 431] width 163 height 12
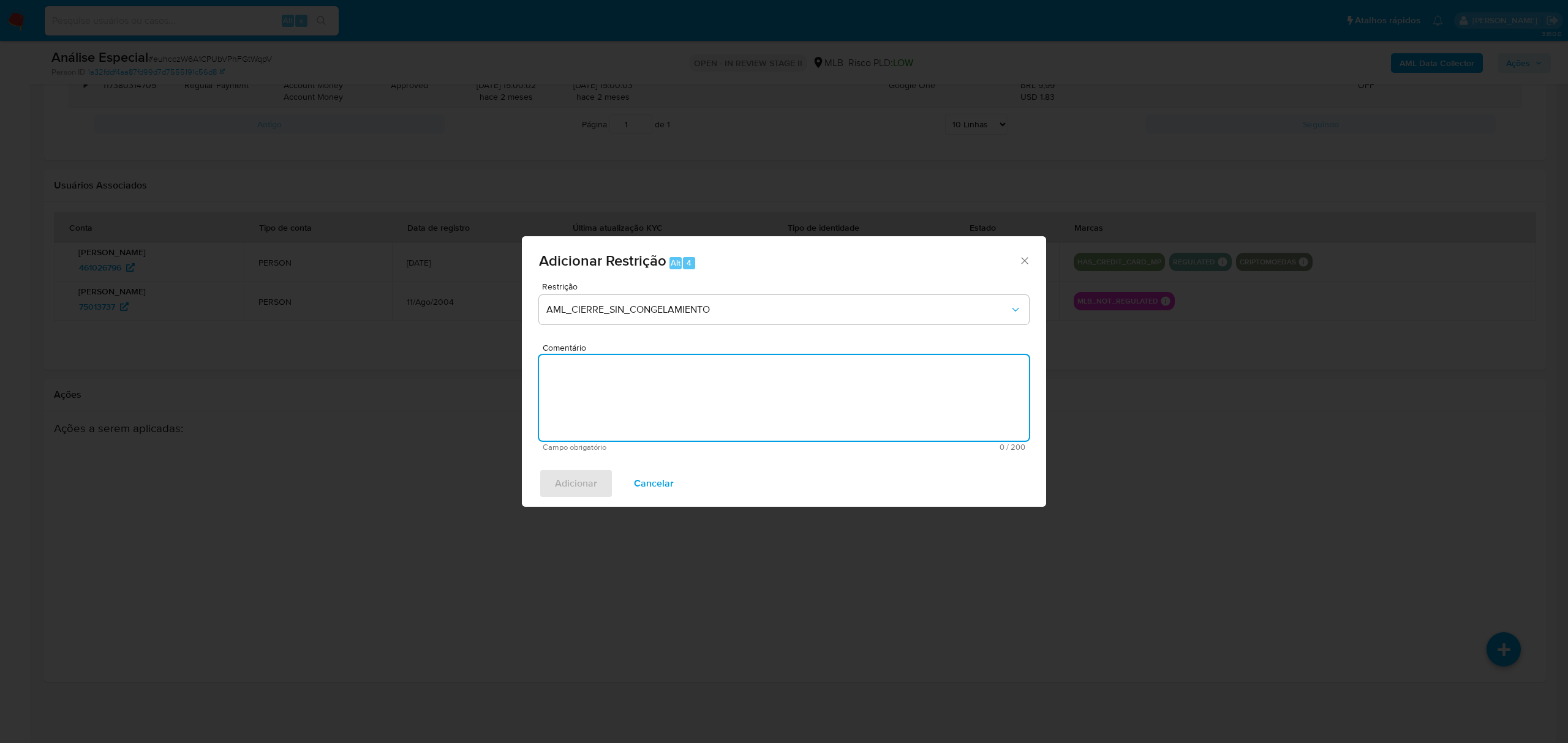
click at [796, 405] on textarea "Comentário" at bounding box center [784, 397] width 490 height 85
paste textarea "Deliberação para encerrar o relacionamento. NÃO INFORMAR AO USUÁRIO QUE SE TRAT…"
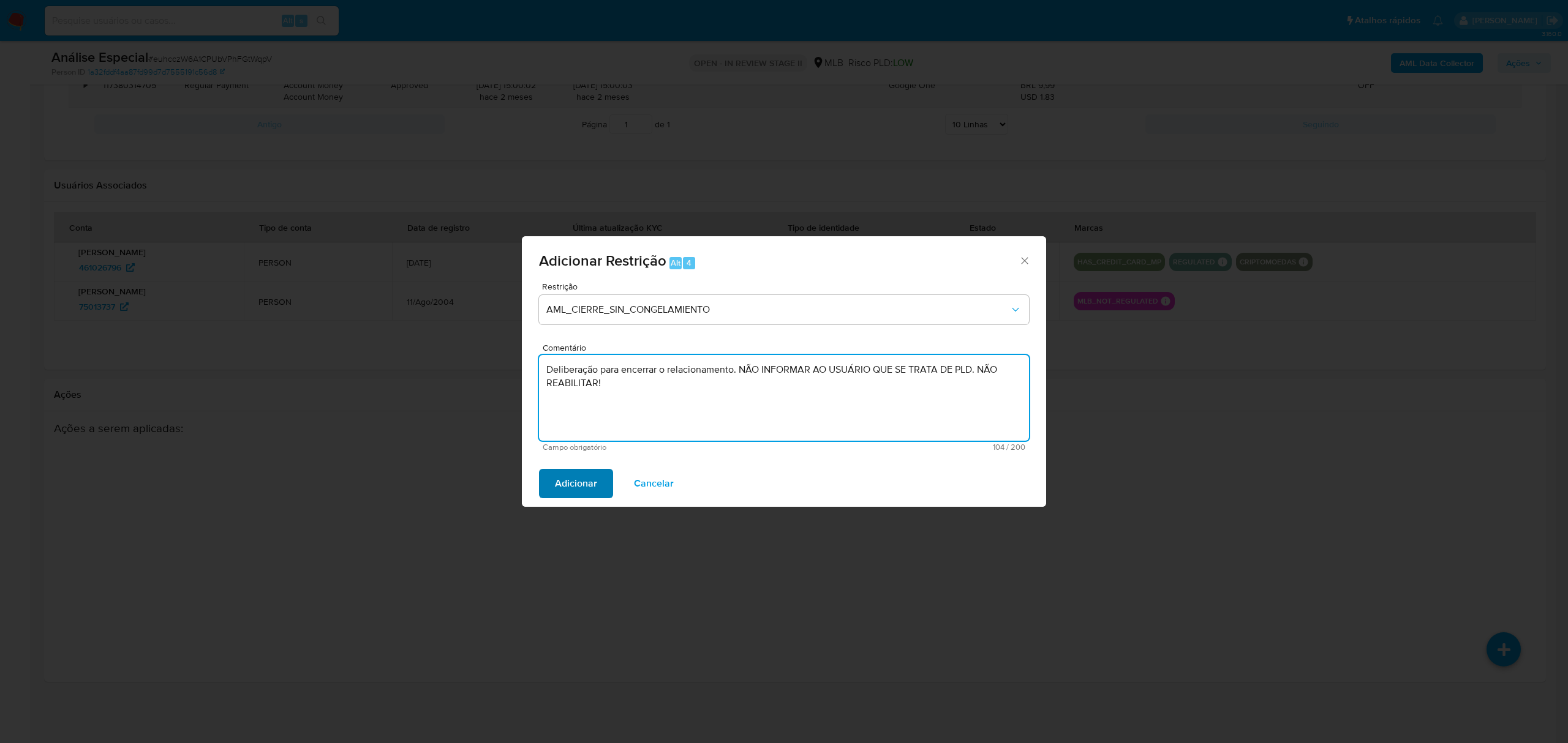
type textarea "Deliberação para encerrar o relacionamento. NÃO INFORMAR AO USUÁRIO QUE SE TRAT…"
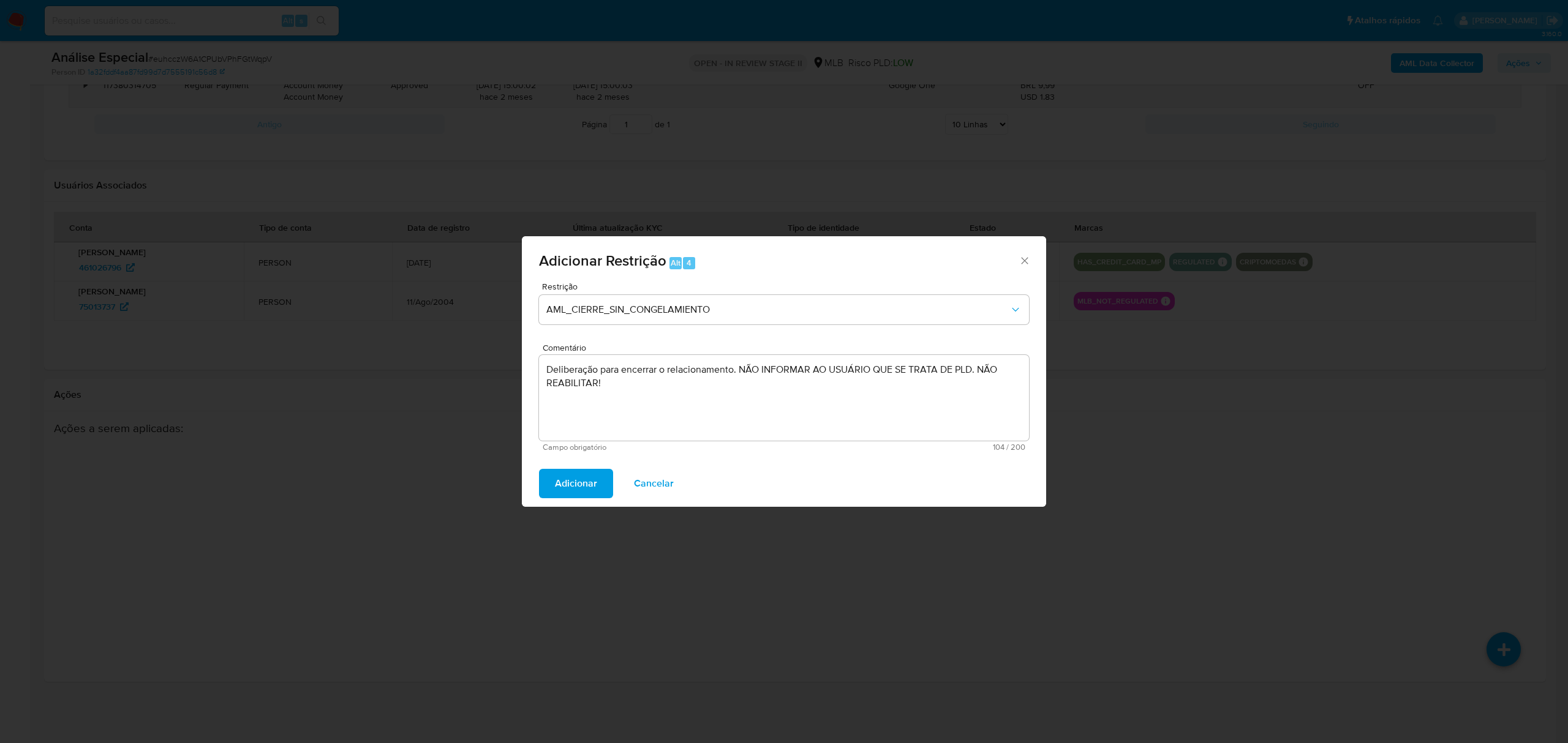
click at [579, 486] on span "Adicionar" at bounding box center [576, 483] width 42 height 27
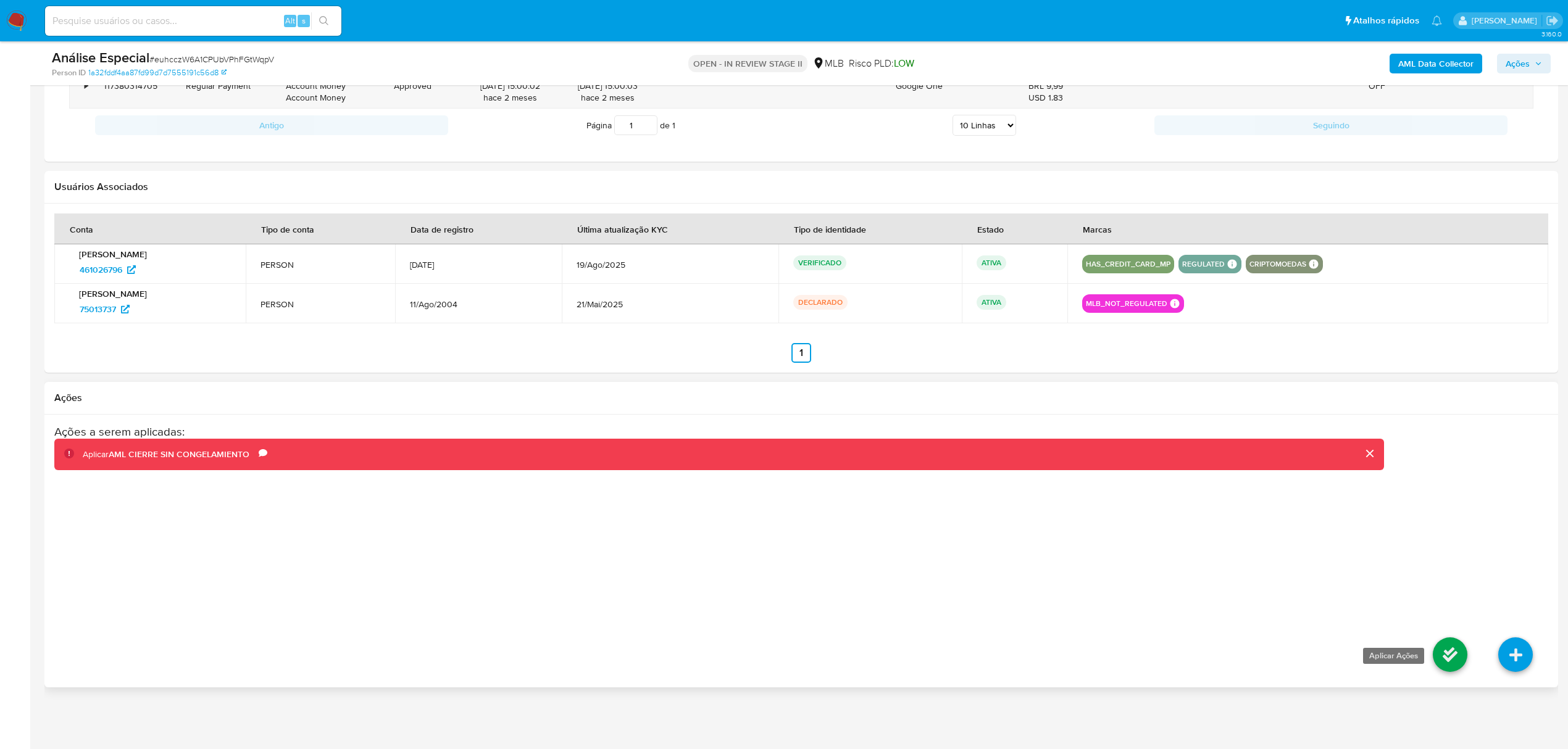
click at [1444, 655] on icon at bounding box center [1450, 654] width 35 height 35
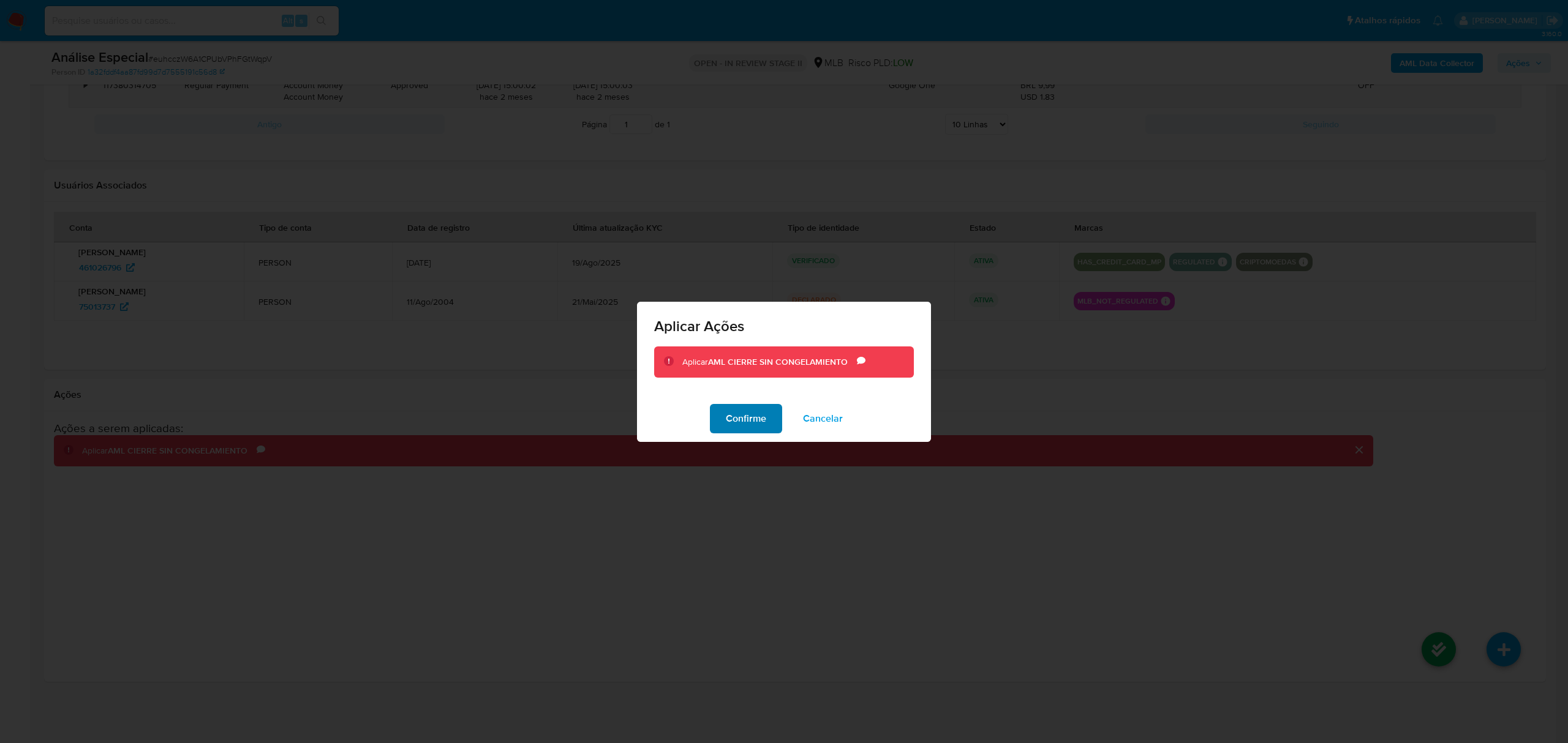
click at [750, 420] on span "Confirme" at bounding box center [746, 418] width 41 height 27
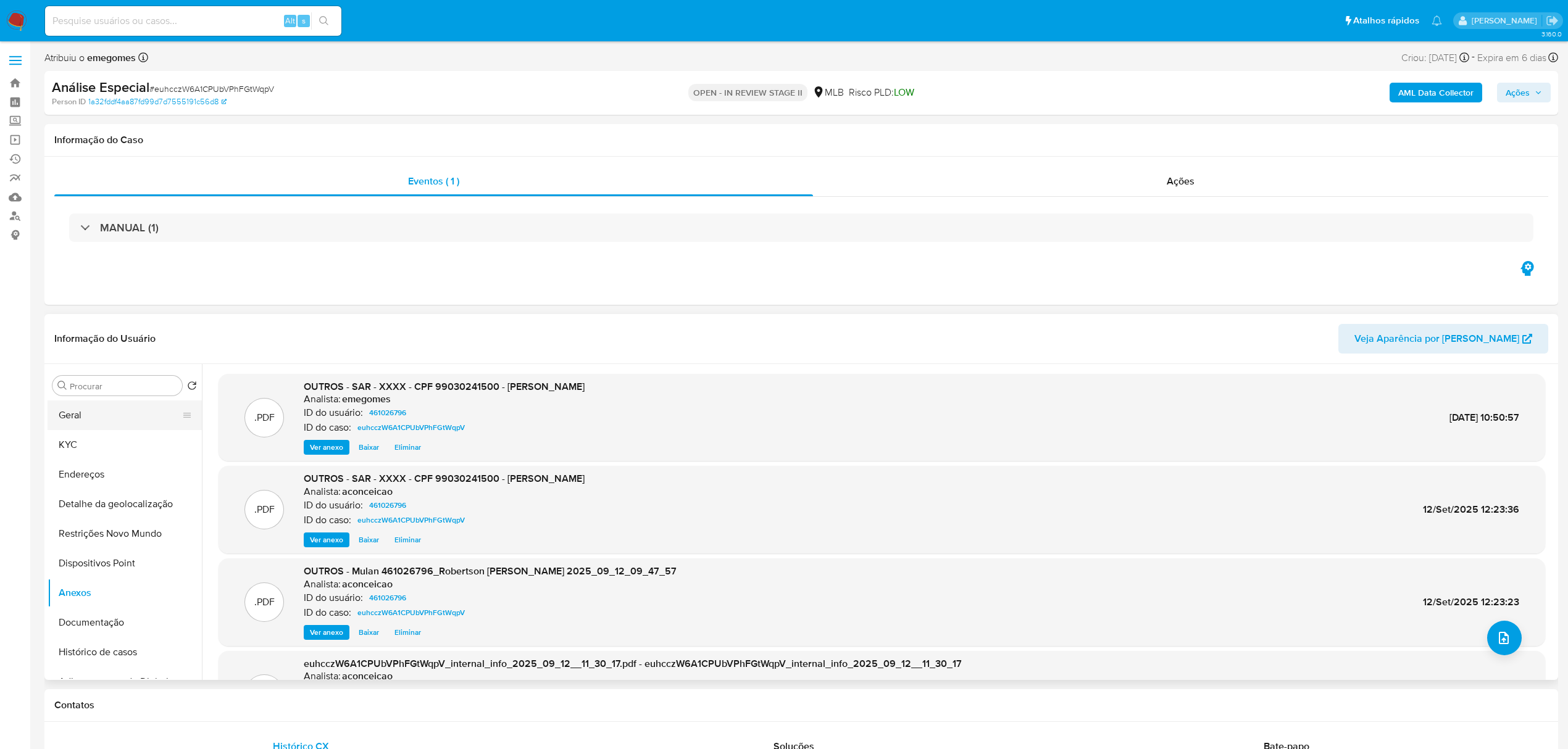
click at [92, 418] on button "Geral" at bounding box center [120, 415] width 145 height 30
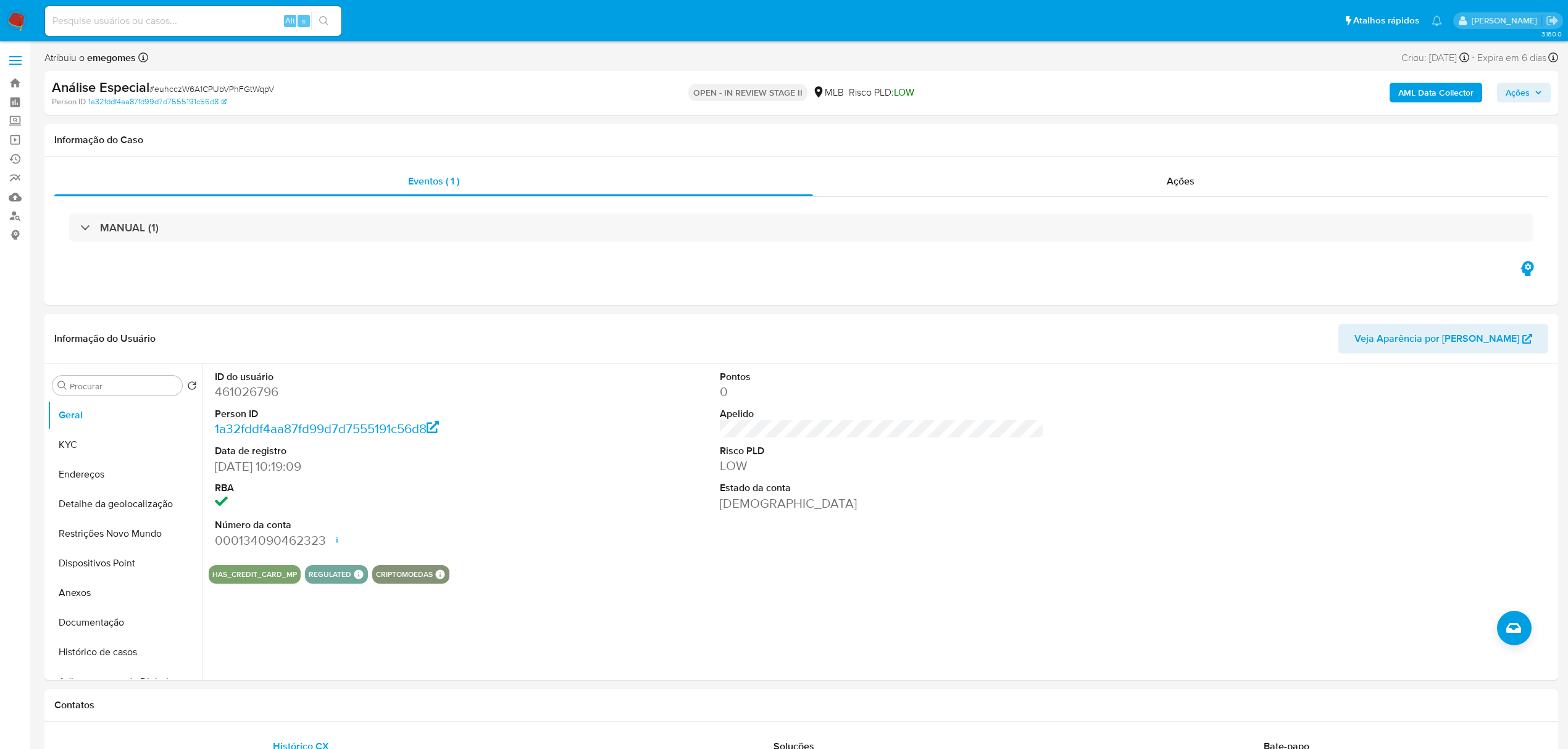
click at [1539, 92] on icon "button" at bounding box center [1538, 92] width 8 height 8
drag, startPoint x: 1147, startPoint y: 115, endPoint x: 1154, endPoint y: 126, distance: 13.0
click at [1147, 117] on div "Resolução do caso Alt r" at bounding box center [1180, 132] width 113 height 32
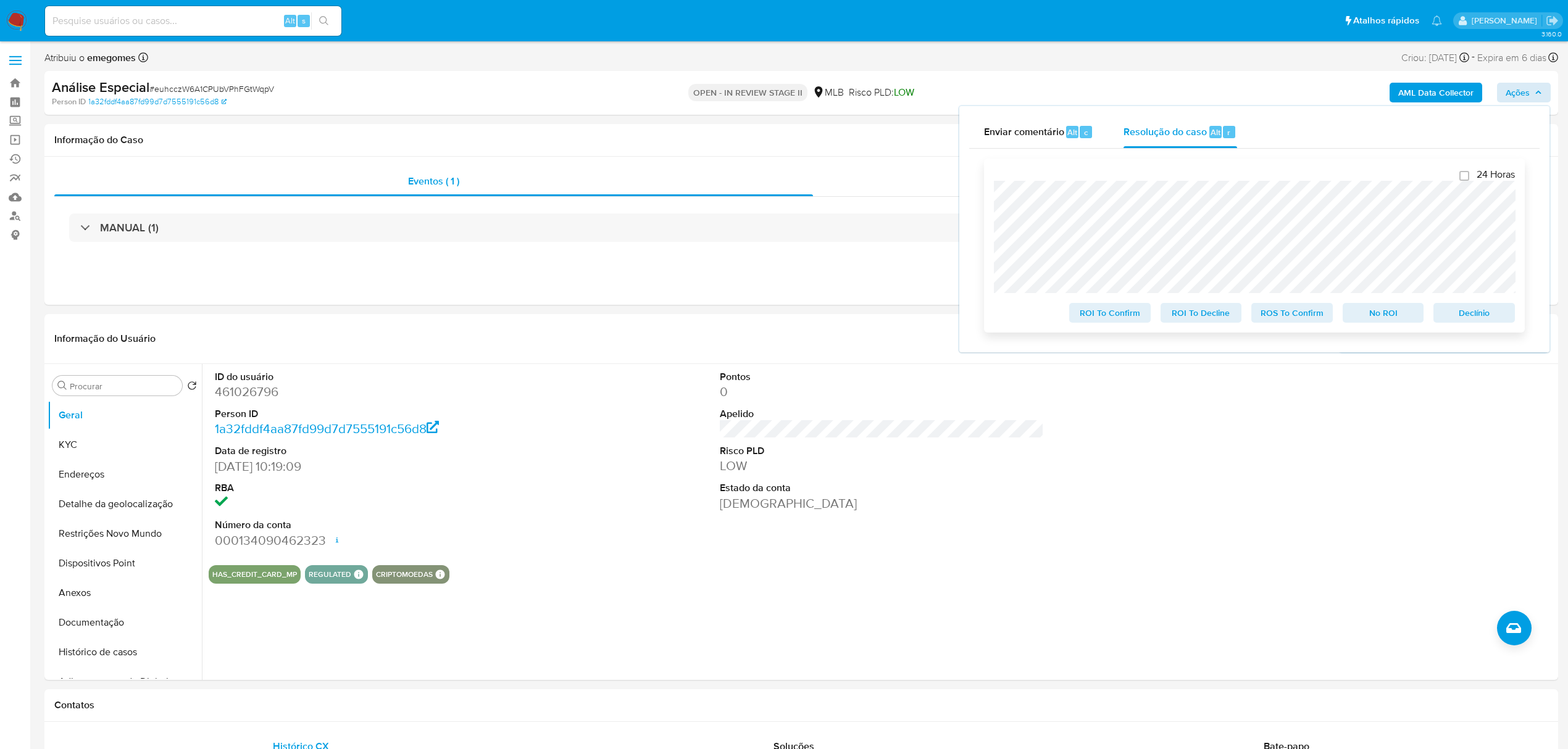
click at [1389, 315] on span "No ROI" at bounding box center [1383, 312] width 64 height 17
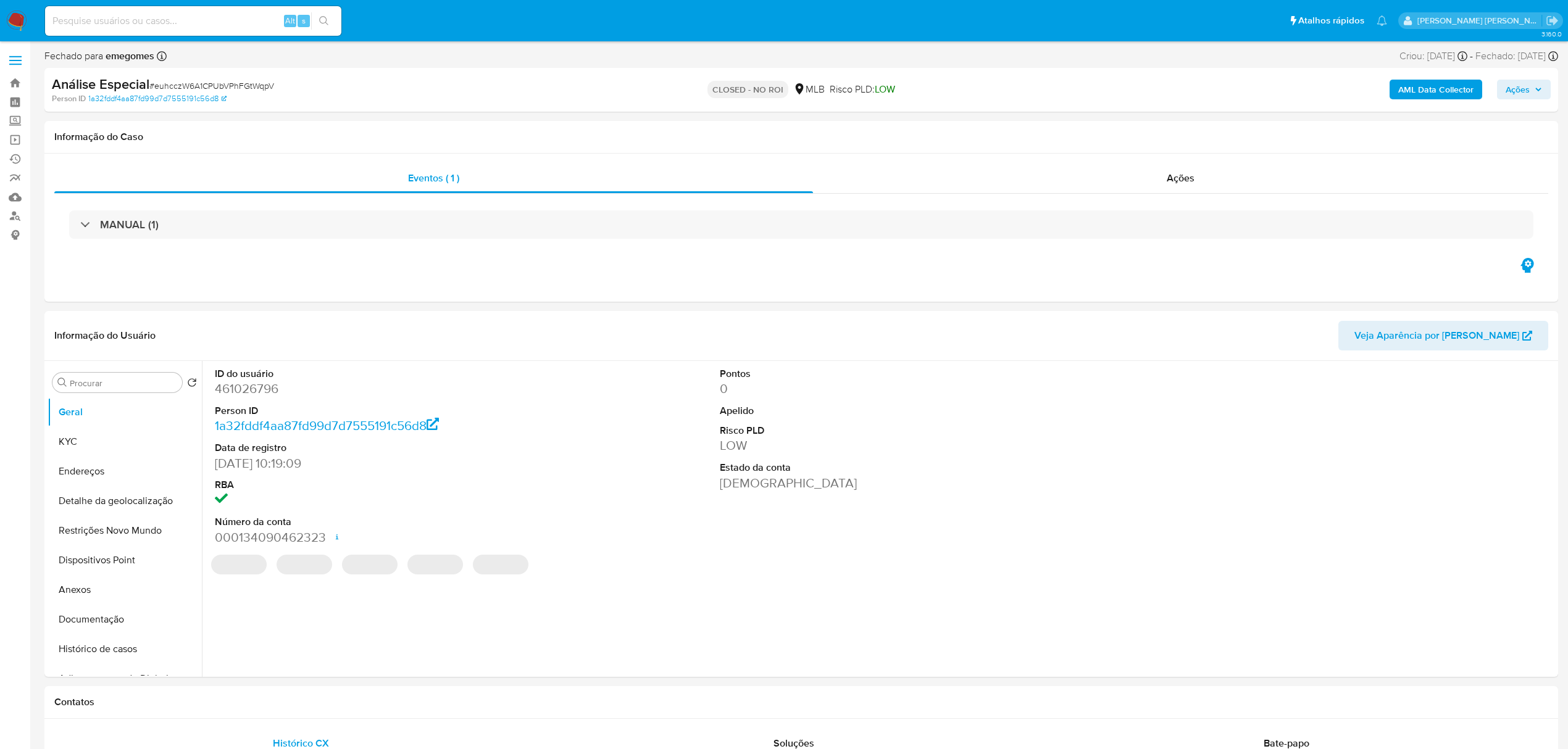
select select "10"
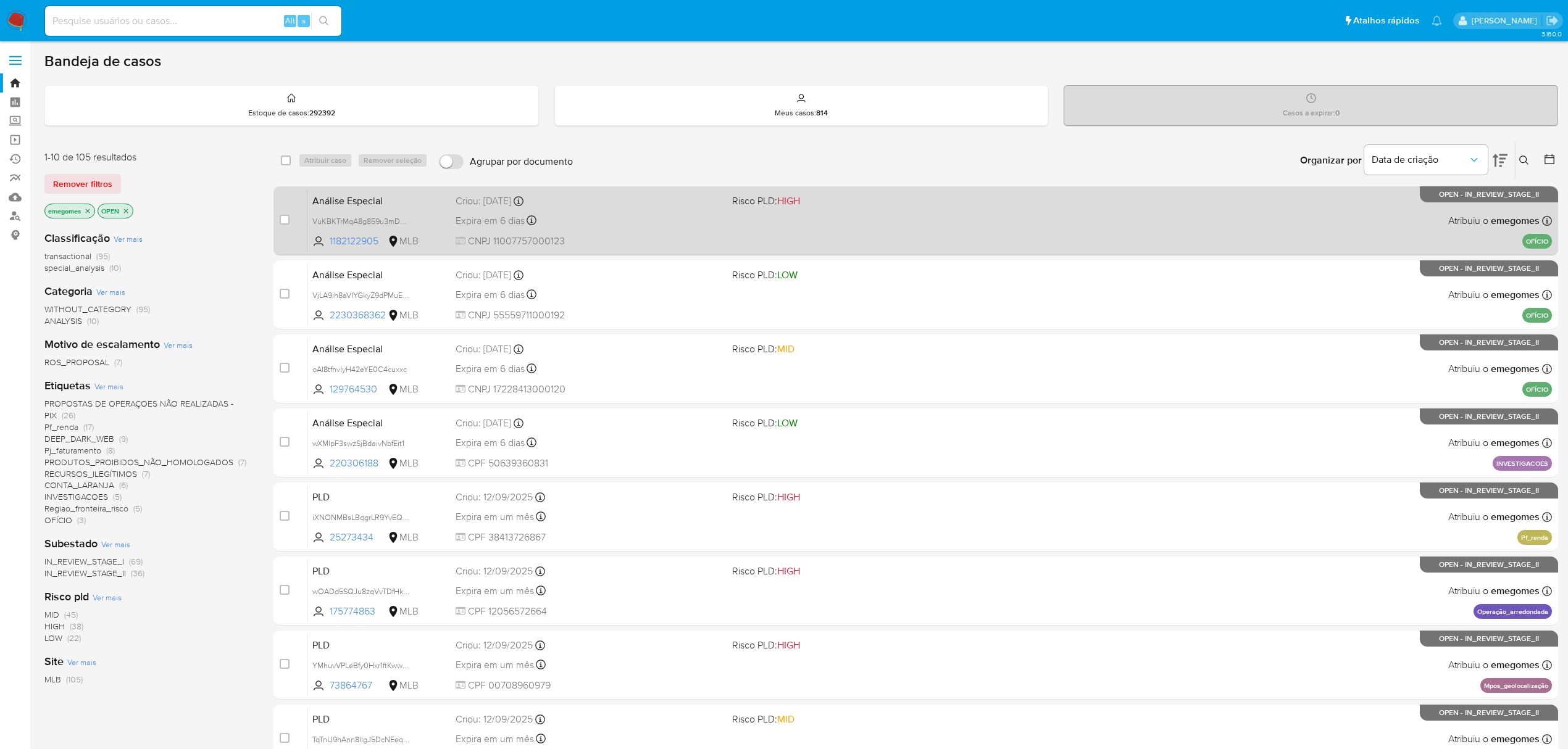
click at [626, 231] on div "Análise Especial VuKBKTrMqA8g859u3mD07atY 1182122905 MLB Risco PLD: HIGH Criou:…" at bounding box center [929, 220] width 1244 height 62
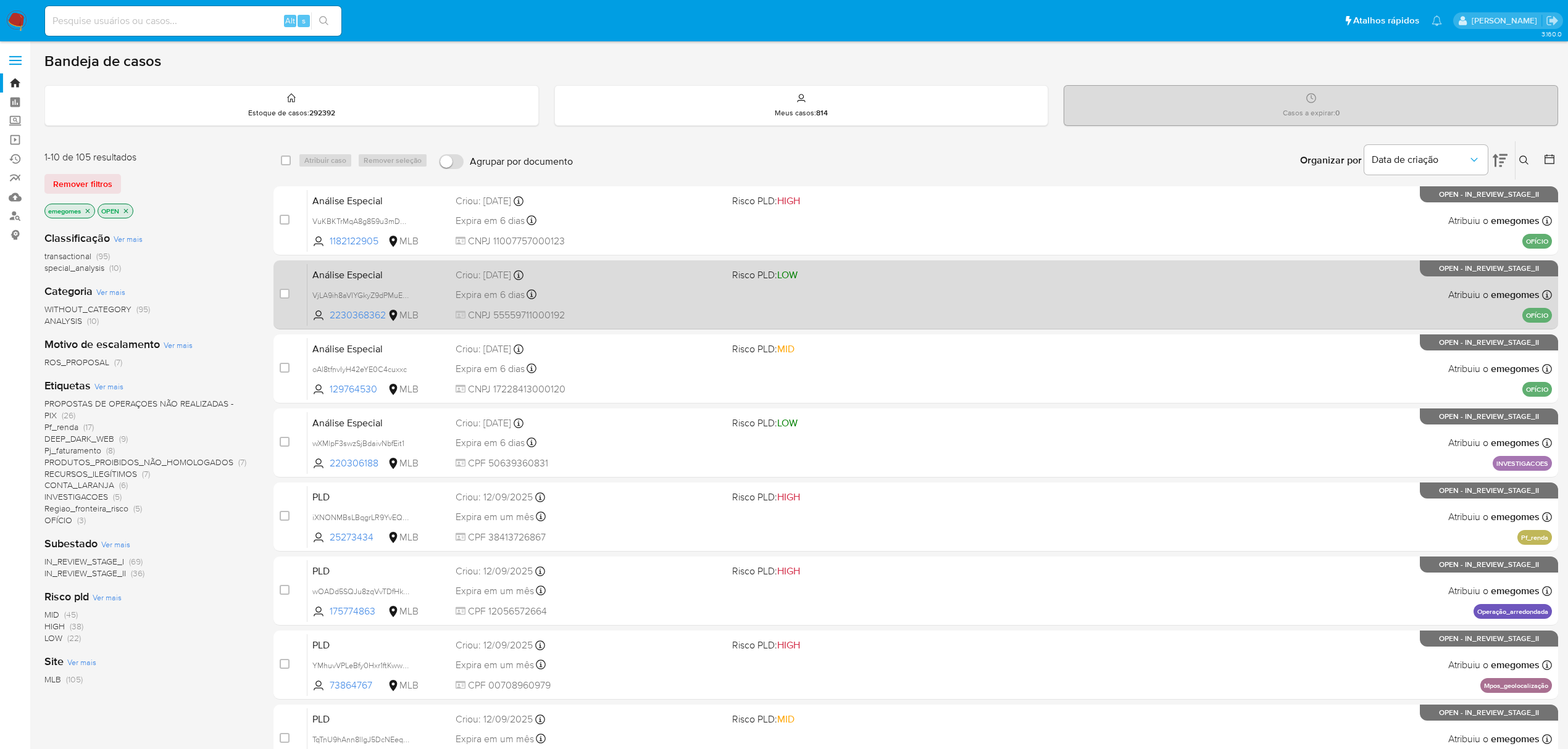
click at [646, 283] on div "Análise Especial VjLA9ih8aVIYGkyZ9dPMuEvw 2230368362 MLB Risco PLD: LOW Criou: …" at bounding box center [929, 294] width 1244 height 62
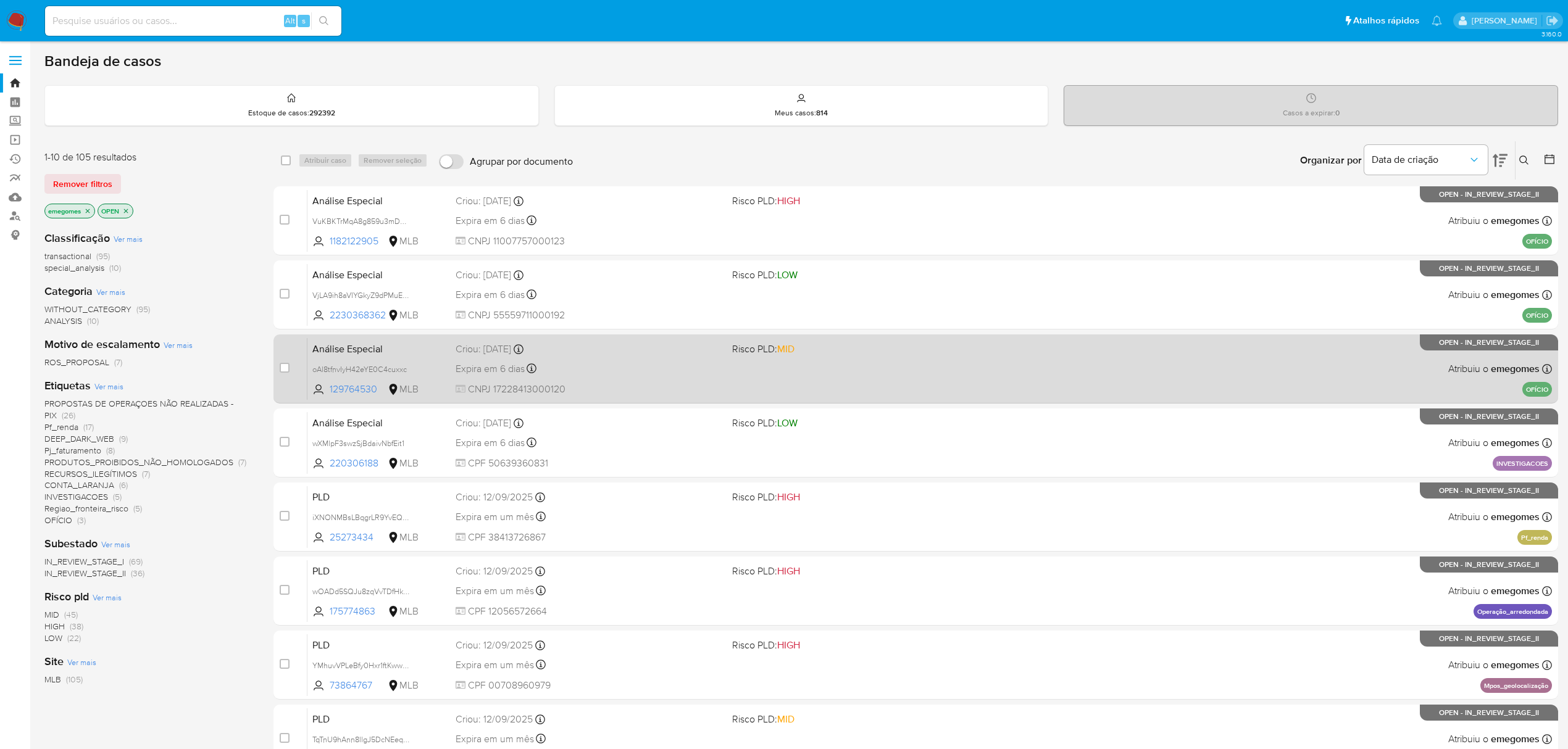
click at [611, 348] on div "Criou: [DATE] Criou: [DATE] 15:00:27" at bounding box center [589, 349] width 267 height 14
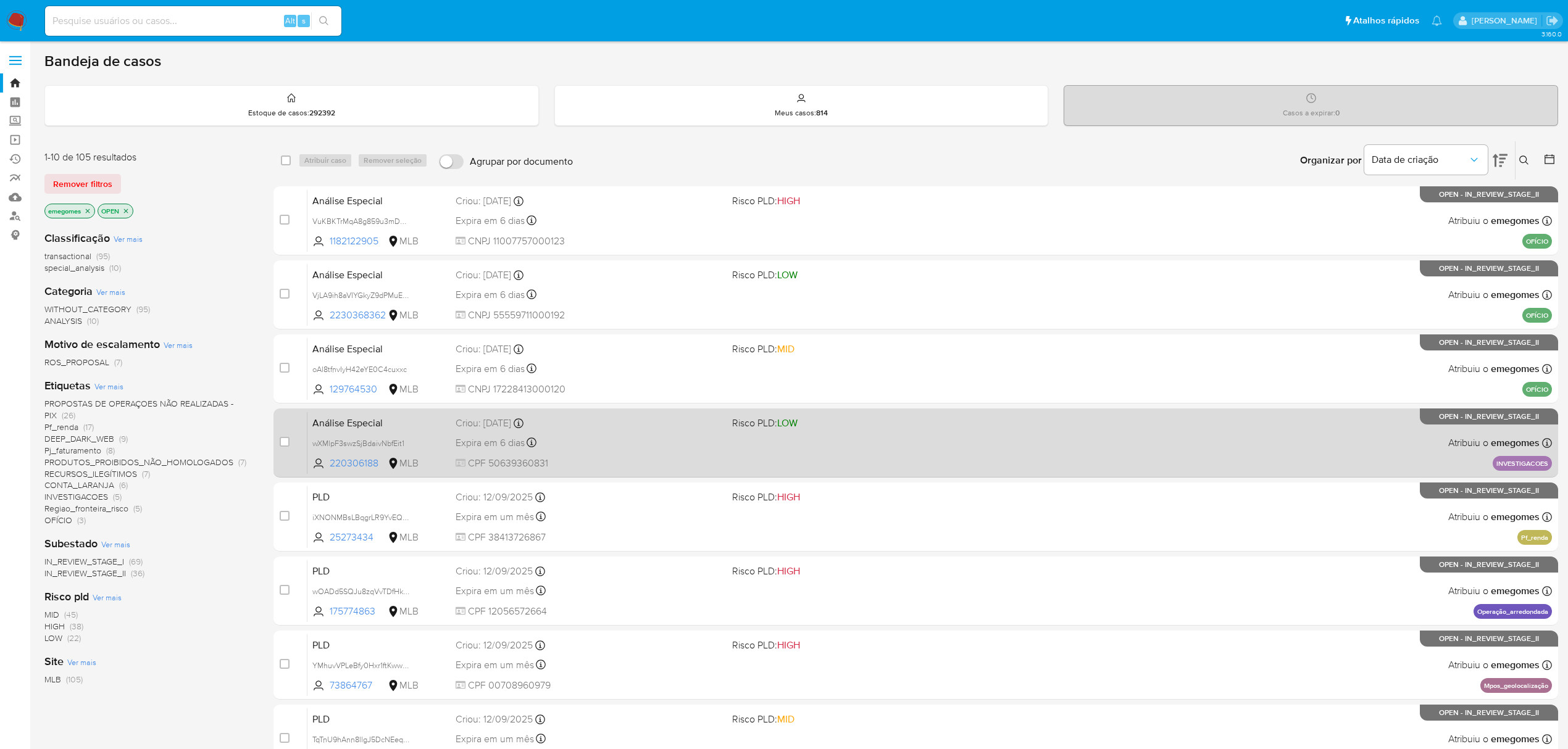
click at [607, 425] on div "Criou: [DATE] Criou: [DATE] 18:50:33" at bounding box center [589, 424] width 267 height 14
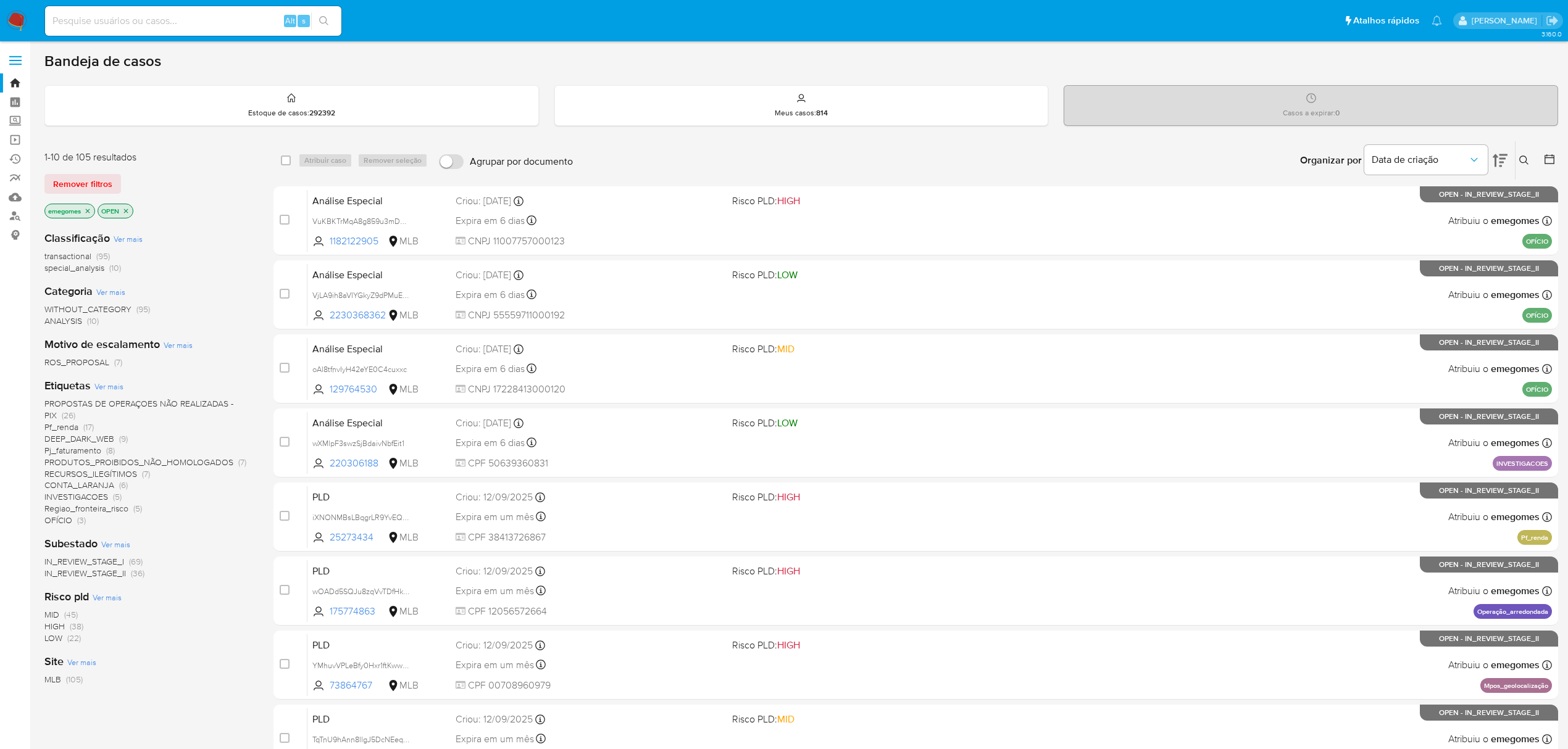
click at [150, 18] on input at bounding box center [193, 21] width 296 height 16
paste input "VuKBKTrMqA8g859u3mD07atY"
type input "VuKBKTrMqA8g859u3mD07atY"
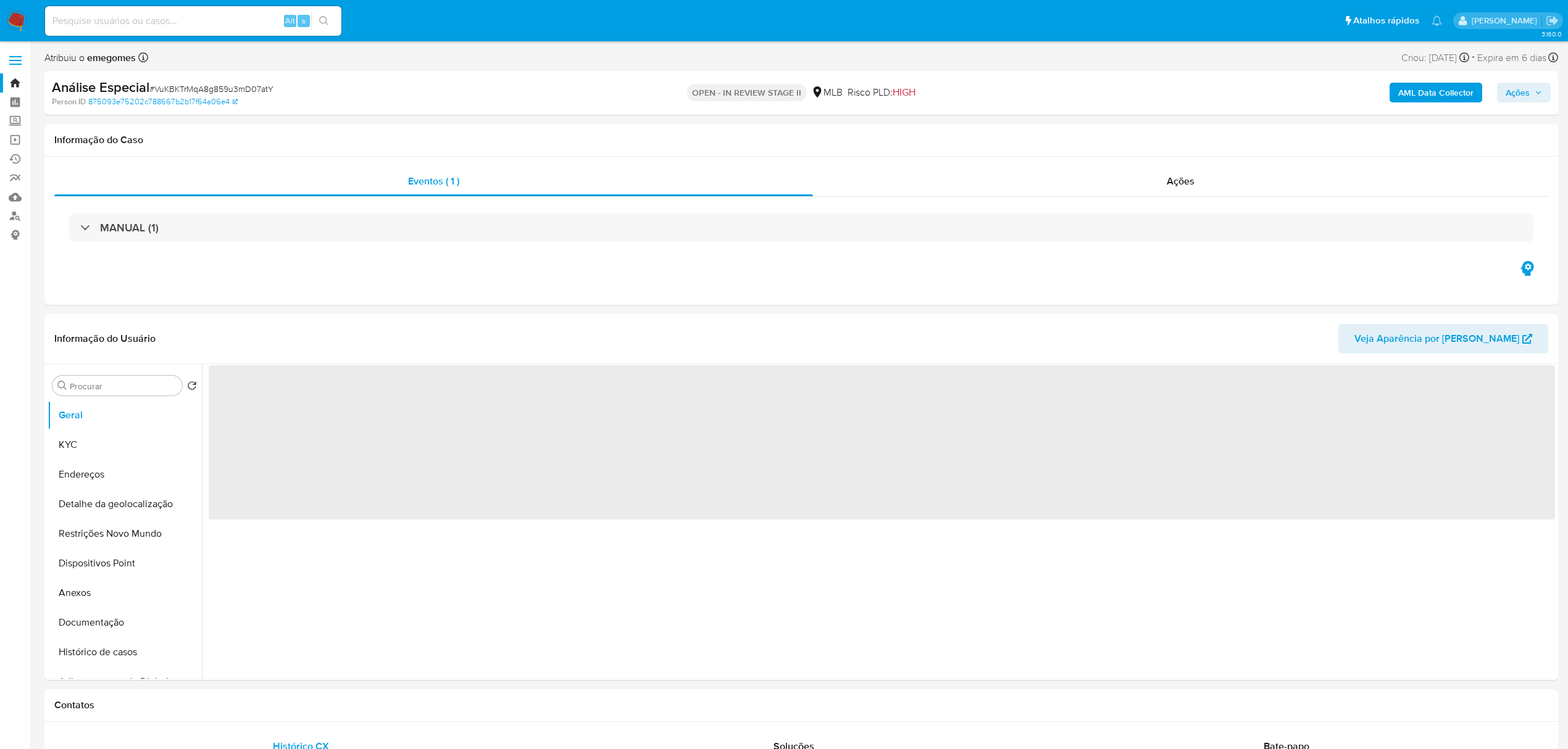
select select "10"
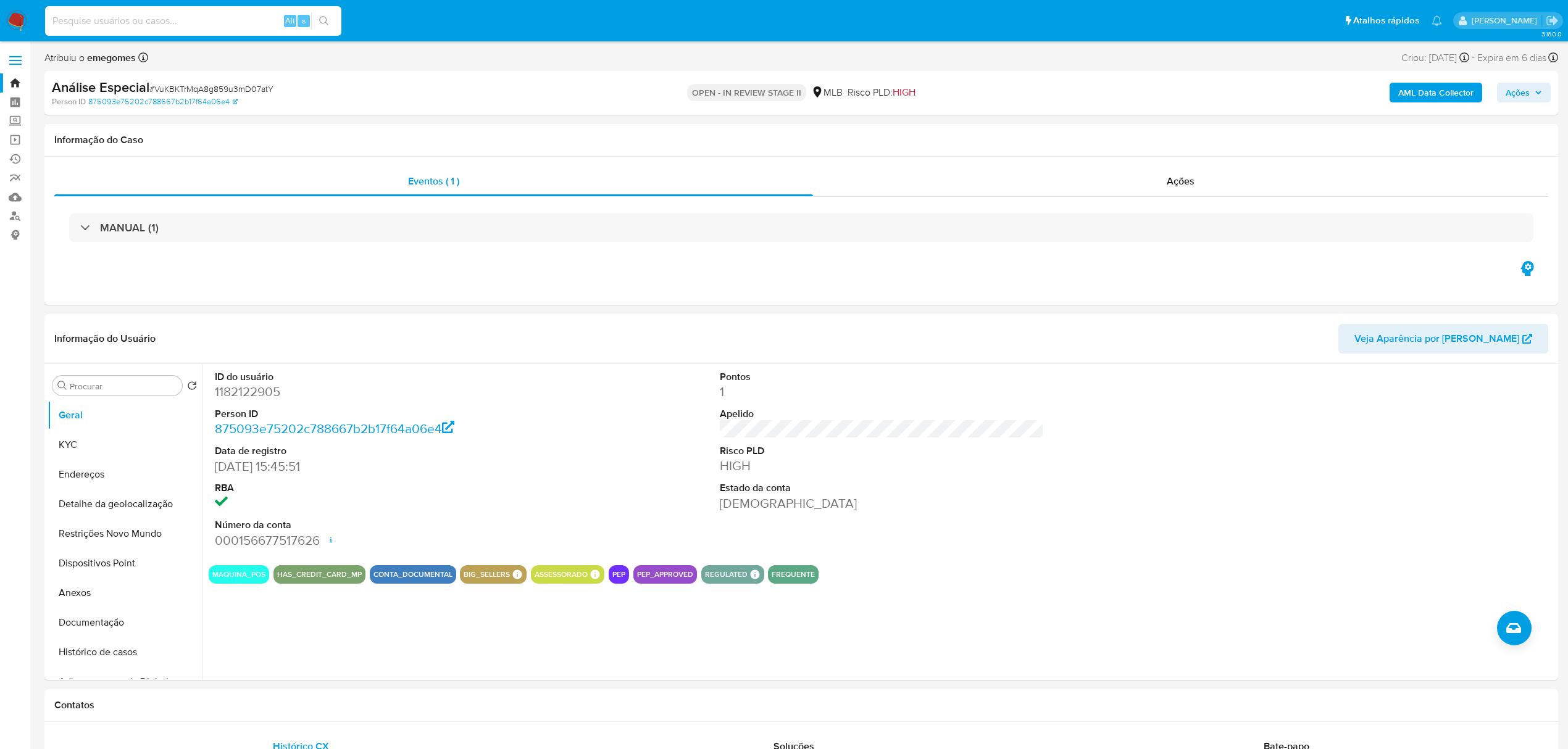
click at [225, 20] on input at bounding box center [193, 21] width 296 height 16
paste input "VuKBKTrMqA8g859u3mD07atY"
type input "VuKBKTrMqA8g859u3mD07atY"
click at [135, 388] on input "Procurar" at bounding box center [123, 386] width 108 height 11
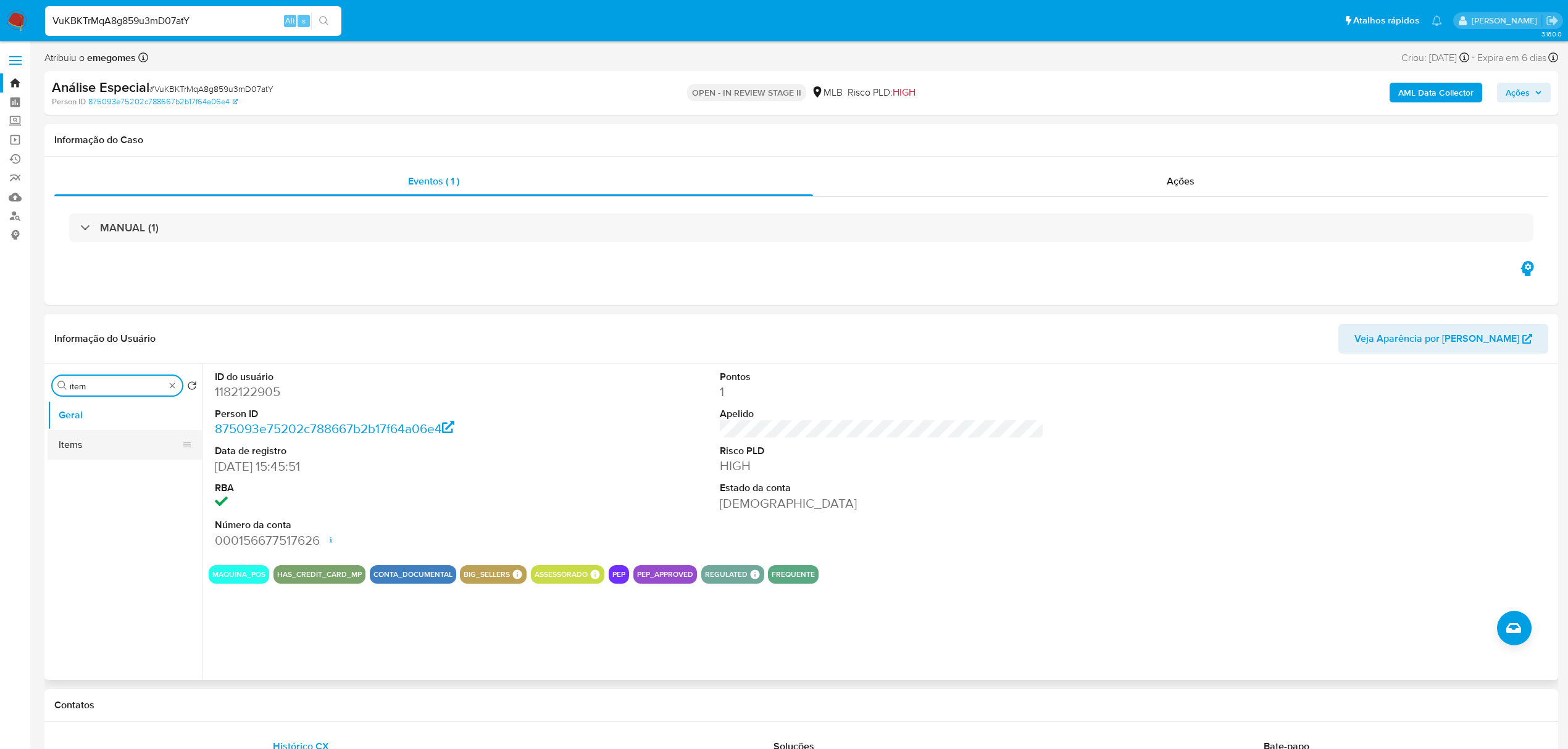
type input "item"
click at [90, 437] on button "Items" at bounding box center [120, 444] width 145 height 30
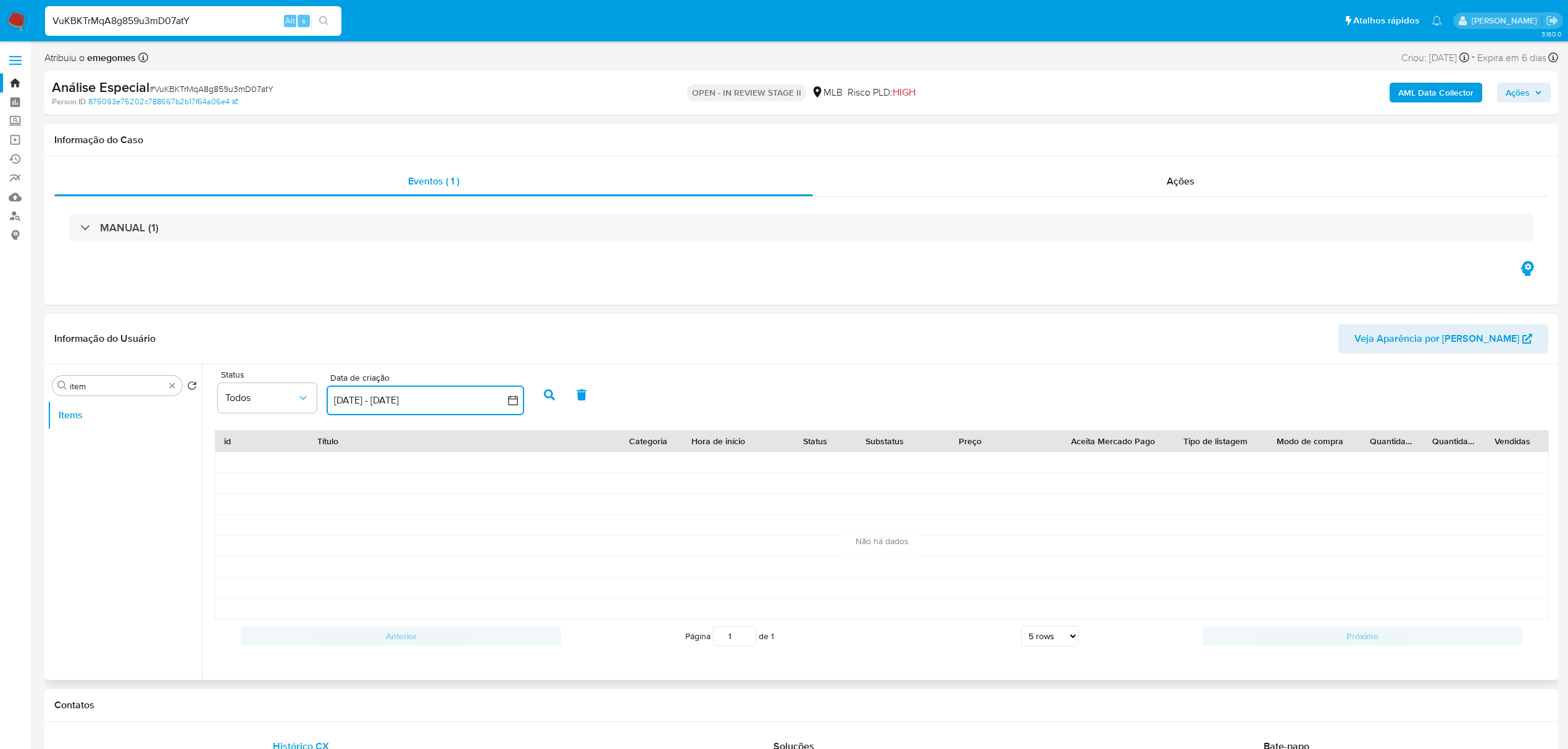
click at [514, 398] on icon "button" at bounding box center [513, 400] width 10 height 10
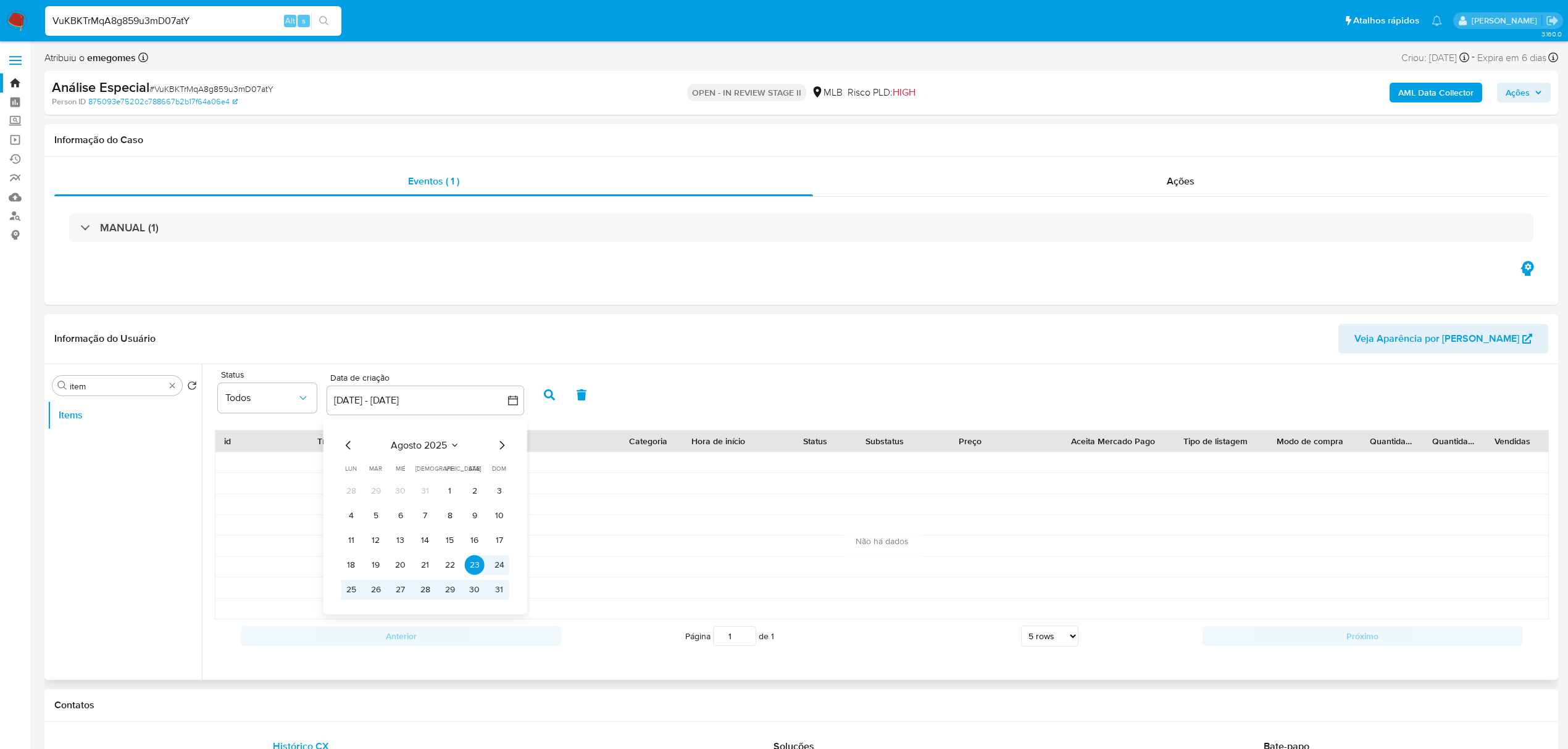
click at [346, 442] on icon "Mes anterior" at bounding box center [349, 445] width 15 height 15
click at [384, 489] on button "1" at bounding box center [375, 490] width 19 height 19
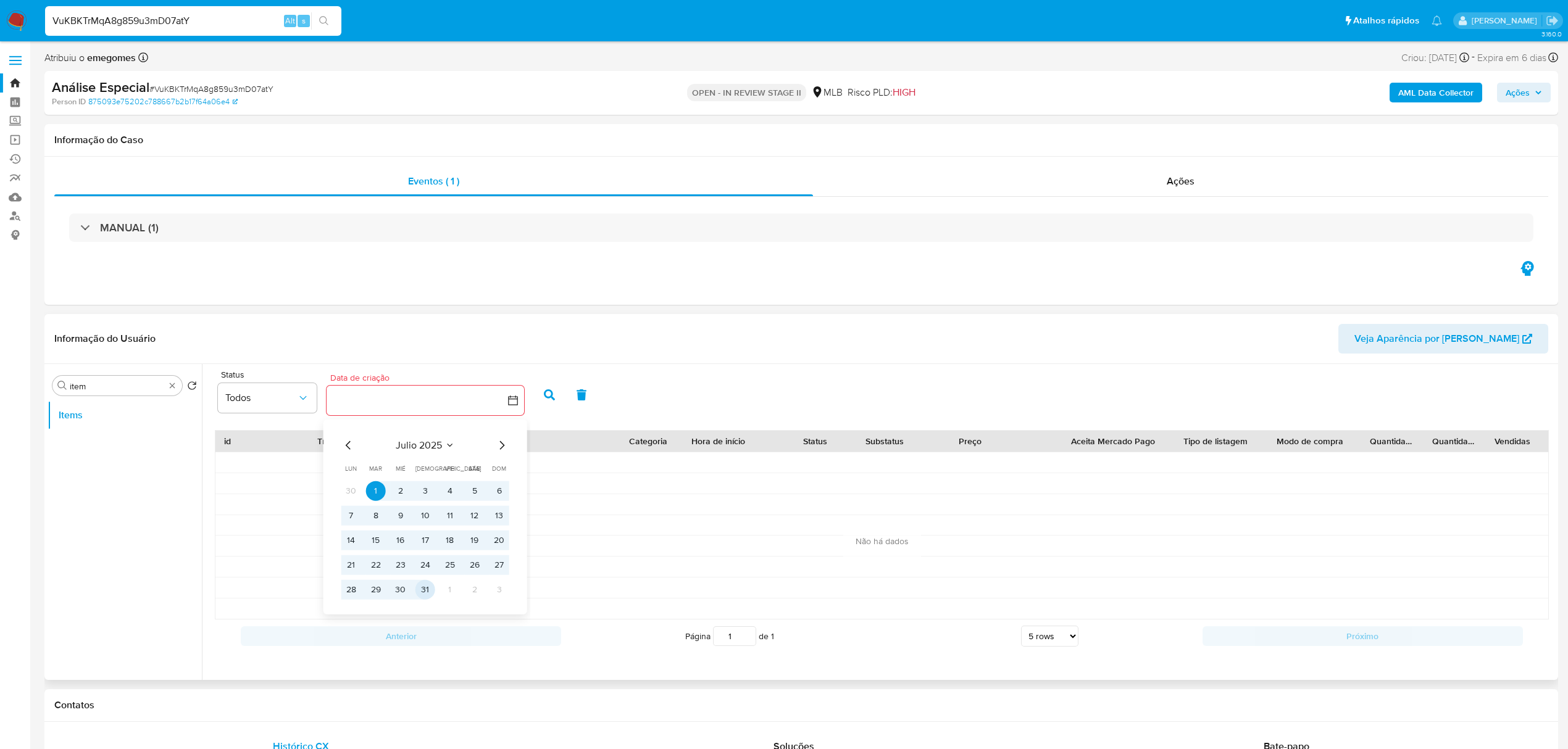
click at [423, 588] on button "31" at bounding box center [425, 589] width 19 height 19
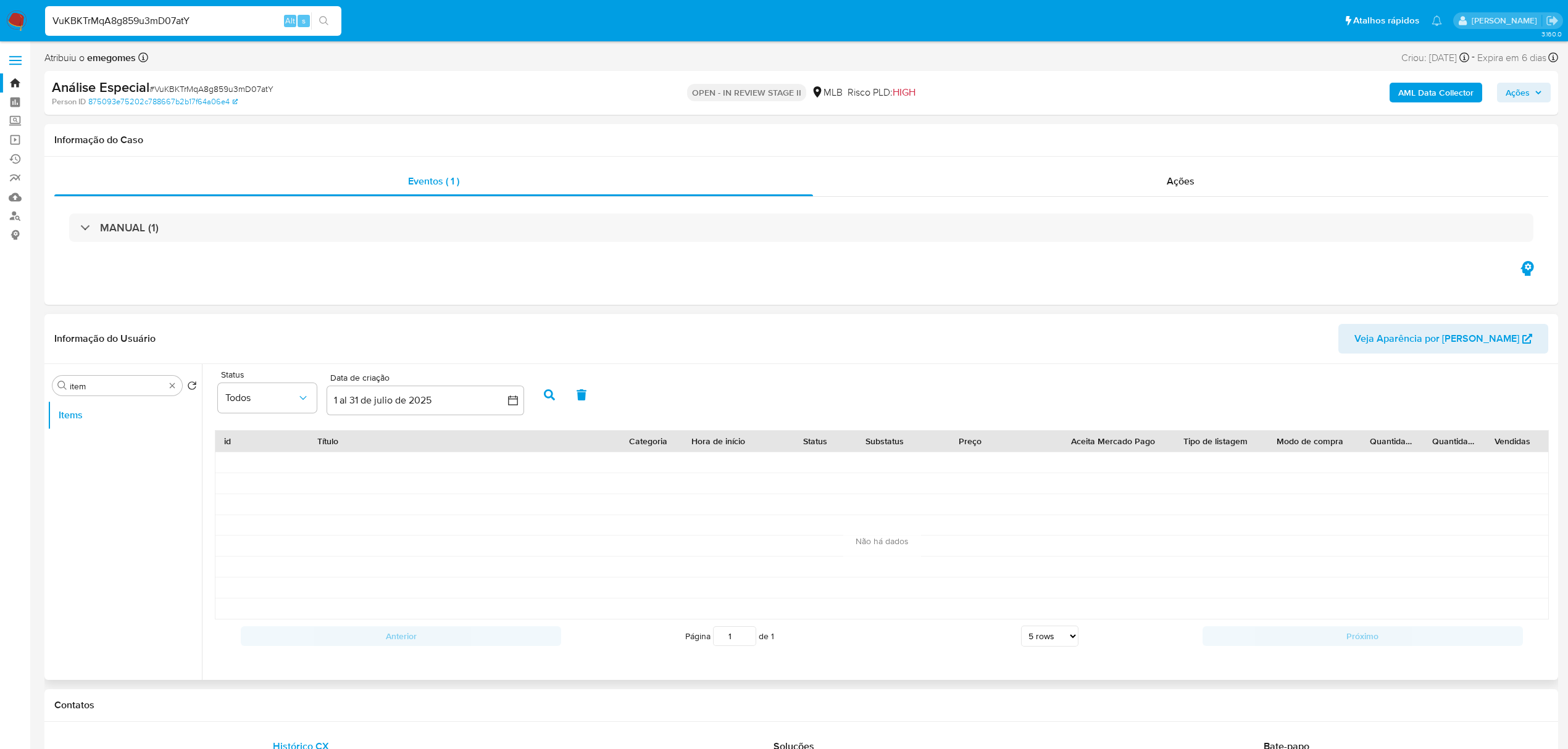
click at [549, 388] on button "button" at bounding box center [549, 395] width 32 height 30
click at [18, 52] on label at bounding box center [15, 60] width 31 height 26
click at [0, 0] on input "checkbox" at bounding box center [0, 0] width 0 height 0
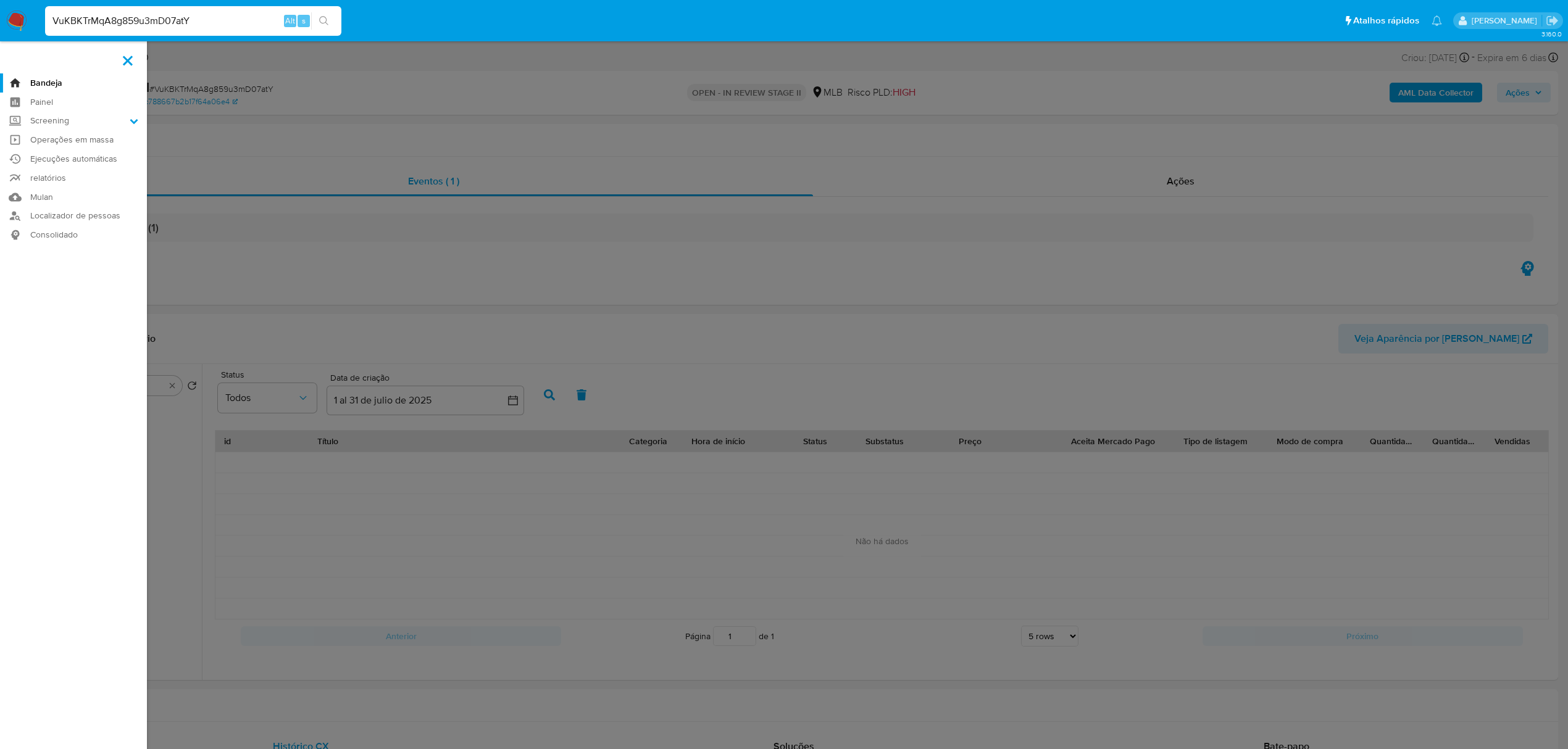
click at [35, 82] on link "Bandeja" at bounding box center [74, 83] width 147 height 19
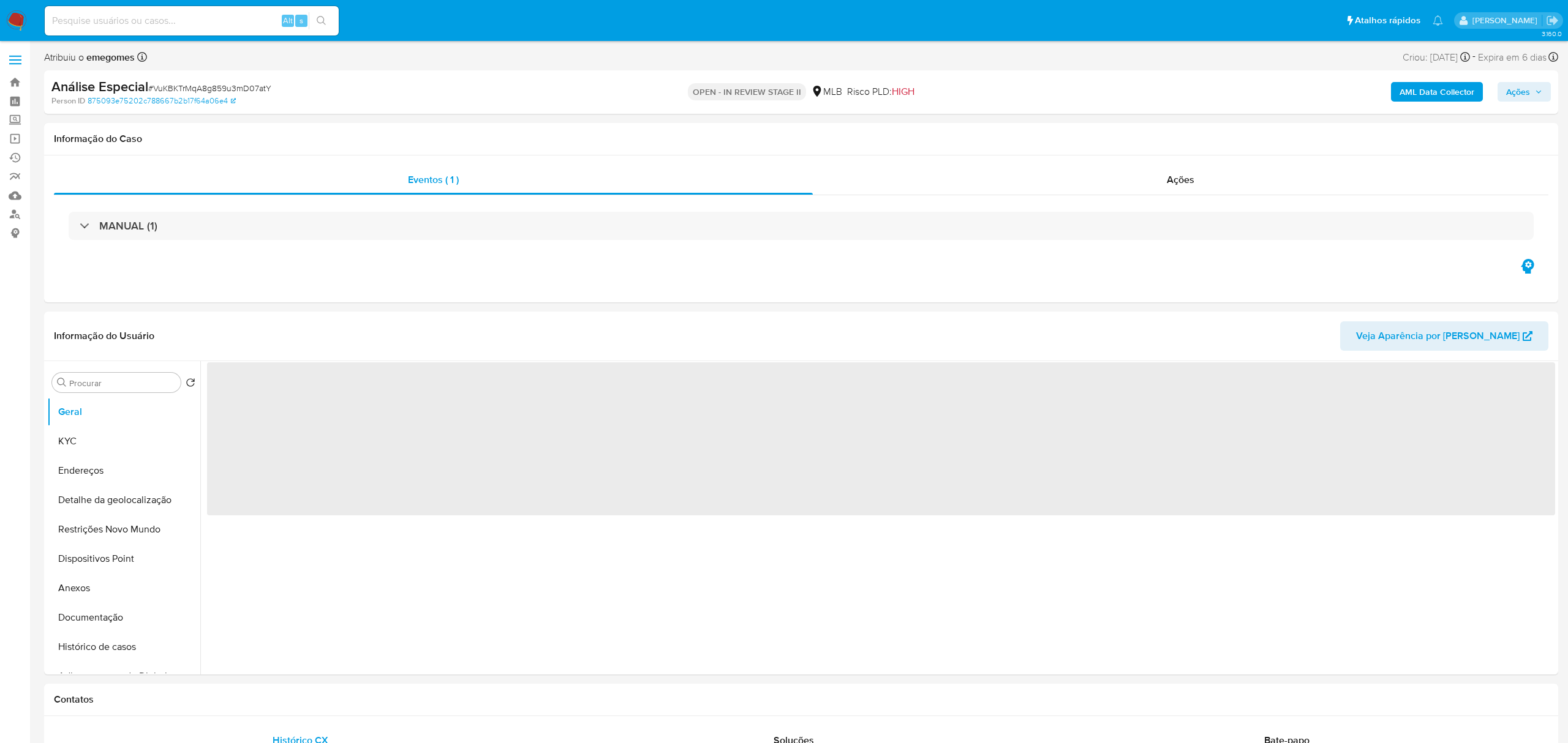
select select "10"
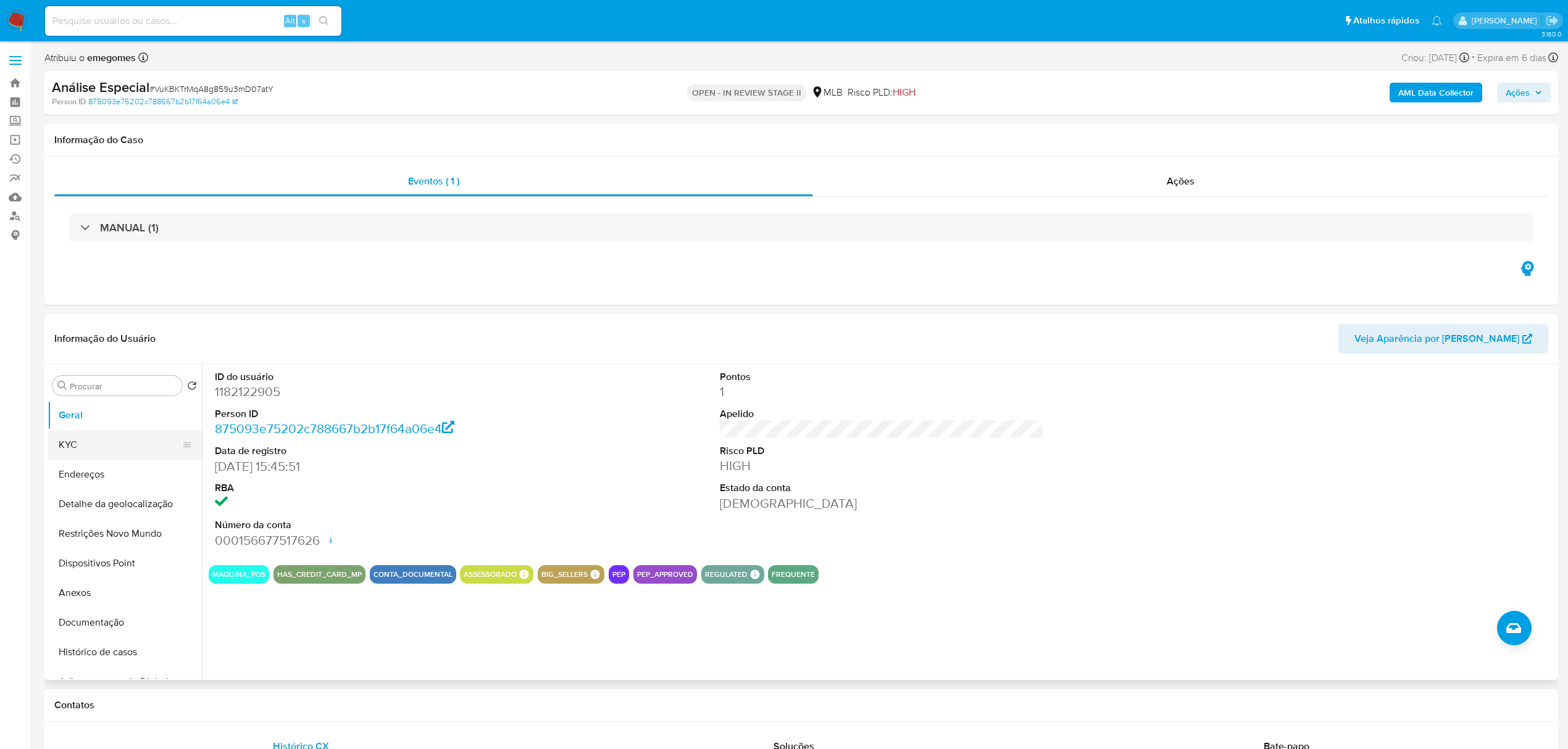
click at [104, 437] on button "KYC" at bounding box center [120, 444] width 145 height 30
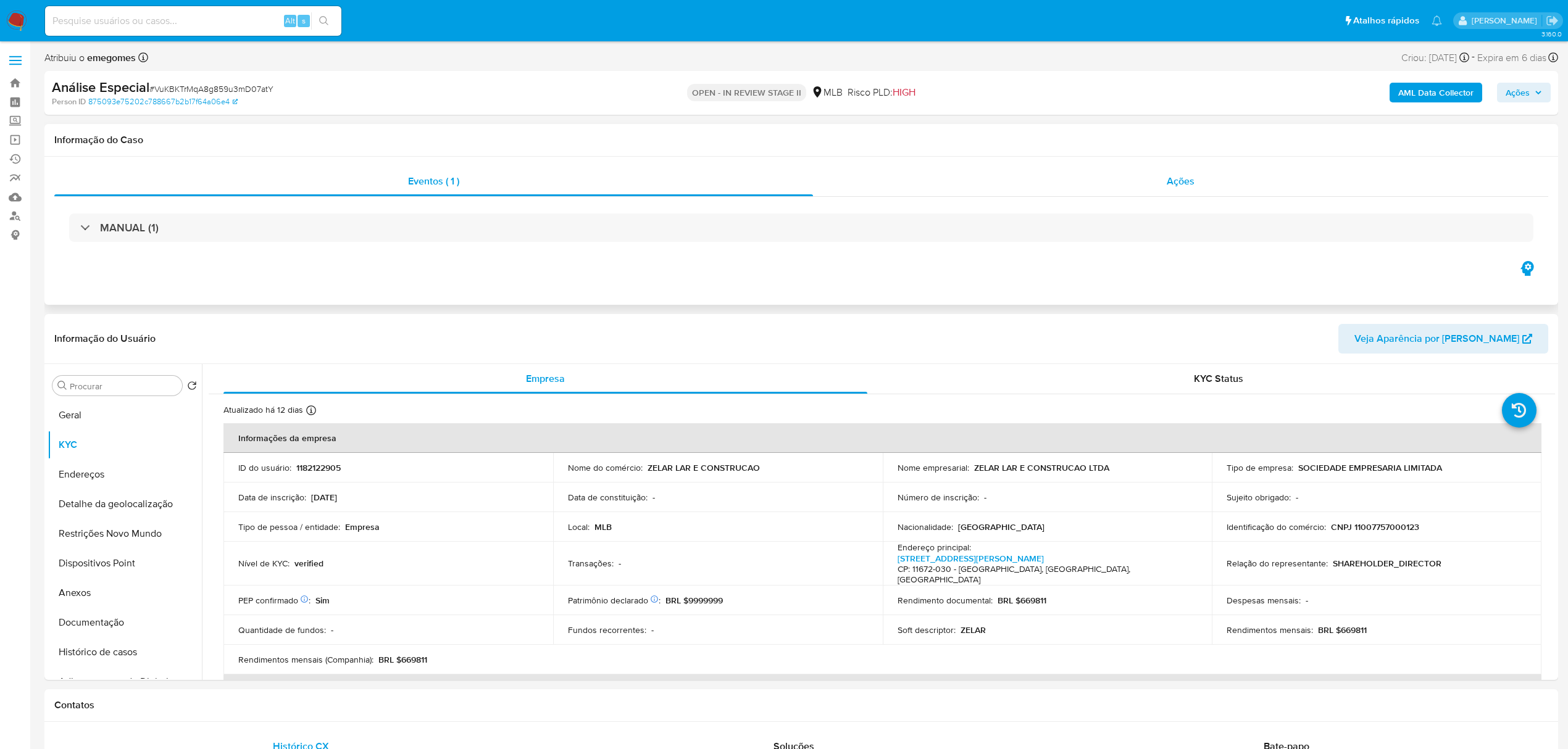
click at [1176, 181] on span "Ações" at bounding box center [1181, 181] width 28 height 14
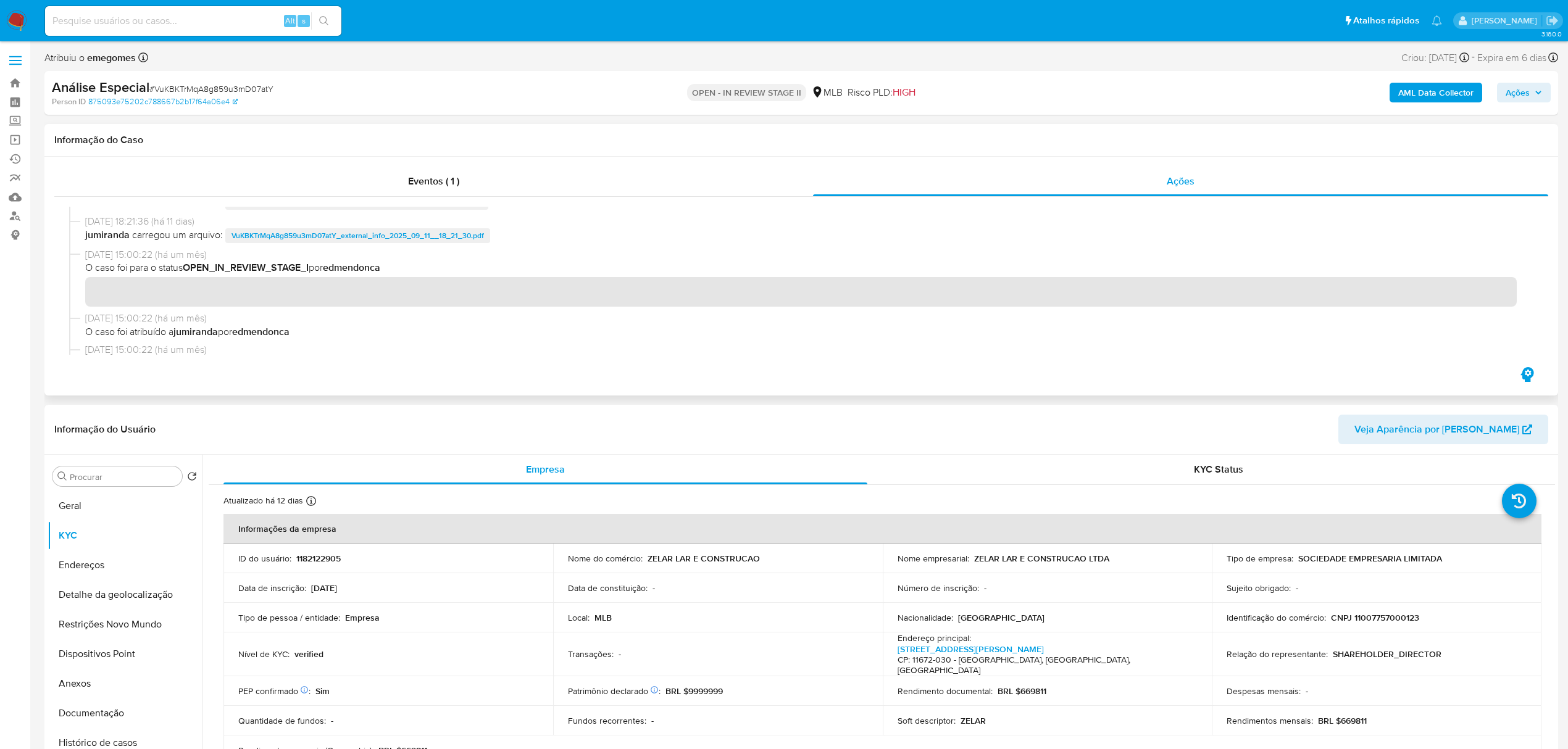
scroll to position [247, 0]
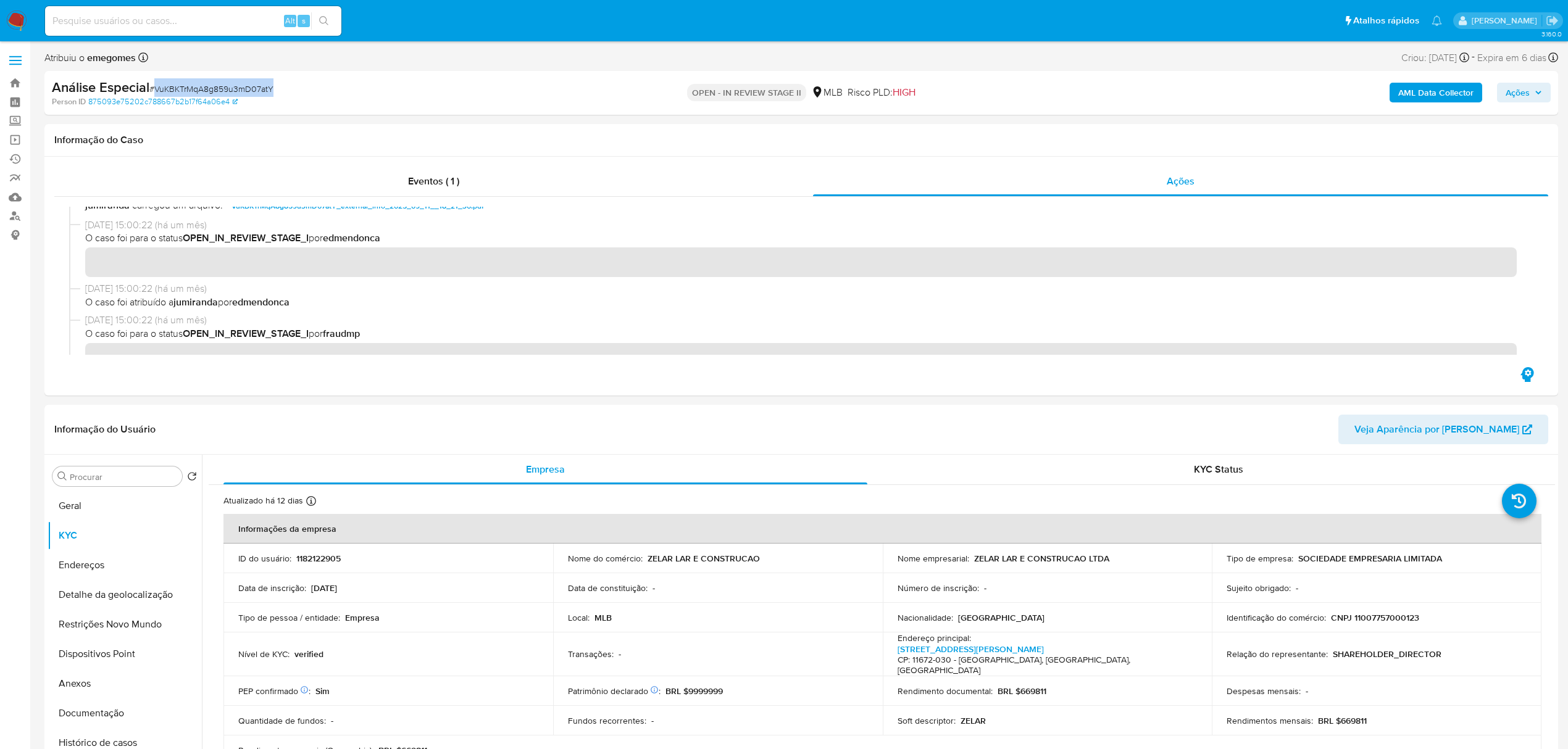
drag, startPoint x: 282, startPoint y: 86, endPoint x: 156, endPoint y: 87, distance: 126.0
click at [156, 87] on div "Análise Especial # VuKBKTrMqA8g859u3mD07atY" at bounding box center [299, 87] width 495 height 18
copy span "VuKBKTrMqA8g859u3mD07atY"
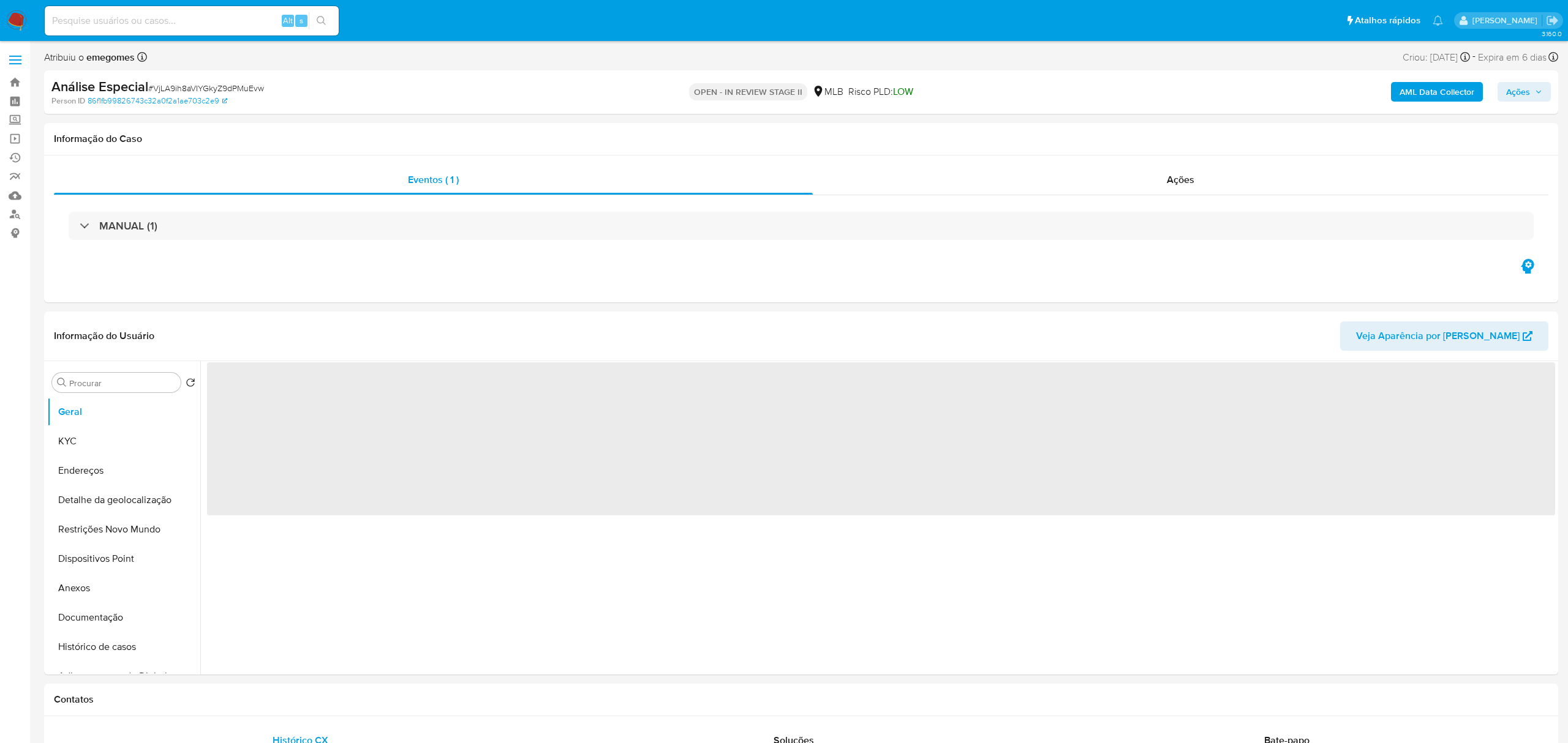
select select "10"
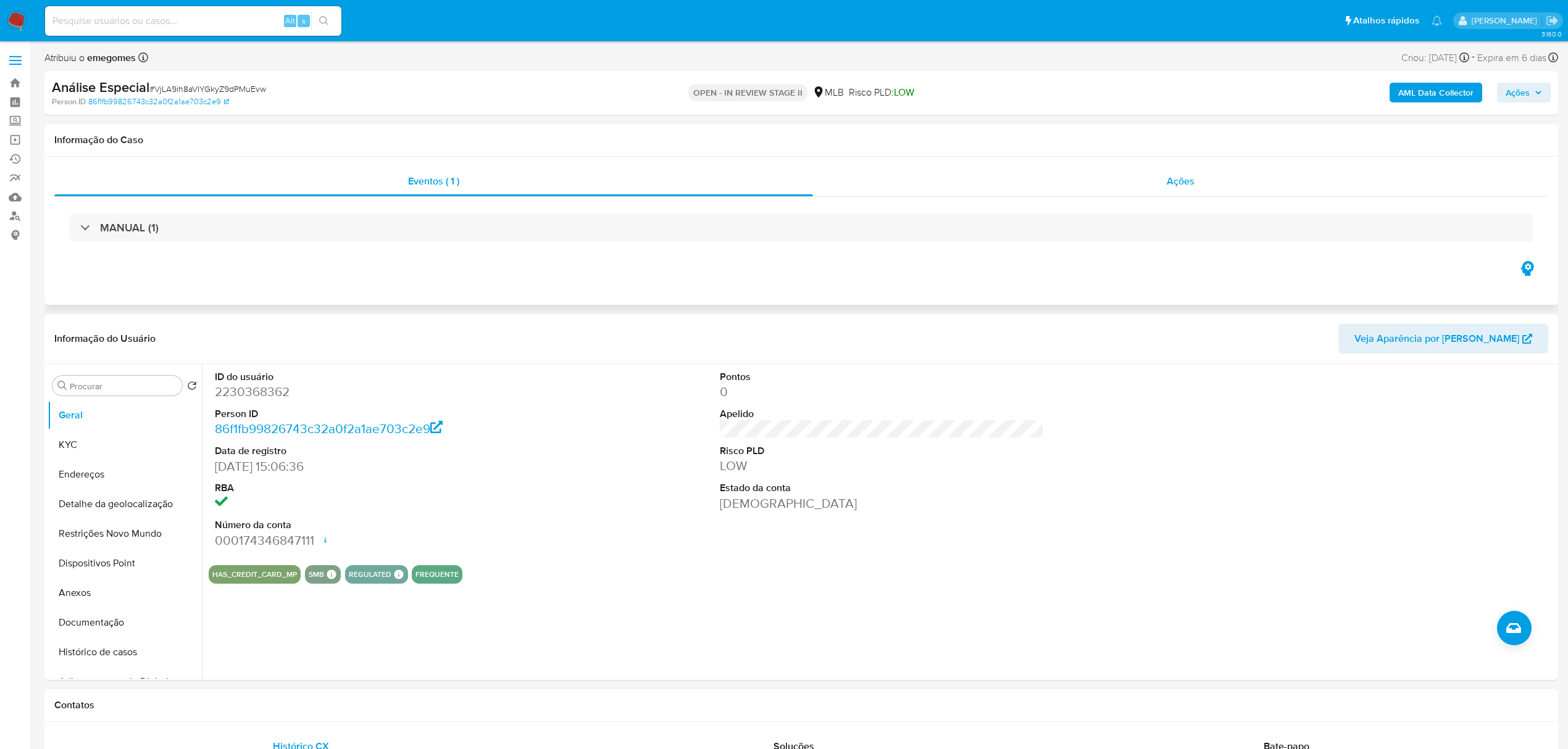
click at [1176, 177] on span "Ações" at bounding box center [1181, 181] width 28 height 14
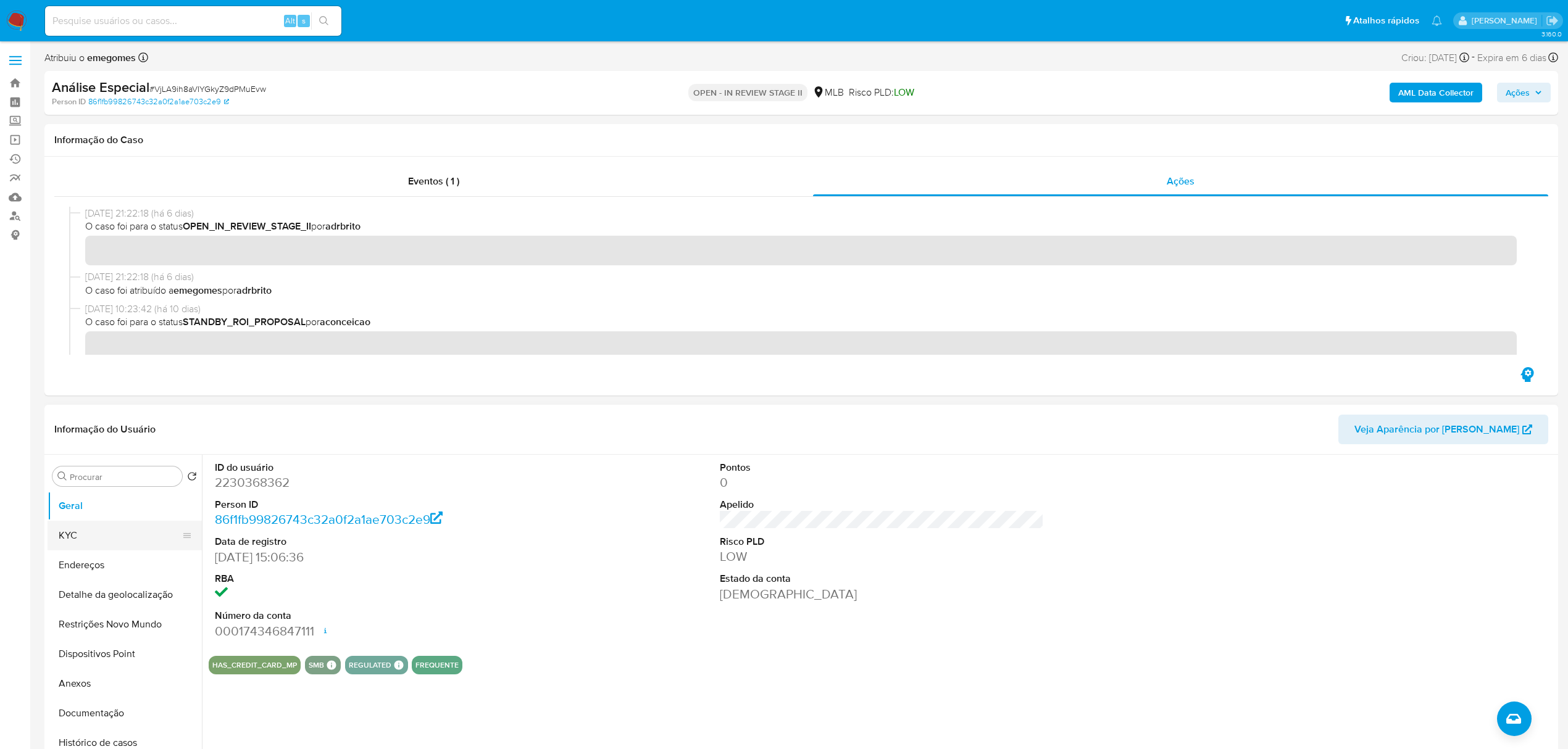
click at [102, 533] on button "KYC" at bounding box center [120, 535] width 145 height 30
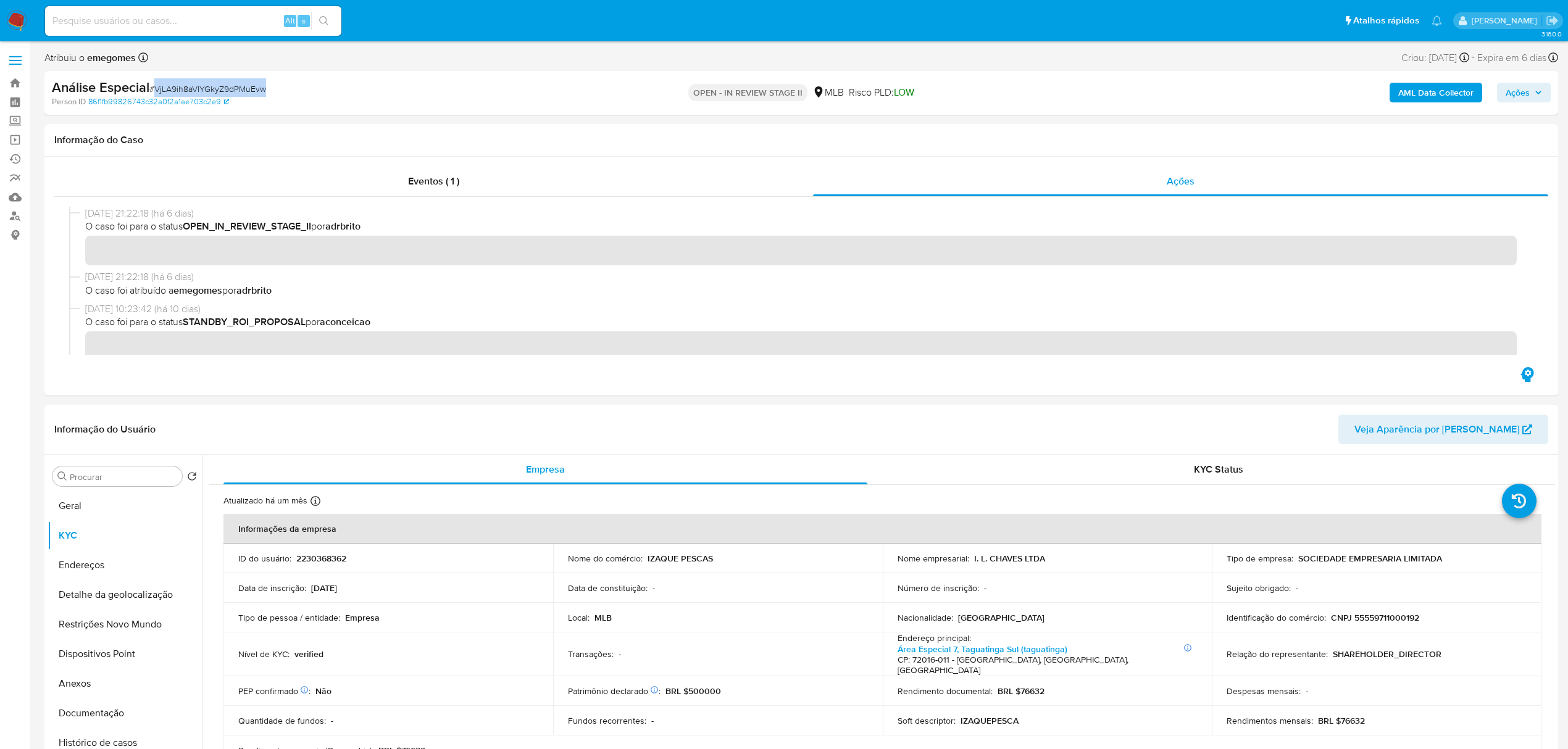
drag, startPoint x: 287, startPoint y: 87, endPoint x: 158, endPoint y: 89, distance: 129.0
click at [158, 89] on div "Análise Especial # VjLA9ih8aVIYGkyZ9dPMuEvw" at bounding box center [299, 87] width 495 height 18
copy span "VjLA9ih8aVIYGkyZ9dPMuEvw"
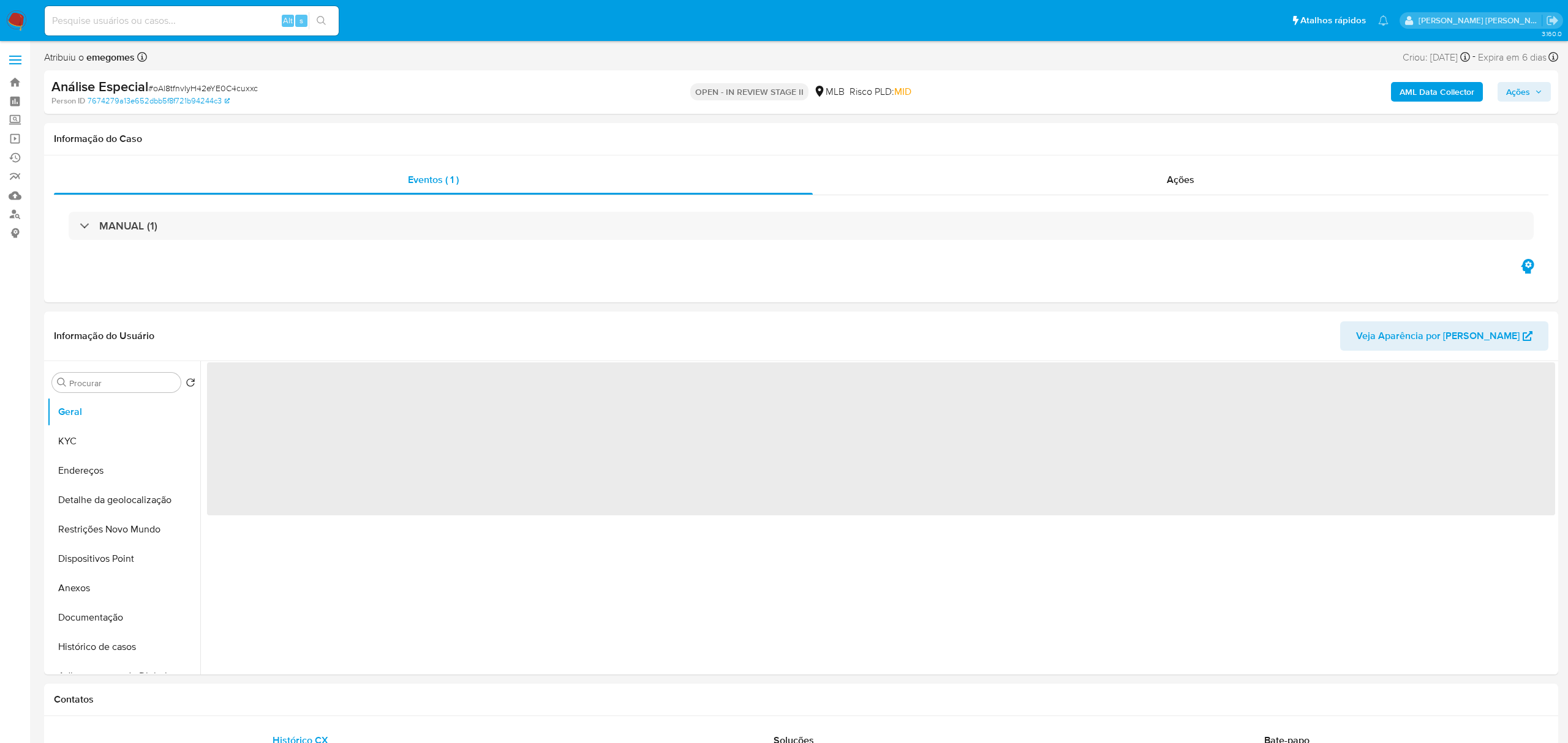
select select "10"
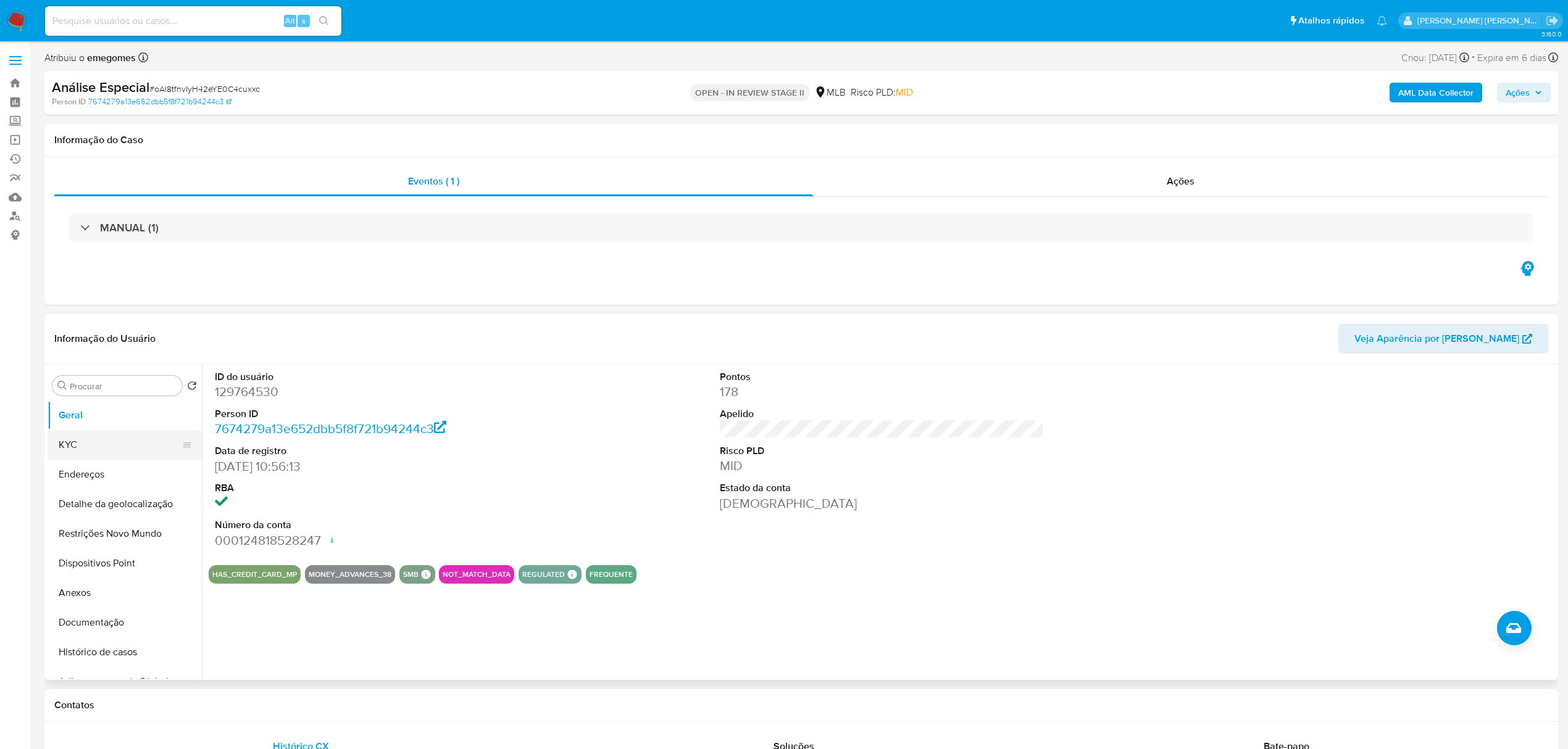
click at [85, 444] on button "KYC" at bounding box center [120, 444] width 145 height 30
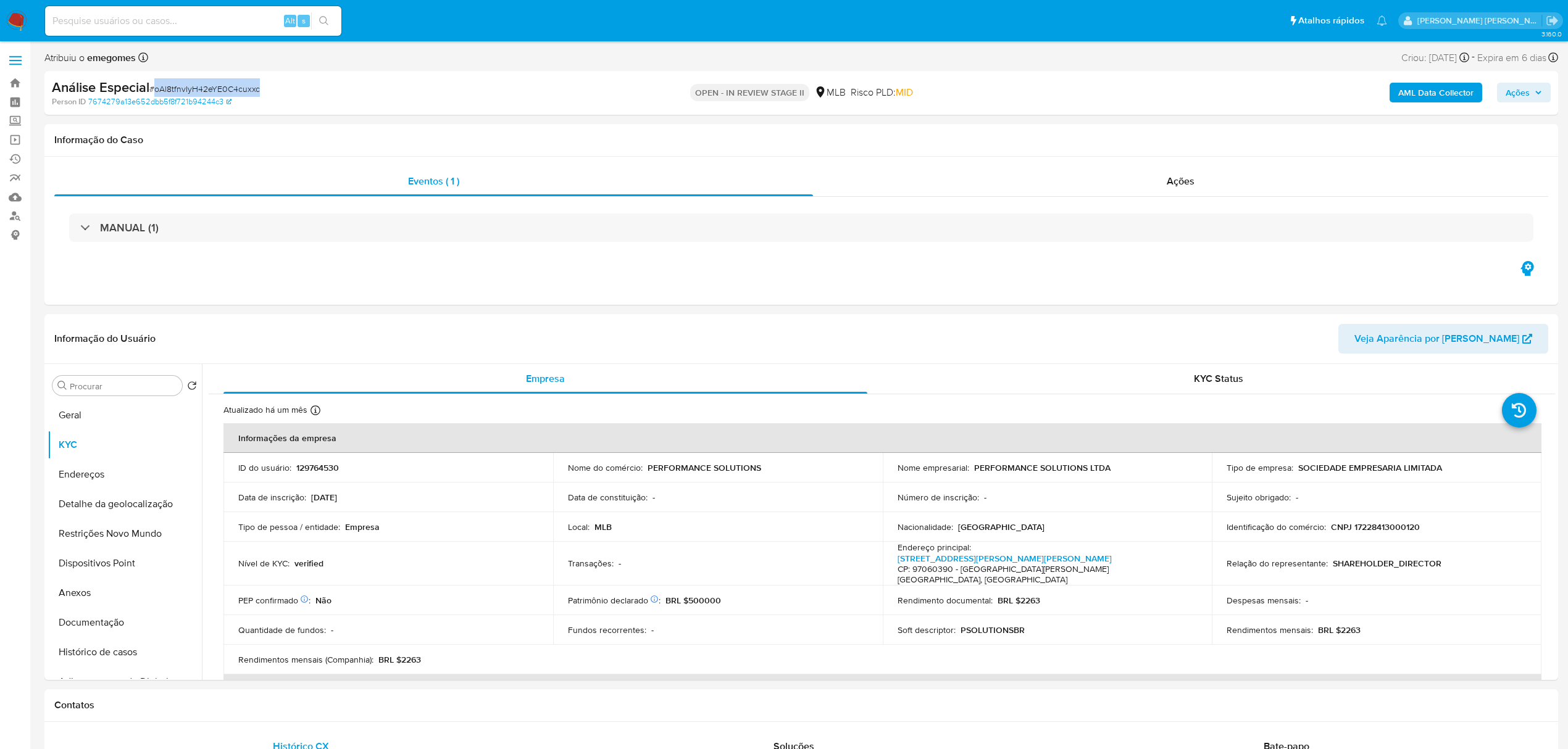
drag, startPoint x: 270, startPoint y: 92, endPoint x: 154, endPoint y: 89, distance: 116.0
click at [154, 89] on div "Análise Especial # oAl8tfnvIyH42eYE0C4cuxxc" at bounding box center [299, 87] width 495 height 18
copy span "oAl8tfnvIyH42eYE0C4cuxxc"
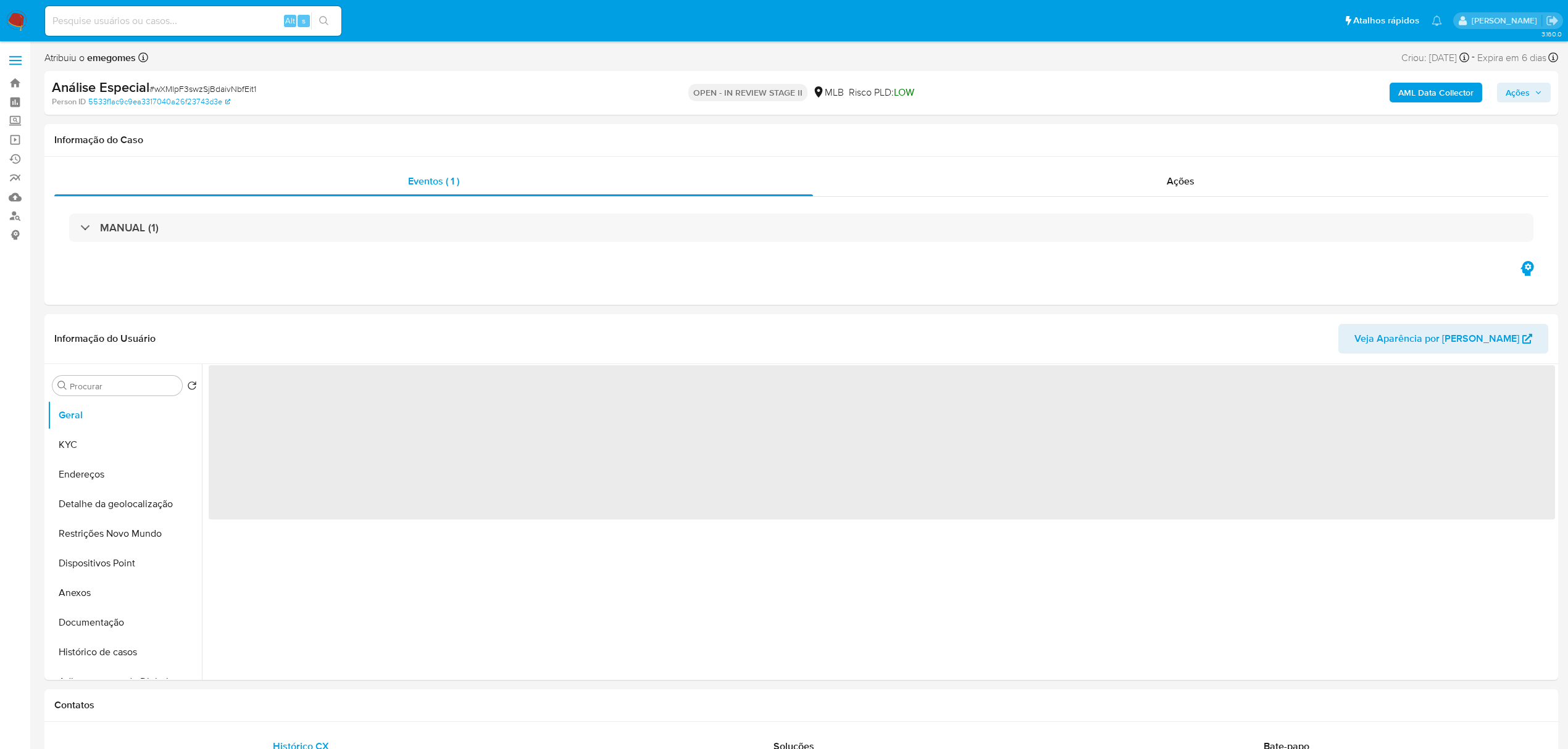
select select "10"
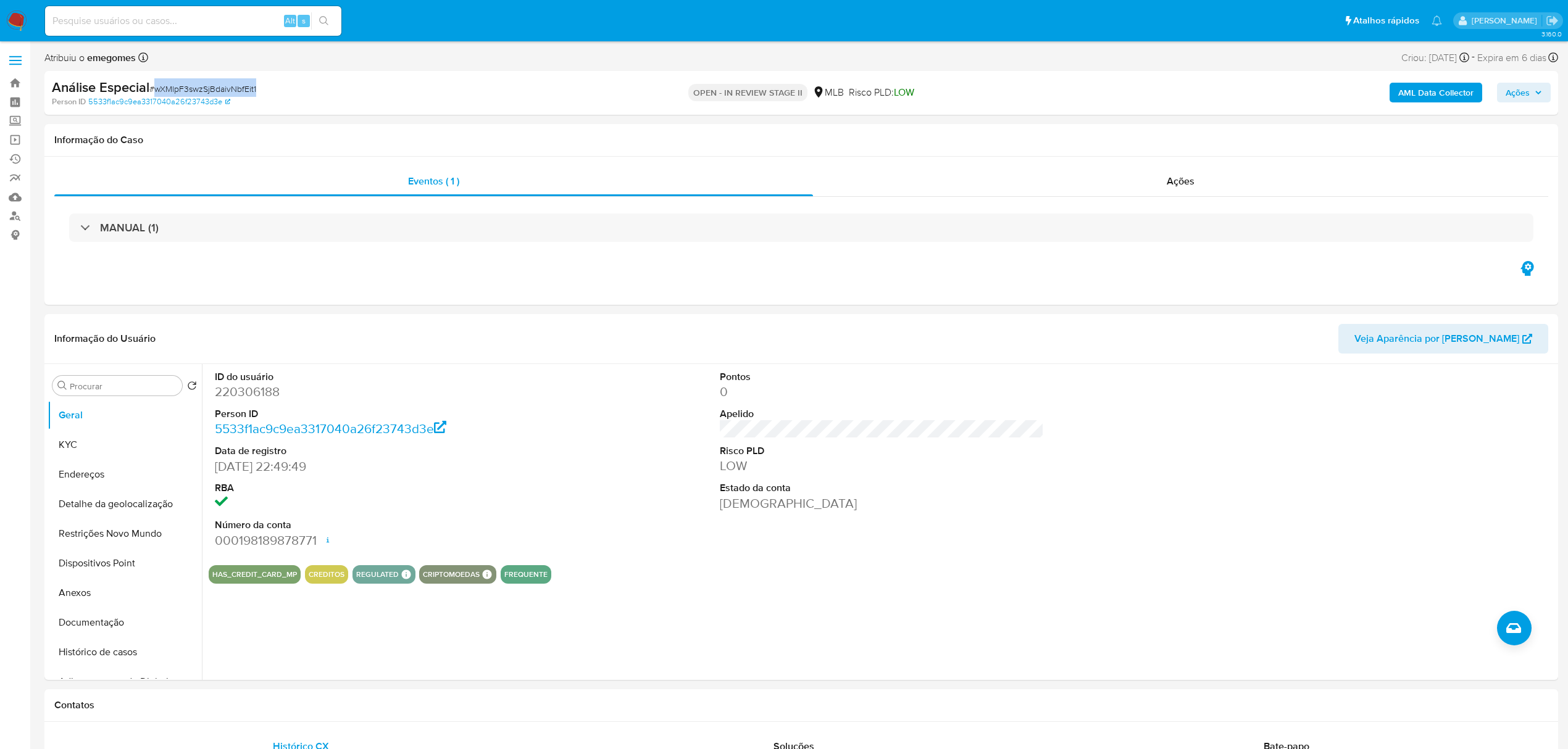
drag, startPoint x: 277, startPoint y: 91, endPoint x: 158, endPoint y: 85, distance: 119.2
click at [158, 85] on div "Análise Especial # wXMlpF3swzSjBdaivNbfEit1" at bounding box center [299, 87] width 495 height 18
copy span "wXMlpF3swzSjBdaivNbfEit1"
click at [1191, 180] on span "Ações" at bounding box center [1181, 181] width 28 height 14
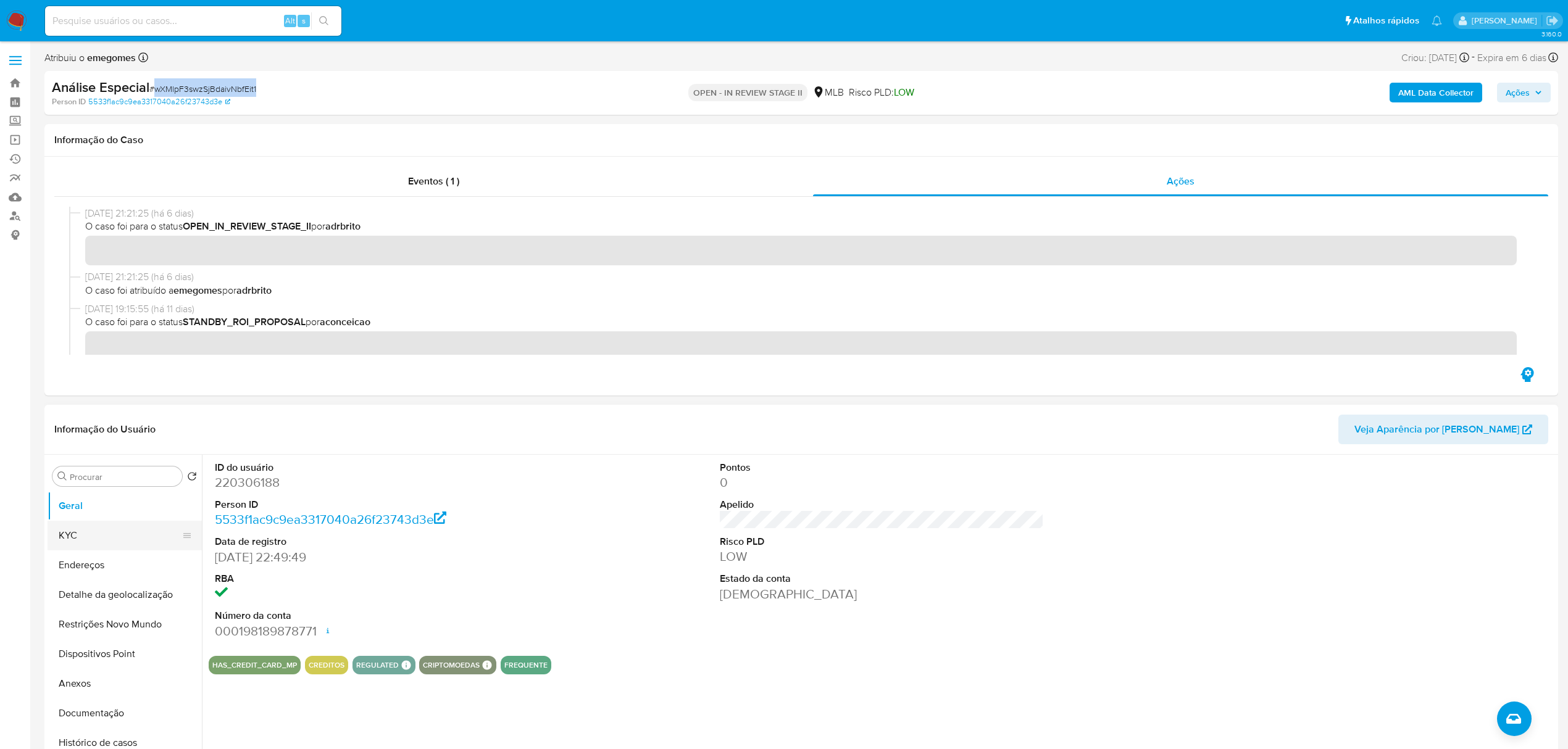
click at [99, 532] on button "KYC" at bounding box center [120, 535] width 145 height 30
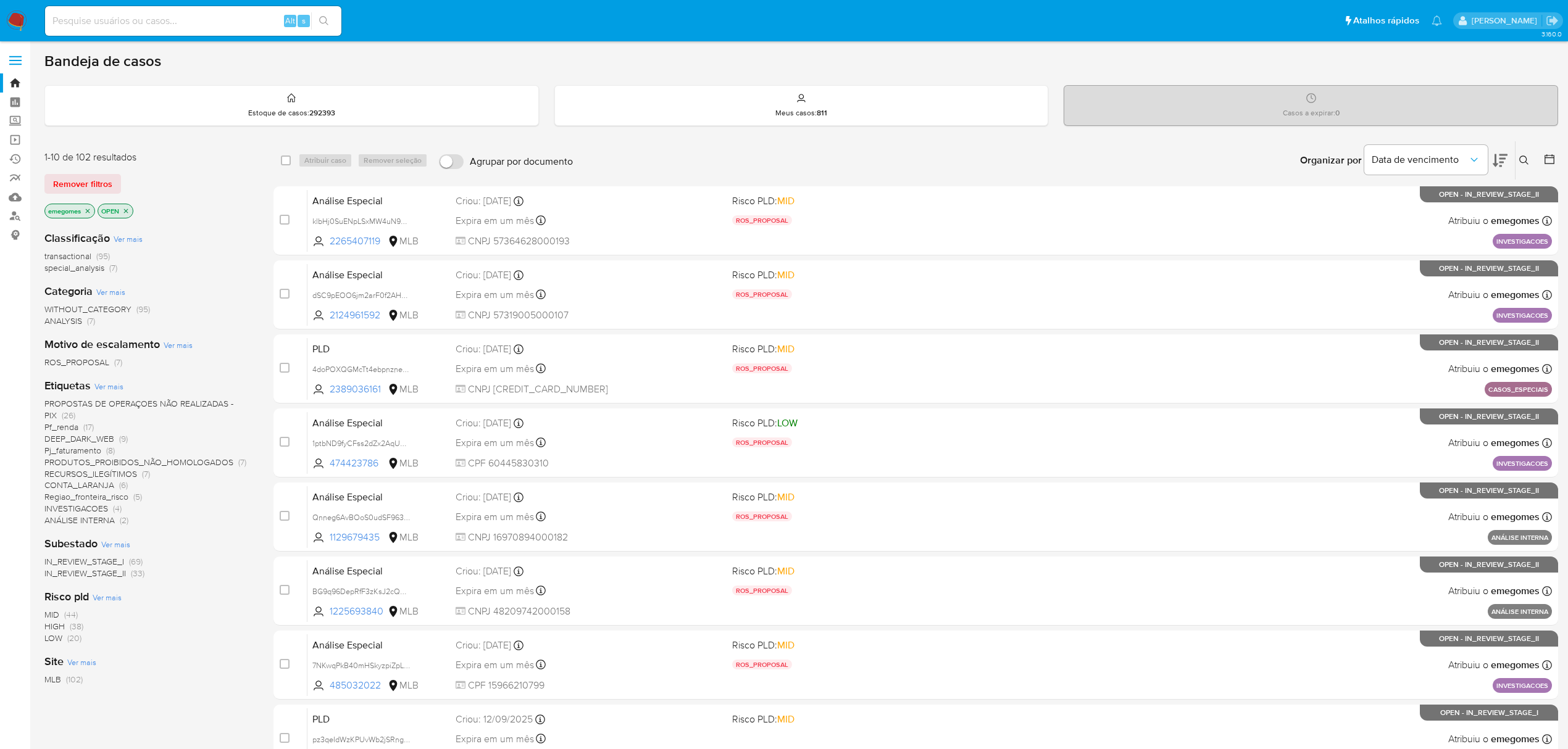
click at [1527, 156] on icon at bounding box center [1524, 160] width 10 height 10
click at [1408, 211] on input at bounding box center [1422, 207] width 209 height 16
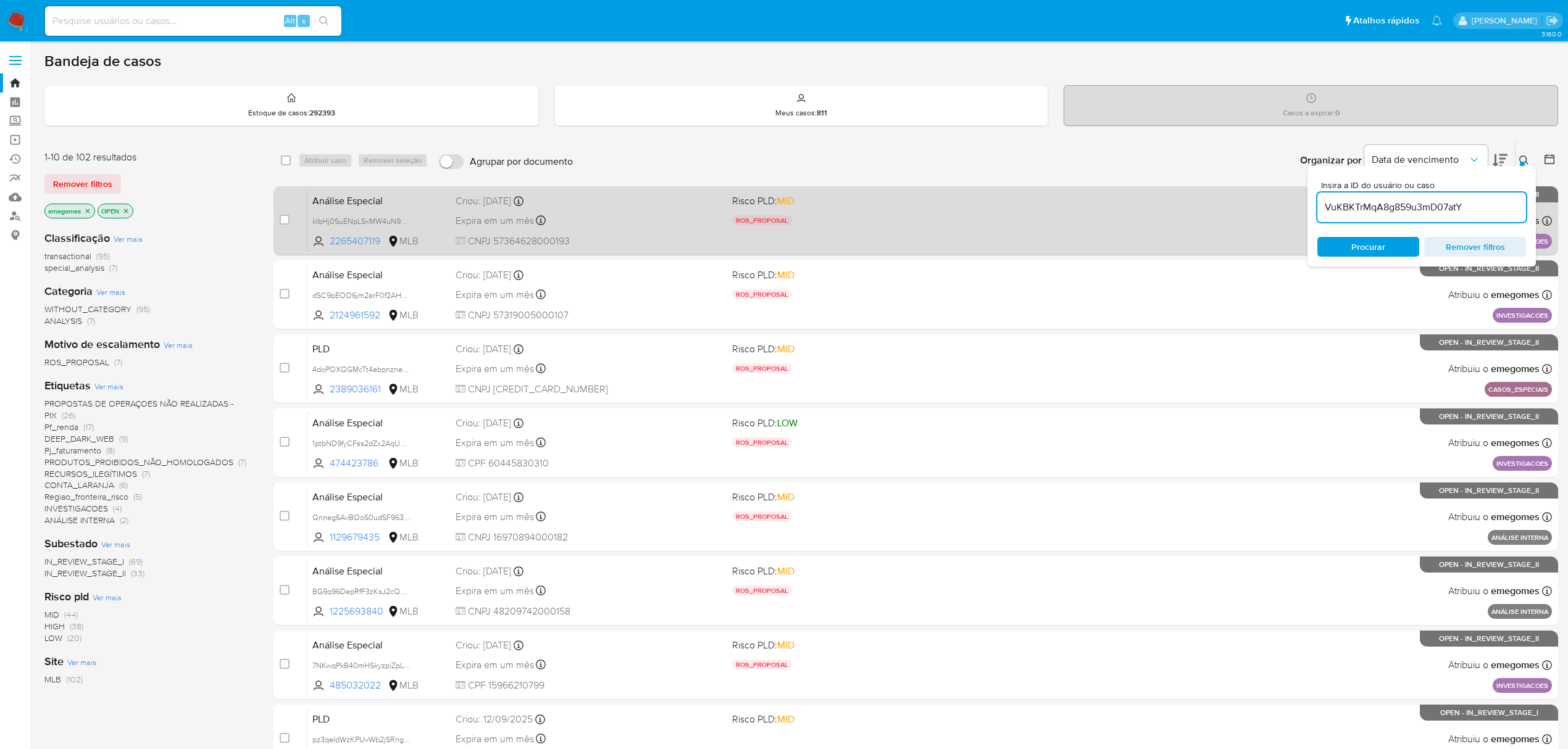
type input "VuKBKTrMqA8g859u3mD07atY"
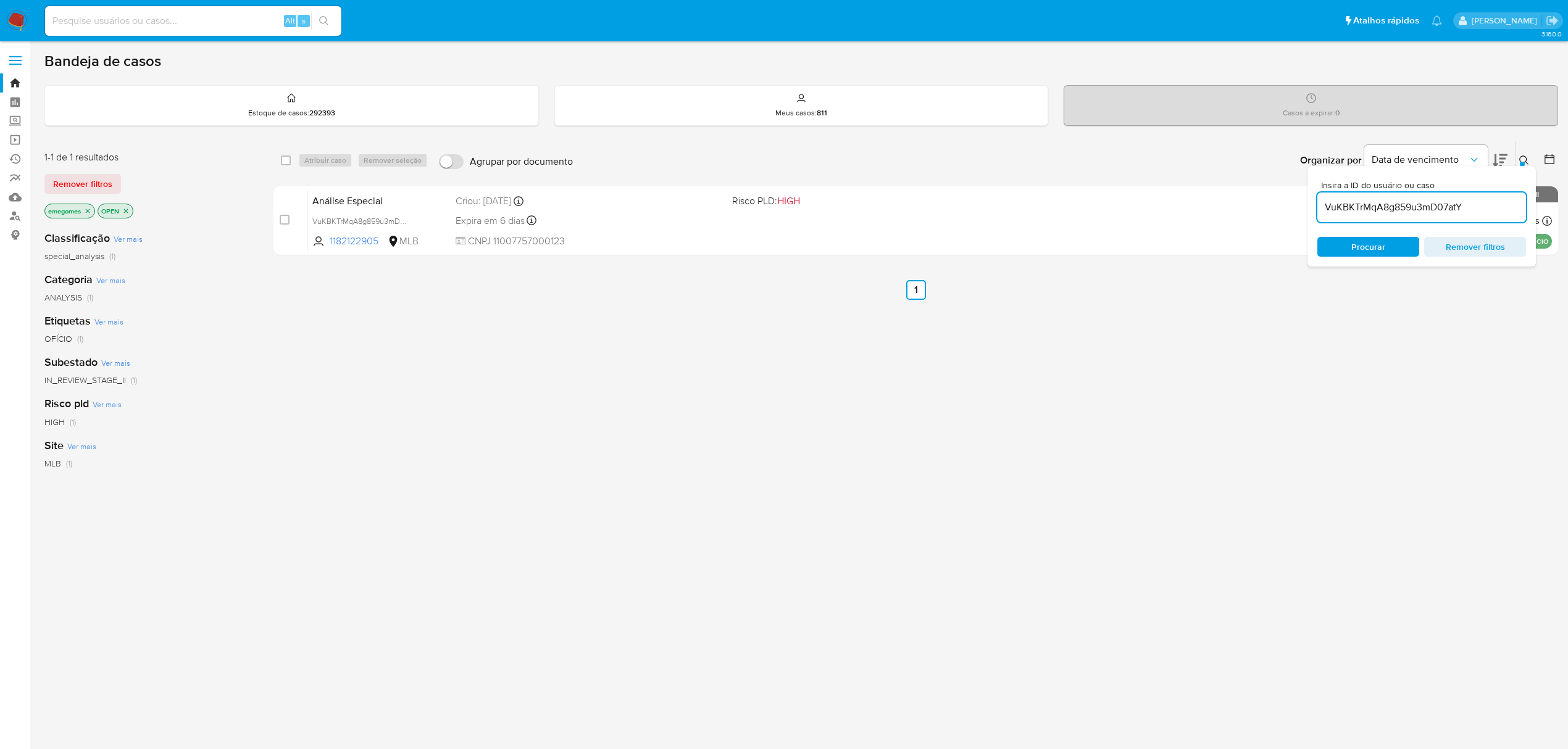
click at [86, 214] on icon "close-filter" at bounding box center [88, 211] width 8 height 8
click at [75, 210] on icon "close-filter" at bounding box center [73, 211] width 8 height 8
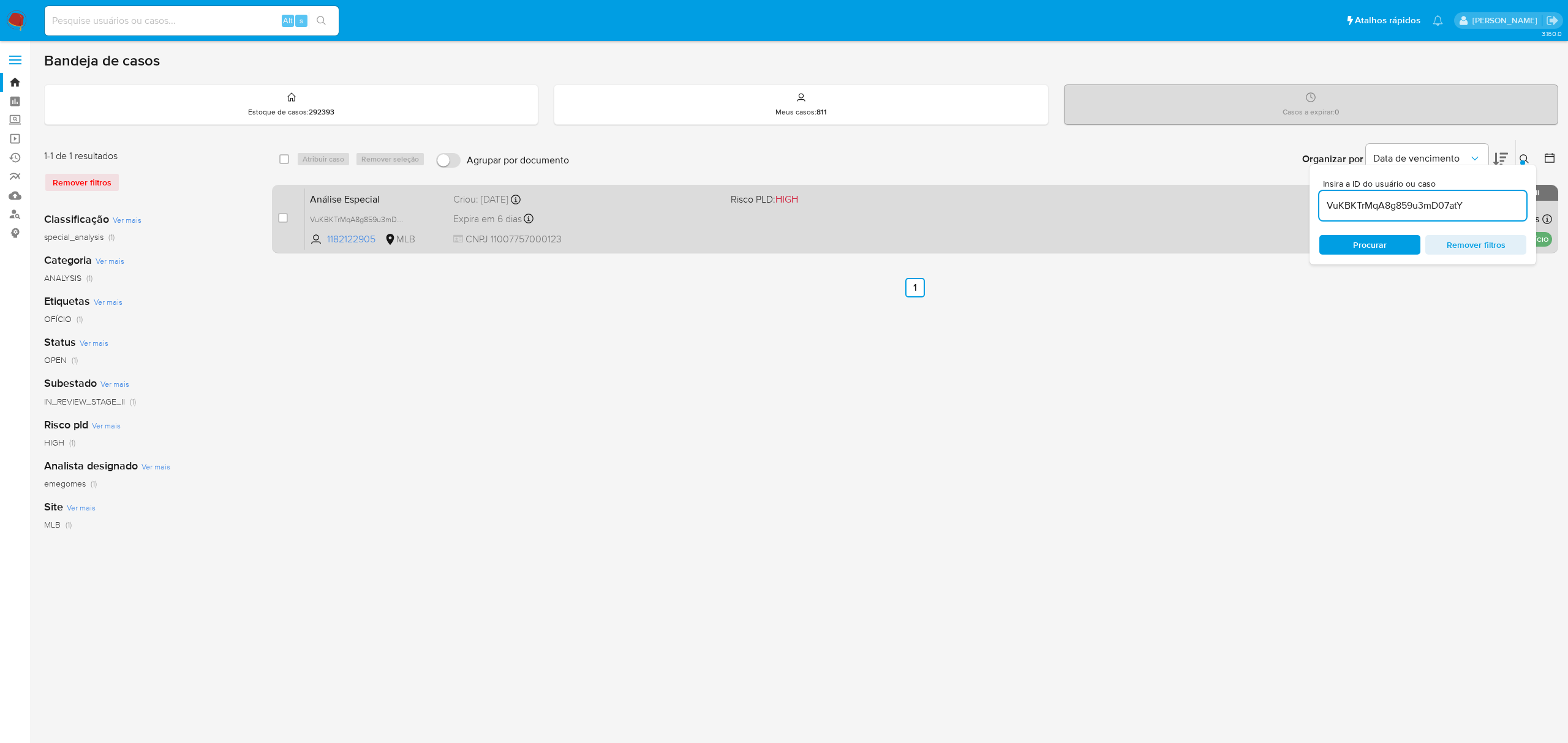
click at [288, 220] on span at bounding box center [283, 218] width 10 height 10
click at [286, 218] on input "checkbox" at bounding box center [283, 218] width 10 height 10
checkbox input "true"
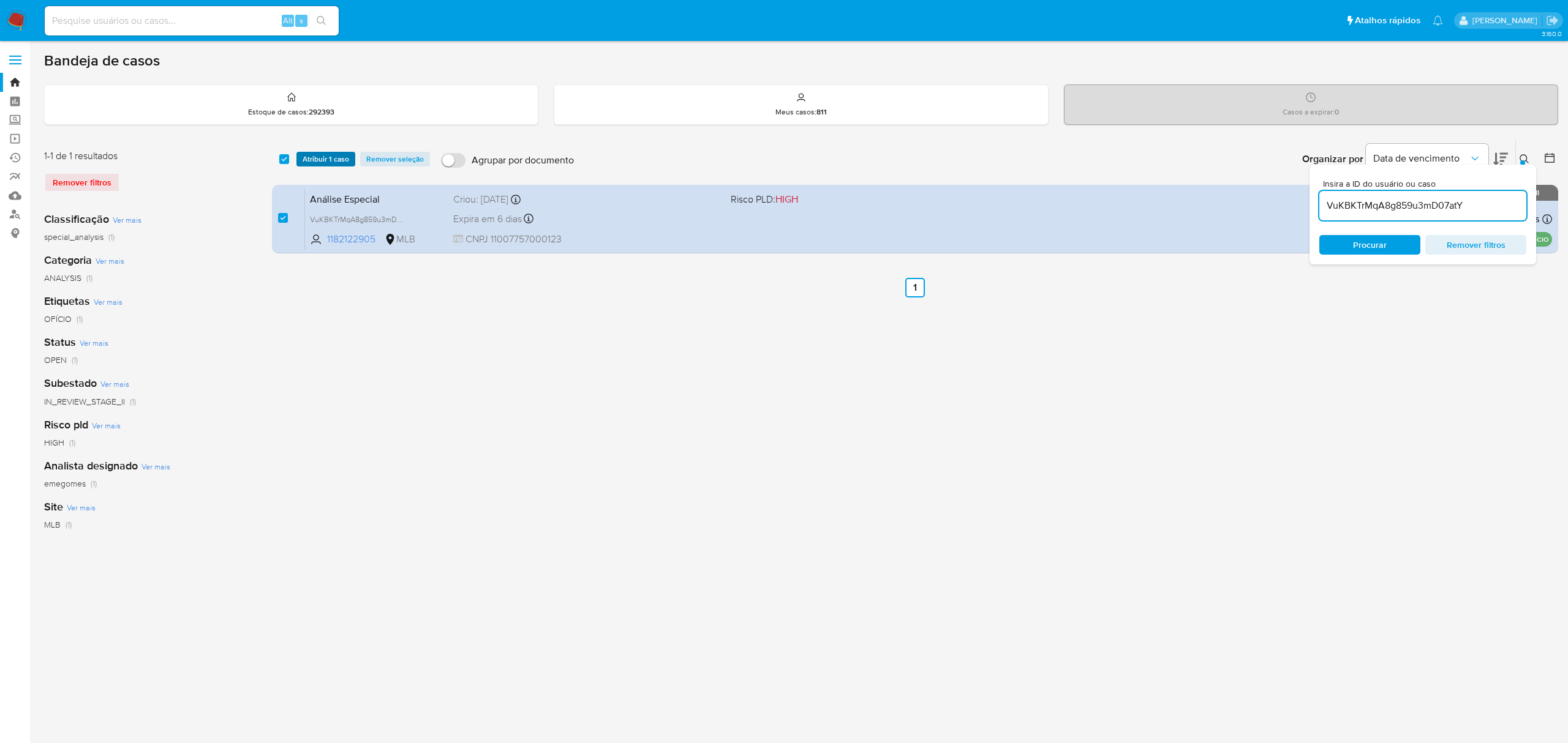
click at [341, 161] on span "Atribuir 1 caso" at bounding box center [326, 159] width 47 height 12
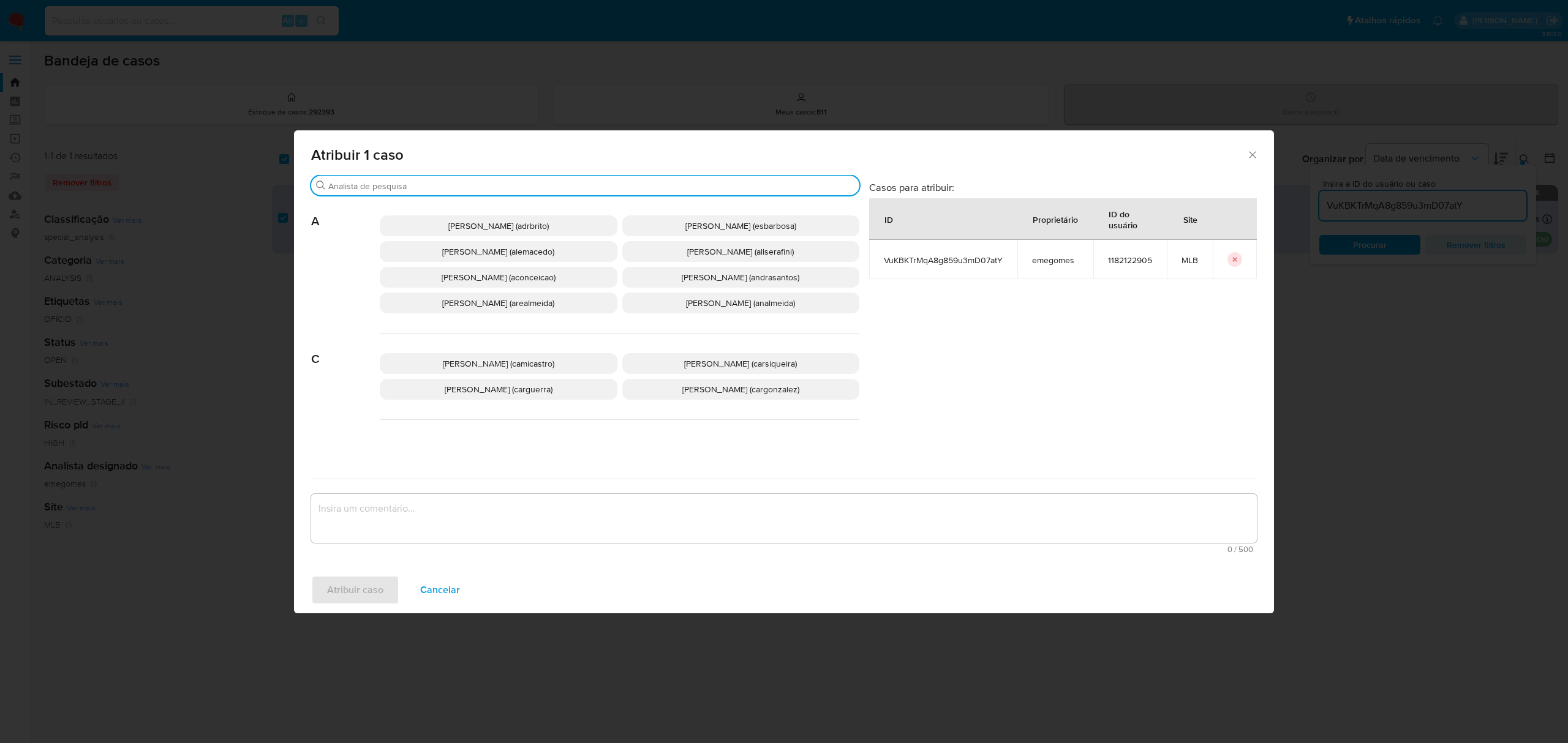
click at [476, 187] on input "Buscar" at bounding box center [591, 186] width 526 height 11
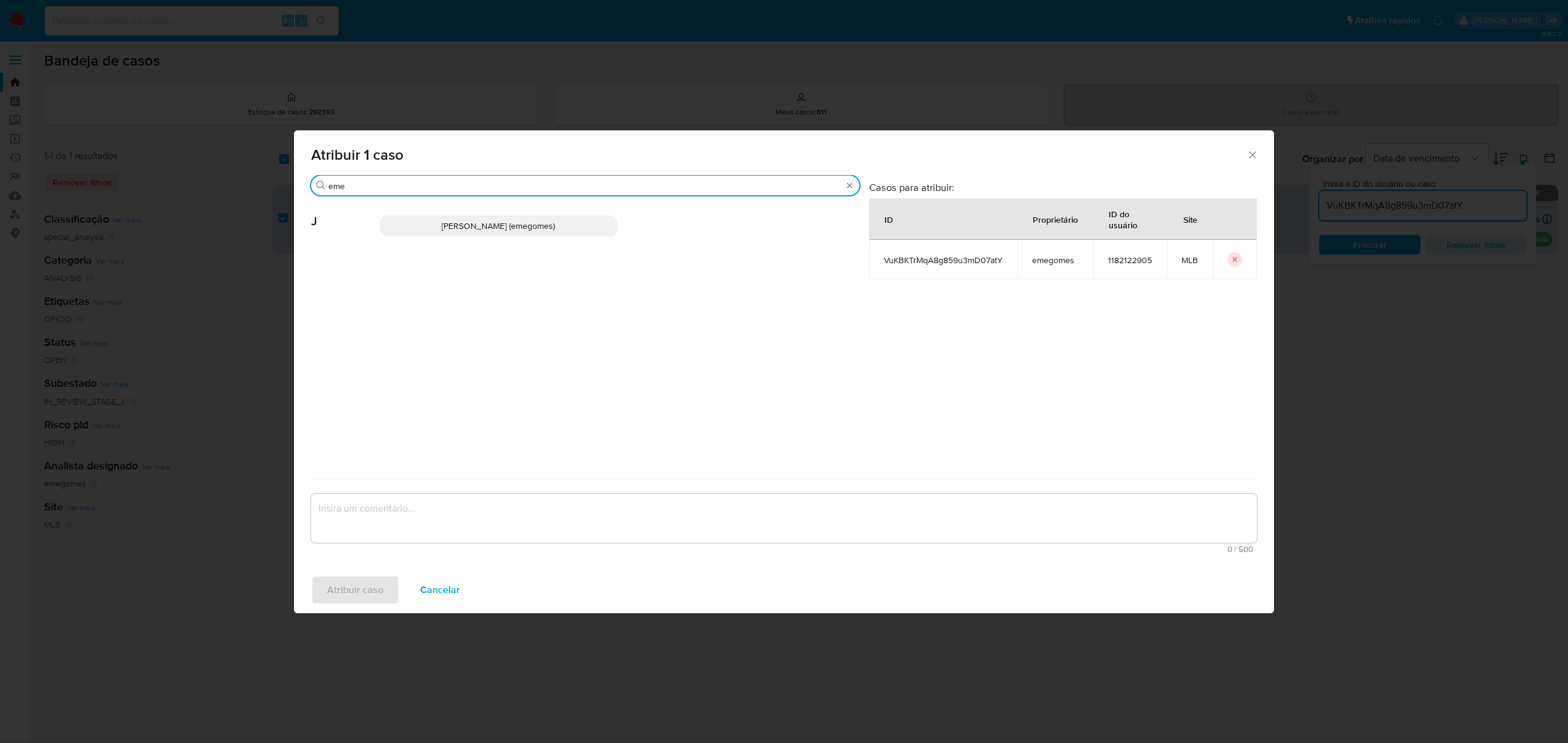
type input "eme"
click at [495, 228] on span "Jose Emerson Gomes Pereira (emegomes)" at bounding box center [498, 226] width 114 height 12
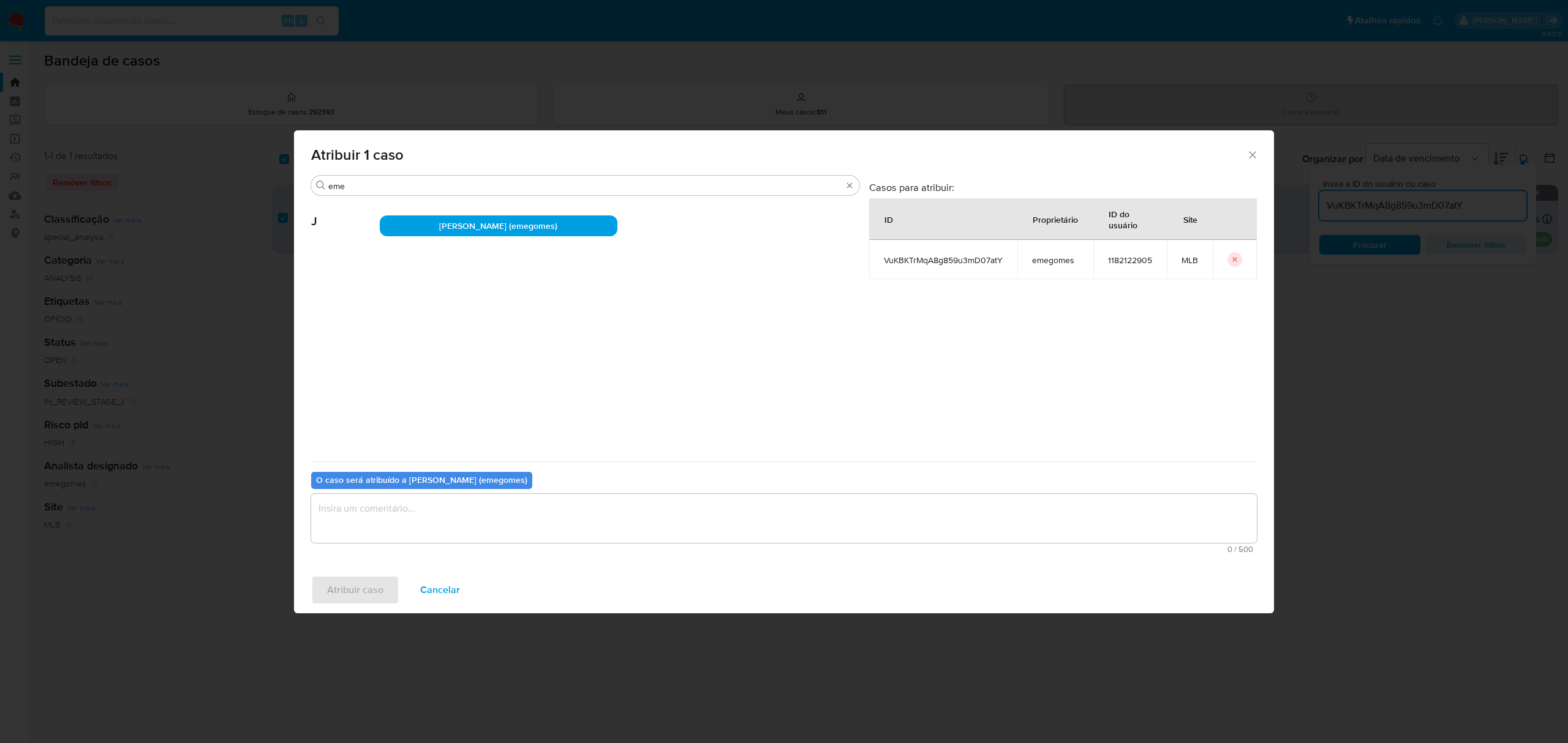
click at [424, 518] on textarea "assign-modal" at bounding box center [784, 518] width 946 height 49
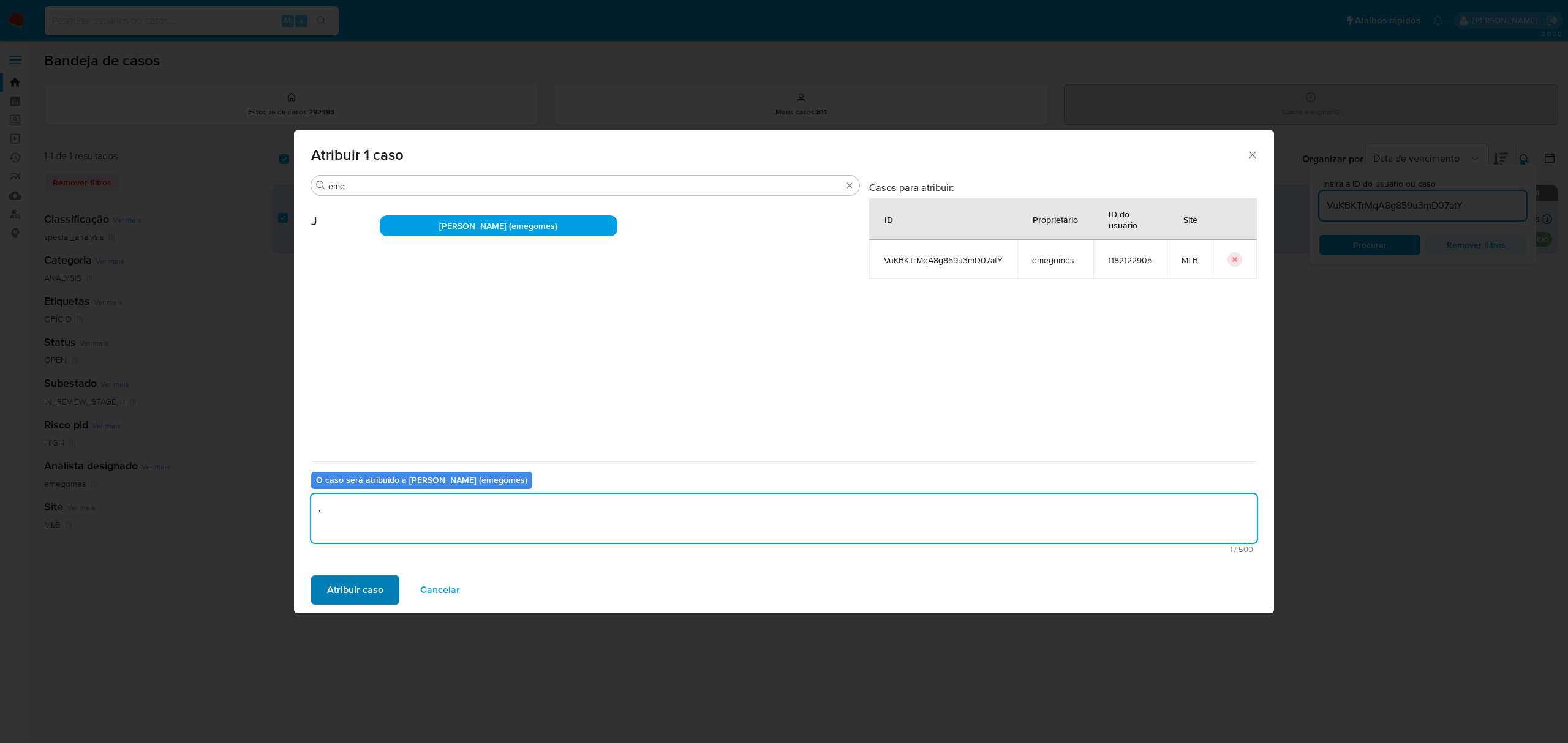
type textarea "."
click at [341, 582] on span "Atribuir caso" at bounding box center [355, 590] width 56 height 27
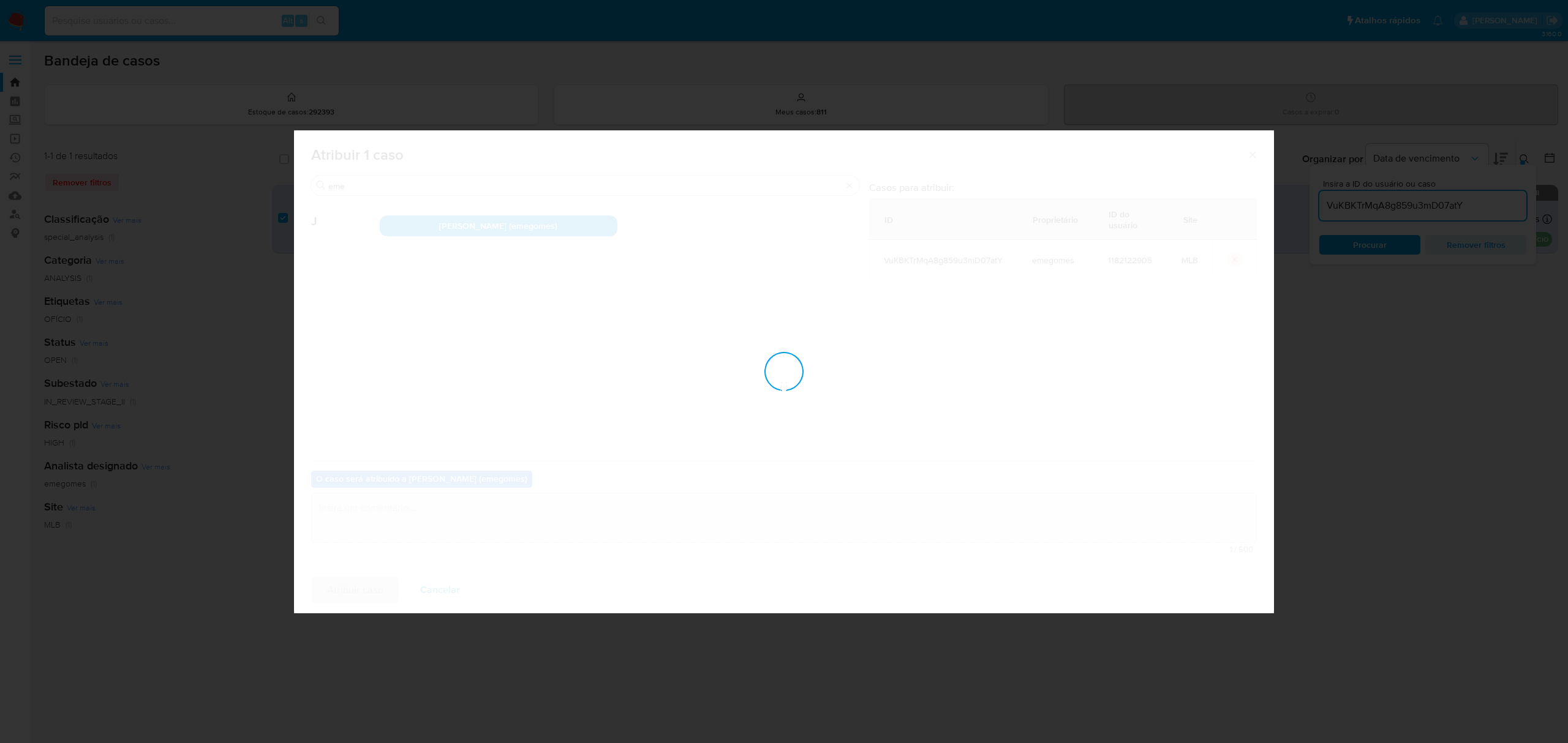
checkbox input "false"
